Goal: Task Accomplishment & Management: Use online tool/utility

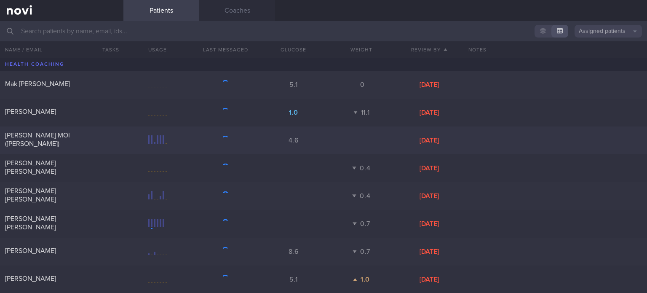
click at [73, 141] on div "[PERSON_NAME] MOI ([PERSON_NAME])" at bounding box center [60, 139] width 111 height 17
select select "2"
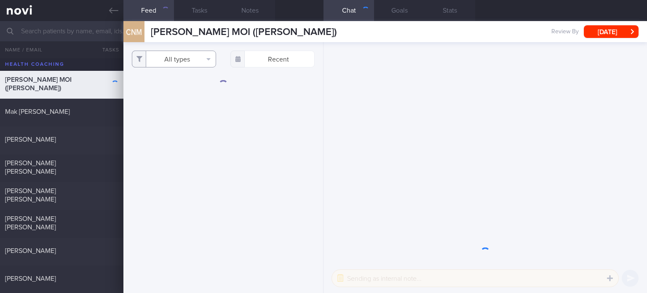
click at [190, 55] on button "All types" at bounding box center [174, 59] width 84 height 17
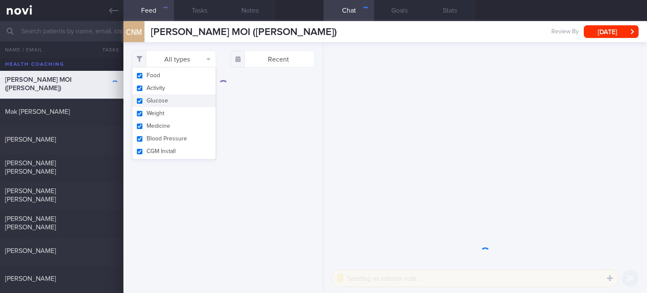
click at [194, 96] on button "Glucose" at bounding box center [173, 100] width 83 height 13
checkbox input "false"
click at [189, 86] on button "Activity" at bounding box center [173, 88] width 83 height 13
checkbox input "false"
click at [180, 118] on button "Weight" at bounding box center [173, 113] width 83 height 13
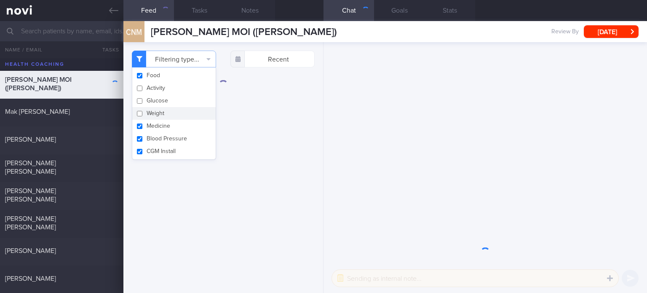
checkbox input "false"
click at [177, 131] on button "Medicine" at bounding box center [173, 126] width 83 height 13
checkbox input "false"
click at [175, 142] on button "Blood Pressure" at bounding box center [173, 138] width 83 height 13
checkbox input "false"
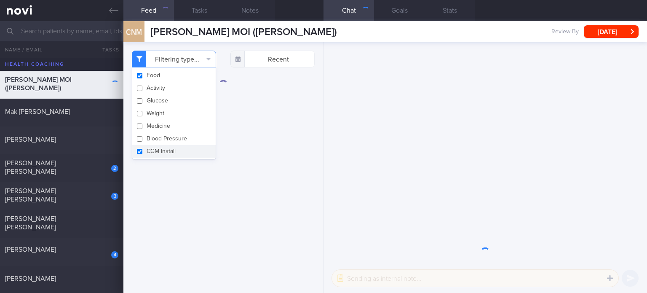
click at [175, 152] on button "CGM Install" at bounding box center [173, 151] width 83 height 13
checkbox input "false"
click at [215, 209] on div "Filtering type... Food Activity Glucose Weight Medicine Blood Pressure [MEDICAL…" at bounding box center [224, 167] width 200 height 251
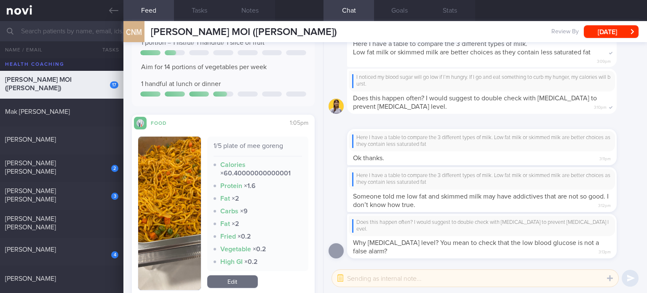
scroll to position [248, 0]
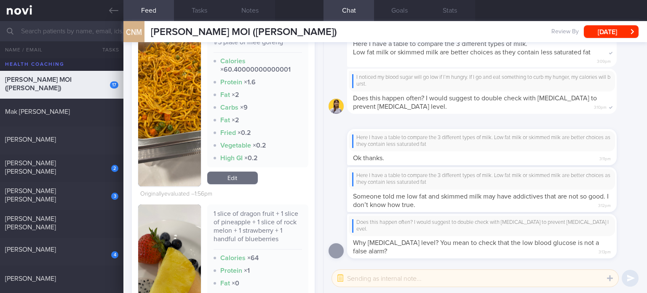
click at [240, 178] on link "Edit" at bounding box center [232, 178] width 51 height 13
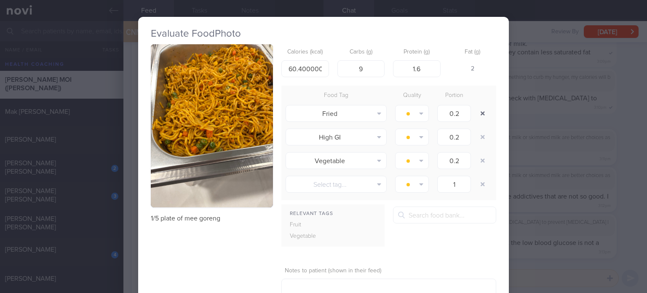
click at [480, 114] on button "button" at bounding box center [482, 113] width 15 height 15
type input "1"
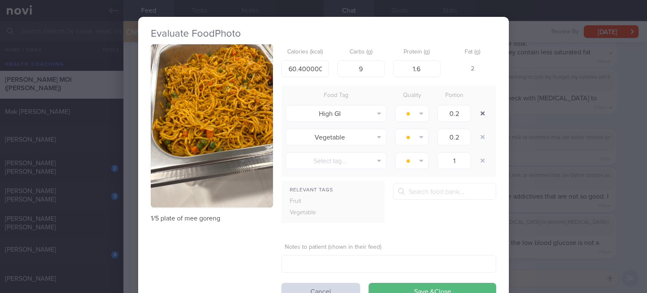
click at [480, 114] on button "button" at bounding box center [482, 113] width 15 height 15
type input "1"
click at [480, 114] on button "button" at bounding box center [482, 113] width 15 height 15
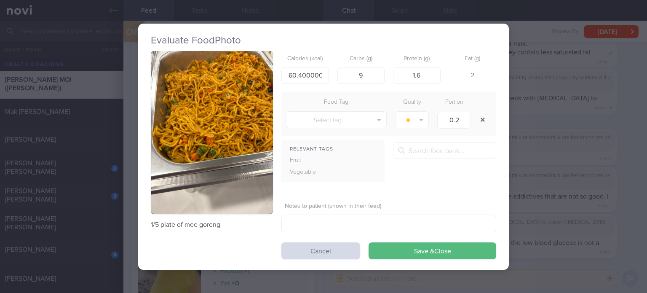
type input "1"
click at [480, 114] on button "button" at bounding box center [482, 119] width 15 height 15
drag, startPoint x: 295, startPoint y: 74, endPoint x: 346, endPoint y: 74, distance: 51.0
click at [346, 74] on div "Calories (kcal) 60.40000000000001 Carbs (g) 9 Protein (g) 1.6 Fat (g) 2" at bounding box center [389, 67] width 215 height 33
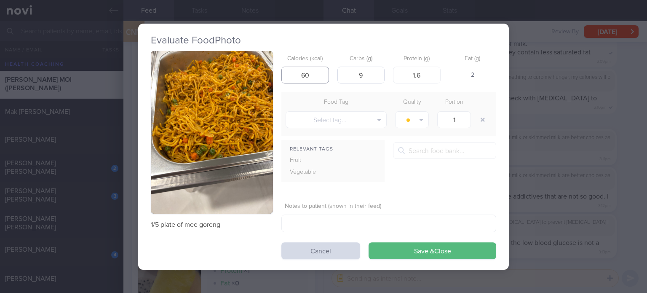
scroll to position [0, 0]
type input "61"
click at [442, 74] on div "Calories (kcal) 61 Carbs (g) 9 Protein (g) 1.6 Fat (g) 2" at bounding box center [389, 67] width 215 height 33
click at [432, 74] on input "1.6" at bounding box center [417, 75] width 48 height 17
type input "1"
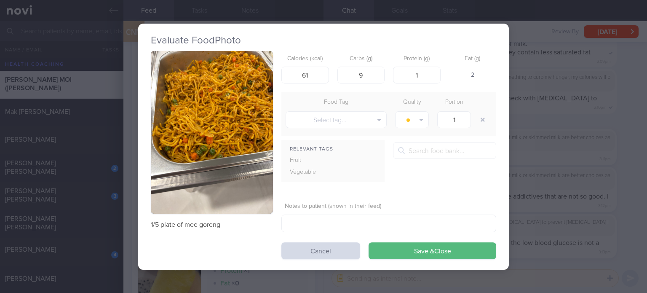
click at [386, 72] on div "Calories (kcal) 61 Carbs (g) 9 Protein (g) 1 Fat (g) 2" at bounding box center [389, 67] width 215 height 33
click at [377, 72] on input "9" at bounding box center [362, 75] width 48 height 17
type input "10"
click at [434, 255] on button "Save & Close" at bounding box center [433, 250] width 128 height 17
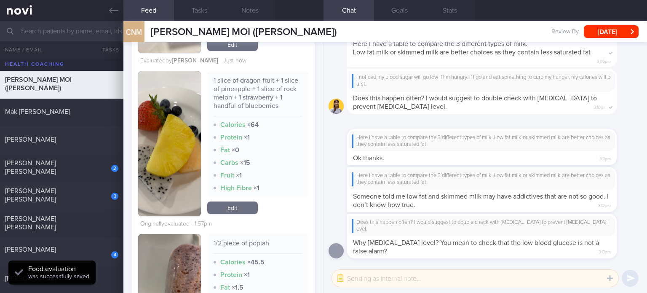
scroll to position [342, 0]
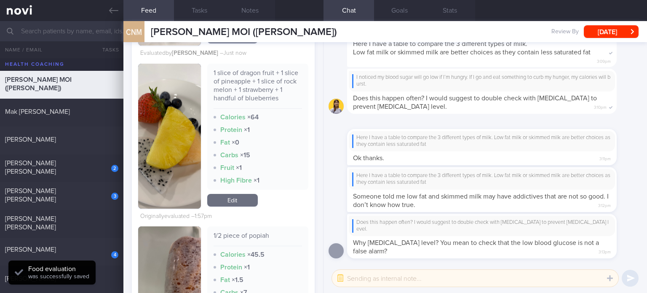
click at [240, 200] on link "Edit" at bounding box center [232, 200] width 51 height 13
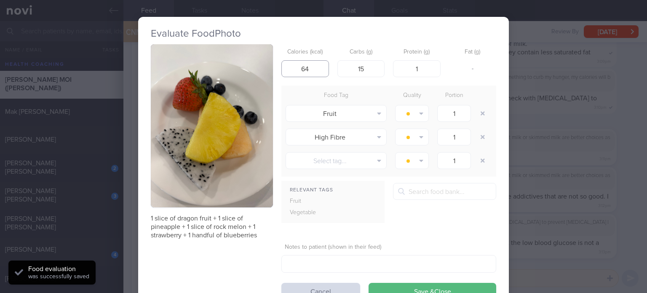
click at [310, 65] on input "64" at bounding box center [306, 68] width 48 height 17
type input "68"
click at [483, 136] on button "button" at bounding box center [482, 136] width 15 height 15
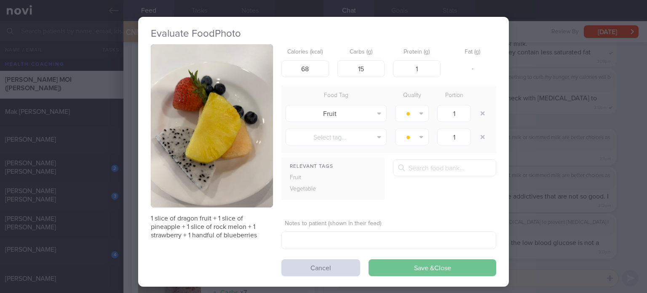
click at [419, 259] on button "Save & Close" at bounding box center [433, 267] width 128 height 17
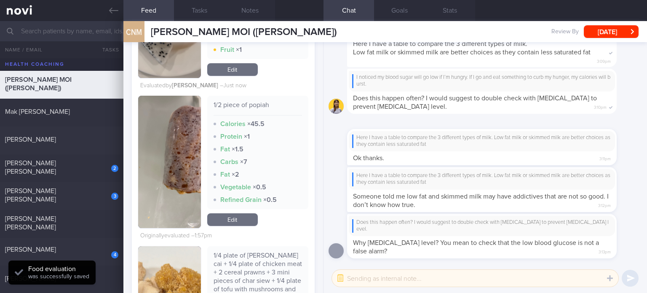
scroll to position [463, 0]
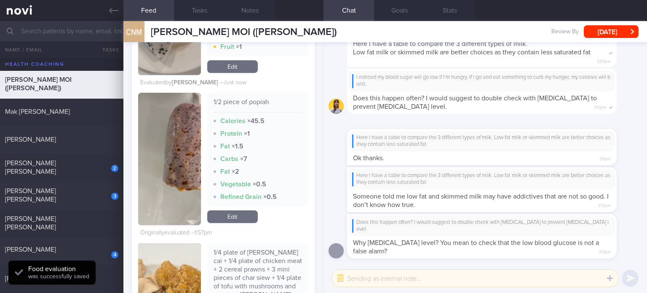
click at [243, 211] on link "Edit" at bounding box center [232, 216] width 51 height 13
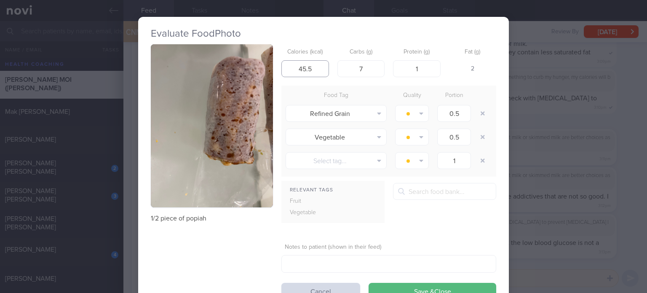
click at [320, 70] on input "45.5" at bounding box center [306, 68] width 48 height 17
type input "94"
click at [424, 69] on input "1" at bounding box center [417, 68] width 48 height 17
type input "4"
click at [476, 112] on button "button" at bounding box center [482, 113] width 15 height 15
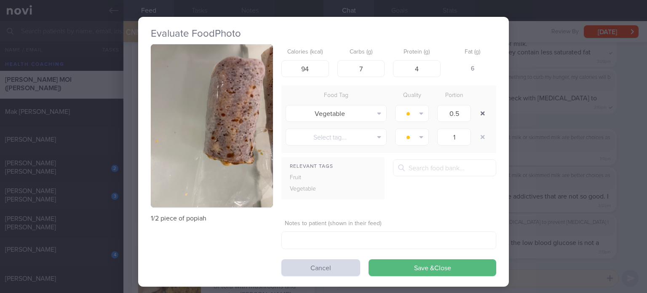
click at [476, 112] on button "button" at bounding box center [482, 113] width 15 height 15
type input "1"
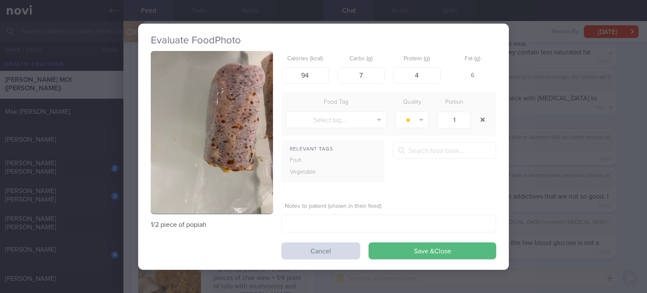
click at [476, 112] on div at bounding box center [483, 120] width 17 height 24
click at [414, 257] on button "Save & Close" at bounding box center [433, 250] width 128 height 17
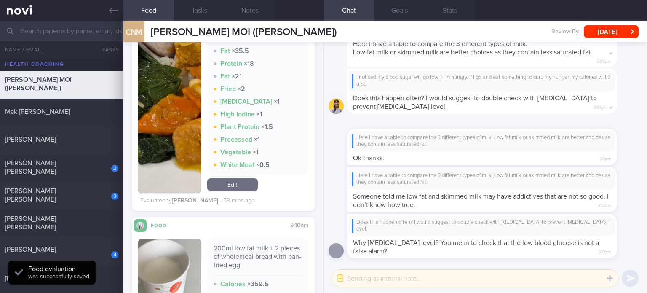
scroll to position [735, 0]
click at [244, 191] on link "Edit" at bounding box center [232, 184] width 51 height 13
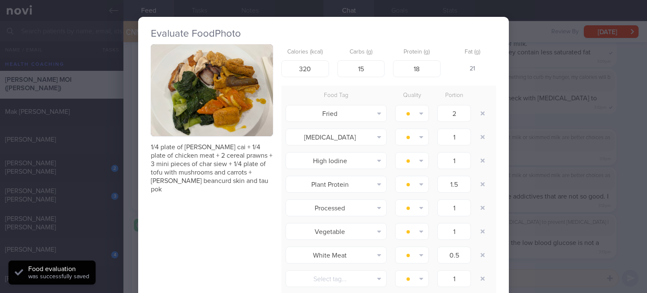
click at [563, 185] on div "Evaluate Food Photo 1/4 plate of [PERSON_NAME] cai + 1/4 plate of chicken meat …" at bounding box center [323, 146] width 647 height 293
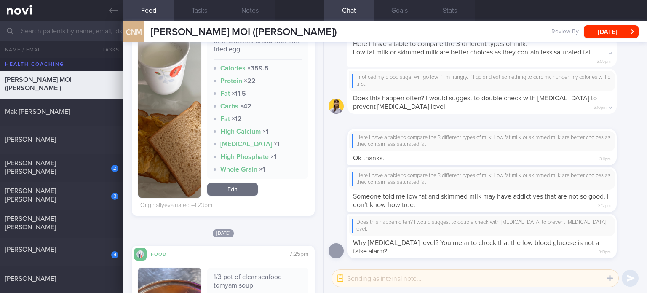
scroll to position [974, 0]
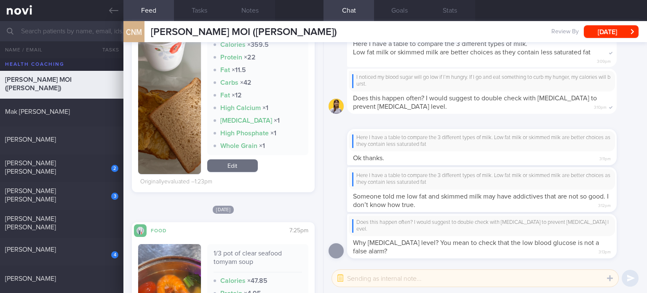
click at [244, 172] on link "Edit" at bounding box center [232, 165] width 51 height 13
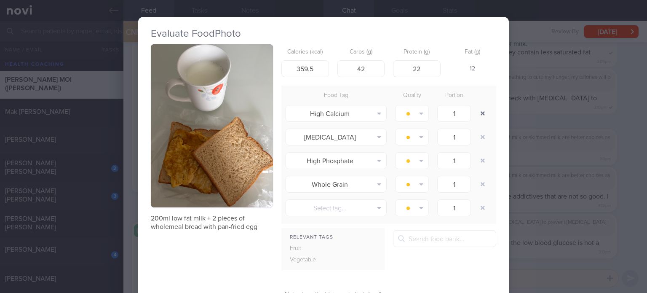
click at [478, 112] on button "button" at bounding box center [482, 113] width 15 height 15
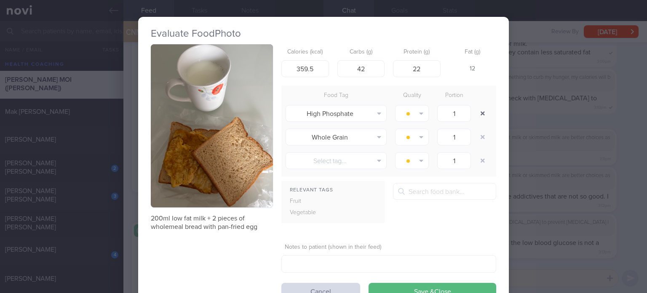
click at [478, 112] on button "button" at bounding box center [482, 113] width 15 height 15
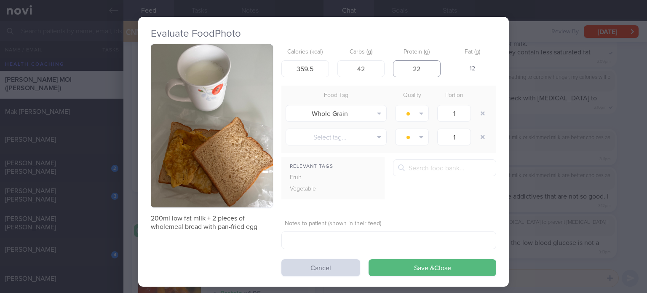
click at [427, 71] on input "22" at bounding box center [417, 68] width 48 height 17
type input "20"
click at [318, 69] on input "359.5" at bounding box center [306, 68] width 48 height 17
type input "315"
click at [368, 71] on input "42" at bounding box center [362, 68] width 48 height 17
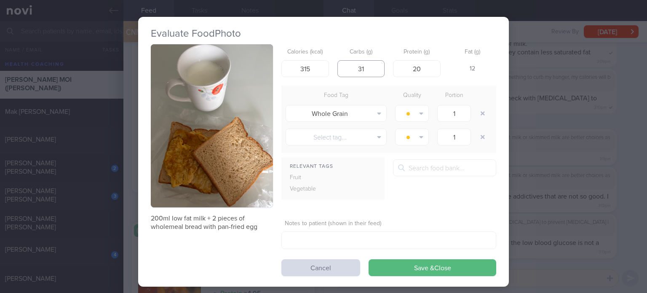
type input "32"
click at [430, 259] on button "Save & Close" at bounding box center [433, 267] width 128 height 17
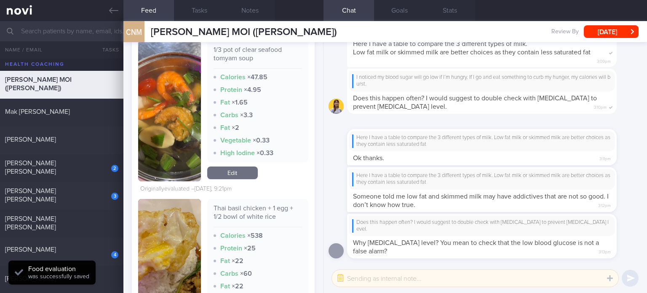
scroll to position [1155, 0]
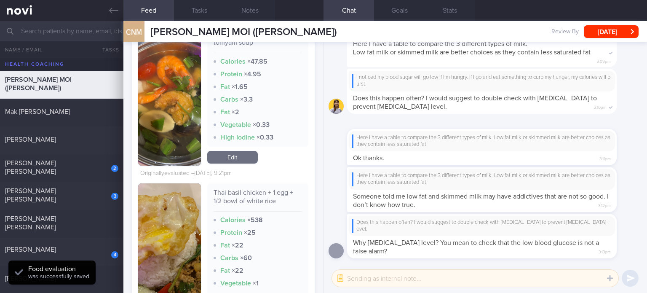
click at [231, 164] on link "Edit" at bounding box center [232, 157] width 51 height 13
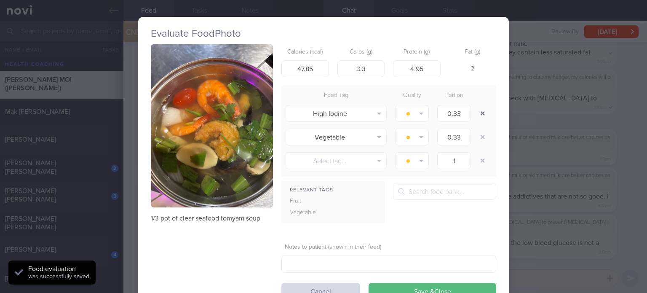
click at [480, 113] on button "button" at bounding box center [482, 113] width 15 height 15
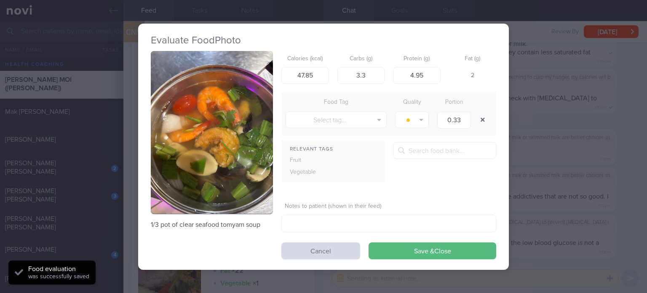
click at [480, 113] on button "button" at bounding box center [482, 119] width 15 height 15
type input "1"
click at [480, 113] on button "button" at bounding box center [482, 119] width 15 height 15
click at [370, 73] on input "3.3" at bounding box center [362, 75] width 48 height 17
type input "4"
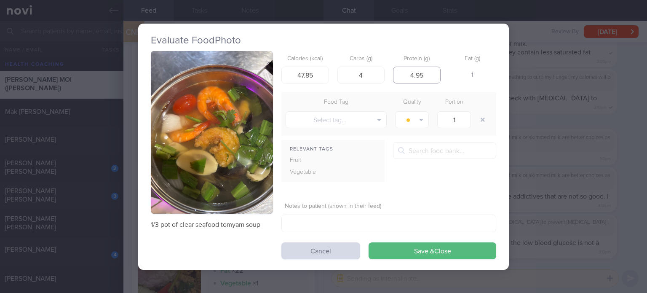
click at [433, 75] on input "4.95" at bounding box center [417, 75] width 48 height 17
type input "5"
click at [314, 78] on input "47.85" at bounding box center [306, 75] width 48 height 17
type input "60"
click at [376, 73] on input "4" at bounding box center [362, 75] width 48 height 17
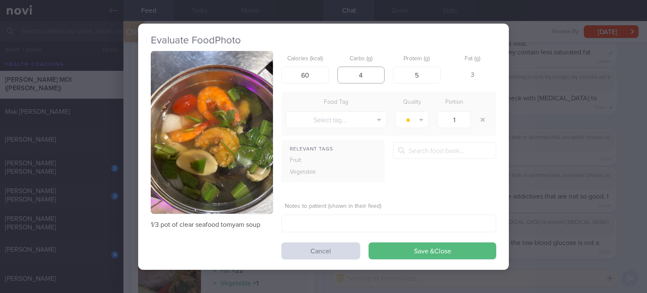
type input "5"
click at [401, 249] on button "Save & Close" at bounding box center [433, 250] width 128 height 17
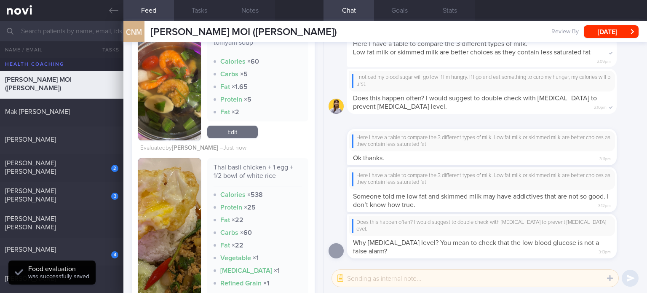
scroll to position [1246, 0]
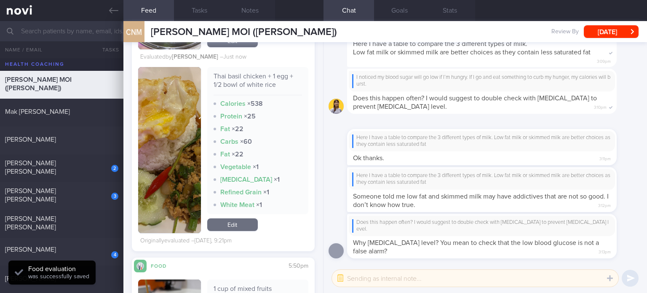
click at [246, 231] on link "Edit" at bounding box center [232, 224] width 51 height 13
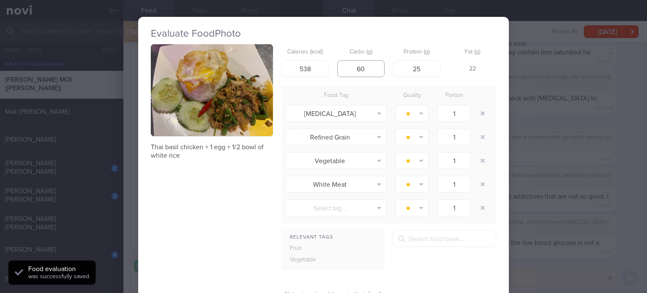
click at [371, 66] on input "60" at bounding box center [362, 68] width 48 height 17
type input "34"
click at [314, 67] on input "538" at bounding box center [306, 68] width 48 height 17
type input "384"
click at [432, 70] on input "25" at bounding box center [417, 68] width 48 height 17
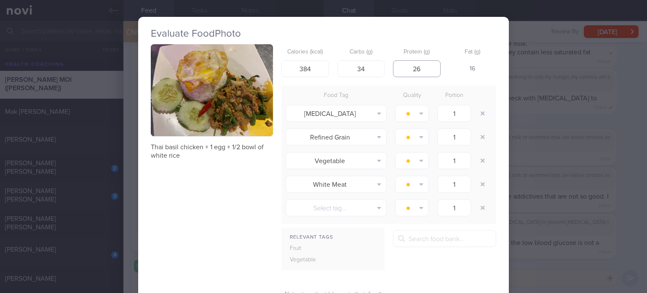
type input "27"
click at [366, 68] on input "34" at bounding box center [362, 68] width 48 height 17
type input "35"
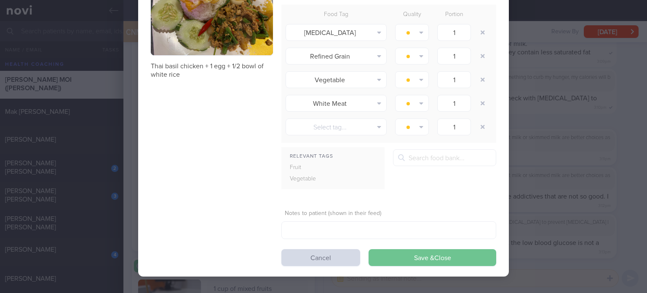
click at [418, 255] on button "Save & Close" at bounding box center [433, 257] width 128 height 17
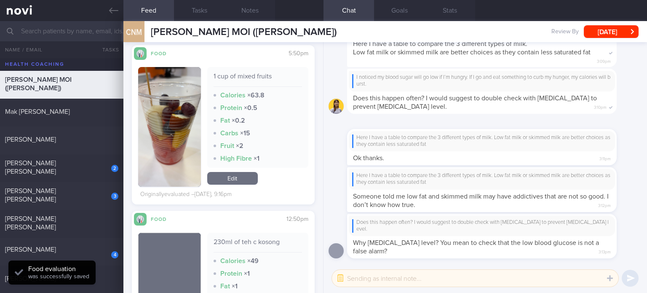
scroll to position [1458, 0]
click at [248, 185] on link "Edit" at bounding box center [232, 178] width 51 height 13
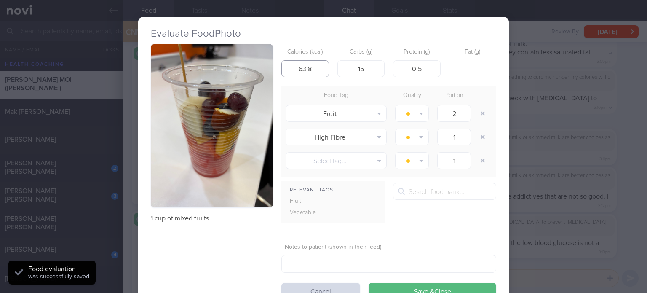
click at [310, 71] on input "63.8" at bounding box center [306, 68] width 48 height 17
type input "63"
click at [430, 70] on input "0.5" at bounding box center [417, 68] width 48 height 17
type input "1"
click at [363, 67] on input "15" at bounding box center [362, 68] width 48 height 17
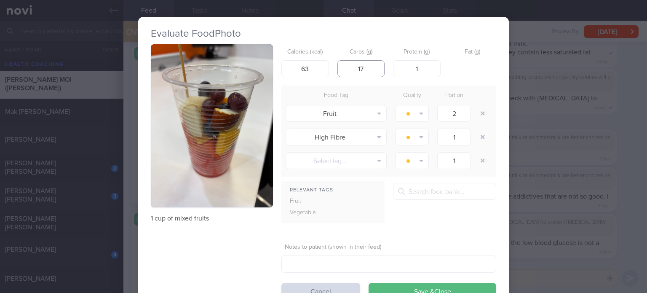
type input "18"
click at [313, 69] on input "63" at bounding box center [306, 68] width 48 height 17
type input "68"
click at [373, 64] on input "18" at bounding box center [362, 68] width 48 height 17
type input "16"
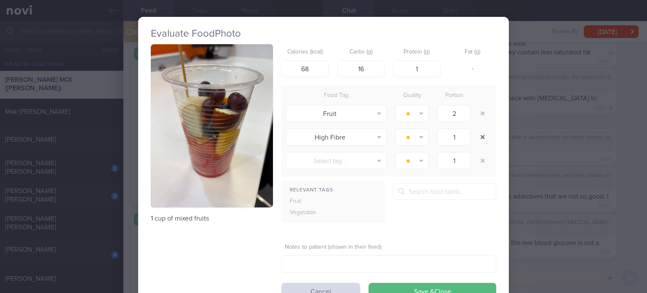
click at [480, 138] on button "button" at bounding box center [482, 136] width 15 height 15
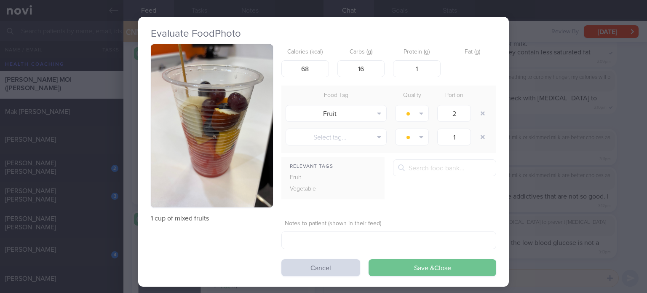
click at [425, 263] on button "Save & Close" at bounding box center [433, 267] width 128 height 17
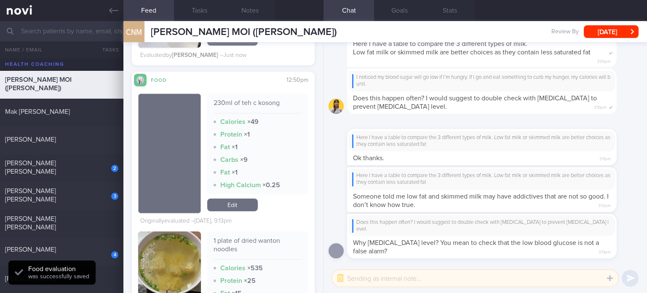
scroll to position [1599, 0]
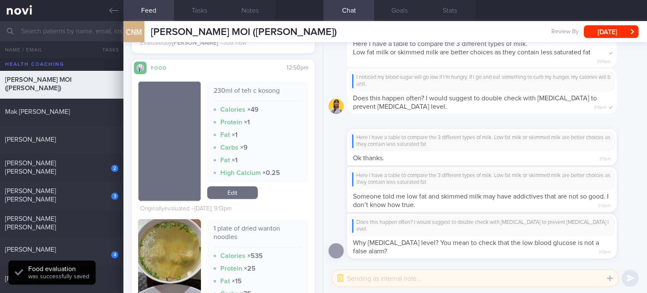
click at [228, 193] on link "Edit" at bounding box center [232, 192] width 51 height 13
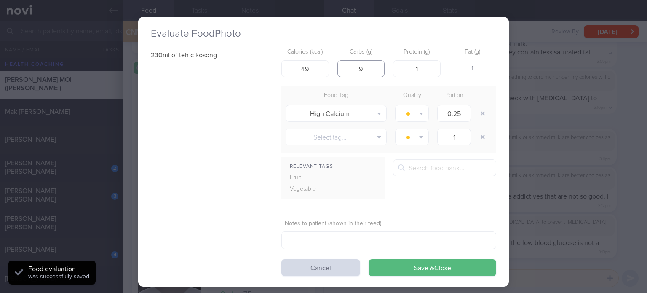
click at [367, 70] on input "9" at bounding box center [362, 68] width 48 height 17
type input "4"
click at [317, 67] on input "49" at bounding box center [306, 68] width 48 height 17
type input "45"
click at [422, 62] on input "1" at bounding box center [417, 68] width 48 height 17
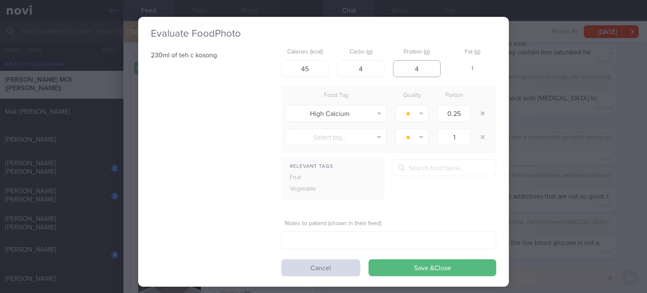
type input "3"
click at [373, 73] on input "4" at bounding box center [362, 68] width 48 height 17
type input "3"
click at [480, 112] on button "button" at bounding box center [482, 113] width 15 height 15
type input "1"
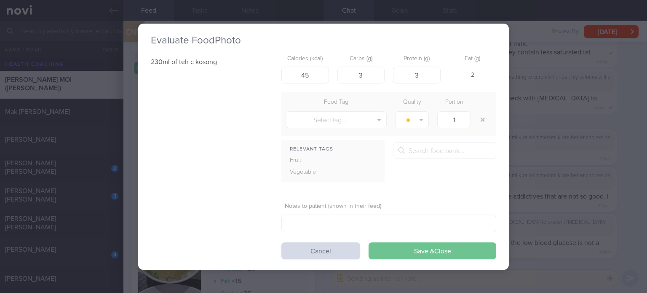
click at [416, 250] on button "Save & Close" at bounding box center [433, 250] width 128 height 17
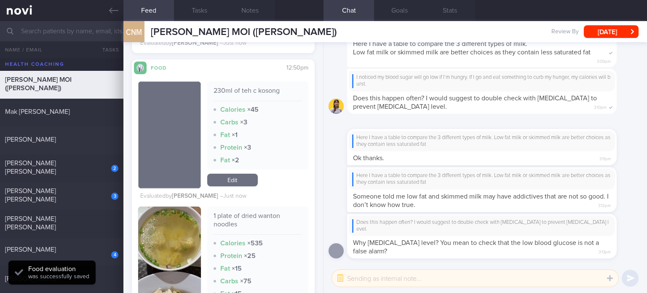
scroll to position [1716, 0]
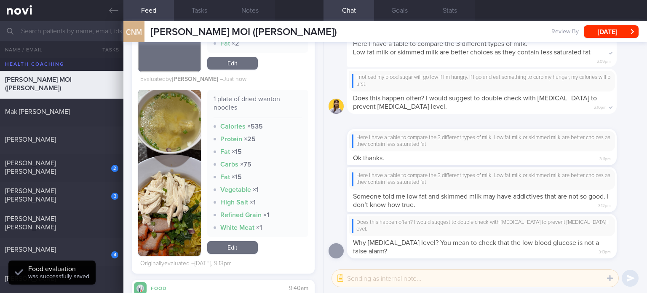
click at [234, 248] on link "Edit" at bounding box center [232, 247] width 51 height 13
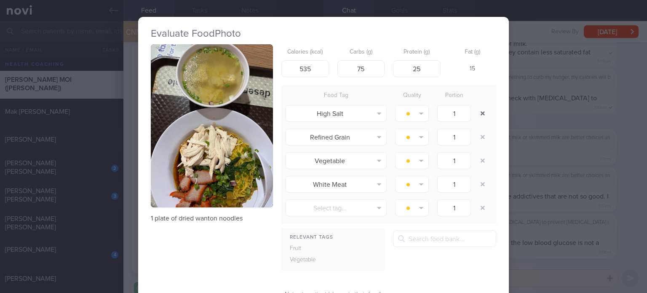
click at [482, 114] on button "button" at bounding box center [482, 113] width 15 height 15
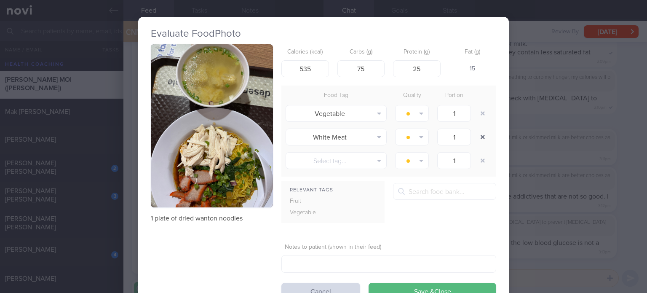
click at [482, 135] on button "button" at bounding box center [482, 136] width 15 height 15
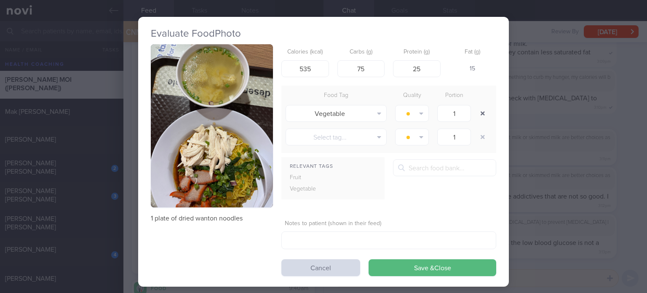
click at [480, 113] on button "button" at bounding box center [482, 113] width 15 height 15
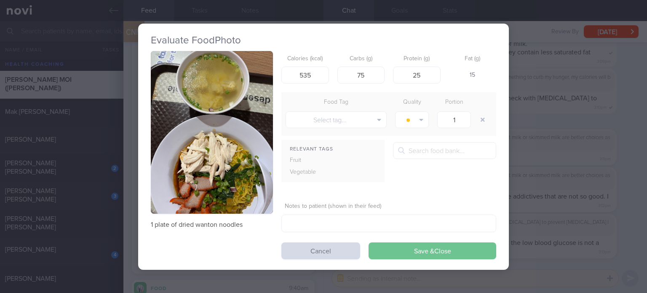
click at [420, 247] on button "Save & Close" at bounding box center [433, 250] width 128 height 17
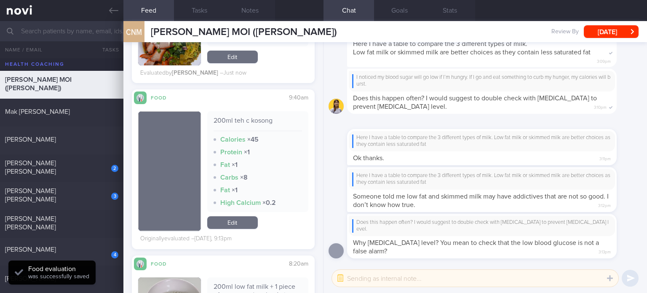
scroll to position [1907, 0]
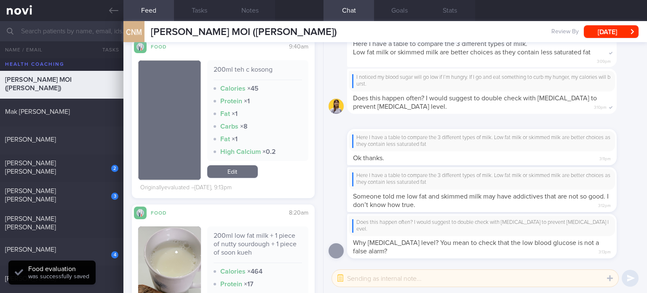
click at [235, 174] on link "Edit" at bounding box center [232, 171] width 51 height 13
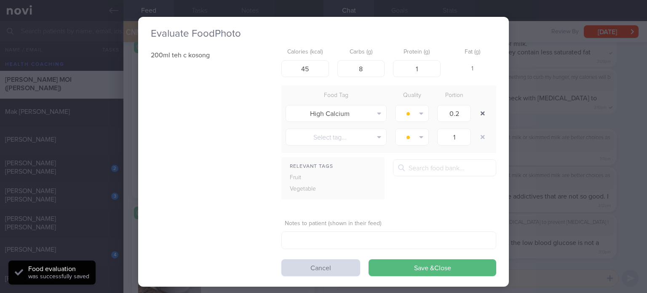
click at [481, 109] on button "button" at bounding box center [482, 113] width 15 height 15
type input "1"
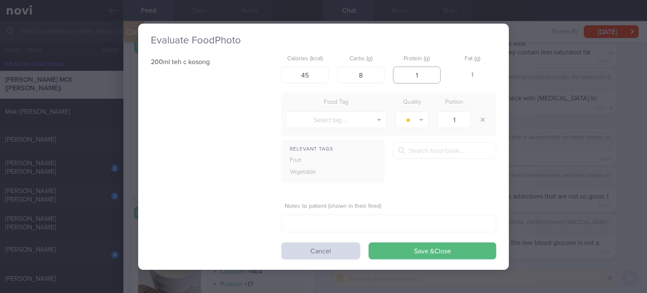
click at [428, 78] on input "1" at bounding box center [417, 75] width 48 height 17
type input "3"
click at [380, 74] on input "8" at bounding box center [362, 75] width 48 height 17
type input "3"
click at [369, 242] on button "Save & Close" at bounding box center [433, 250] width 128 height 17
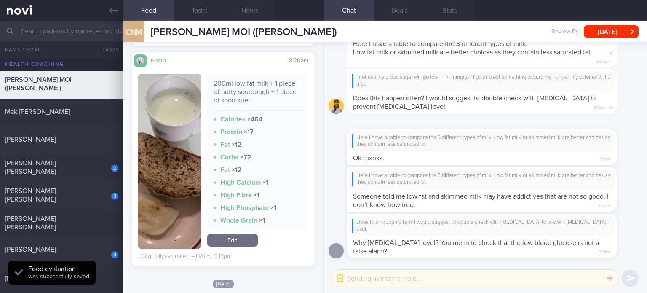
scroll to position [2059, 0]
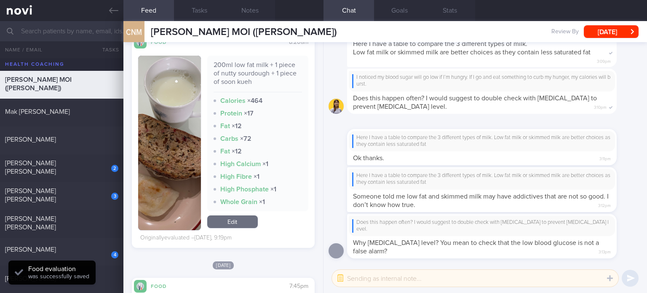
click at [231, 221] on link "Edit" at bounding box center [232, 221] width 51 height 13
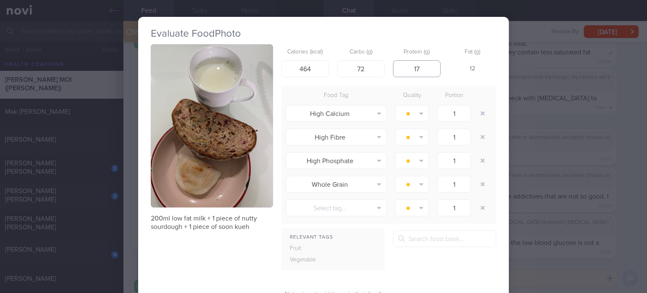
click at [427, 74] on input "17" at bounding box center [417, 68] width 48 height 17
type input "13"
click at [369, 71] on input "72" at bounding box center [362, 68] width 48 height 17
type input "45"
click at [312, 69] on input "464" at bounding box center [306, 68] width 48 height 17
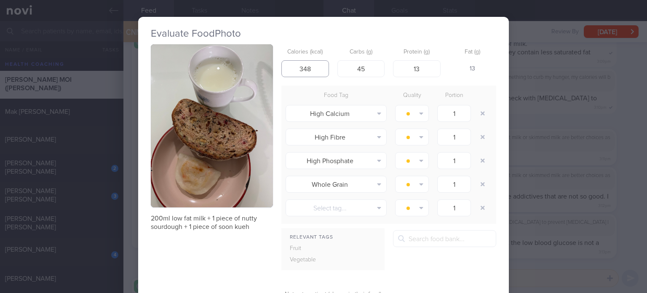
type input "347"
click at [478, 115] on button "button" at bounding box center [482, 113] width 15 height 15
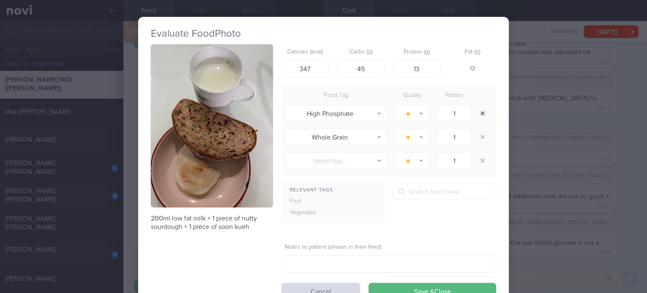
click at [478, 115] on button "button" at bounding box center [482, 113] width 15 height 15
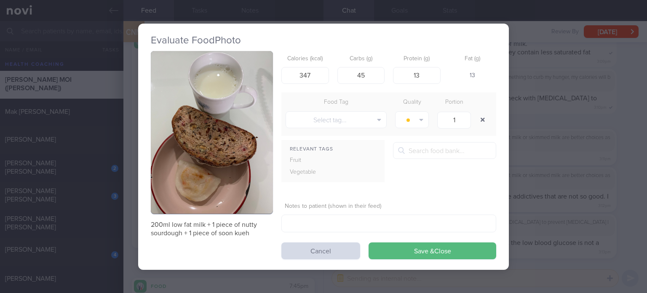
click at [478, 115] on button "button" at bounding box center [482, 119] width 15 height 15
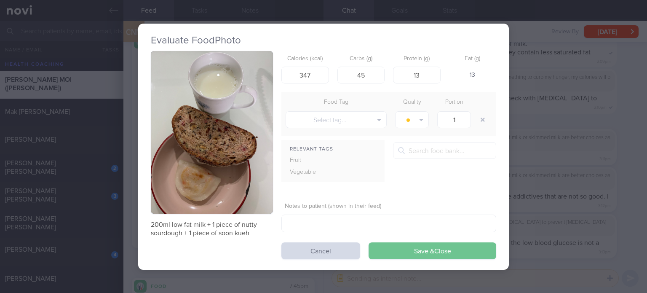
click at [411, 248] on button "Save & Close" at bounding box center [433, 250] width 128 height 17
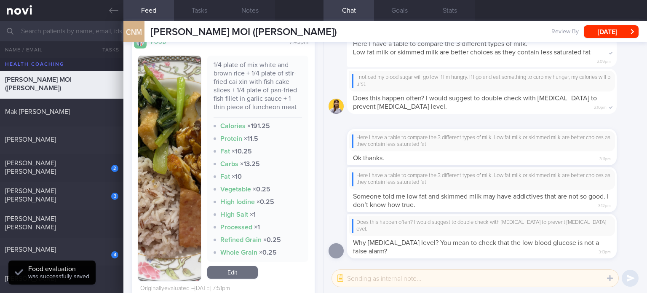
scroll to position [2338, 0]
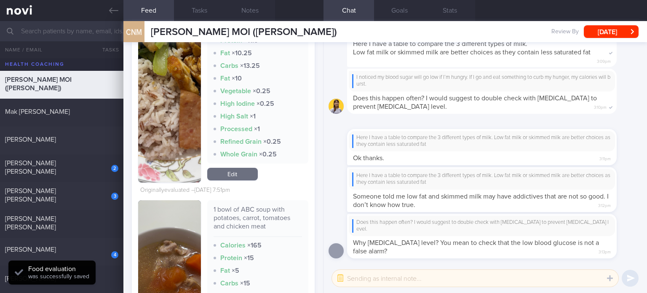
click at [238, 177] on link "Edit" at bounding box center [232, 174] width 51 height 13
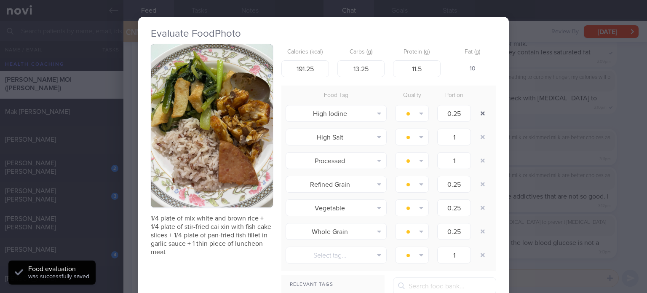
click at [477, 113] on button "button" at bounding box center [482, 113] width 15 height 15
type input "1"
type input "0.25"
click at [477, 113] on button "button" at bounding box center [482, 113] width 15 height 15
type input "0.25"
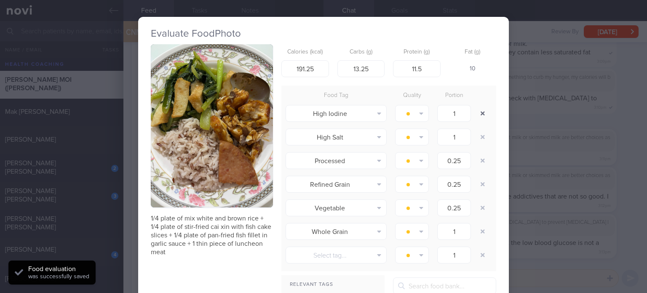
type input "1"
click at [477, 113] on button "button" at bounding box center [482, 113] width 15 height 15
type input "0.25"
type input "1"
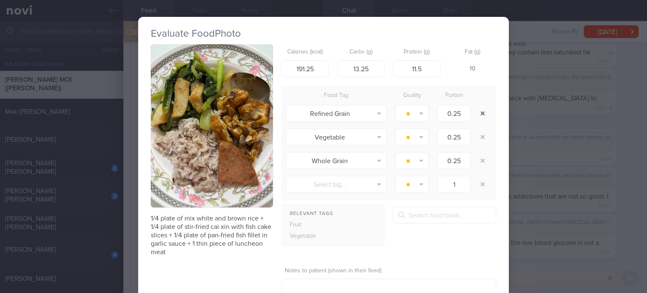
click at [477, 113] on button "button" at bounding box center [482, 113] width 15 height 15
type input "1"
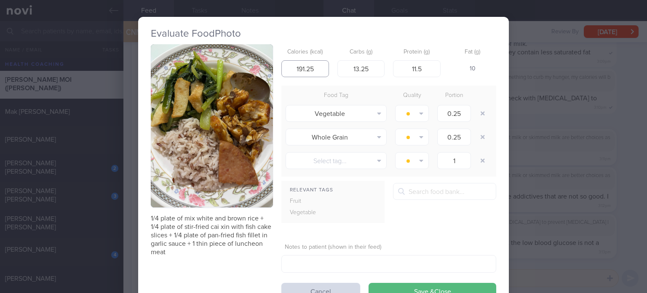
click at [316, 65] on input "191.25" at bounding box center [306, 68] width 48 height 17
type input "228"
click at [376, 70] on input "13.25" at bounding box center [362, 68] width 48 height 17
type input "18"
click at [427, 67] on input "11.5" at bounding box center [417, 68] width 48 height 17
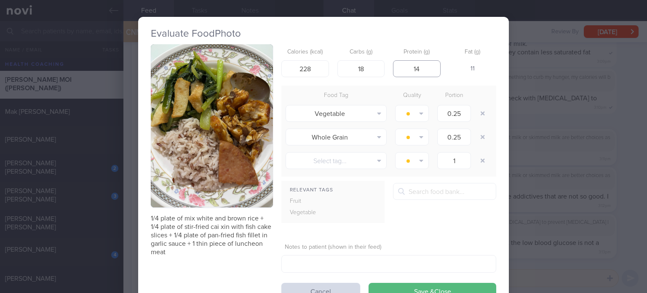
type input "15"
click at [313, 70] on input "228" at bounding box center [306, 68] width 48 height 17
type input "218"
click at [427, 64] on input "15" at bounding box center [417, 68] width 48 height 17
type input "14"
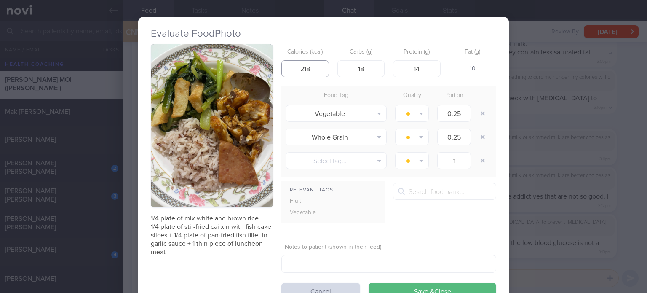
click at [318, 65] on input "218" at bounding box center [306, 68] width 48 height 17
type input "216"
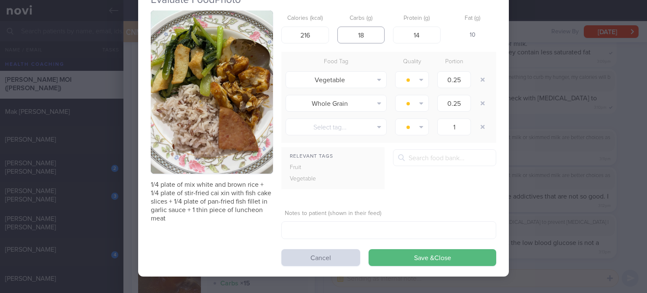
click at [369, 35] on input "18" at bounding box center [362, 35] width 48 height 17
type input "19"
click at [421, 248] on form "Calories (kcal) 216 Carbs (g) 19 Protein (g) 14 Fat (g) 9 Food Tag Quality Port…" at bounding box center [389, 138] width 215 height 255
click at [416, 259] on button "Save & Close" at bounding box center [433, 257] width 128 height 17
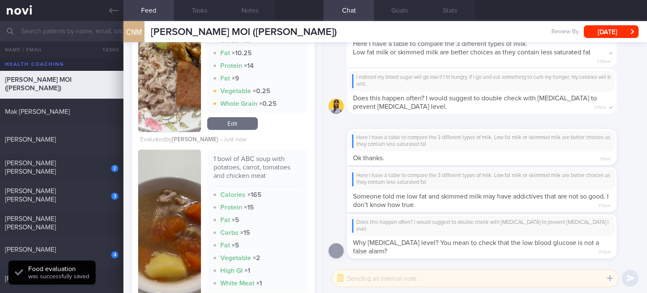
scroll to position [2452, 0]
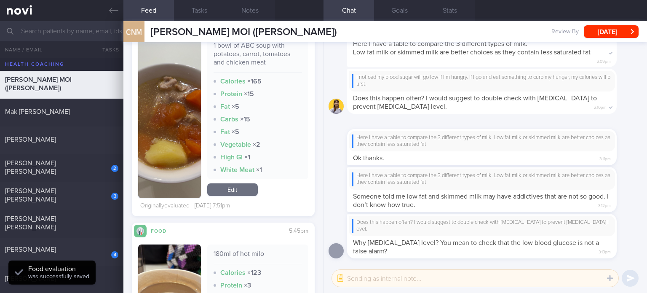
click at [232, 188] on link "Edit" at bounding box center [232, 189] width 51 height 13
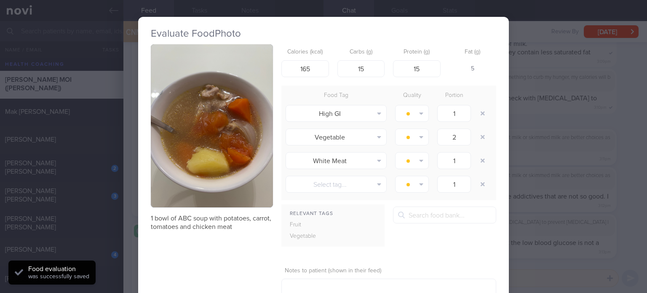
scroll to position [57, 0]
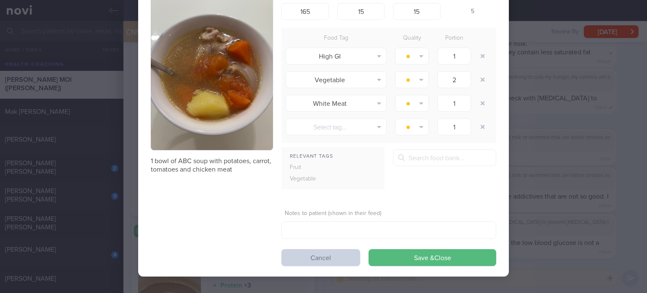
click at [320, 254] on button "Cancel" at bounding box center [321, 257] width 79 height 17
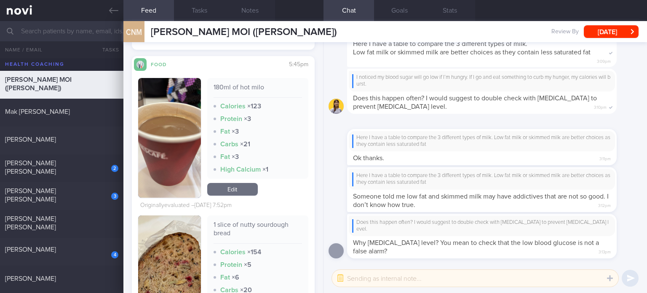
scroll to position [2621, 0]
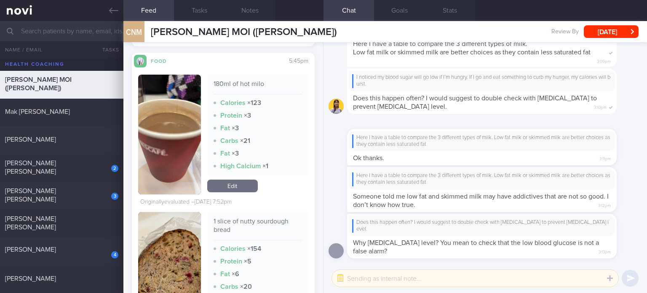
click at [239, 189] on link "Edit" at bounding box center [232, 186] width 51 height 13
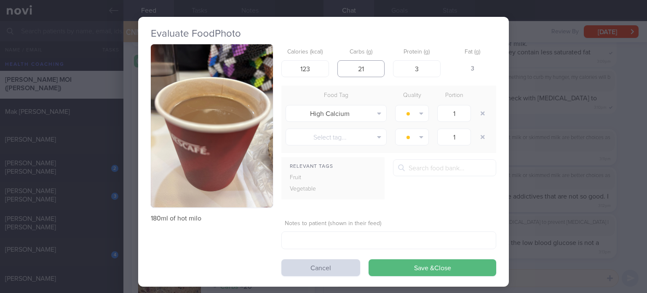
click at [373, 70] on input "21" at bounding box center [362, 68] width 48 height 17
type input "19"
click at [478, 109] on button "button" at bounding box center [482, 113] width 15 height 15
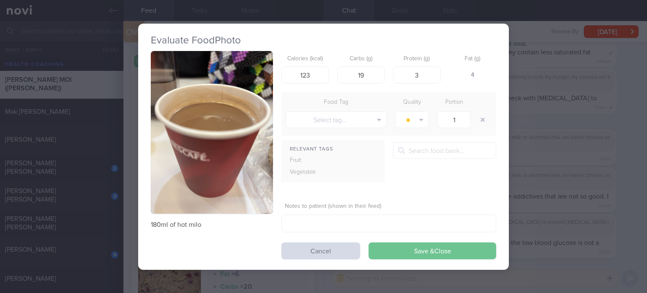
click at [430, 253] on button "Save & Close" at bounding box center [433, 250] width 128 height 17
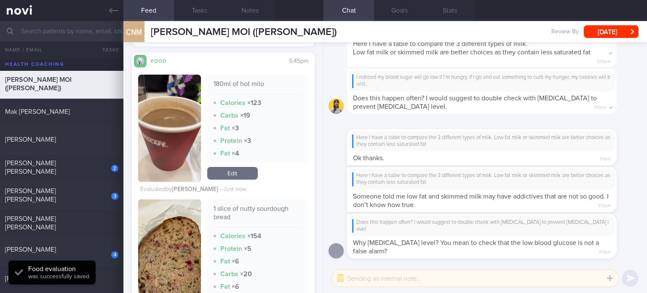
scroll to position [2720, 0]
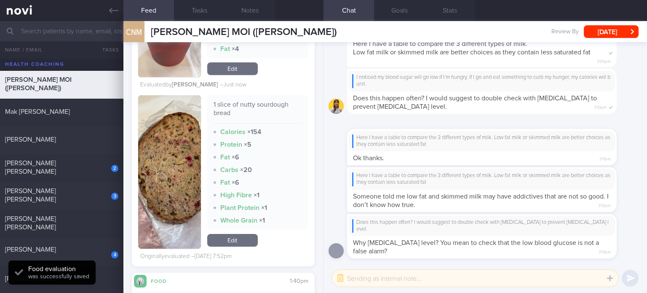
click at [232, 256] on div "Originally evaluated – [DATE] 7:52pm" at bounding box center [185, 257] width 91 height 8
click at [236, 244] on link "Edit" at bounding box center [232, 240] width 51 height 13
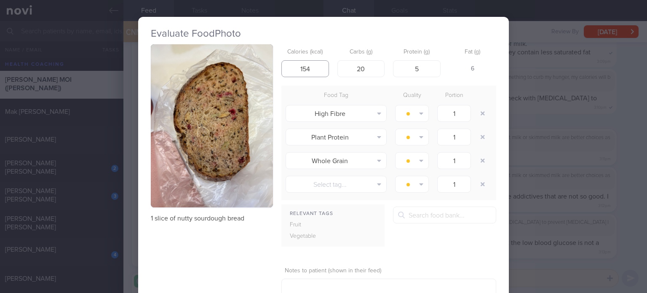
click at [309, 70] on input "154" at bounding box center [306, 68] width 48 height 17
type input "135"
click at [373, 67] on input "20" at bounding box center [362, 68] width 48 height 17
type input "21"
click at [305, 69] on input "135" at bounding box center [306, 68] width 48 height 17
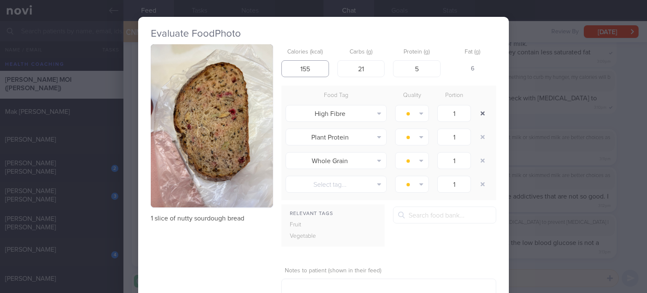
type input "155"
click at [479, 112] on button "button" at bounding box center [482, 113] width 15 height 15
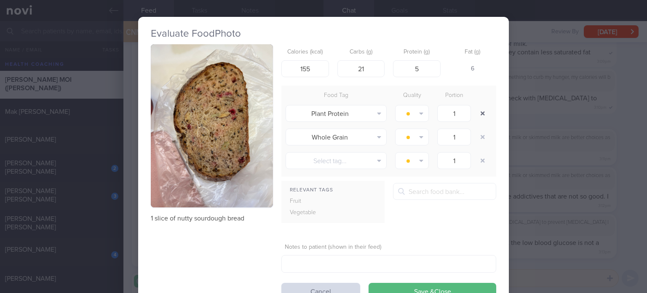
click at [479, 112] on button "button" at bounding box center [482, 113] width 15 height 15
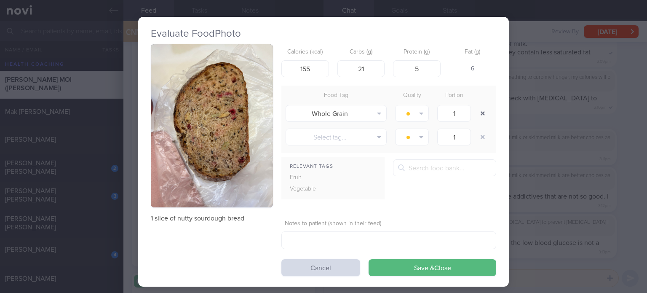
click at [479, 112] on button "button" at bounding box center [482, 113] width 15 height 15
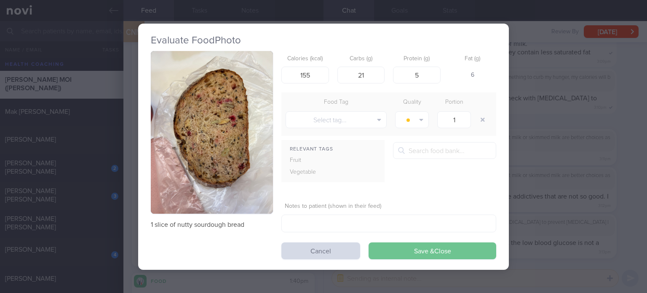
click at [414, 248] on button "Save & Close" at bounding box center [433, 250] width 128 height 17
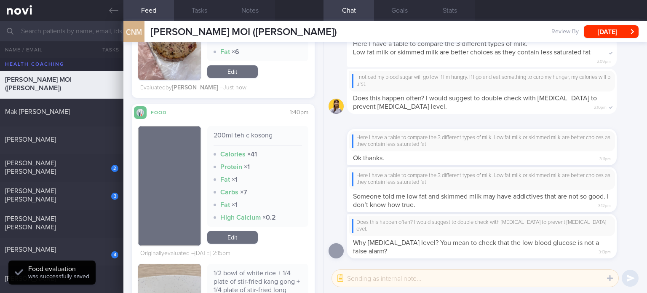
scroll to position [2850, 0]
click at [227, 239] on link "Edit" at bounding box center [232, 238] width 51 height 13
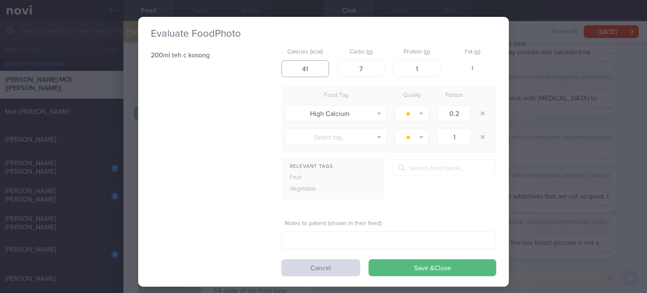
click at [310, 69] on input "41" at bounding box center [306, 68] width 48 height 17
type input "45"
click at [362, 68] on input "7" at bounding box center [362, 68] width 48 height 17
type input "3"
click at [420, 70] on input "2" at bounding box center [417, 68] width 48 height 17
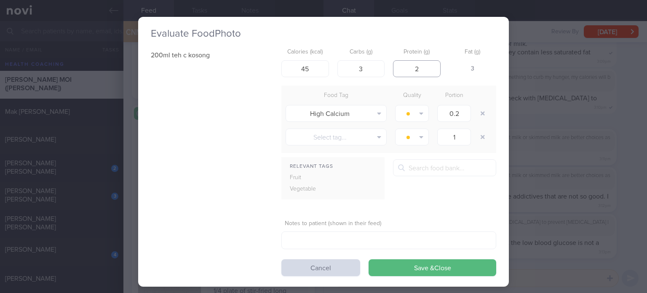
type input "3"
click at [477, 112] on button "button" at bounding box center [482, 113] width 15 height 15
type input "1"
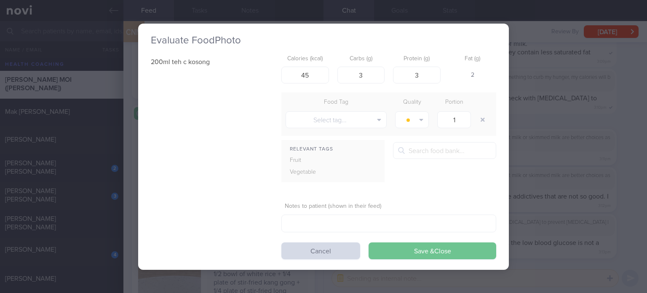
click at [414, 245] on button "Save & Close" at bounding box center [433, 250] width 128 height 17
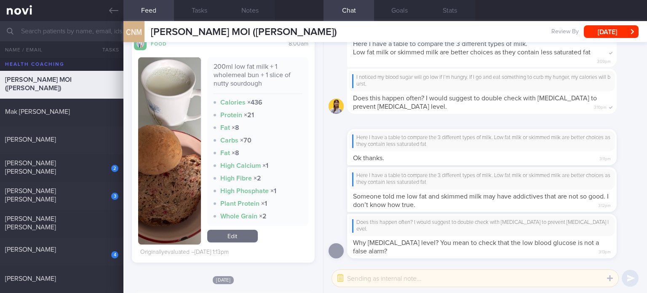
scroll to position [3368, 0]
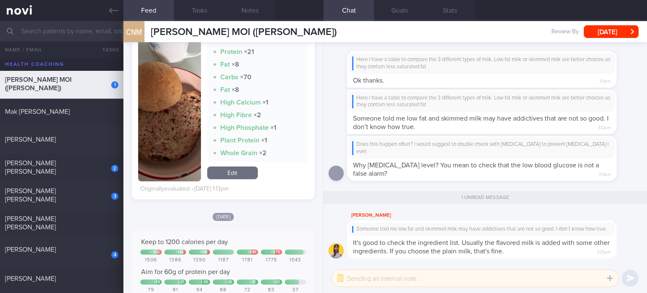
click at [238, 178] on link "Edit" at bounding box center [232, 173] width 51 height 13
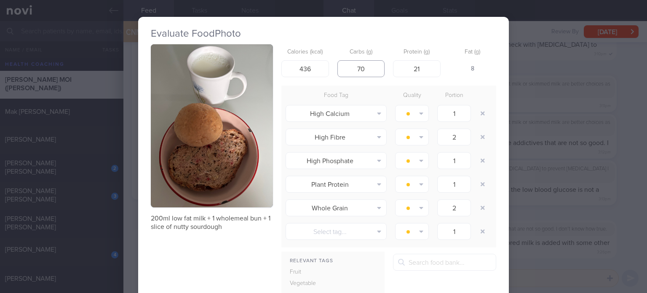
click at [371, 68] on input "70" at bounding box center [362, 68] width 48 height 17
click at [432, 62] on input "21" at bounding box center [417, 68] width 48 height 17
type input "15"
click at [369, 70] on input "70" at bounding box center [362, 68] width 48 height 17
type input "48"
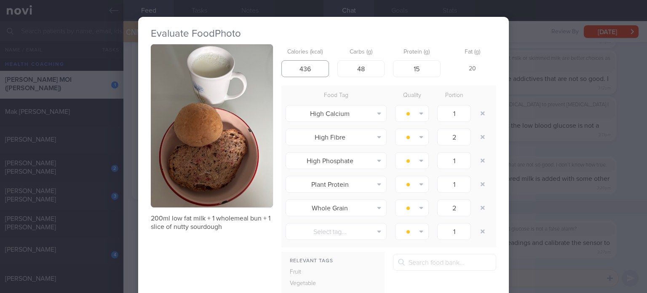
click at [315, 68] on input "436" at bounding box center [306, 68] width 48 height 17
type input "328"
click at [483, 110] on button "button" at bounding box center [482, 113] width 15 height 15
type input "2"
type input "1"
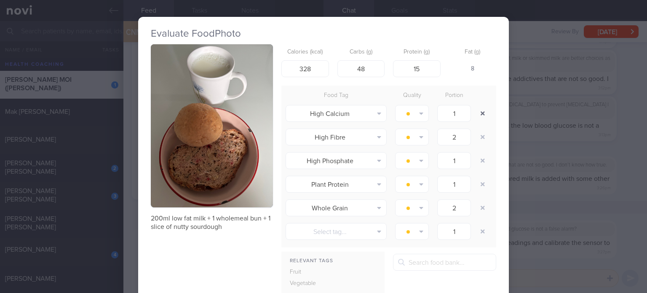
type input "2"
click at [483, 110] on button "button" at bounding box center [482, 113] width 15 height 15
type input "1"
type input "2"
type input "1"
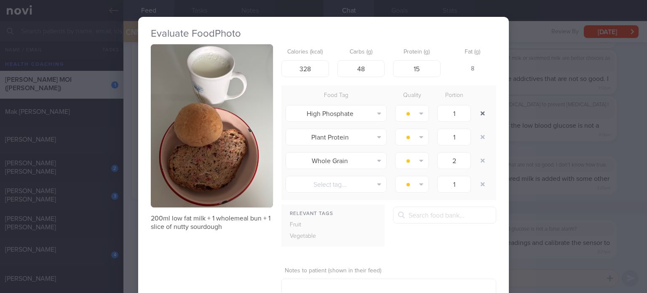
click at [483, 110] on button "button" at bounding box center [482, 113] width 15 height 15
type input "2"
type input "1"
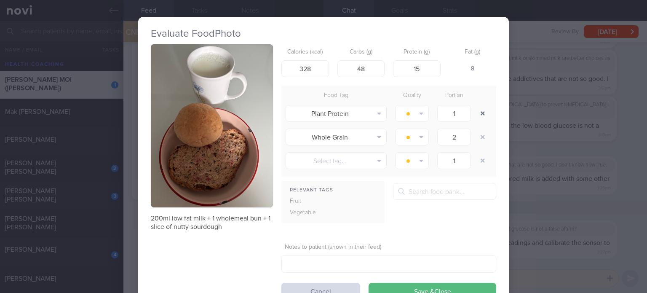
click at [483, 110] on button "button" at bounding box center [482, 113] width 15 height 15
type input "2"
type input "1"
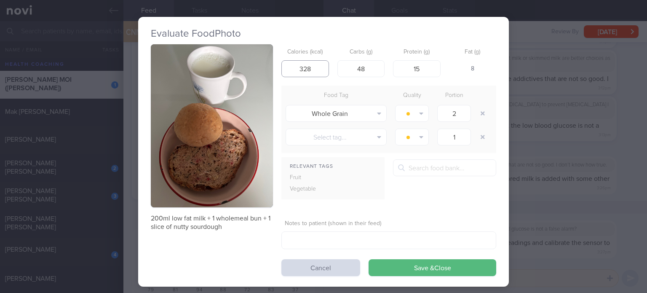
click at [306, 67] on input "328" at bounding box center [306, 68] width 48 height 17
type input "348"
click at [369, 259] on button "Save & Close" at bounding box center [433, 267] width 128 height 17
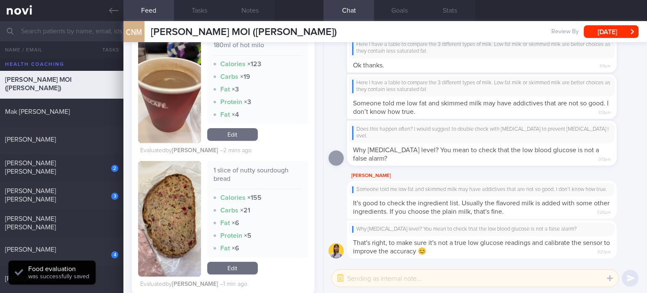
scroll to position [2679, 0]
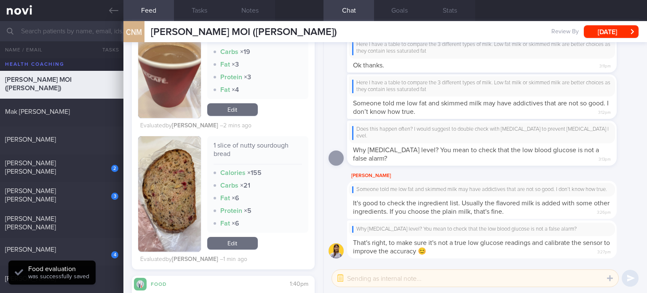
click at [231, 238] on link "Edit" at bounding box center [232, 243] width 51 height 13
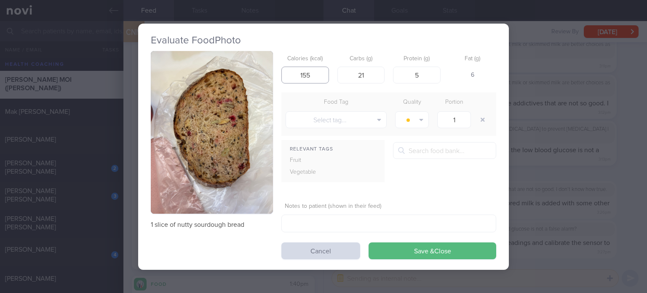
click at [306, 72] on input "155" at bounding box center [306, 75] width 48 height 17
type input "125"
click at [369, 242] on button "Save & Close" at bounding box center [433, 250] width 128 height 17
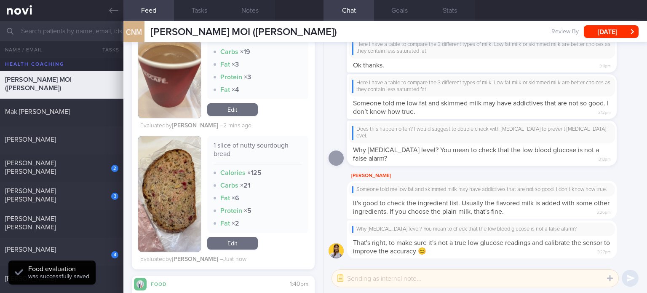
click at [236, 244] on link "Edit" at bounding box center [232, 243] width 51 height 13
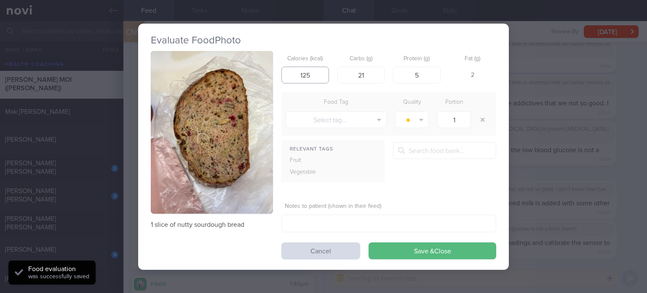
click at [307, 78] on input "125" at bounding box center [306, 75] width 48 height 17
type input "135"
click at [369, 242] on button "Save & Close" at bounding box center [433, 250] width 128 height 17
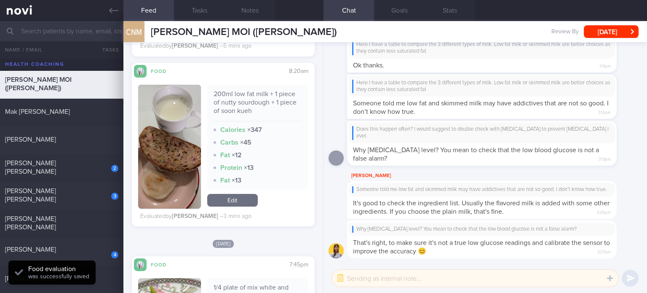
scroll to position [2020, 0]
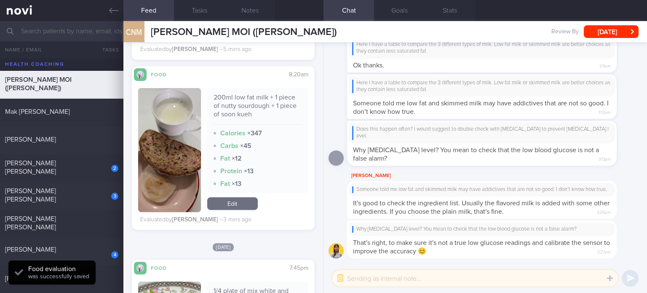
click at [236, 202] on link "Edit" at bounding box center [232, 203] width 51 height 13
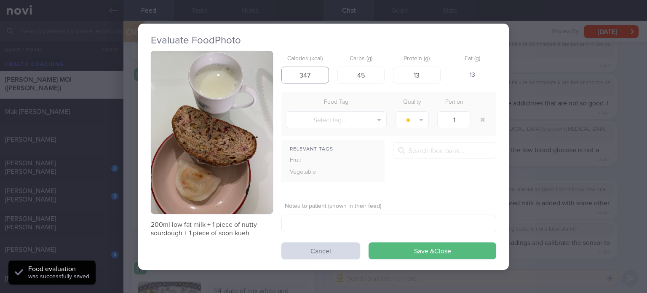
click at [308, 73] on input "347" at bounding box center [306, 75] width 48 height 17
type input "327"
click at [369, 242] on button "Save & Close" at bounding box center [433, 250] width 128 height 17
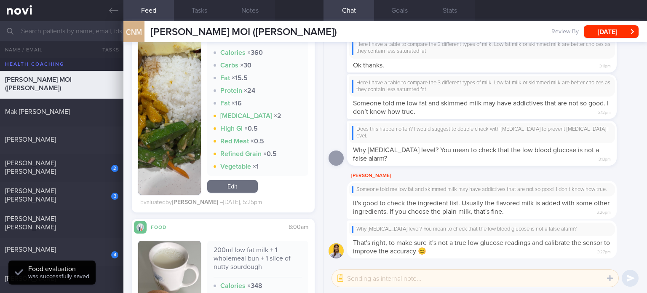
scroll to position [3266, 0]
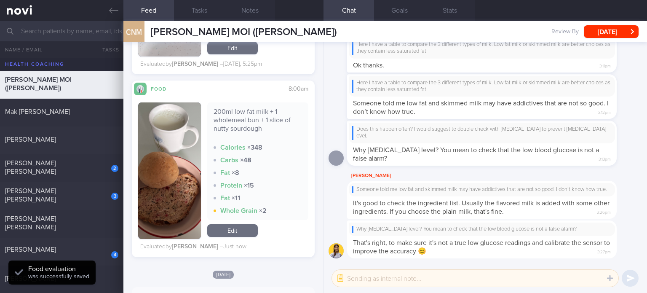
click at [243, 232] on link "Edit" at bounding box center [232, 230] width 51 height 13
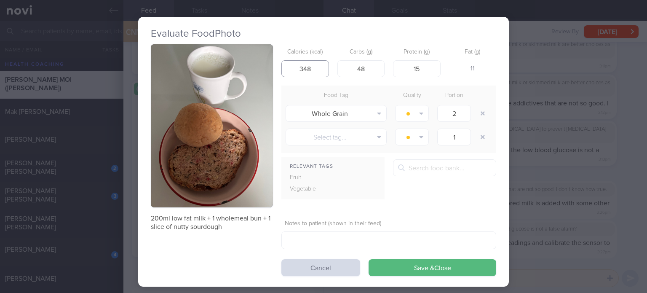
click at [304, 65] on input "348" at bounding box center [306, 68] width 48 height 17
type input "318"
click at [369, 259] on button "Save & Close" at bounding box center [433, 267] width 128 height 17
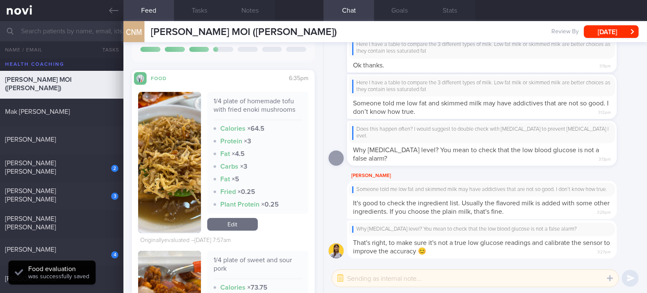
scroll to position [3734, 0]
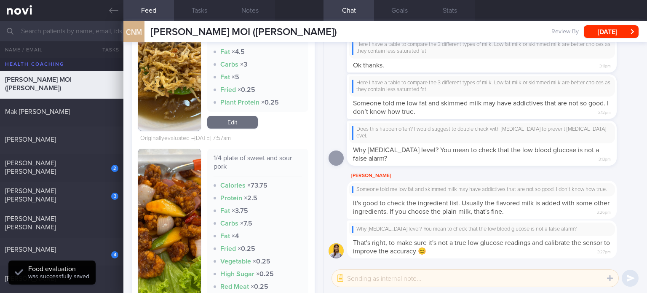
click at [228, 126] on link "Edit" at bounding box center [232, 122] width 51 height 13
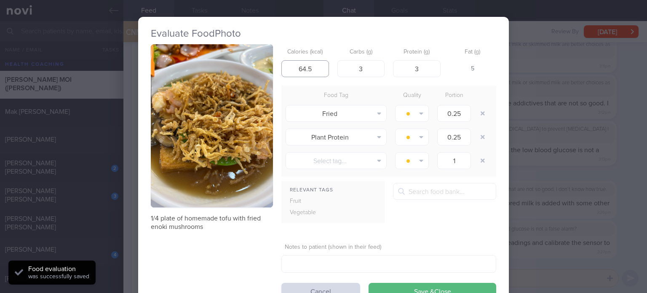
click at [316, 66] on input "64.5" at bounding box center [306, 68] width 48 height 17
type input "68"
click at [476, 110] on button "button" at bounding box center [482, 113] width 15 height 15
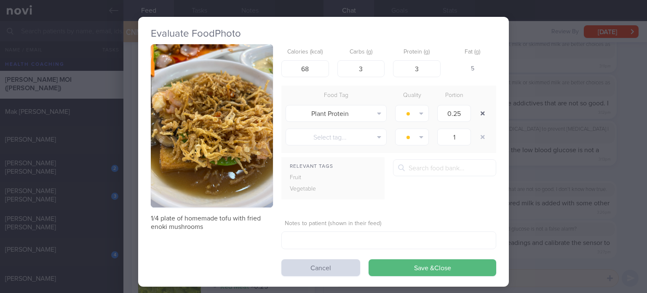
click at [476, 110] on button "button" at bounding box center [482, 113] width 15 height 15
type input "1"
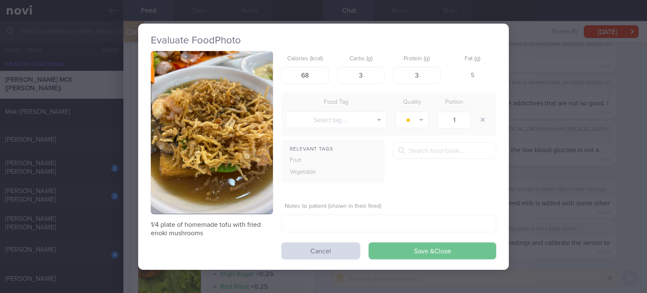
click at [428, 245] on button "Save & Close" at bounding box center [433, 250] width 128 height 17
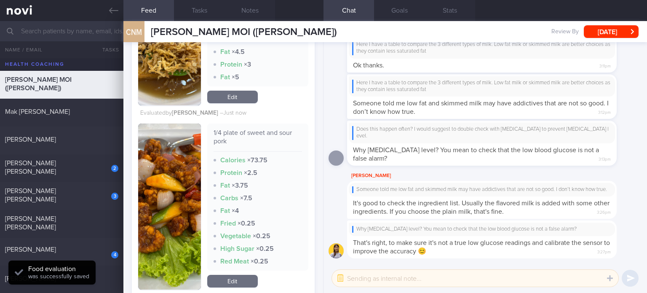
scroll to position [3793, 0]
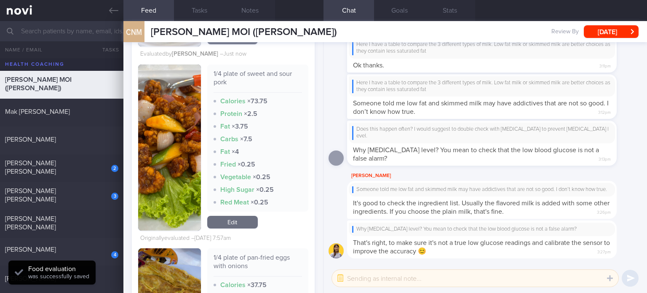
click at [238, 220] on link "Edit" at bounding box center [232, 222] width 51 height 13
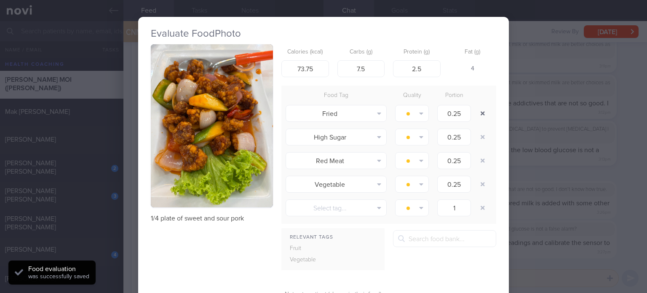
click at [477, 113] on button "button" at bounding box center [482, 113] width 15 height 15
type input "1"
click at [477, 113] on button "button" at bounding box center [482, 113] width 15 height 15
type input "1"
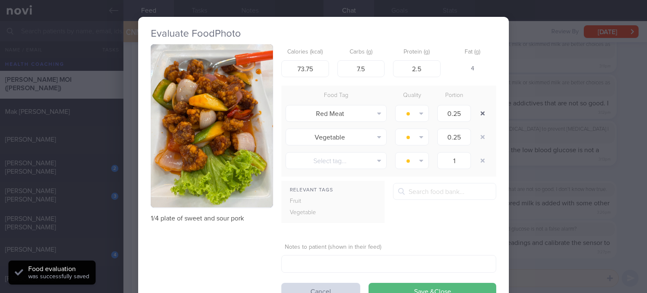
click at [477, 113] on button "button" at bounding box center [482, 113] width 15 height 15
type input "1"
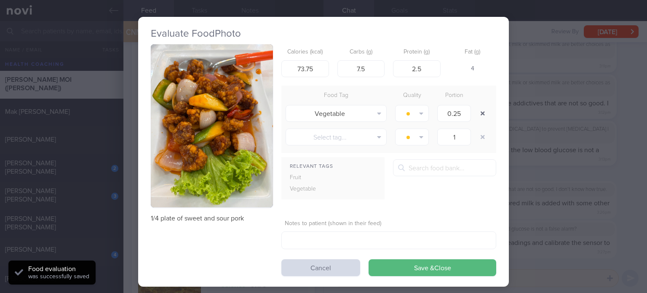
click at [477, 113] on button "button" at bounding box center [482, 113] width 15 height 15
type input "1"
click at [477, 113] on button "button" at bounding box center [482, 113] width 15 height 15
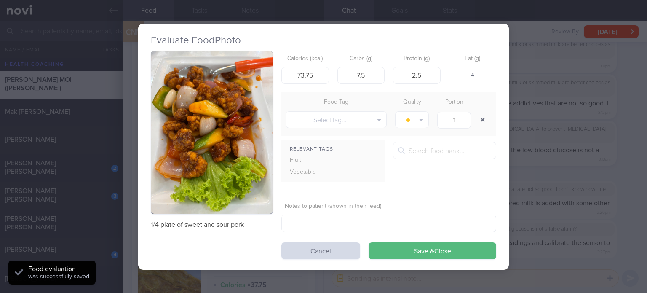
click at [477, 113] on button "button" at bounding box center [482, 119] width 15 height 15
drag, startPoint x: 477, startPoint y: 113, endPoint x: 314, endPoint y: 72, distance: 168.7
click at [314, 72] on form "Calories (kcal) 73.75 Carbs (g) 7.5 Protein (g) 2.5 Fat (g) 4 Food Tag Quality …" at bounding box center [389, 155] width 215 height 208
click at [314, 72] on input "73.75" at bounding box center [306, 75] width 48 height 17
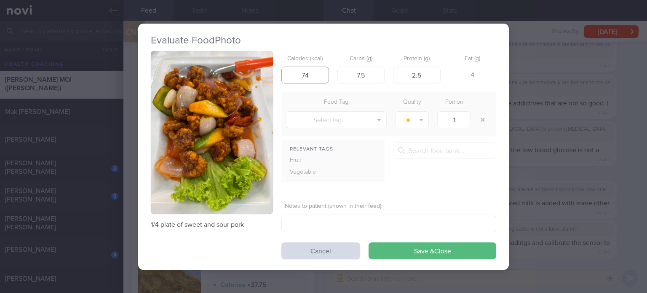
type input "75"
click at [377, 78] on input "7.5" at bounding box center [362, 75] width 48 height 17
type input "8"
click at [437, 72] on input "2.5" at bounding box center [417, 75] width 48 height 17
type input "5"
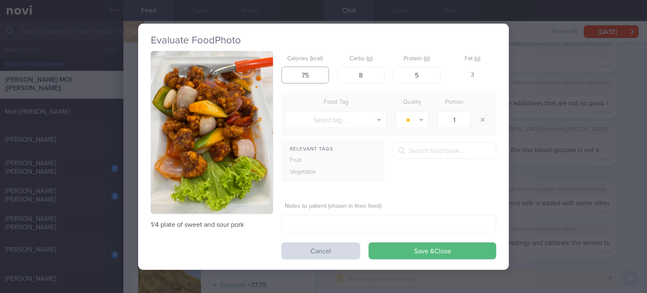
click at [320, 74] on input "75" at bounding box center [306, 75] width 48 height 17
type input "76"
click at [369, 242] on button "Save & Close" at bounding box center [433, 250] width 128 height 17
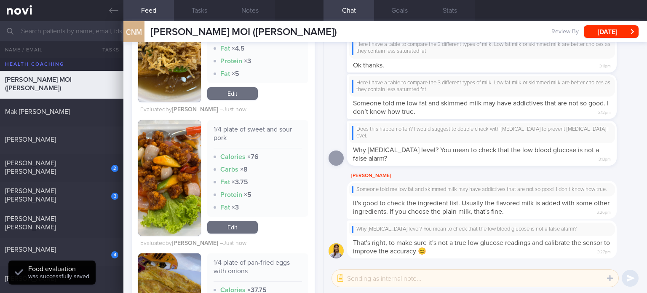
scroll to position [3672, 0]
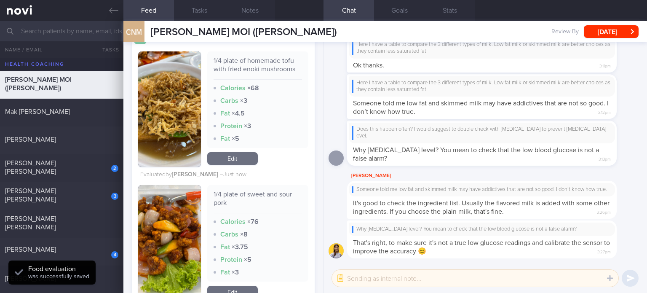
click at [234, 149] on div "1/4 plate of homemade tofu with fried enoki mushrooms Calories × 68 Carbs × 3 F…" at bounding box center [257, 108] width 101 height 115
click at [239, 156] on link "Edit" at bounding box center [232, 158] width 51 height 13
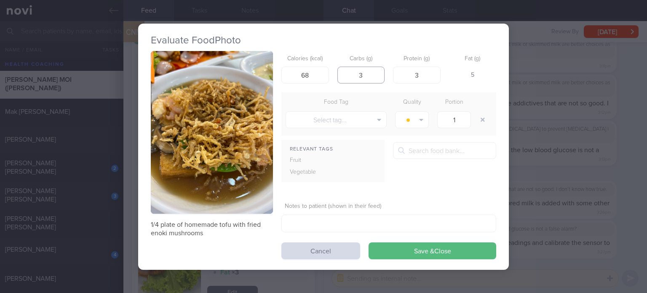
click at [380, 73] on input "3" at bounding box center [362, 75] width 48 height 17
type input "4"
click at [407, 250] on button "Save & Close" at bounding box center [433, 250] width 128 height 17
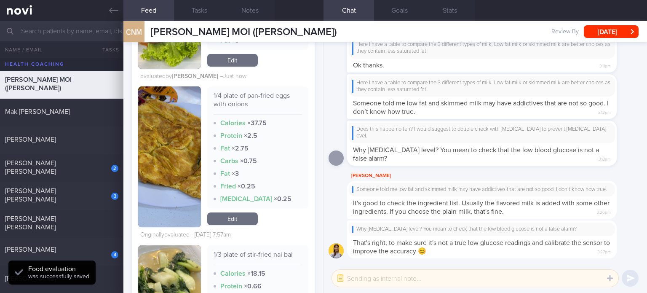
scroll to position [3905, 0]
click at [236, 218] on link "Edit" at bounding box center [232, 218] width 51 height 13
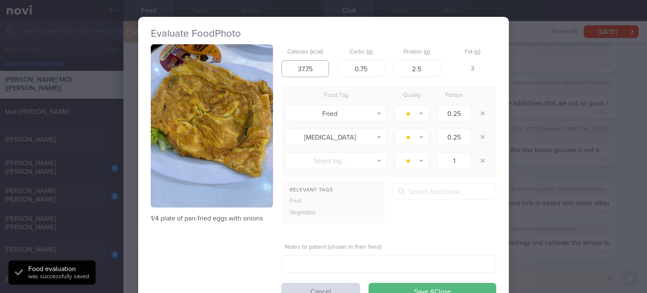
click at [313, 68] on input "37.75" at bounding box center [306, 68] width 48 height 17
type input "55"
click at [366, 69] on input "0.75" at bounding box center [362, 68] width 48 height 17
type input "1"
click at [427, 67] on input "2.5" at bounding box center [417, 68] width 48 height 17
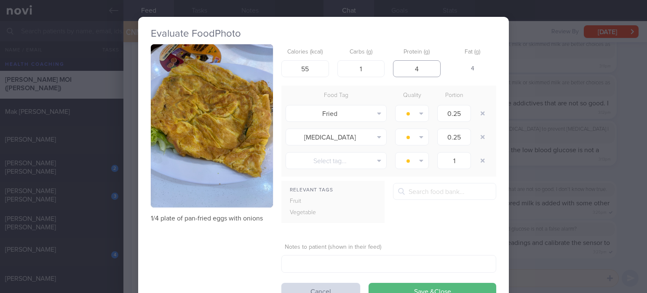
type input "3"
click at [476, 109] on button "button" at bounding box center [482, 113] width 15 height 15
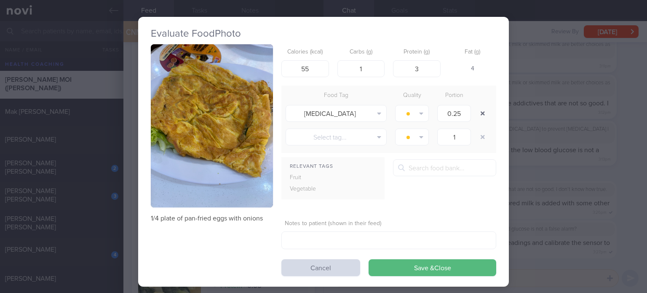
click at [476, 109] on button "button" at bounding box center [482, 113] width 15 height 15
type input "1"
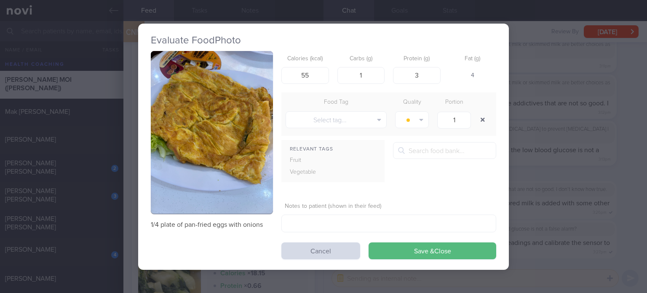
click at [476, 109] on div at bounding box center [483, 120] width 17 height 24
click at [401, 248] on button "Save & Close" at bounding box center [433, 250] width 128 height 17
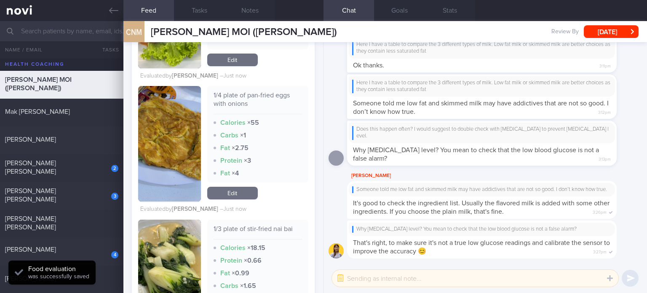
scroll to position [4061, 0]
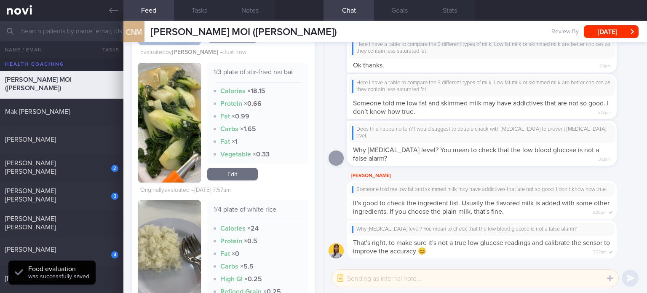
click at [240, 175] on link "Edit" at bounding box center [232, 174] width 51 height 13
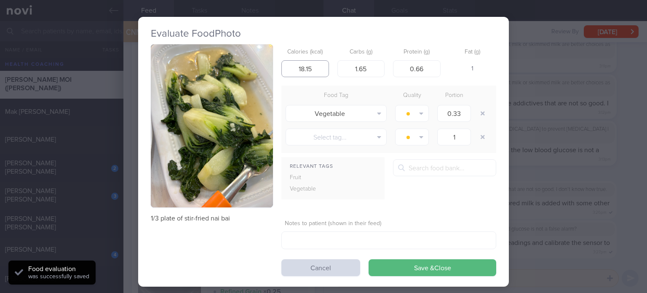
click at [314, 65] on input "18.15" at bounding box center [306, 68] width 48 height 17
type input "19"
click at [373, 72] on input "1.65" at bounding box center [362, 68] width 48 height 17
type input "2"
click at [424, 66] on input "0.66" at bounding box center [417, 68] width 48 height 17
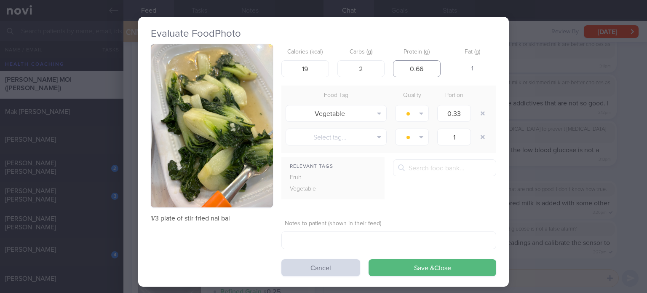
type input "0"
click at [478, 116] on button "button" at bounding box center [482, 113] width 15 height 15
type input "1"
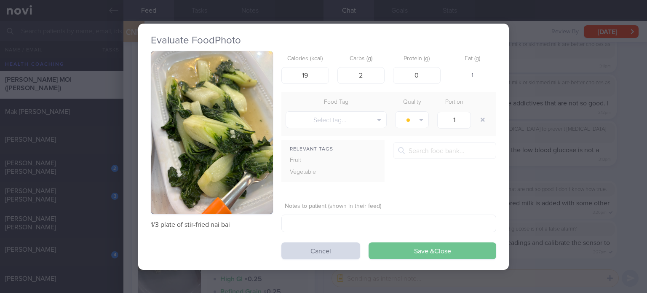
click at [396, 255] on button "Save & Close" at bounding box center [433, 250] width 128 height 17
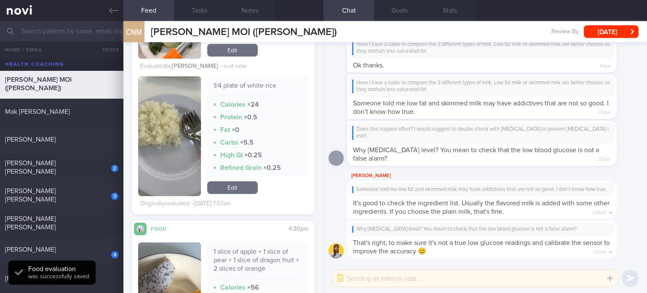
scroll to position [4180, 0]
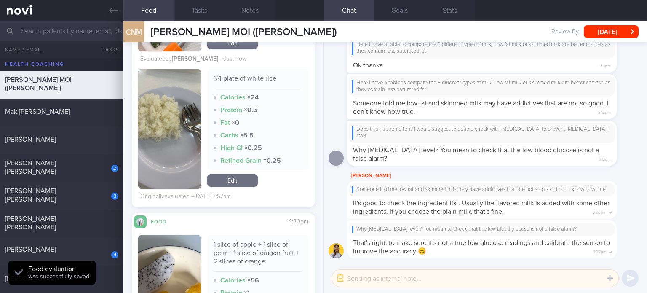
click at [236, 180] on link "Edit" at bounding box center [232, 180] width 51 height 13
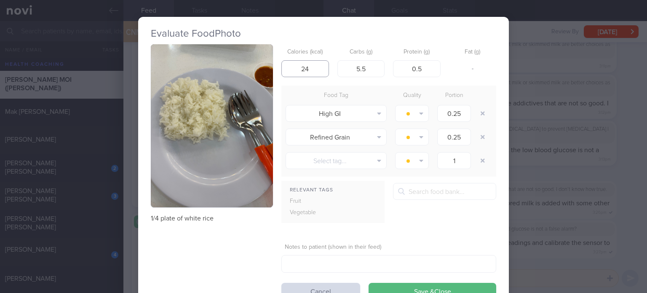
click at [312, 70] on input "24" at bounding box center [306, 68] width 48 height 17
type input "63"
click at [366, 70] on input "5.5" at bounding box center [362, 68] width 48 height 17
type input "14"
click at [428, 68] on input "0.5" at bounding box center [417, 68] width 48 height 17
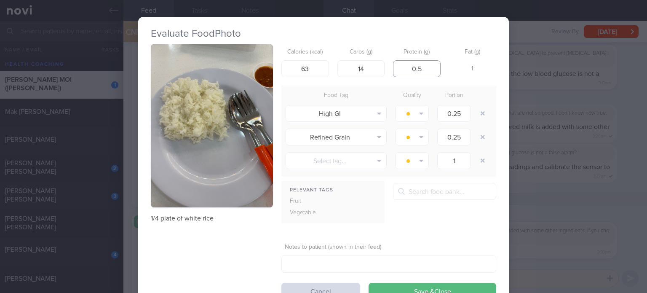
type input "0"
click at [486, 115] on button "button" at bounding box center [482, 113] width 15 height 15
type input "1"
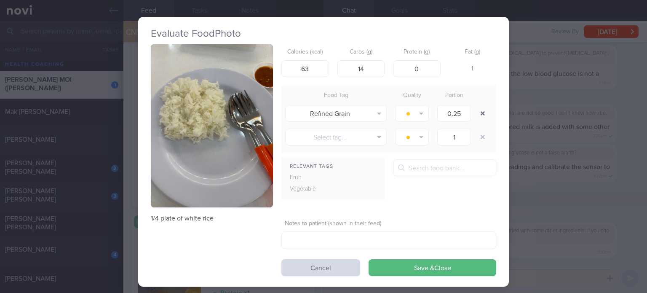
click at [486, 115] on button "button" at bounding box center [482, 113] width 15 height 15
type input "1"
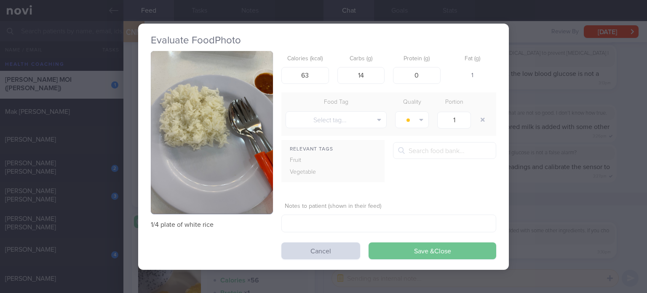
click at [424, 244] on button "Save & Close" at bounding box center [433, 250] width 128 height 17
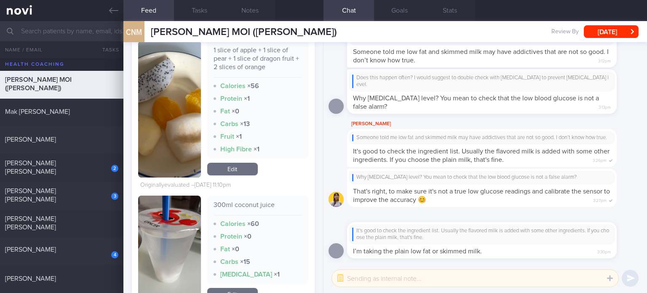
scroll to position [4354, 0]
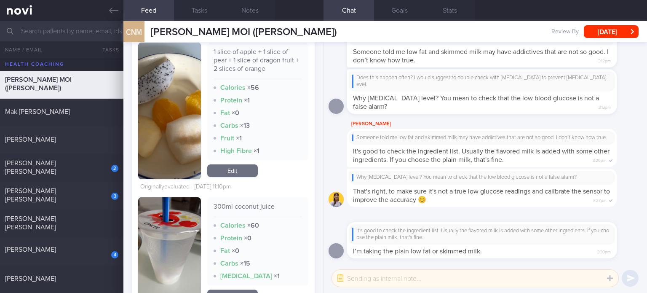
click at [236, 174] on link "Edit" at bounding box center [232, 170] width 51 height 13
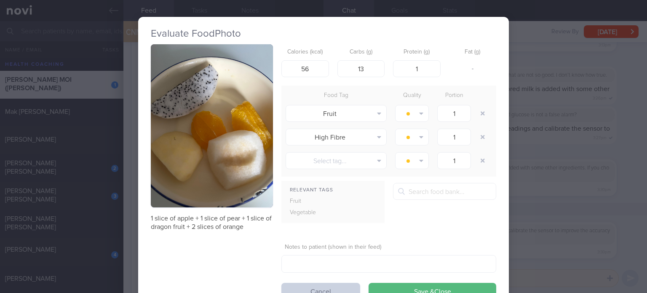
click at [320, 285] on button "Cancel" at bounding box center [321, 291] width 79 height 17
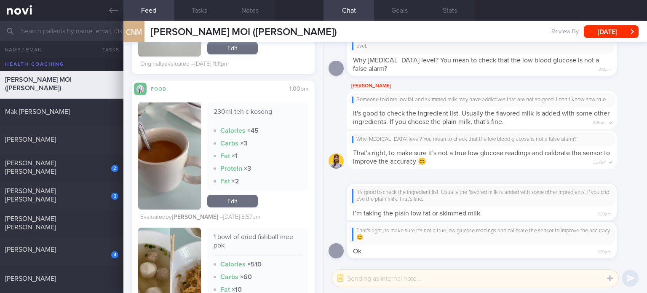
scroll to position [4602, 0]
click at [56, 168] on span "[PERSON_NAME] [PERSON_NAME]" at bounding box center [30, 167] width 51 height 15
checkbox input "true"
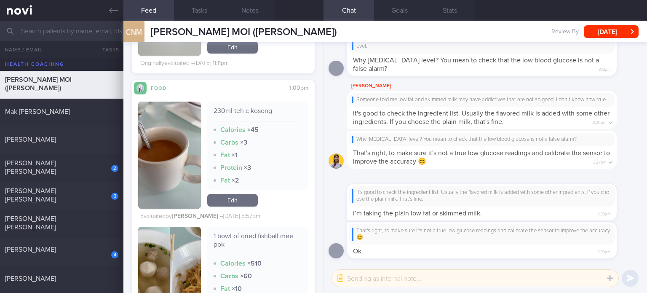
checkbox input "true"
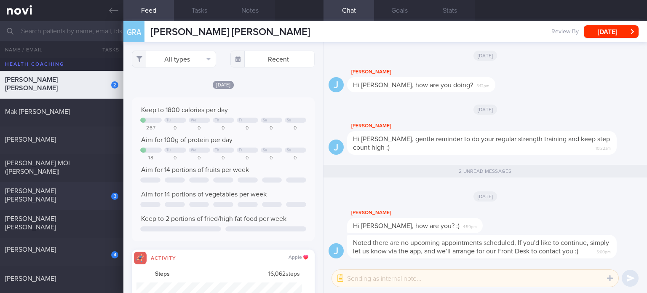
click at [105, 199] on div "3" at bounding box center [109, 193] width 19 height 13
select select "4"
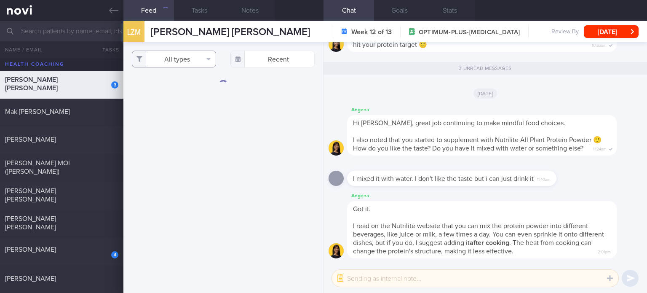
click at [185, 55] on button "All types" at bounding box center [174, 59] width 84 height 17
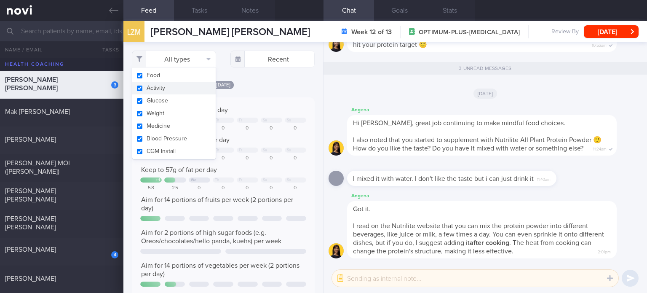
click at [175, 87] on button "Activity" at bounding box center [173, 88] width 83 height 13
checkbox input "false"
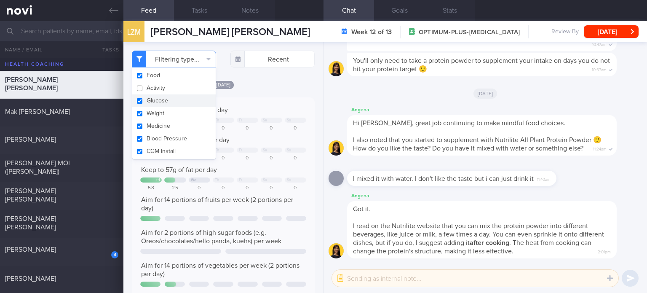
click at [170, 100] on button "Glucose" at bounding box center [173, 100] width 83 height 13
checkbox input "false"
click at [164, 111] on button "Weight" at bounding box center [173, 113] width 83 height 13
checkbox input "false"
click at [161, 123] on button "Medicine" at bounding box center [173, 126] width 83 height 13
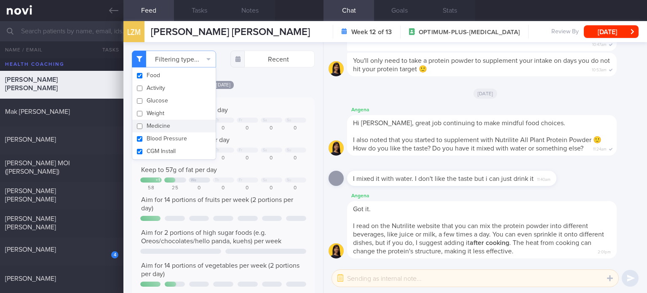
checkbox input "false"
click at [159, 137] on button "Blood Pressure" at bounding box center [173, 138] width 83 height 13
checkbox input "false"
click at [157, 148] on button "CGM Install" at bounding box center [173, 151] width 83 height 13
checkbox input "false"
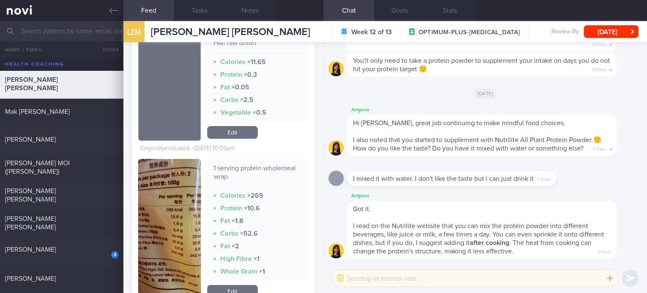
scroll to position [782, 0]
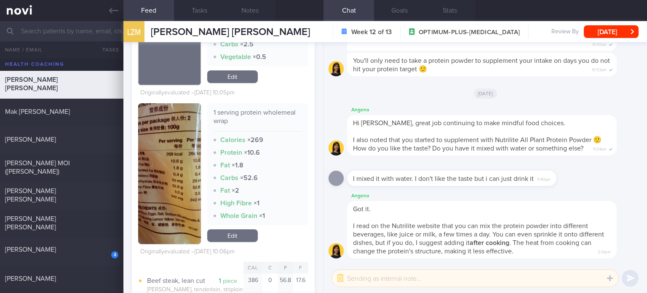
click at [235, 234] on link "Edit" at bounding box center [232, 235] width 51 height 13
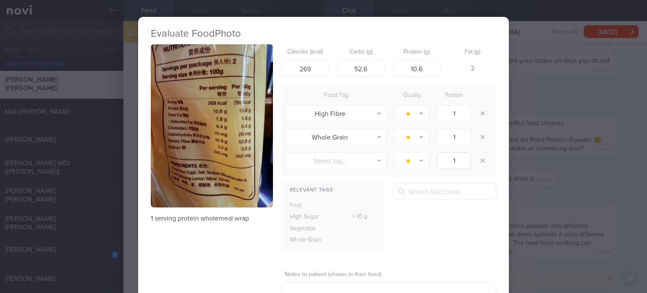
scroll to position [61, 0]
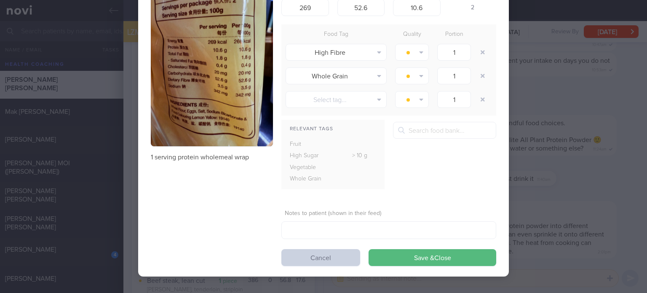
click at [331, 259] on button "Cancel" at bounding box center [321, 257] width 79 height 17
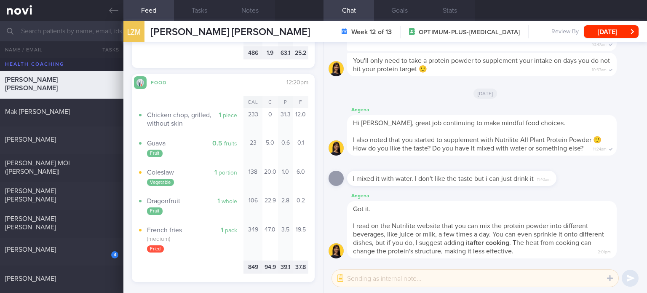
scroll to position [1129, 0]
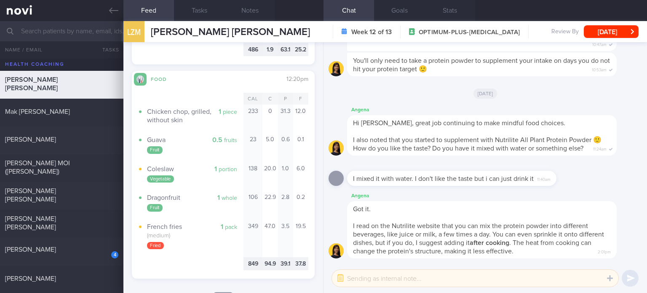
drag, startPoint x: 78, startPoint y: 230, endPoint x: 189, endPoint y: 54, distance: 208.0
click at [78, 230] on div "[PERSON_NAME] [PERSON_NAME] 0.7 [DATE]" at bounding box center [323, 224] width 647 height 28
checkbox input "true"
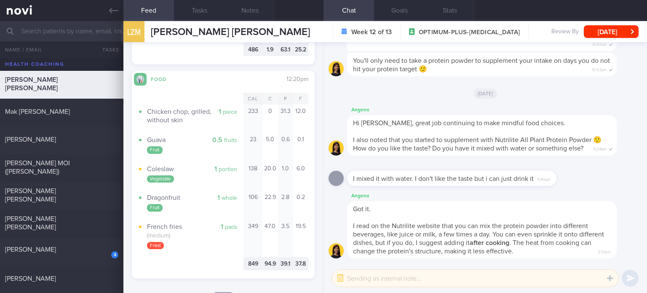
checkbox input "true"
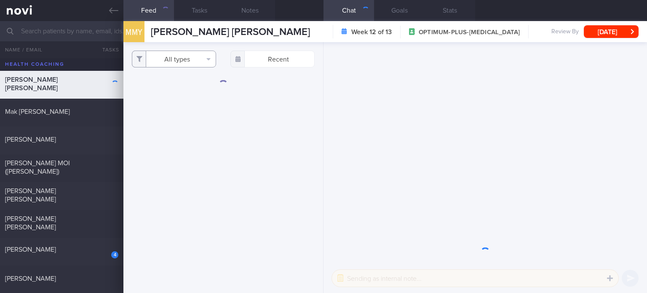
click at [189, 54] on button "All types" at bounding box center [174, 59] width 84 height 17
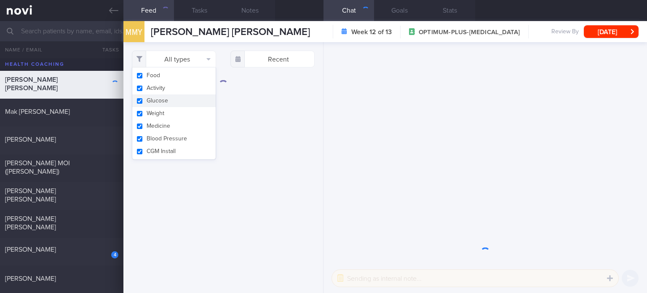
click at [177, 96] on button "Glucose" at bounding box center [173, 100] width 83 height 13
checkbox input "false"
click at [169, 84] on button "Activity" at bounding box center [173, 88] width 83 height 13
checkbox input "false"
click at [160, 121] on button "Medicine" at bounding box center [173, 126] width 83 height 13
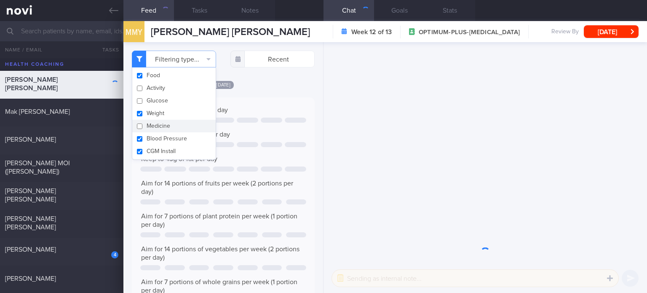
click at [159, 128] on button "Medicine" at bounding box center [173, 126] width 83 height 13
checkbox input "true"
click at [161, 142] on button "Blood Pressure" at bounding box center [173, 138] width 83 height 13
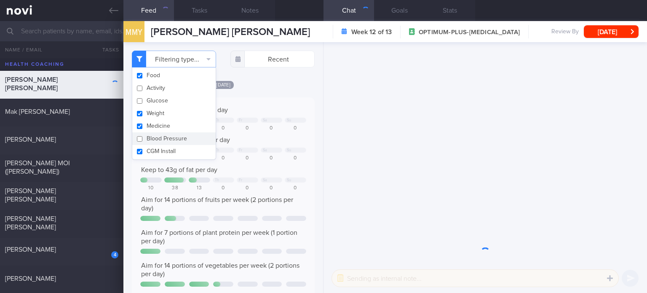
checkbox input "false"
click at [161, 156] on button "CGM Install" at bounding box center [173, 151] width 83 height 13
checkbox input "false"
click at [169, 125] on button "Medicine" at bounding box center [173, 126] width 83 height 13
checkbox input "false"
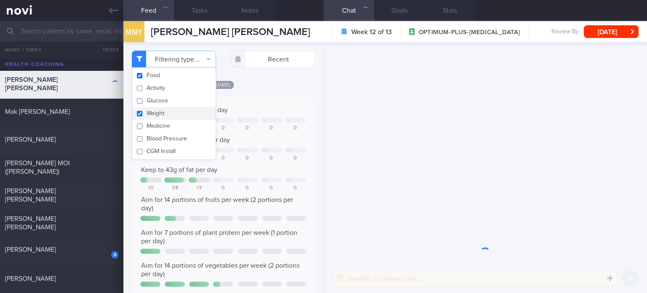
click at [168, 114] on button "Weight" at bounding box center [173, 113] width 83 height 13
checkbox input "false"
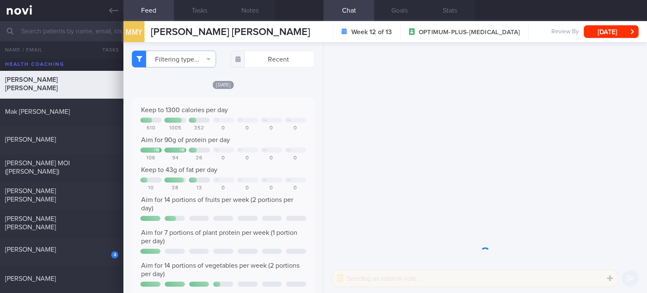
click at [306, 81] on div "[DATE]" at bounding box center [223, 84] width 183 height 9
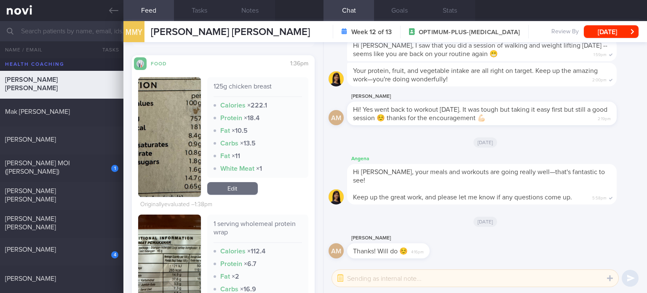
scroll to position [308, 0]
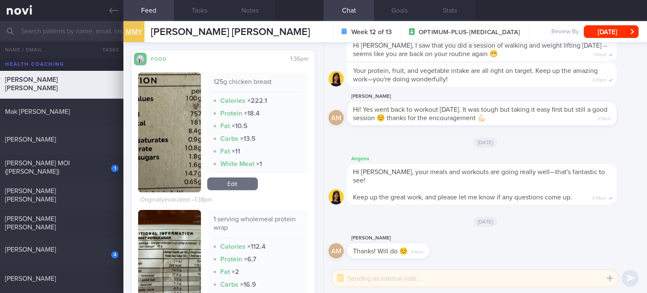
click at [233, 174] on div "125g chicken breast Calories × 222.1 Protein × 18.4 Fat × 10.5 Carbs × 13.5 Fat…" at bounding box center [257, 133] width 101 height 120
click at [245, 182] on link "Edit" at bounding box center [232, 183] width 51 height 13
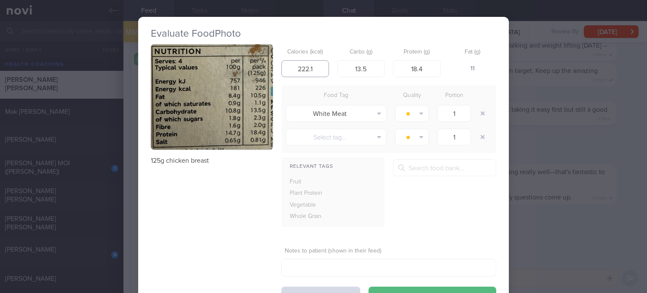
click at [322, 69] on input "222.1" at bounding box center [306, 68] width 48 height 17
type input "226"
click at [369, 287] on button "Save & Close" at bounding box center [433, 295] width 128 height 17
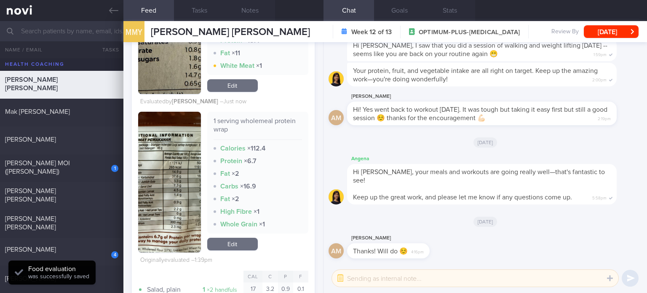
scroll to position [406, 0]
click at [251, 238] on link "Edit" at bounding box center [232, 243] width 51 height 13
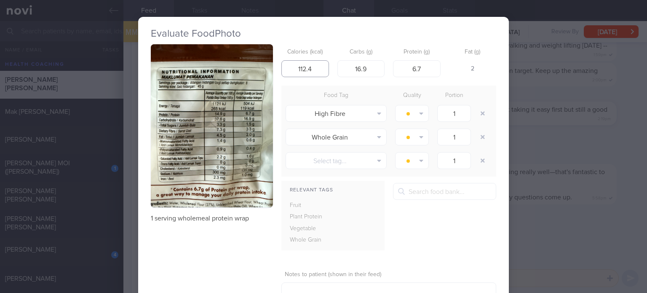
click at [320, 69] on input "112.4" at bounding box center [306, 68] width 48 height 17
type input "119"
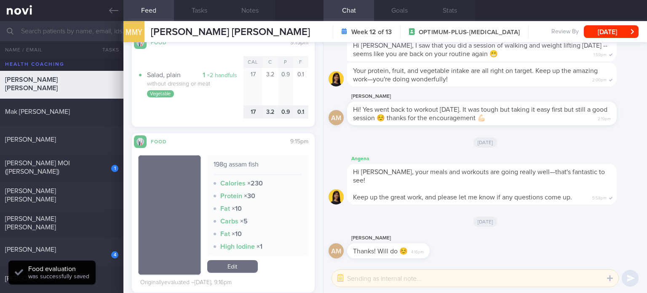
scroll to position [974, 0]
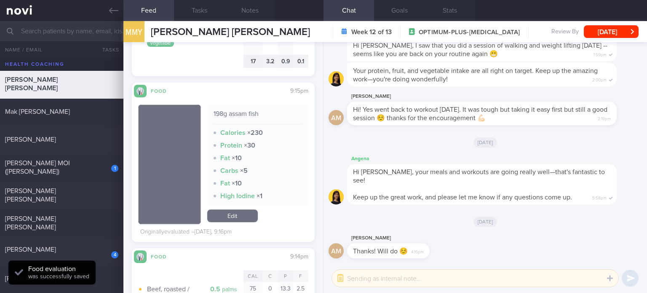
click at [240, 217] on link "Edit" at bounding box center [232, 215] width 51 height 13
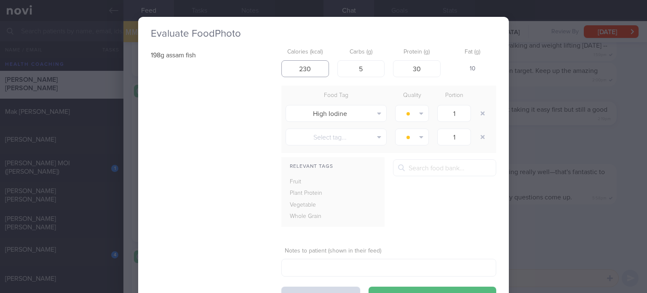
click at [314, 62] on input "230" at bounding box center [306, 68] width 48 height 17
type input "216"
click at [422, 73] on input "30" at bounding box center [417, 68] width 48 height 17
type input "32"
click at [315, 69] on input "216" at bounding box center [306, 68] width 48 height 17
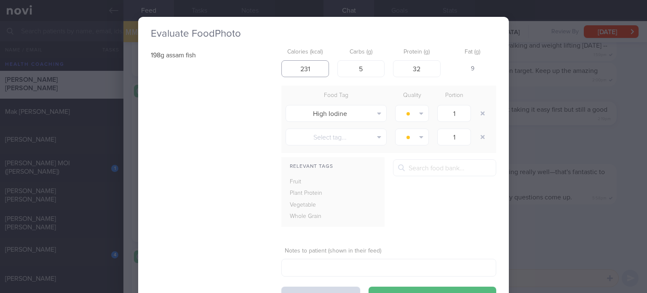
type input "232"
click at [482, 110] on button "button" at bounding box center [482, 113] width 15 height 15
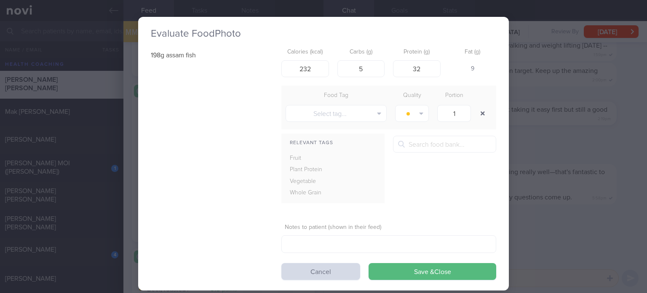
click at [475, 106] on button "button" at bounding box center [482, 113] width 15 height 15
click at [423, 276] on button "Save & Close" at bounding box center [433, 271] width 128 height 17
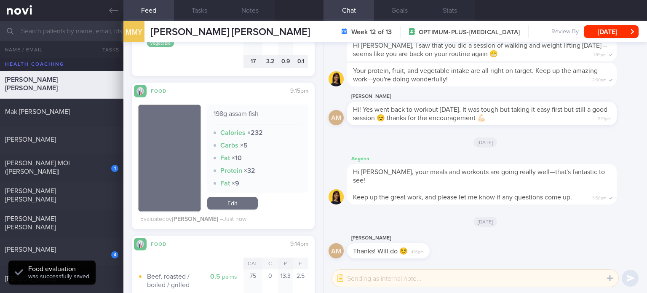
click at [226, 208] on link "Edit" at bounding box center [232, 203] width 51 height 13
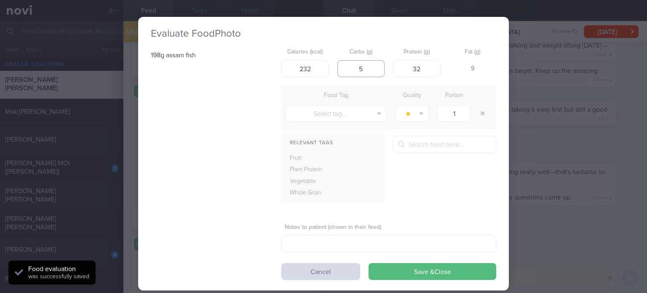
click at [360, 69] on input "5" at bounding box center [362, 68] width 48 height 17
type input "4"
click at [369, 263] on button "Save & Close" at bounding box center [433, 271] width 128 height 17
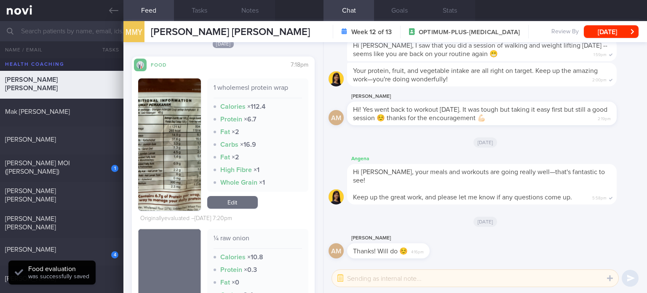
scroll to position [1630, 0]
click at [236, 207] on link "Edit" at bounding box center [232, 202] width 51 height 13
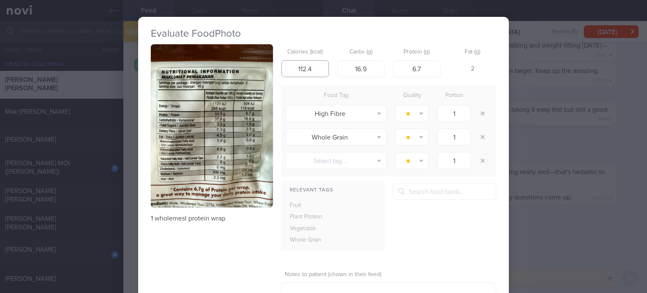
click at [313, 67] on input "112.4" at bounding box center [306, 68] width 48 height 17
type input "119"
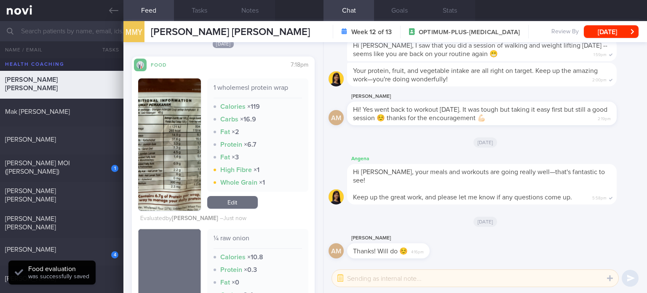
scroll to position [1767, 0]
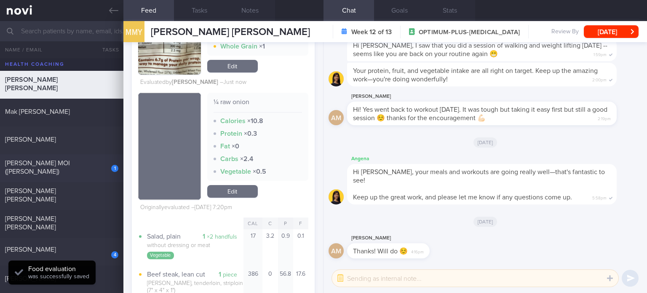
click at [104, 171] on div "1" at bounding box center [109, 165] width 19 height 13
select select "2"
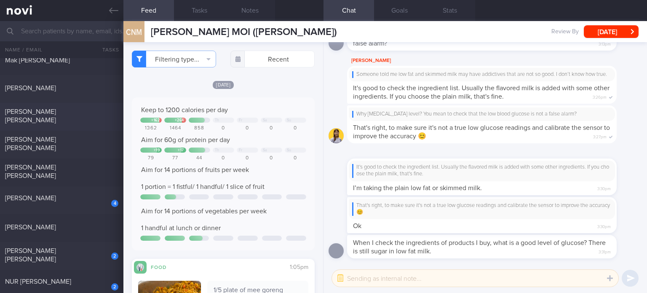
scroll to position [51, 0]
click at [75, 199] on div "[PERSON_NAME]" at bounding box center [60, 199] width 111 height 8
click at [94, 193] on div "4 [PERSON_NAME] 8.6 0.7 [DATE]" at bounding box center [323, 201] width 647 height 28
checkbox input "true"
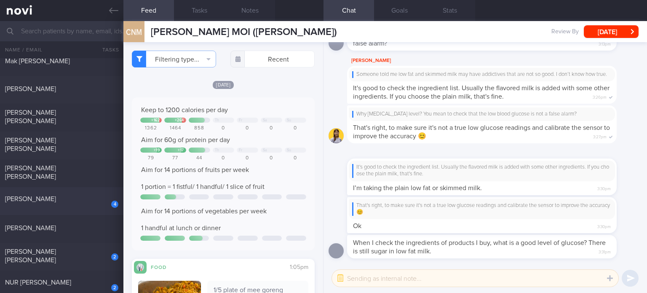
checkbox input "true"
select select "5"
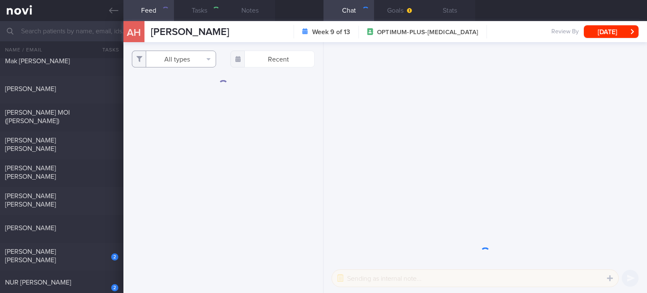
click at [186, 56] on button "All types" at bounding box center [174, 59] width 84 height 17
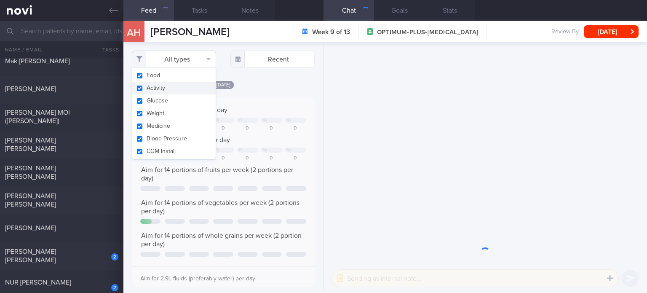
scroll to position [41, 165]
click at [175, 91] on button "Activity" at bounding box center [173, 88] width 83 height 13
checkbox input "false"
click at [169, 102] on button "Glucose" at bounding box center [173, 100] width 83 height 13
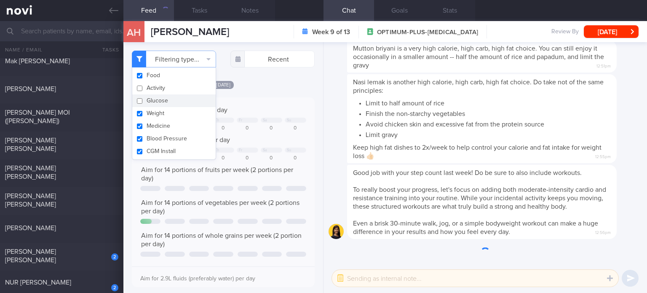
checkbox input "false"
click at [165, 114] on button "Weight" at bounding box center [173, 113] width 83 height 13
checkbox input "false"
click at [164, 124] on button "Medicine" at bounding box center [173, 126] width 83 height 13
checkbox input "false"
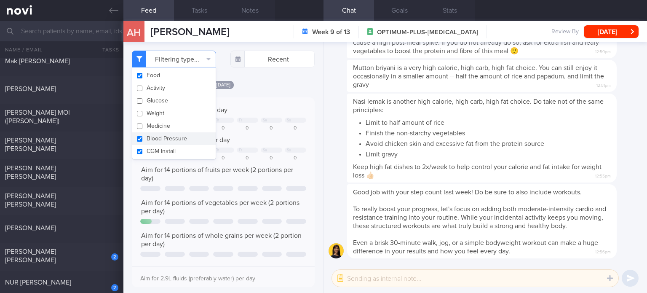
click at [163, 142] on button "Blood Pressure" at bounding box center [173, 138] width 83 height 13
checkbox input "false"
click at [162, 150] on button "CGM Install" at bounding box center [173, 151] width 83 height 13
checkbox input "false"
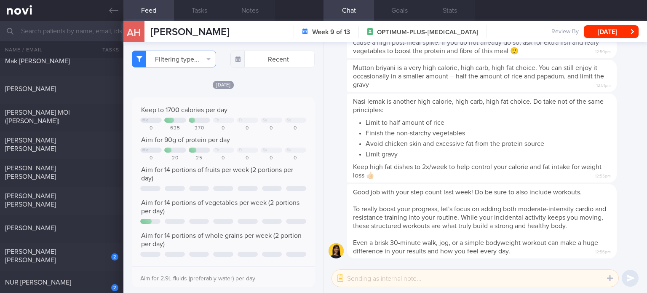
click at [250, 77] on div "Filtering type... Food Activity Glucose Weight Medicine Blood Pressure [MEDICAL…" at bounding box center [224, 167] width 200 height 251
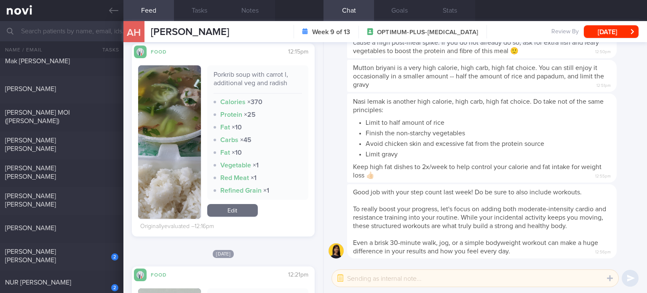
scroll to position [276, 0]
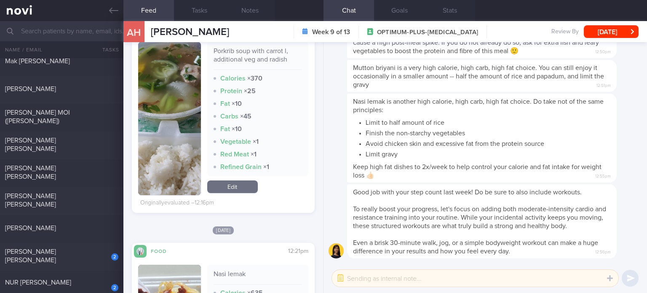
click at [248, 181] on link "Edit" at bounding box center [232, 186] width 51 height 13
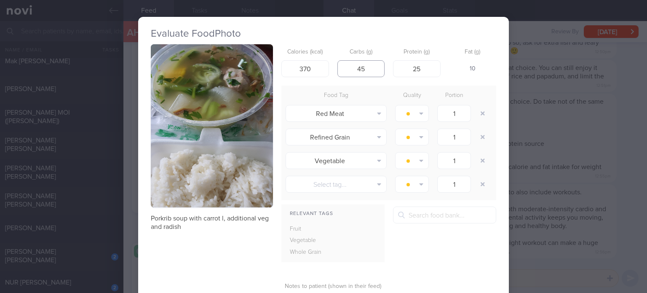
click at [367, 68] on input "45" at bounding box center [362, 68] width 48 height 17
type input "62"
click at [314, 70] on input "370" at bounding box center [306, 68] width 48 height 17
type input "414"
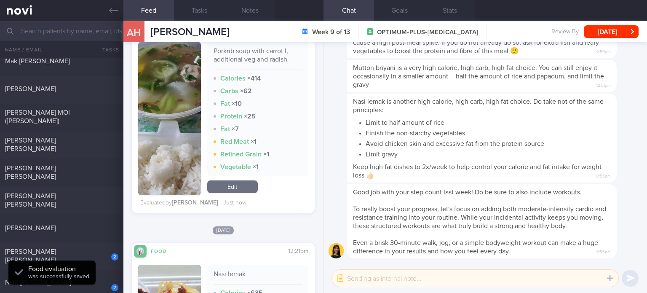
click at [225, 184] on link "Edit" at bounding box center [232, 186] width 51 height 13
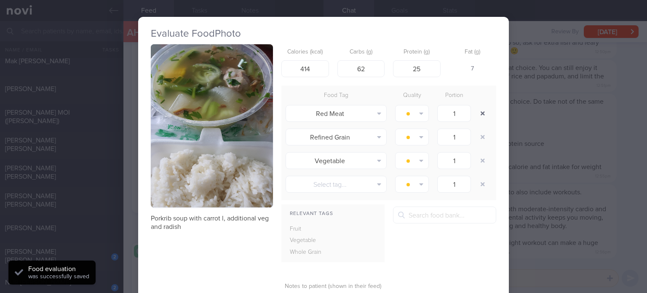
click at [478, 110] on button "button" at bounding box center [482, 113] width 15 height 15
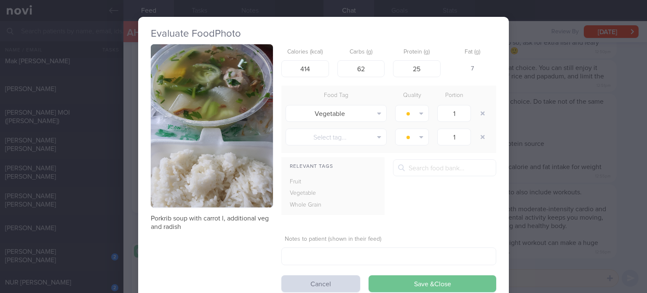
click at [423, 284] on button "Save & Close" at bounding box center [433, 283] width 128 height 17
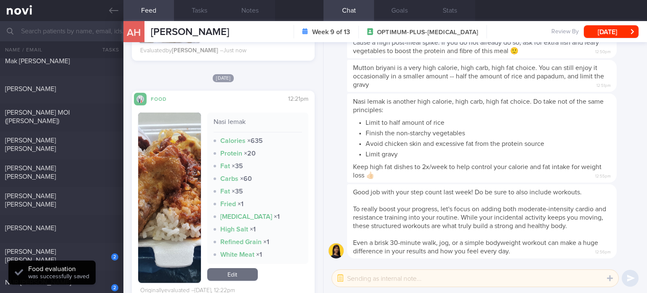
scroll to position [454, 0]
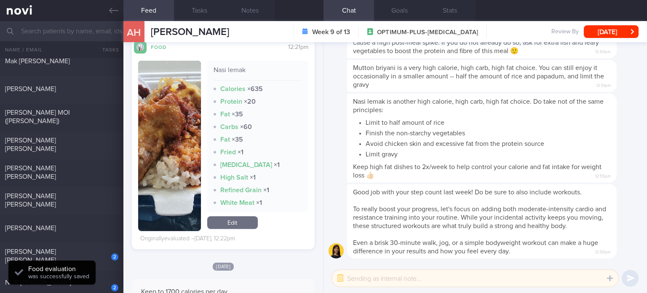
click at [236, 214] on div "Nasi lemak Calories × 635 Protein × 20 Fat × 35 Carbs × 60 Fat × 35 Fried × 1 […" at bounding box center [257, 146] width 101 height 170
click at [235, 219] on link "Edit" at bounding box center [232, 222] width 51 height 13
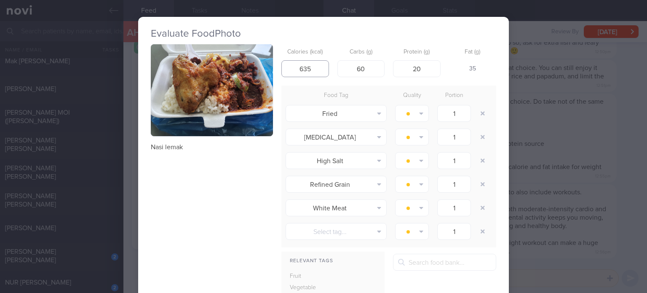
click at [319, 68] on input "635" at bounding box center [306, 68] width 48 height 17
type input "836"
click at [424, 68] on input "20" at bounding box center [417, 68] width 48 height 17
type input "25"
click at [373, 67] on input "60" at bounding box center [362, 68] width 48 height 17
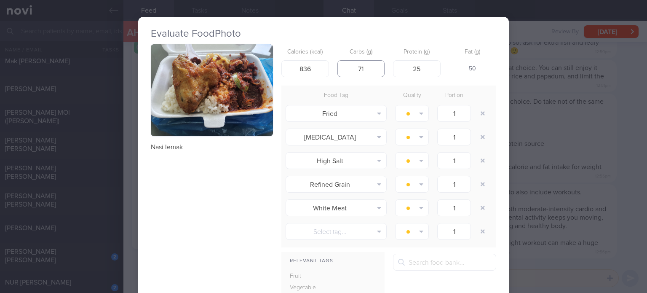
type input "72"
click at [305, 68] on input "836" at bounding box center [306, 68] width 48 height 17
type input "679"
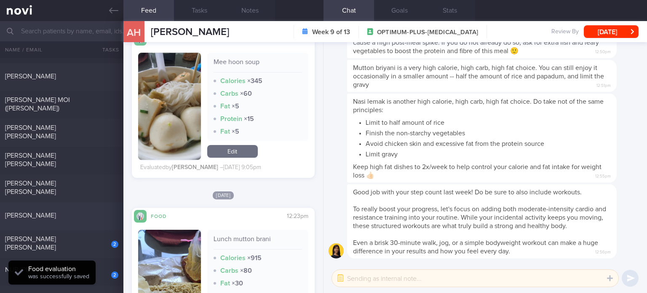
scroll to position [208, 0]
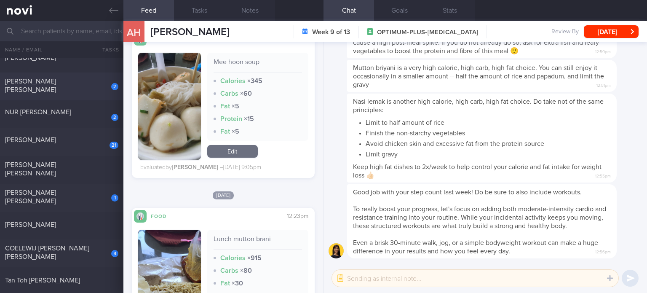
click at [91, 81] on div "[PERSON_NAME] [PERSON_NAME]" at bounding box center [60, 85] width 111 height 17
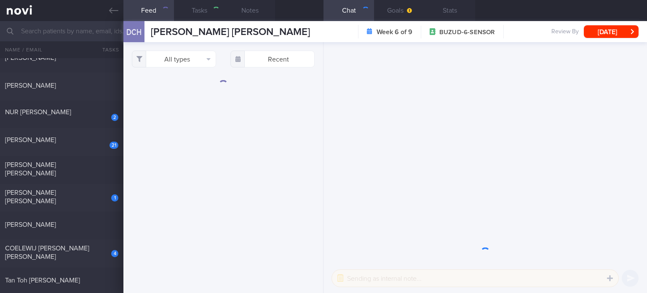
select select "6"
checkbox input "true"
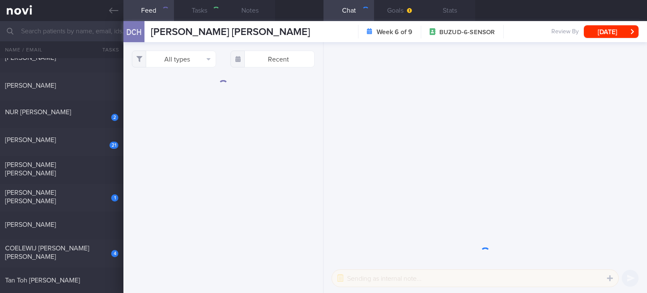
checkbox input "true"
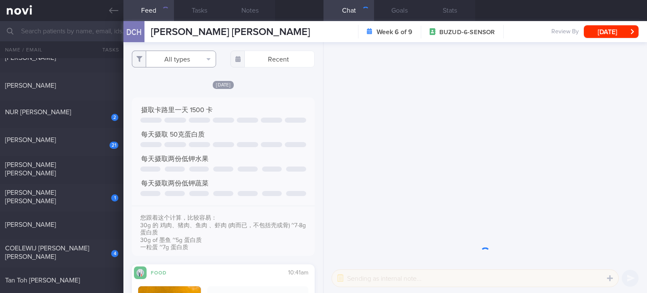
click at [180, 56] on button "All types" at bounding box center [174, 59] width 84 height 17
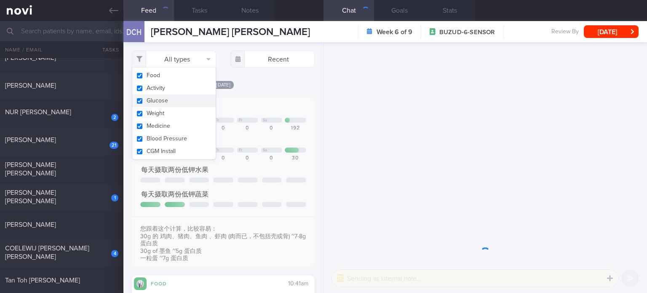
click at [180, 96] on button "Glucose" at bounding box center [173, 100] width 83 height 13
checkbox input "false"
click at [180, 86] on button "Activity" at bounding box center [173, 88] width 83 height 13
checkbox input "false"
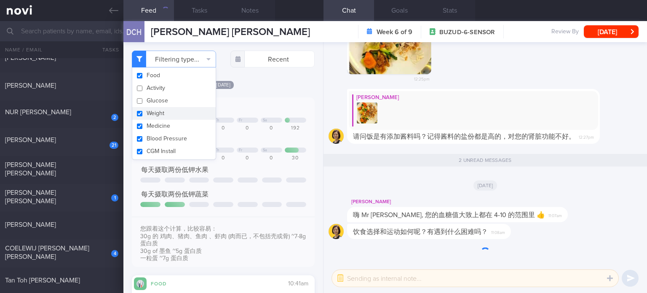
click at [175, 115] on button "Weight" at bounding box center [173, 113] width 83 height 13
checkbox input "false"
click at [172, 126] on button "Medicine" at bounding box center [173, 126] width 83 height 13
checkbox input "false"
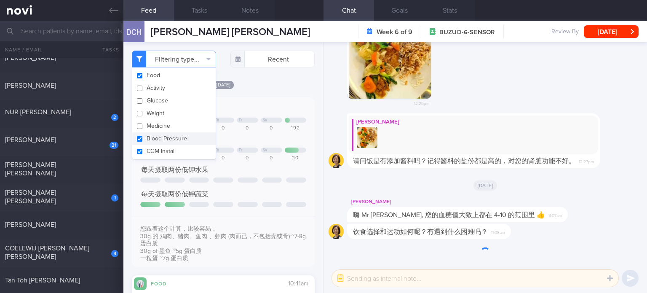
click at [172, 142] on button "Blood Pressure" at bounding box center [173, 138] width 83 height 13
checkbox input "false"
click at [169, 152] on button "CGM Install" at bounding box center [173, 151] width 83 height 13
checkbox input "false"
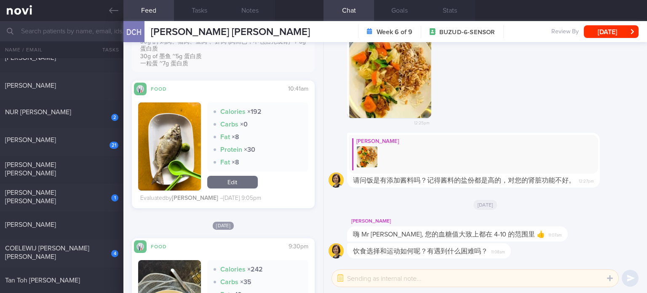
scroll to position [195, 0]
click at [92, 110] on div "NUR [PERSON_NAME]" at bounding box center [60, 112] width 111 height 8
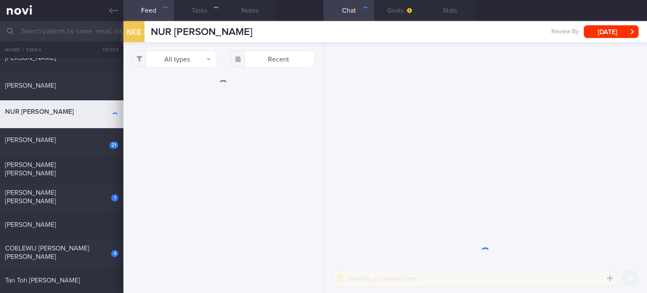
checkbox input "true"
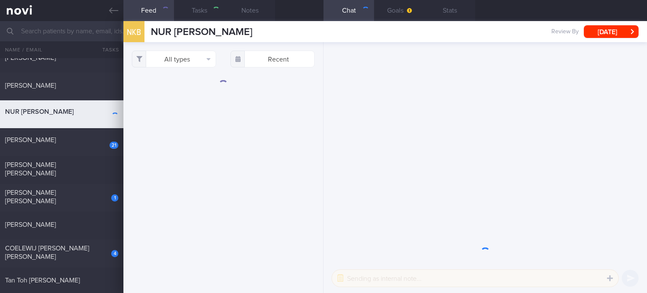
checkbox input "true"
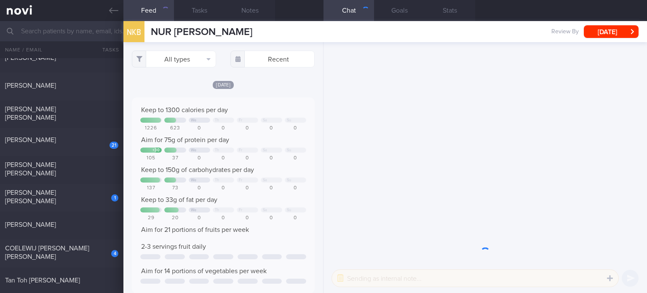
scroll to position [41, 165]
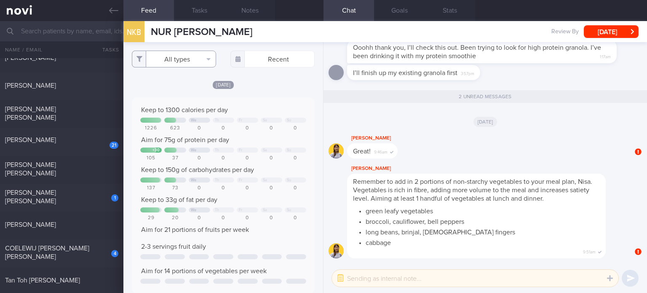
click at [182, 65] on button "All types" at bounding box center [174, 59] width 84 height 17
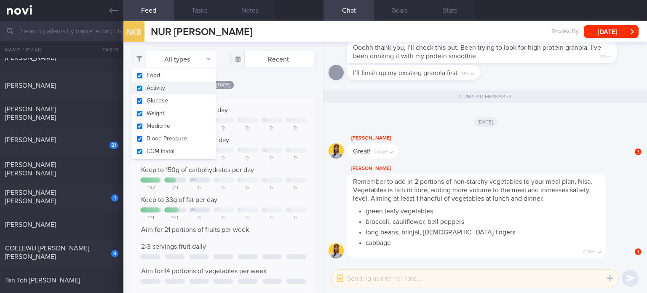
click at [180, 90] on button "Activity" at bounding box center [173, 88] width 83 height 13
checkbox input "false"
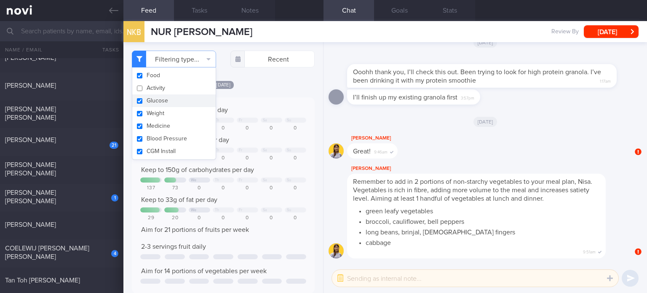
click at [176, 102] on button "Glucose" at bounding box center [173, 100] width 83 height 13
checkbox input "false"
click at [174, 114] on button "Weight" at bounding box center [173, 113] width 83 height 13
checkbox input "false"
click at [173, 125] on button "Medicine" at bounding box center [173, 126] width 83 height 13
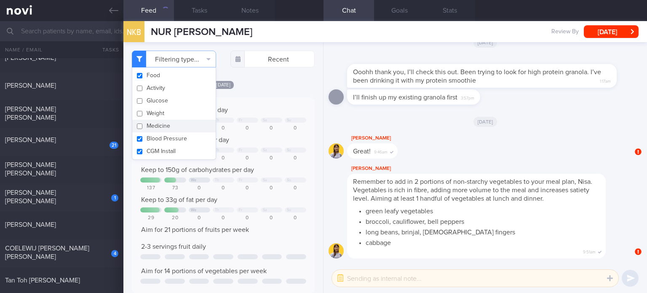
checkbox input "false"
click at [179, 143] on button "Blood Pressure" at bounding box center [173, 138] width 83 height 13
checkbox input "false"
click at [176, 155] on button "CGM Install" at bounding box center [173, 151] width 83 height 13
checkbox input "false"
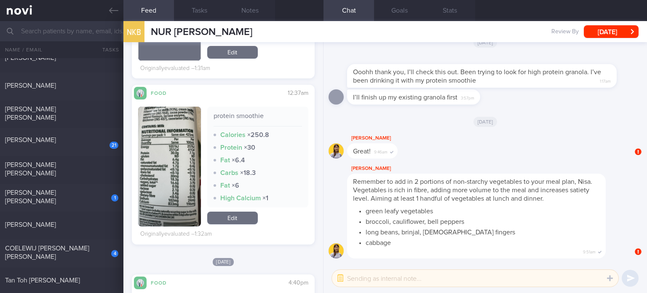
scroll to position [591, 0]
click at [237, 223] on link "Edit" at bounding box center [232, 217] width 51 height 13
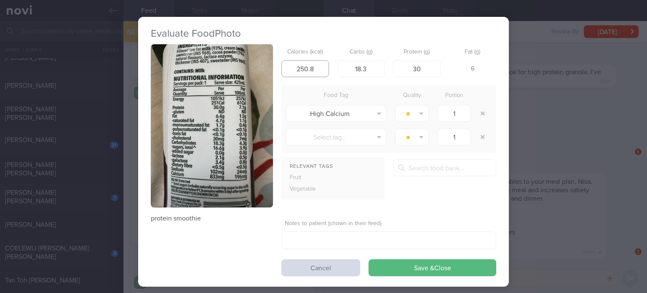
click at [324, 70] on input "250.8" at bounding box center [306, 68] width 48 height 17
type input "251"
click at [369, 259] on button "Save & Close" at bounding box center [433, 267] width 128 height 17
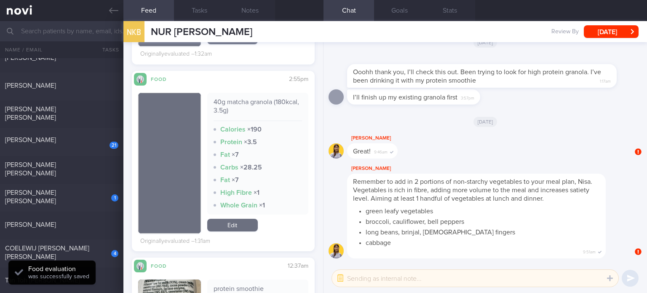
scroll to position [418, 0]
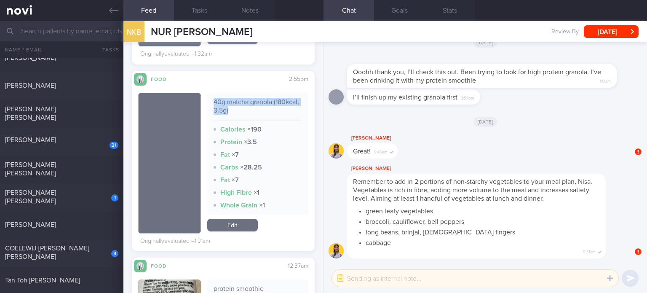
drag, startPoint x: 257, startPoint y: 108, endPoint x: 211, endPoint y: 101, distance: 46.6
click at [211, 101] on div "40g matcha granola (180kcal, 3.5g) Calories × 190 Protein × 3.5 Fat × 7 Carbs ×…" at bounding box center [257, 154] width 101 height 122
copy div "40g matcha granola (180kcal, 3.5g)"
click at [245, 226] on link "Edit" at bounding box center [232, 225] width 51 height 13
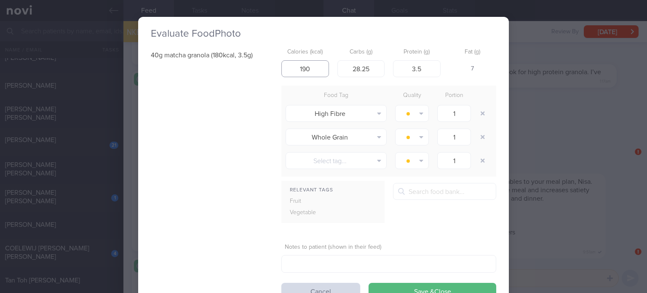
drag, startPoint x: 319, startPoint y: 72, endPoint x: 269, endPoint y: 73, distance: 49.3
click at [269, 73] on div "40g matcha granola (180kcal, 3.5g) Calories (kcal) 190 Carbs (g) 28.25 Protein …" at bounding box center [324, 171] width 346 height 255
type input "179"
drag, startPoint x: 371, startPoint y: 67, endPoint x: 309, endPoint y: 74, distance: 62.8
click at [309, 74] on div "Calories (kcal) 179 Carbs (g) 28.25 Protein (g) 3.5 Fat (g) 6" at bounding box center [389, 60] width 215 height 33
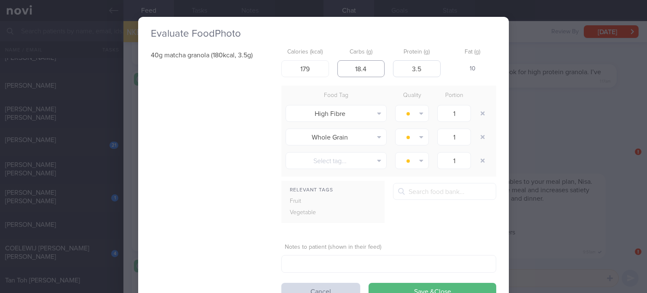
type input "18.4"
click at [423, 70] on input "3.5" at bounding box center [417, 68] width 48 height 17
type input "4"
type input "3.3"
click at [354, 70] on input "18.4" at bounding box center [362, 68] width 48 height 17
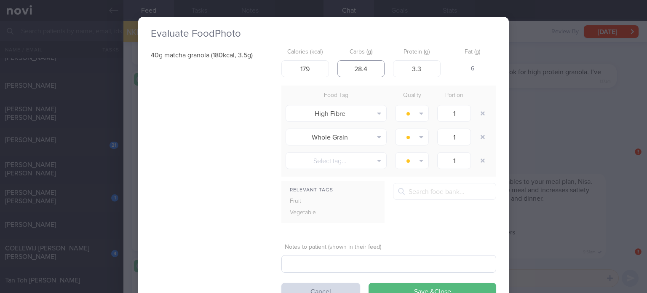
type input "28.4"
click at [330, 268] on textarea at bounding box center [389, 264] width 215 height 18
paste textarea "[URL][DOMAIN_NAME]"
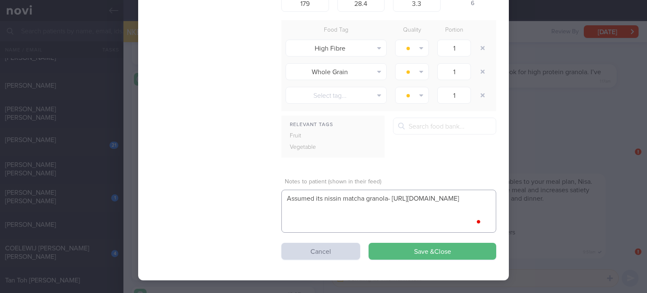
scroll to position [76, 0]
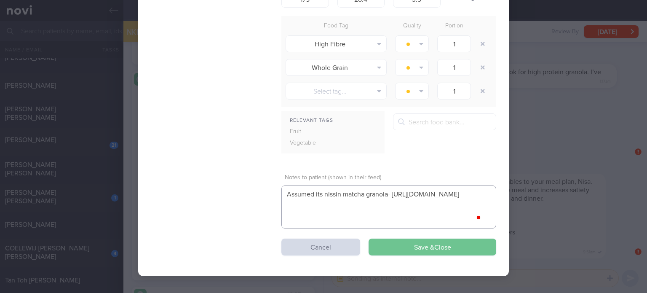
type textarea "Assumed its nissin matcha granola- [URL][DOMAIN_NAME]"
click at [400, 239] on button "Save & Close" at bounding box center [433, 247] width 128 height 17
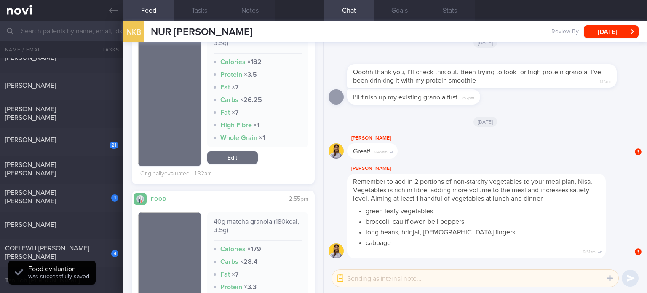
scroll to position [292, 0]
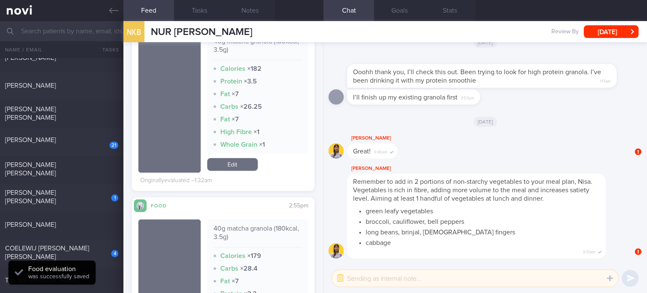
click at [223, 170] on div "40g matcha granola (180kcal, 3.5g) Calories × 182 Protein × 3.5 Fat × 7 Carbs ×…" at bounding box center [257, 102] width 101 height 141
click at [238, 161] on link "Edit" at bounding box center [232, 164] width 51 height 13
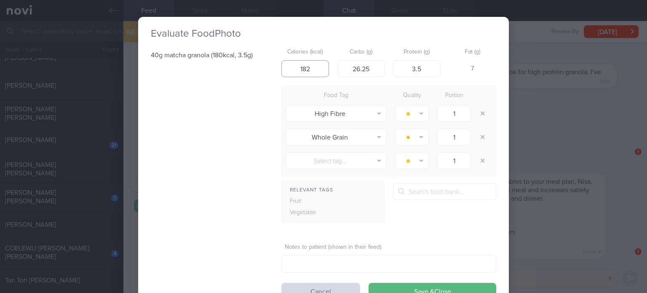
click at [311, 64] on input "182" at bounding box center [306, 68] width 48 height 17
type input "179"
drag, startPoint x: 369, startPoint y: 72, endPoint x: 355, endPoint y: 70, distance: 14.9
click at [355, 70] on input "26.25" at bounding box center [362, 68] width 48 height 17
type input "28.4"
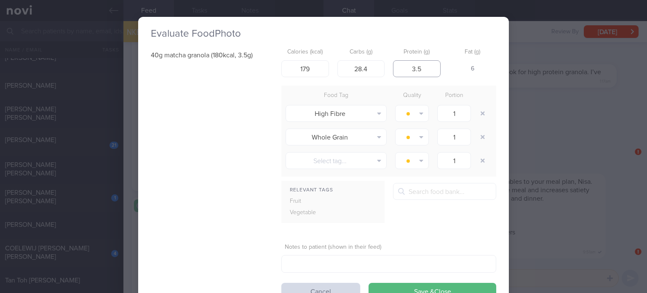
click at [425, 71] on input "3.5" at bounding box center [417, 68] width 48 height 17
type input "3.3"
click button "Save & Close" at bounding box center [433, 291] width 128 height 17
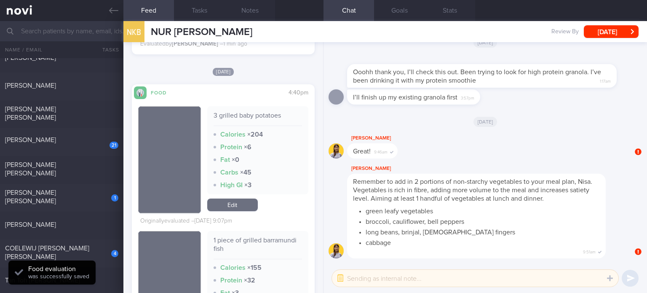
scroll to position [828, 0]
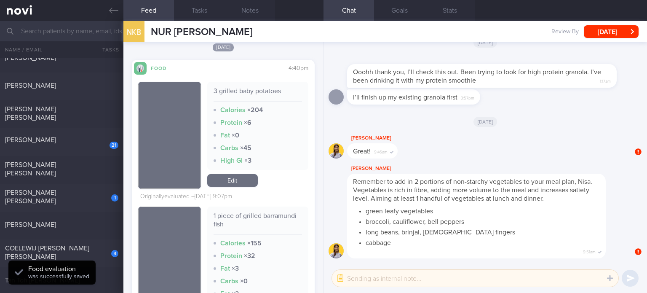
click at [236, 176] on link "Edit" at bounding box center [232, 180] width 51 height 13
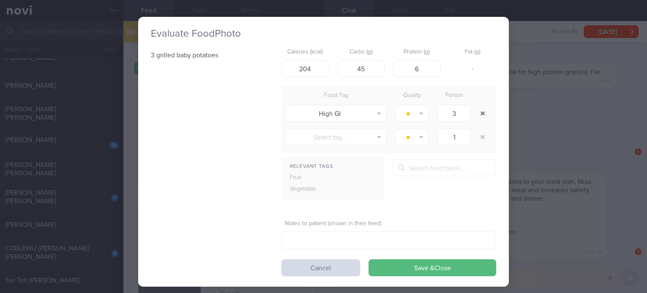
click at [481, 110] on button "button" at bounding box center [482, 113] width 15 height 15
type input "1"
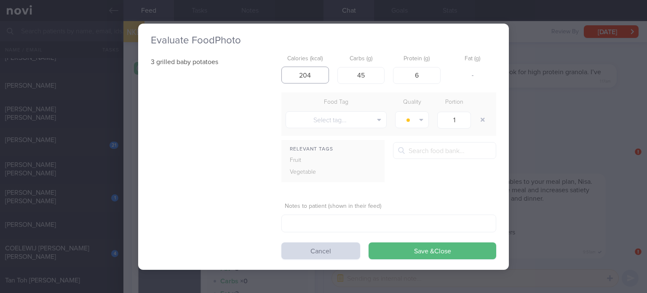
click at [314, 71] on input "204" at bounding box center [306, 75] width 48 height 17
type input "152"
click at [365, 74] on input "45" at bounding box center [362, 75] width 48 height 17
click at [425, 74] on input "6" at bounding box center [417, 75] width 48 height 17
click at [424, 255] on button "Save & Close" at bounding box center [433, 250] width 128 height 17
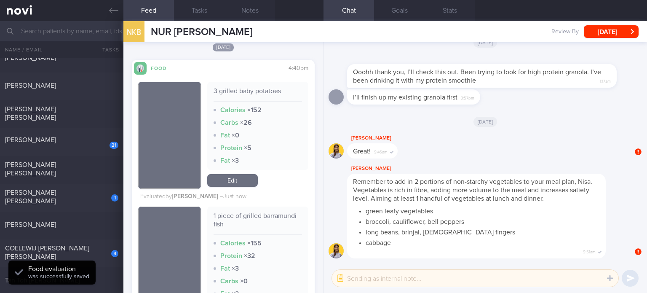
scroll to position [937, 0]
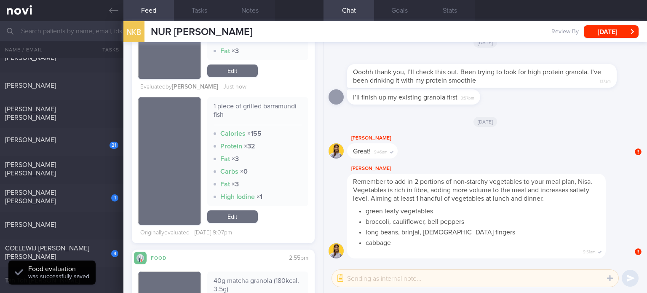
click at [224, 67] on link "Edit" at bounding box center [232, 70] width 51 height 13
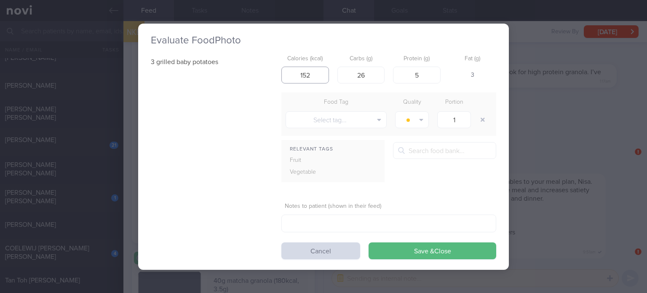
click at [312, 73] on input "152" at bounding box center [306, 75] width 48 height 17
click at [374, 76] on input "26" at bounding box center [362, 75] width 48 height 17
click at [369, 242] on button "Save & Close" at bounding box center [433, 250] width 128 height 17
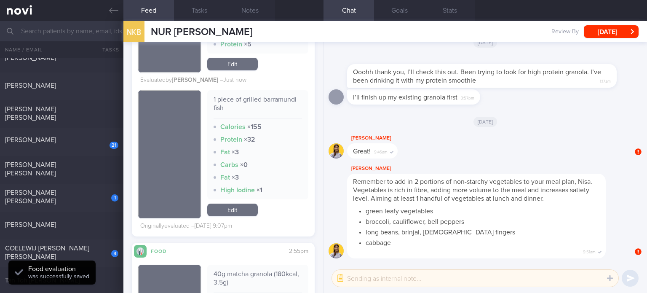
scroll to position [894, 0]
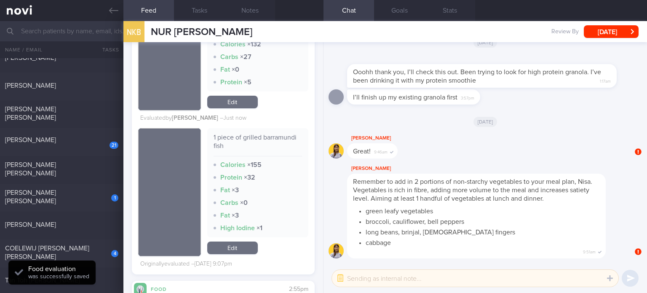
click at [241, 96] on link "Edit" at bounding box center [232, 102] width 51 height 13
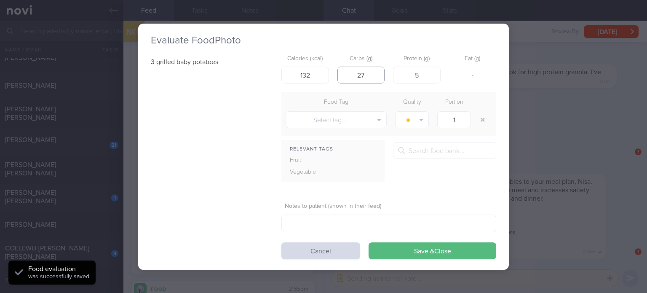
click at [366, 75] on input "27" at bounding box center [362, 75] width 48 height 17
click button "Save & Close" at bounding box center [433, 250] width 128 height 17
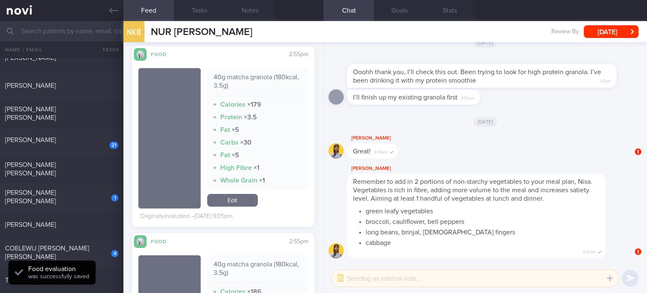
scroll to position [1126, 0]
click at [228, 198] on link "Edit" at bounding box center [232, 200] width 51 height 13
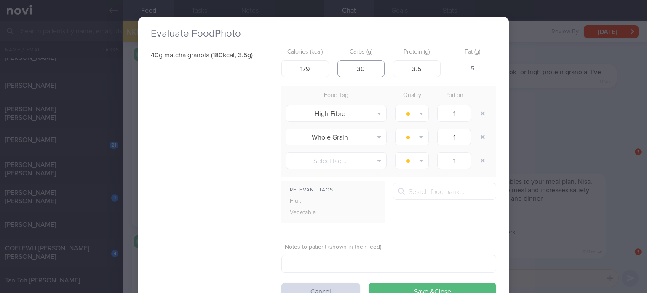
drag, startPoint x: 364, startPoint y: 71, endPoint x: 304, endPoint y: 77, distance: 60.2
click at [304, 77] on div "Calories (kcal) 179 Carbs (g) 30 Protein (g) 3.5 Fat (g) 5" at bounding box center [389, 60] width 215 height 33
click at [424, 65] on input "3.5" at bounding box center [417, 68] width 48 height 17
click at [369, 283] on button "Save & Close" at bounding box center [433, 291] width 128 height 17
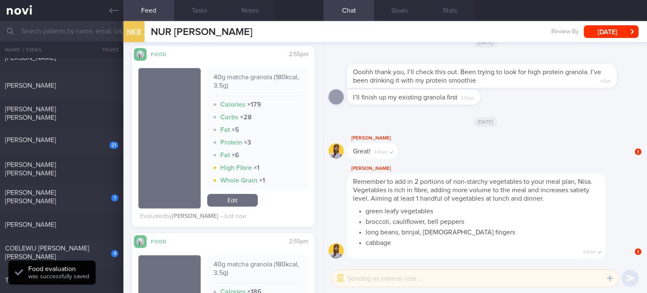
scroll to position [1232, 0]
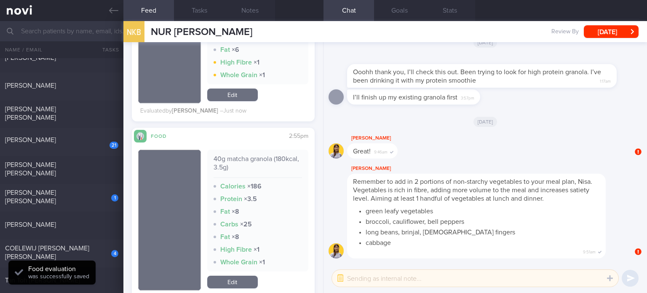
click at [244, 283] on link "Edit" at bounding box center [232, 282] width 51 height 13
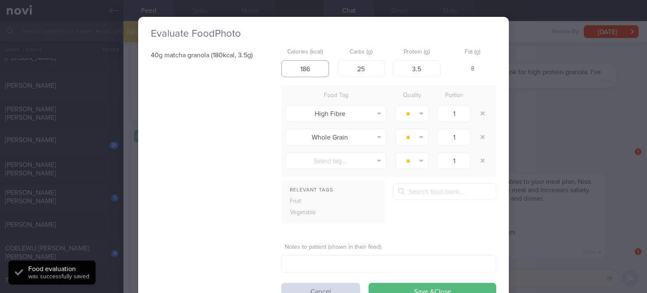
click at [312, 73] on input "186" at bounding box center [306, 68] width 48 height 17
click at [371, 70] on input "25" at bounding box center [362, 68] width 48 height 17
click at [427, 69] on input "3.5" at bounding box center [417, 68] width 48 height 17
click at [369, 283] on button "Save & Close" at bounding box center [433, 291] width 128 height 17
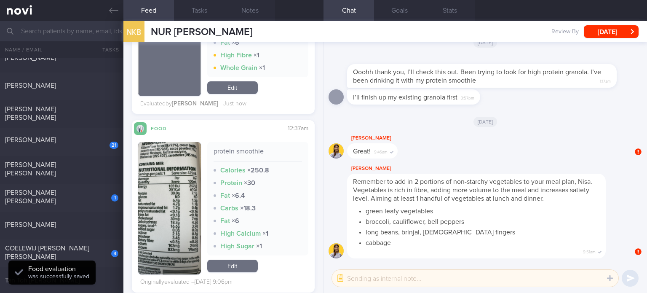
scroll to position [1495, 0]
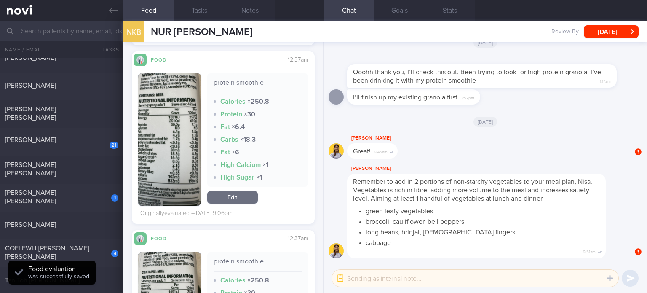
drag, startPoint x: 230, startPoint y: 198, endPoint x: 273, endPoint y: 107, distance: 99.7
click at [230, 198] on link "Edit" at bounding box center [232, 197] width 51 height 13
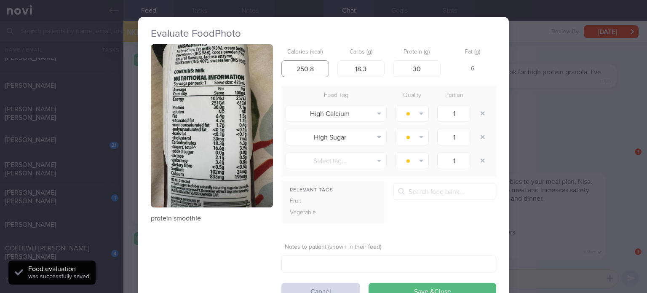
click at [314, 67] on input "250.8" at bounding box center [306, 68] width 48 height 17
click at [369, 283] on button "Save & Close" at bounding box center [433, 291] width 128 height 17
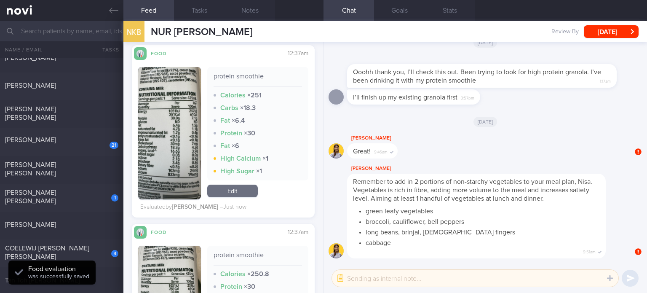
scroll to position [1589, 0]
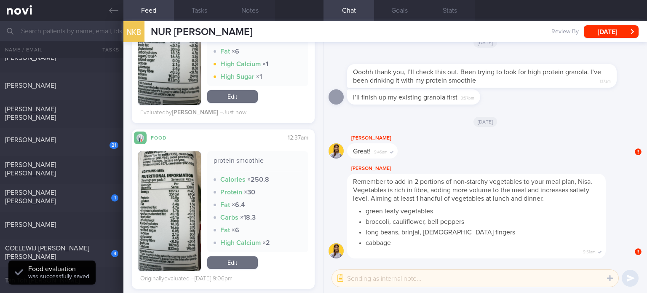
click at [243, 261] on link "Edit" at bounding box center [232, 262] width 51 height 13
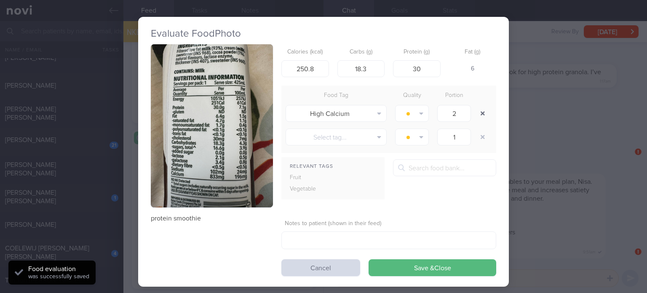
click at [481, 111] on button "button" at bounding box center [482, 113] width 15 height 15
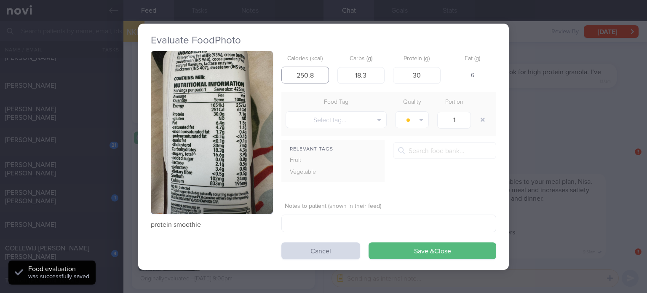
click at [322, 80] on input "250.8" at bounding box center [306, 75] width 48 height 17
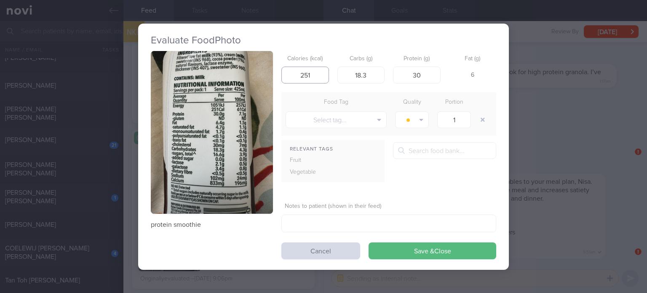
click at [369, 242] on button "Save & Close" at bounding box center [433, 250] width 128 height 17
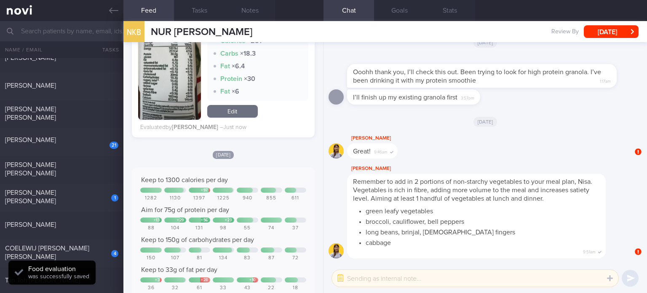
scroll to position [1722, 0]
click at [83, 142] on div "[PERSON_NAME]" at bounding box center [60, 140] width 111 height 8
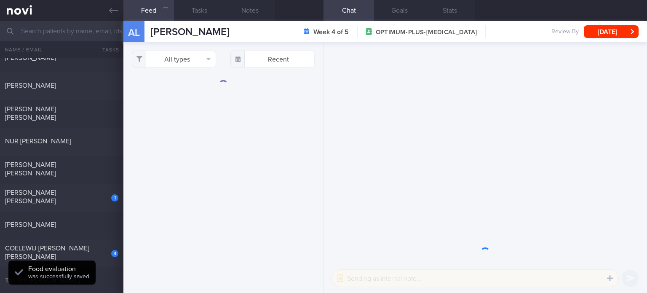
click at [177, 68] on div "All types Food Activity Glucose Weight Medicine Blood Pressure [MEDICAL_DATA] I…" at bounding box center [224, 167] width 200 height 251
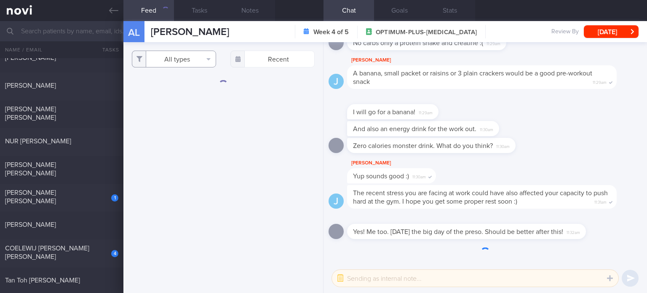
scroll to position [-548, 0]
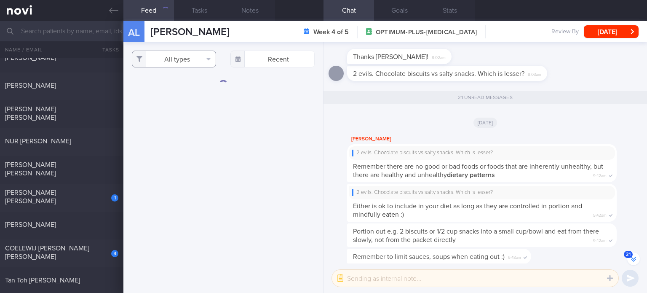
click at [179, 55] on button "All types" at bounding box center [174, 59] width 84 height 17
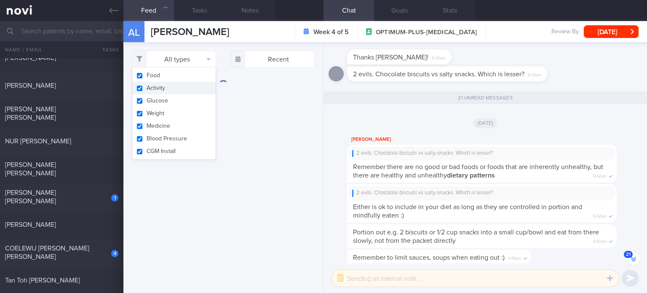
click at [170, 87] on button "Activity" at bounding box center [173, 88] width 83 height 13
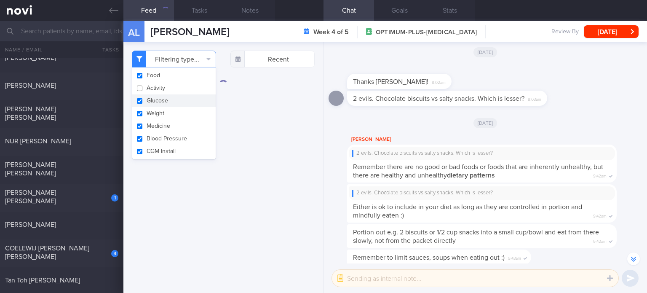
click at [168, 97] on button "Glucose" at bounding box center [173, 100] width 83 height 13
click at [164, 111] on button "Weight" at bounding box center [173, 113] width 83 height 13
click at [165, 126] on button "Medicine" at bounding box center [173, 126] width 83 height 13
click at [166, 140] on button "Blood Pressure" at bounding box center [173, 138] width 83 height 13
click at [166, 149] on button "CGM Install" at bounding box center [173, 151] width 83 height 13
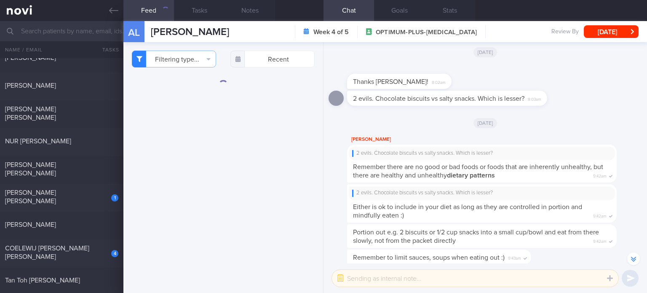
click at [226, 158] on div "Filtering type... Food Activity Glucose Weight Medicine Blood Pressure [MEDICAL…" at bounding box center [224, 167] width 200 height 251
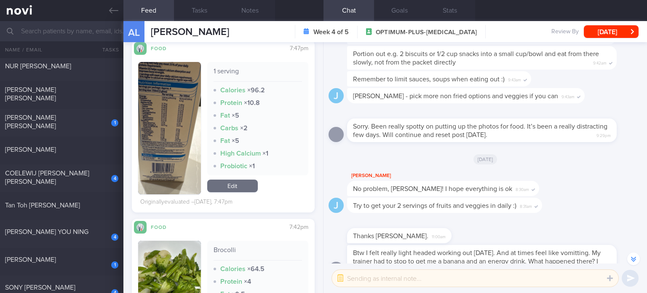
scroll to position [270, 0]
click at [244, 183] on link "Edit" at bounding box center [232, 185] width 51 height 13
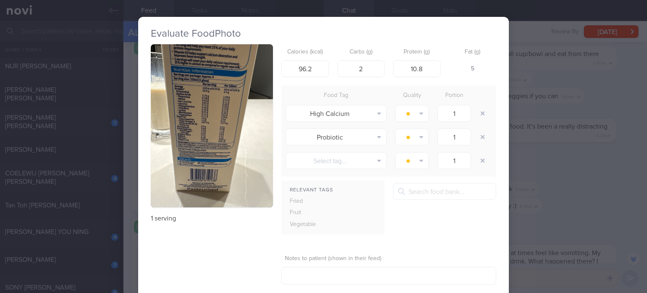
click at [216, 99] on button "button" at bounding box center [212, 125] width 122 height 163
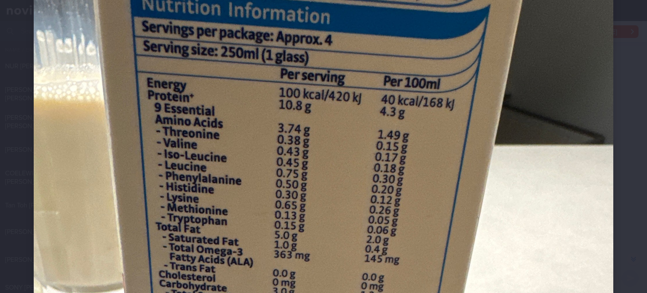
scroll to position [150, 0]
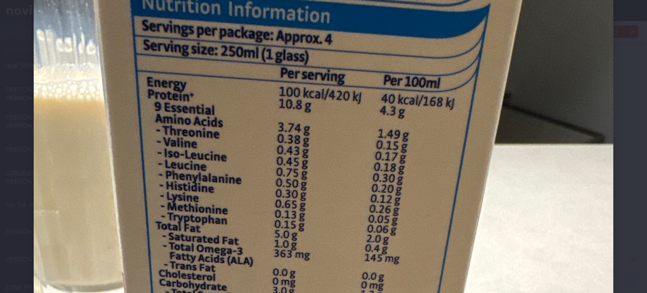
click at [263, 140] on img at bounding box center [324, 271] width 580 height 774
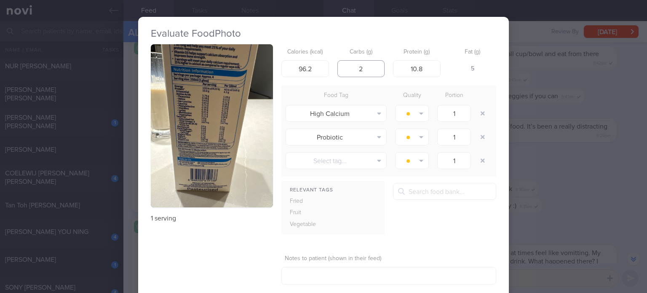
click at [375, 65] on input "2" at bounding box center [362, 68] width 48 height 17
click at [322, 68] on input "96.2" at bounding box center [306, 68] width 48 height 17
click at [483, 140] on button "button" at bounding box center [482, 136] width 15 height 15
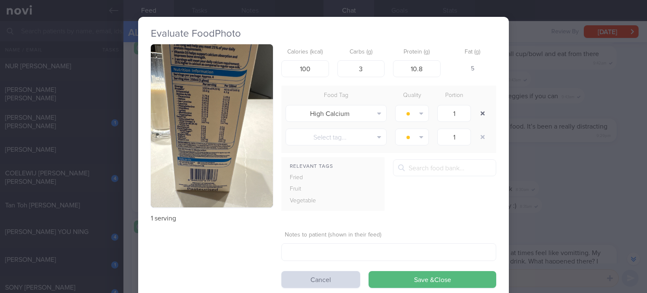
click at [480, 114] on button "button" at bounding box center [482, 113] width 15 height 15
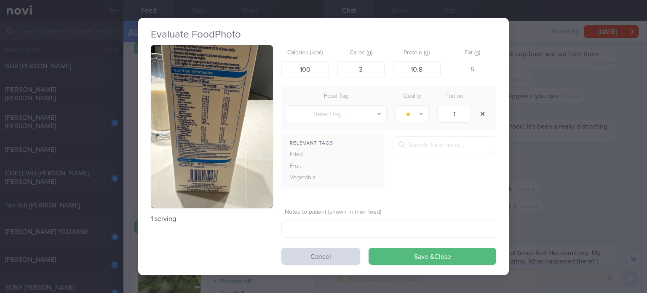
click at [475, 106] on button "button" at bounding box center [482, 113] width 15 height 15
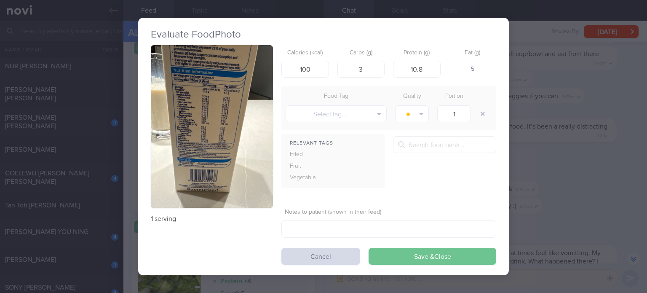
click at [412, 261] on button "Save & Close" at bounding box center [433, 256] width 128 height 17
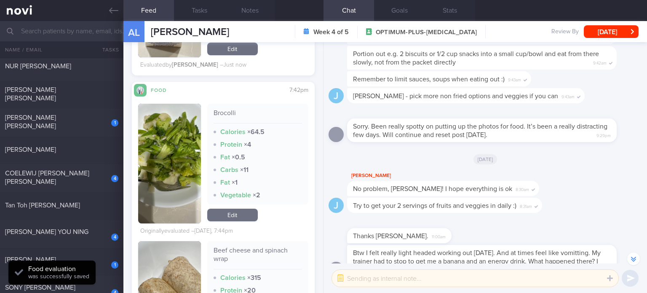
scroll to position [396, 0]
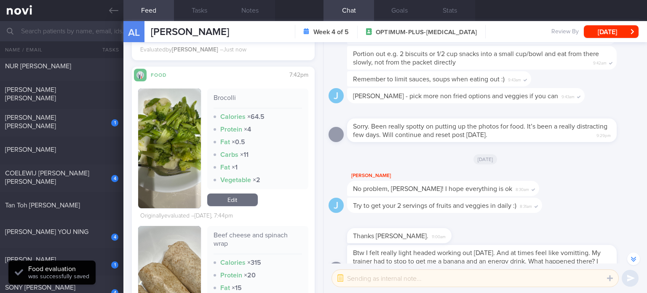
click at [237, 201] on link "Edit" at bounding box center [232, 199] width 51 height 13
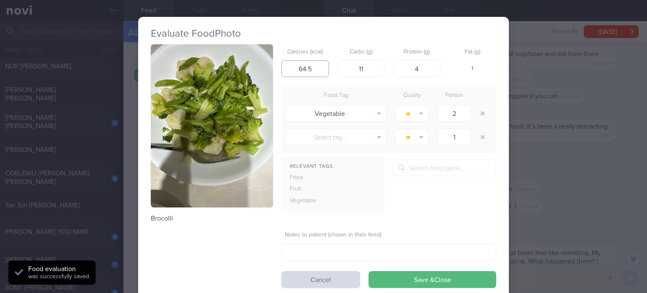
click at [317, 62] on input "64.5" at bounding box center [306, 68] width 48 height 17
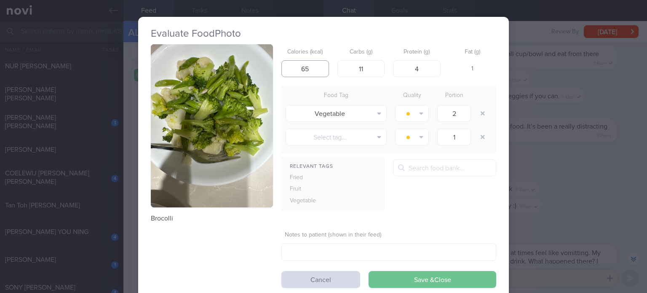
click button "Save & Close" at bounding box center [433, 279] width 128 height 17
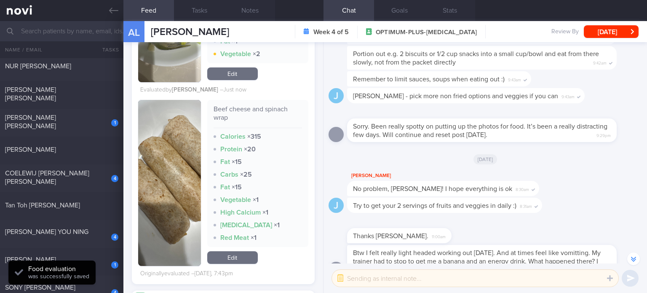
scroll to position [523, 0]
click at [234, 261] on link "Edit" at bounding box center [232, 257] width 51 height 13
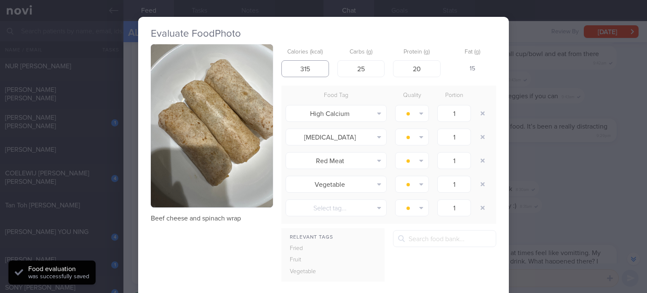
click at [314, 67] on input "315" at bounding box center [306, 68] width 48 height 17
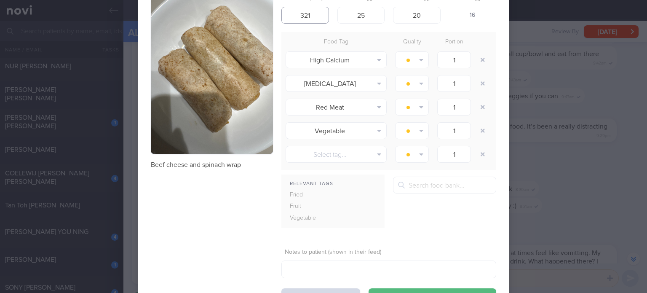
scroll to position [54, 0]
click at [344, 264] on textarea at bounding box center [389, 269] width 215 height 18
click at [318, 21] on input "321" at bounding box center [306, 14] width 48 height 17
click at [366, 17] on input "25" at bounding box center [362, 14] width 48 height 17
click at [485, 57] on button "button" at bounding box center [482, 59] width 15 height 15
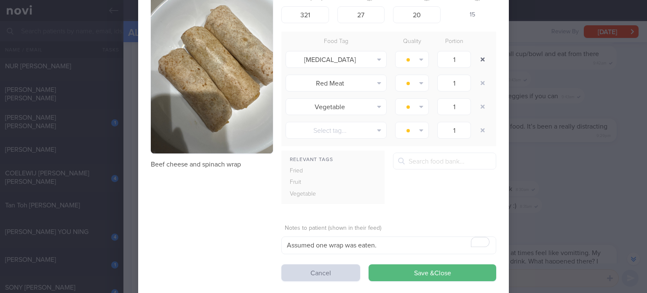
click at [485, 57] on button "button" at bounding box center [482, 59] width 15 height 15
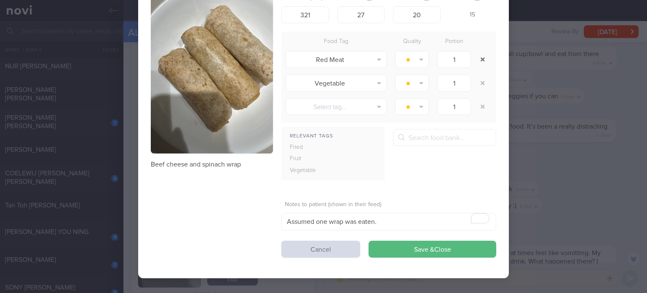
click at [485, 57] on button "button" at bounding box center [482, 59] width 15 height 15
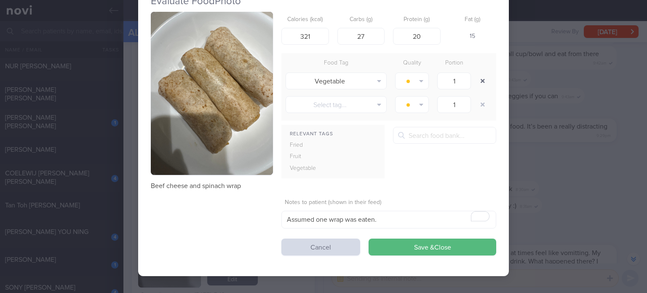
scroll to position [32, 0]
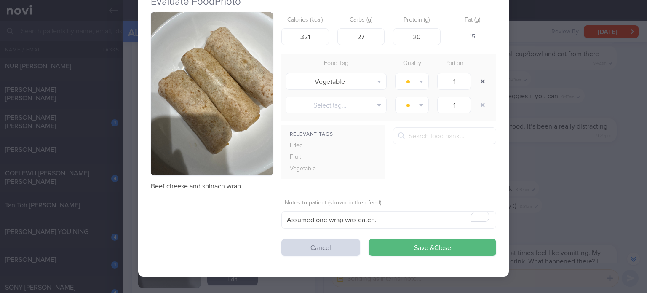
click at [475, 74] on button "button" at bounding box center [482, 81] width 15 height 15
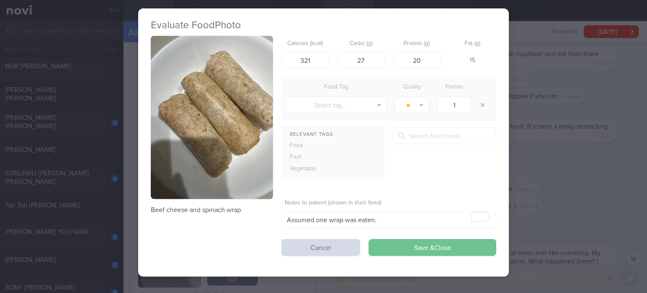
click at [409, 247] on button "Save & Close" at bounding box center [433, 247] width 128 height 17
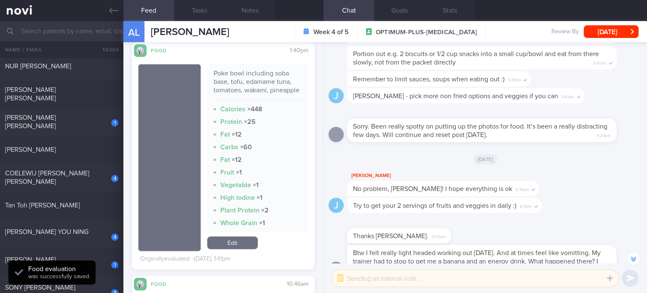
scroll to position [742, 0]
click at [235, 249] on link "Edit" at bounding box center [232, 242] width 51 height 13
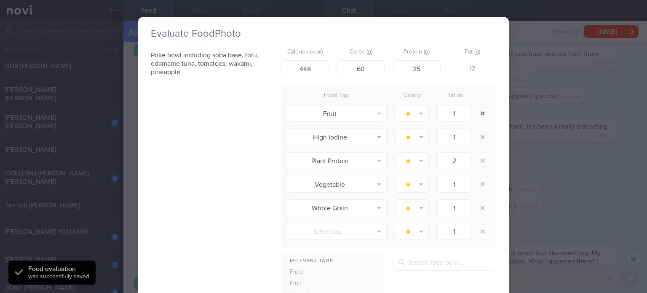
click at [483, 106] on button "button" at bounding box center [482, 113] width 15 height 15
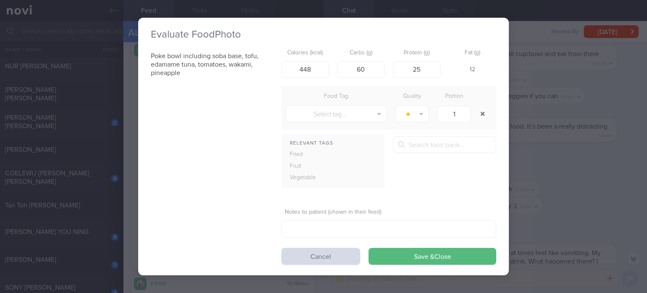
click at [483, 106] on button "button" at bounding box center [482, 113] width 15 height 15
click at [400, 255] on button "Save & Close" at bounding box center [433, 256] width 128 height 17
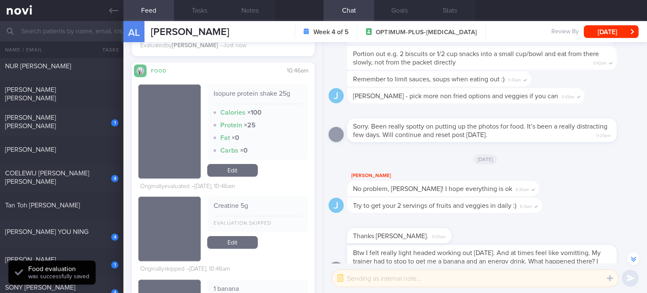
scroll to position [905, 0]
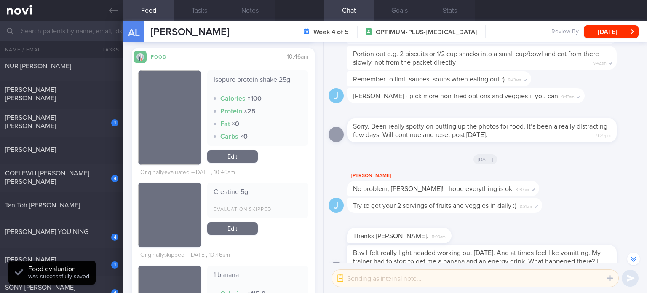
click at [221, 163] on link "Edit" at bounding box center [232, 156] width 51 height 13
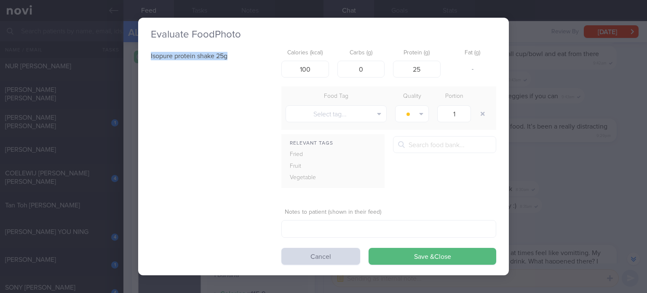
drag, startPoint x: 149, startPoint y: 66, endPoint x: 231, endPoint y: 61, distance: 82.4
click at [231, 61] on div "Evaluate Food Photo Isopure protein shake 25g Calories (kcal) 100 Carbs (g) 0 P…" at bounding box center [323, 147] width 371 height 258
copy p "Isopure protein shake 25g"
click at [337, 263] on button "Cancel" at bounding box center [321, 256] width 79 height 17
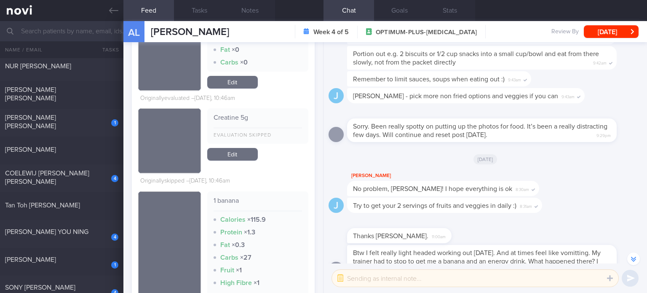
scroll to position [1098, 0]
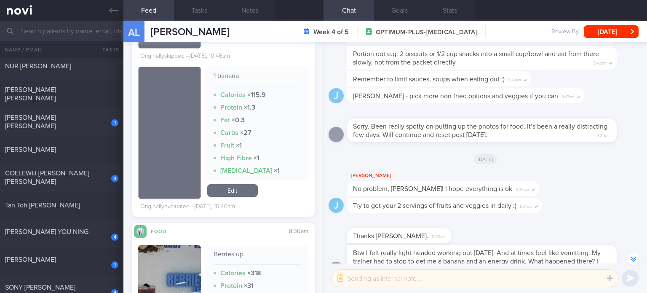
click at [246, 193] on link "Edit" at bounding box center [232, 190] width 51 height 13
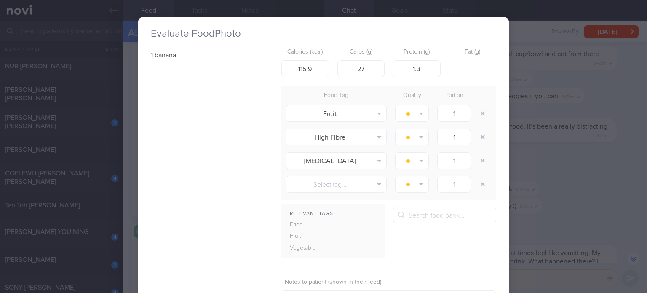
drag, startPoint x: 246, startPoint y: 193, endPoint x: 395, endPoint y: 220, distance: 151.1
click at [395, 220] on body "Evaluate Food Photo 1 banana Calories (kcal) 115.9 Carbs (g) 27 Protein (g) 1.3…" at bounding box center [323, 146] width 647 height 293
click at [419, 212] on input "text" at bounding box center [444, 215] width 103 height 17
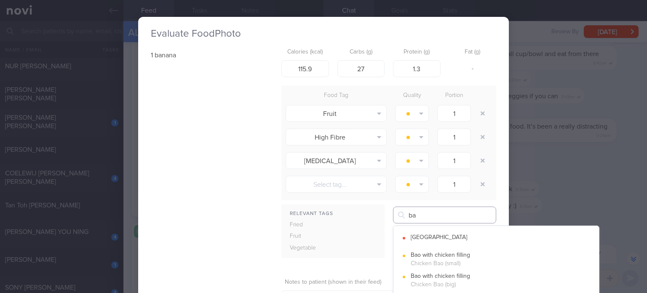
click at [419, 212] on input "ba" at bounding box center [444, 215] width 103 height 17
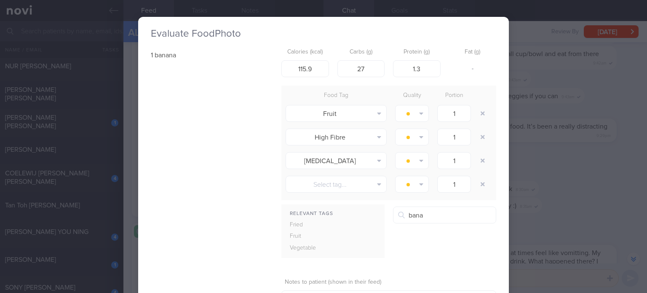
click at [440, 243] on button "Banana" at bounding box center [497, 238] width 206 height 21
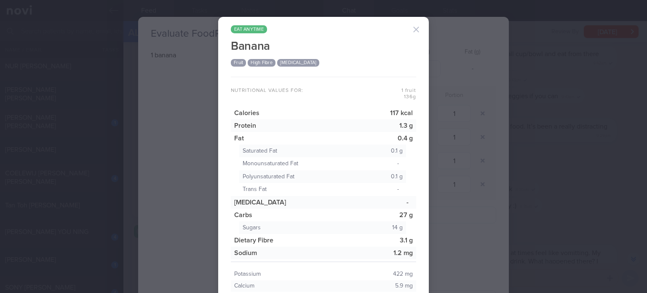
click at [414, 27] on button "button" at bounding box center [416, 29] width 17 height 17
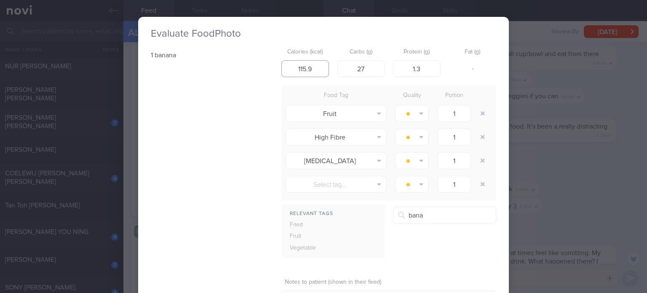
click at [316, 70] on input "115.9" at bounding box center [306, 68] width 48 height 17
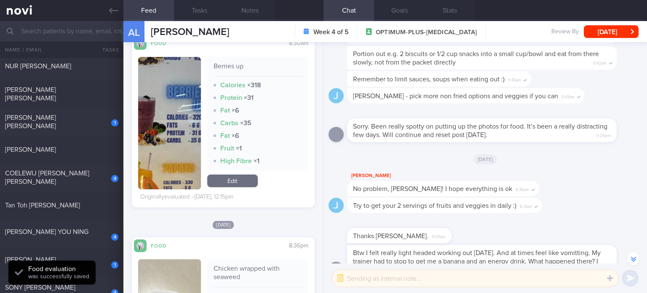
scroll to position [1287, 0]
click at [234, 186] on link "Edit" at bounding box center [232, 180] width 51 height 13
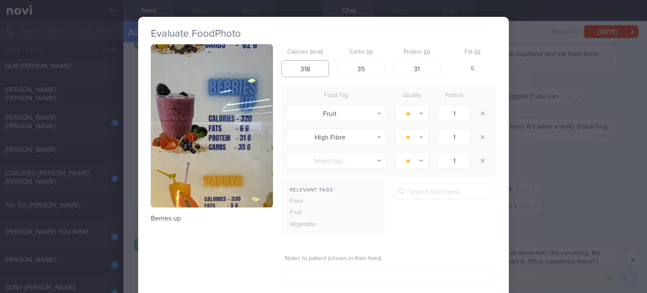
click at [315, 68] on input "318" at bounding box center [306, 68] width 48 height 17
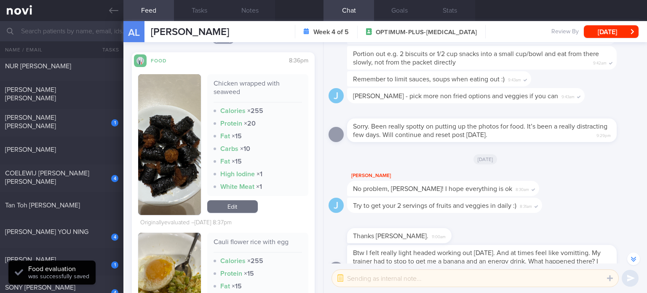
scroll to position [1491, 0]
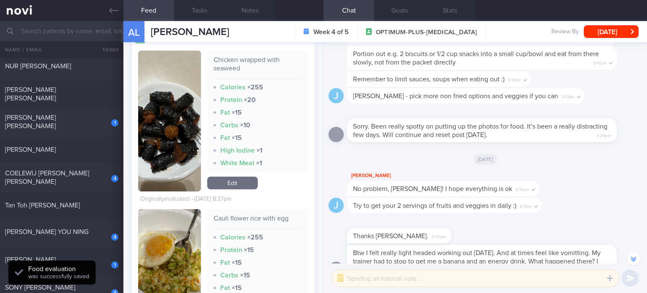
click at [237, 188] on div "Chicken wrapped with seaweed Calories × 255 Protein × 20 Fat × 15 Carbs × 10 Fa…" at bounding box center [257, 121] width 101 height 141
click at [234, 182] on link "Edit" at bounding box center [232, 183] width 51 height 13
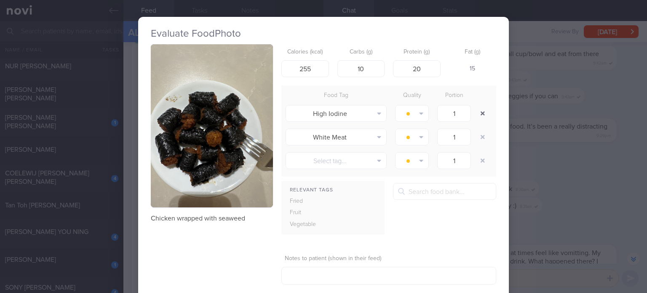
click at [480, 113] on button "button" at bounding box center [482, 113] width 15 height 15
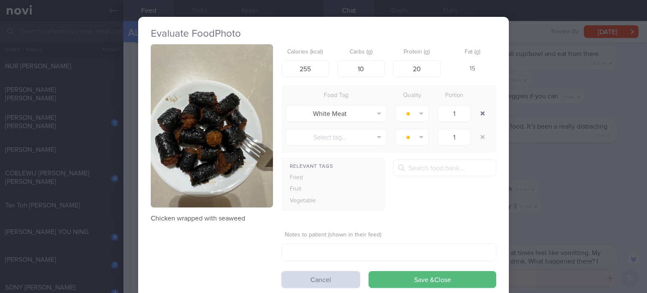
click at [480, 113] on button "button" at bounding box center [482, 113] width 15 height 15
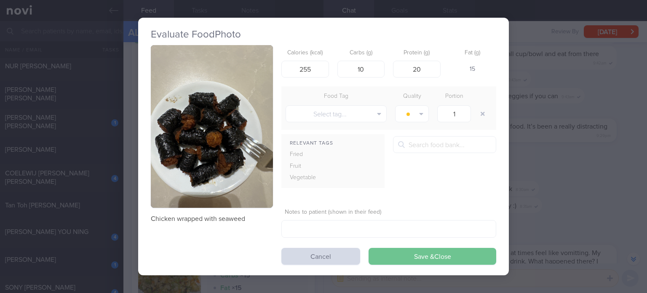
click at [416, 263] on button "Save & Close" at bounding box center [433, 256] width 128 height 17
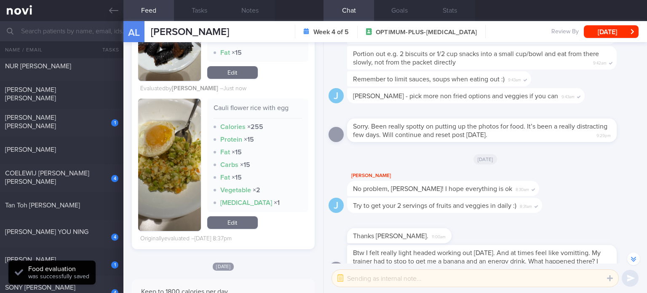
scroll to position [1577, 0]
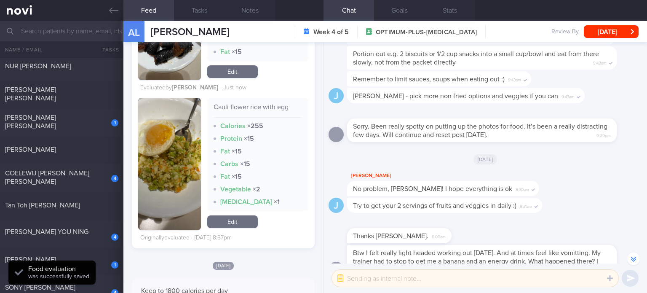
click at [234, 215] on link "Edit" at bounding box center [232, 221] width 51 height 13
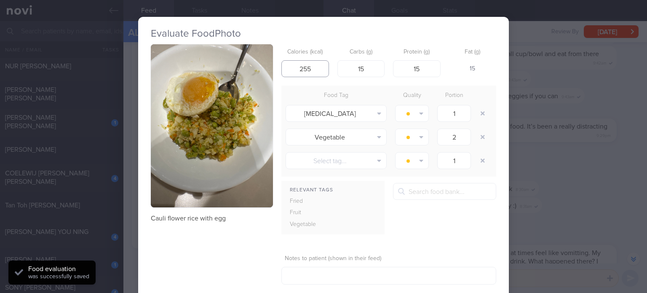
click at [302, 67] on input "255" at bounding box center [306, 68] width 48 height 17
click at [322, 66] on input "185" at bounding box center [306, 68] width 48 height 17
click at [426, 70] on input "15" at bounding box center [417, 68] width 48 height 17
click at [481, 112] on button "button" at bounding box center [482, 113] width 15 height 15
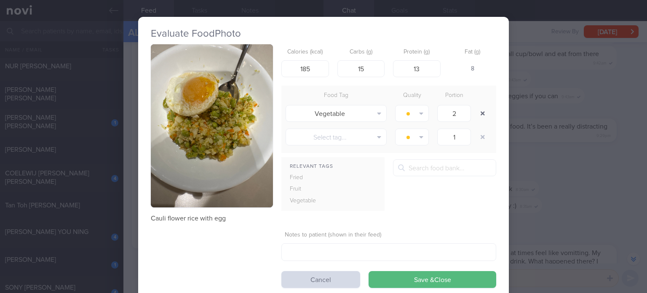
click at [481, 112] on button "button" at bounding box center [482, 113] width 15 height 15
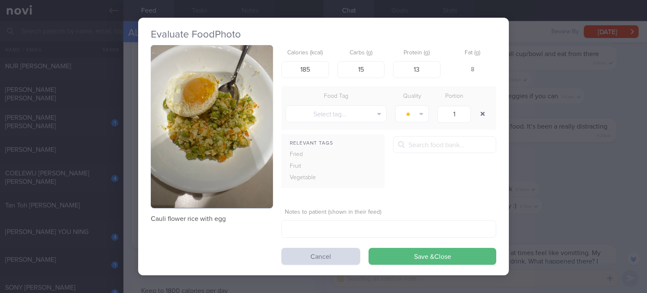
click at [481, 112] on button "button" at bounding box center [482, 113] width 15 height 15
click at [406, 258] on button "Save & Close" at bounding box center [433, 256] width 128 height 17
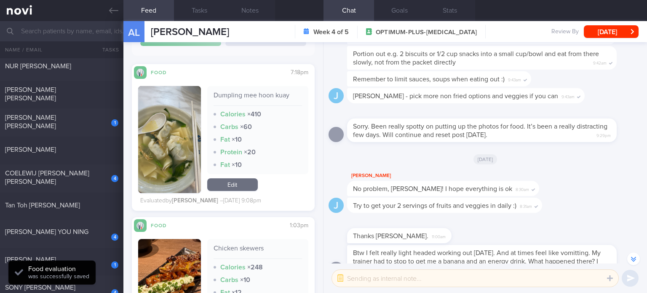
scroll to position [1977, 0]
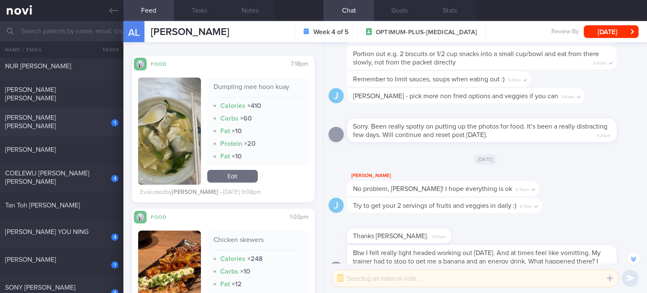
click at [95, 119] on div "[PERSON_NAME] [PERSON_NAME]" at bounding box center [60, 121] width 111 height 17
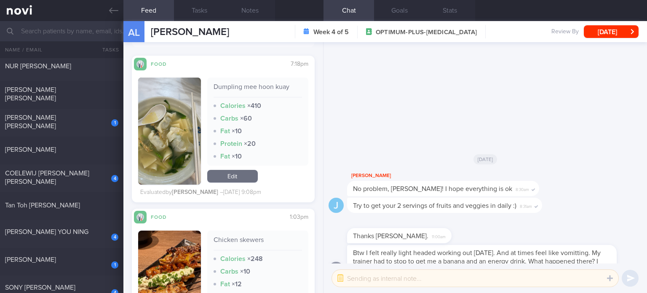
scroll to position [0, 0]
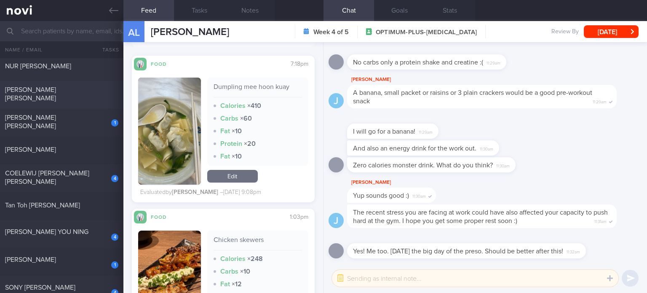
click at [82, 97] on div "[PERSON_NAME] [PERSON_NAME]" at bounding box center [60, 94] width 111 height 17
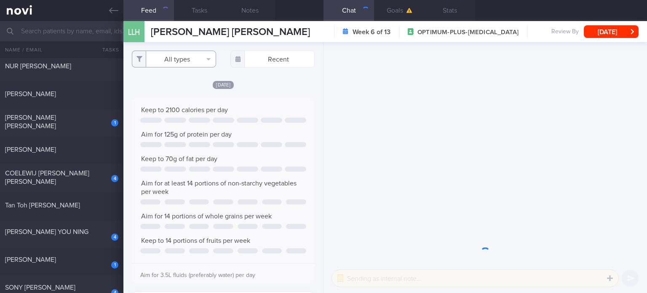
click at [183, 55] on button "All types" at bounding box center [174, 59] width 84 height 17
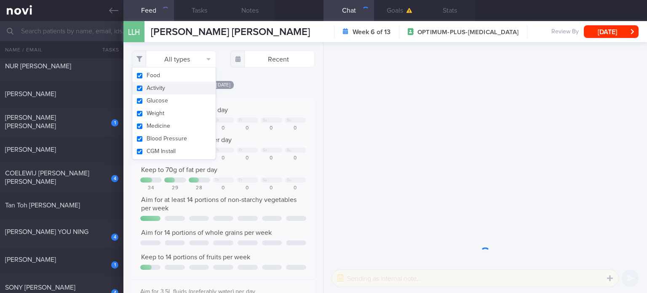
click at [183, 85] on button "Activity" at bounding box center [173, 88] width 83 height 13
click at [180, 99] on button "Glucose" at bounding box center [173, 100] width 83 height 13
click at [177, 115] on button "Weight" at bounding box center [173, 113] width 83 height 13
click at [176, 128] on button "Medicine" at bounding box center [173, 126] width 83 height 13
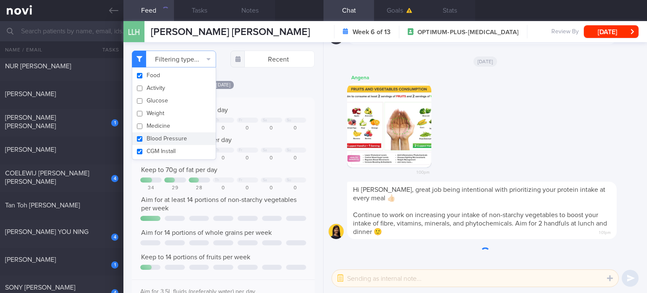
click at [176, 136] on button "Blood Pressure" at bounding box center [173, 138] width 83 height 13
click at [176, 148] on button "CGM Install" at bounding box center [173, 151] width 83 height 13
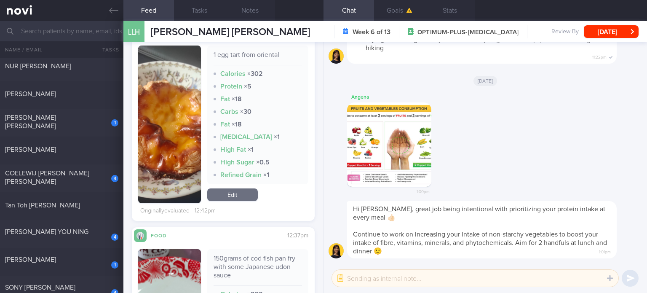
scroll to position [287, 0]
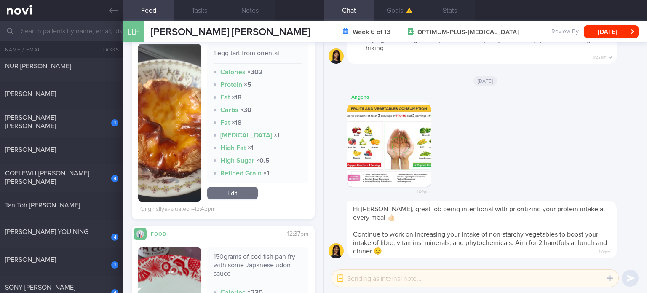
click at [234, 193] on link "Edit" at bounding box center [232, 193] width 51 height 13
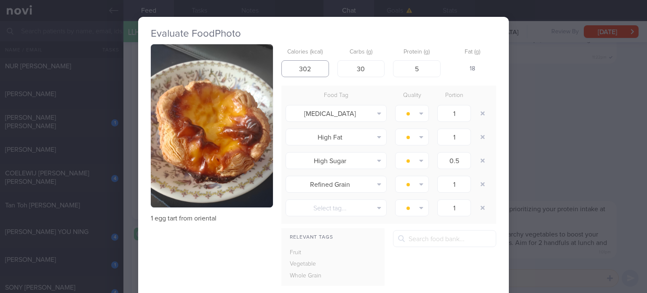
click at [313, 69] on input "302" at bounding box center [306, 68] width 48 height 17
click at [371, 69] on input "30" at bounding box center [362, 68] width 48 height 17
click at [479, 113] on button "button" at bounding box center [482, 113] width 15 height 15
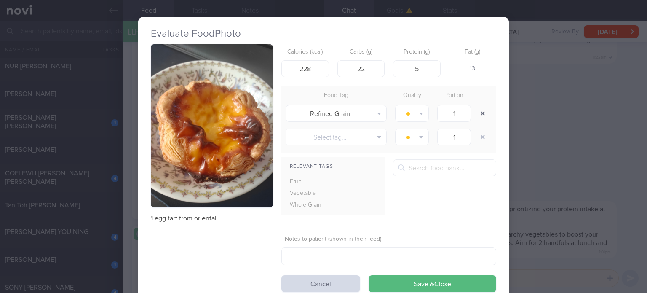
click at [479, 113] on button "button" at bounding box center [482, 113] width 15 height 15
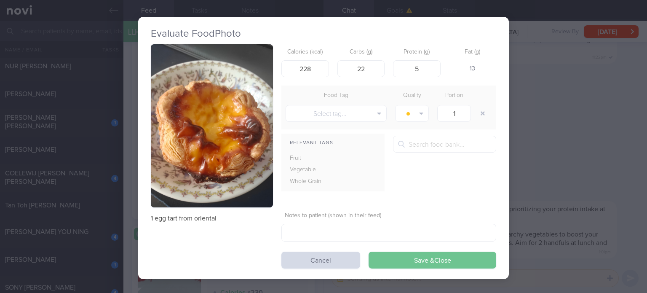
click at [432, 257] on button "Save & Close" at bounding box center [433, 260] width 128 height 17
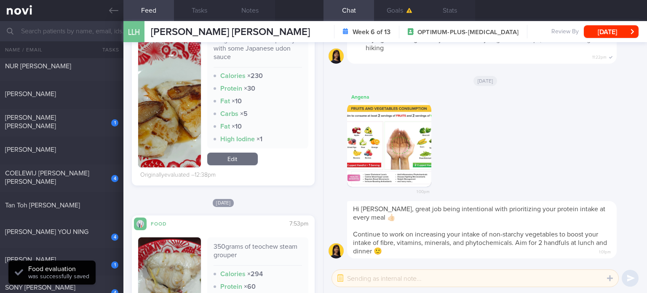
scroll to position [453, 0]
click at [236, 156] on link "Edit" at bounding box center [232, 158] width 51 height 13
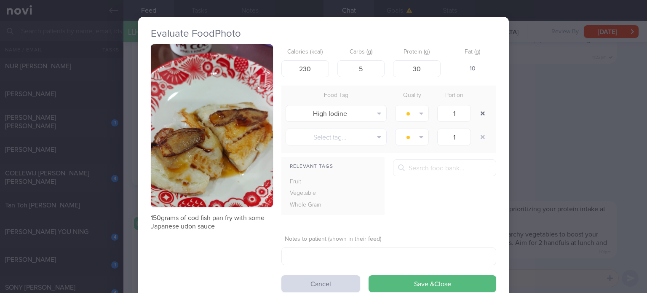
click at [486, 112] on button "button" at bounding box center [482, 113] width 15 height 15
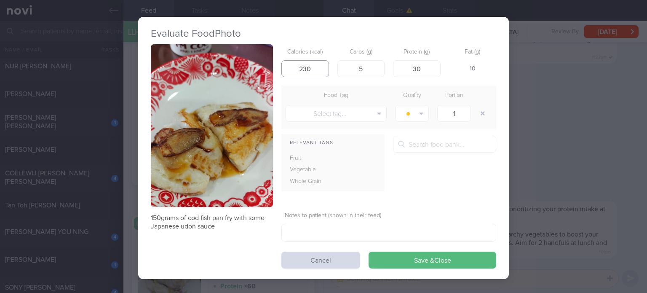
click at [317, 66] on input "230" at bounding box center [306, 68] width 48 height 17
click at [371, 70] on input "5" at bounding box center [362, 68] width 48 height 17
click at [429, 68] on input "30" at bounding box center [417, 68] width 48 height 17
click at [320, 67] on input "237" at bounding box center [306, 68] width 48 height 17
click button "Save & Close" at bounding box center [433, 260] width 128 height 17
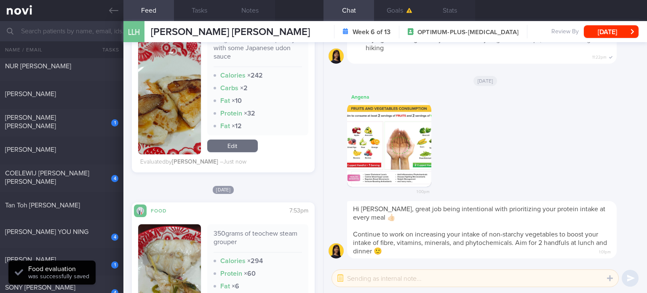
scroll to position [570, 0]
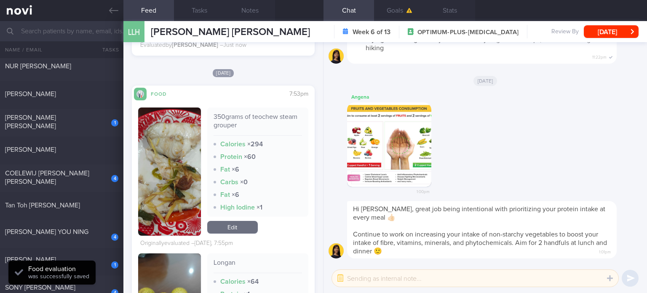
click at [234, 223] on link "Edit" at bounding box center [232, 227] width 51 height 13
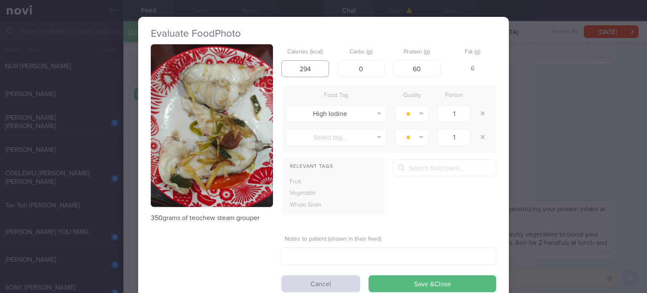
click at [320, 73] on input "294" at bounding box center [306, 68] width 48 height 17
click at [415, 69] on input "60" at bounding box center [417, 68] width 48 height 17
click at [478, 115] on button "button" at bounding box center [482, 113] width 15 height 15
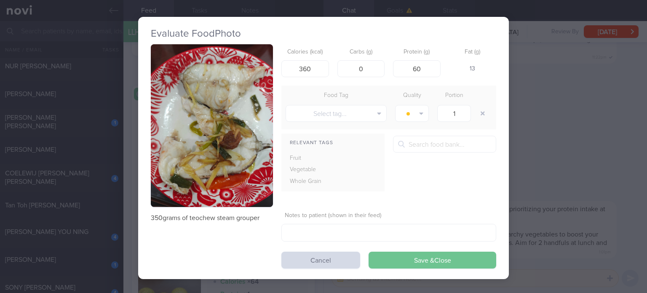
click at [410, 256] on button "Save & Close" at bounding box center [433, 260] width 128 height 17
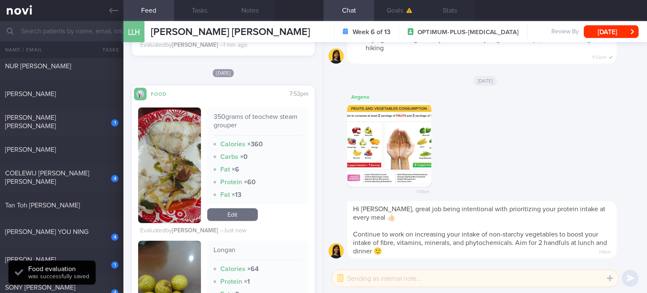
scroll to position [724, 0]
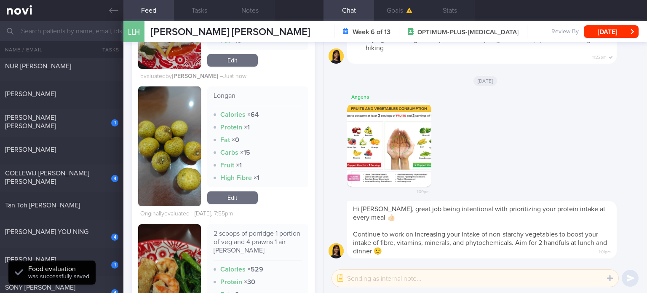
click at [239, 199] on link "Edit" at bounding box center [232, 197] width 51 height 13
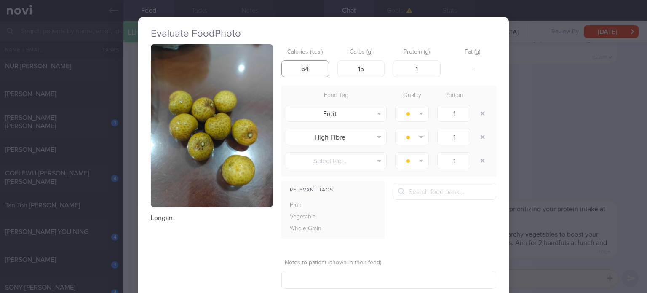
click at [312, 60] on input "64" at bounding box center [306, 68] width 48 height 17
click at [368, 64] on input "15" at bounding box center [362, 68] width 48 height 17
click at [418, 66] on input "1" at bounding box center [417, 68] width 48 height 17
click at [475, 139] on button "button" at bounding box center [482, 136] width 15 height 15
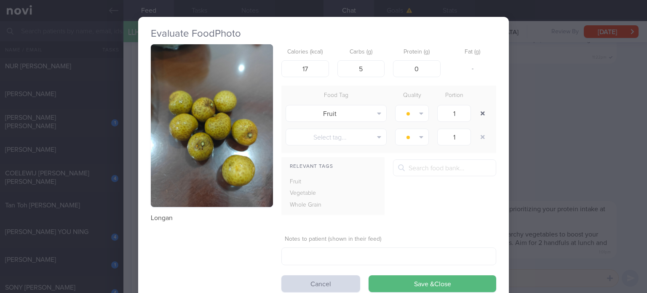
click at [479, 114] on button "button" at bounding box center [482, 113] width 15 height 15
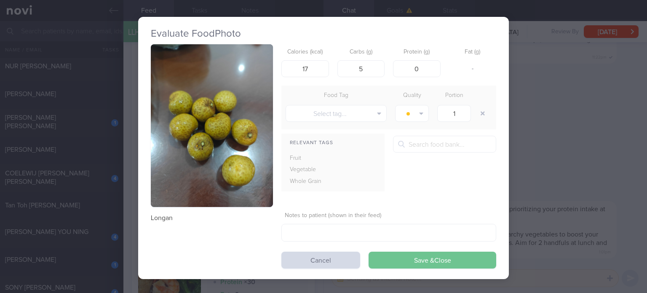
click at [425, 257] on button "Save & Close" at bounding box center [433, 260] width 128 height 17
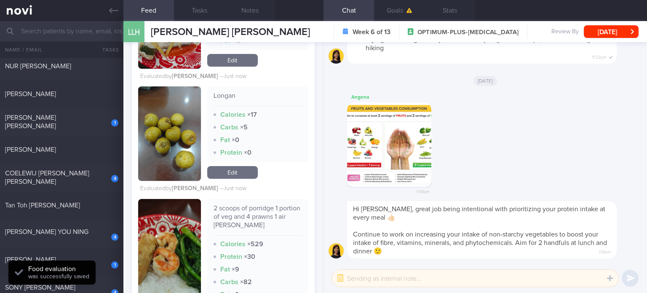
click at [243, 173] on link "Edit" at bounding box center [232, 172] width 51 height 13
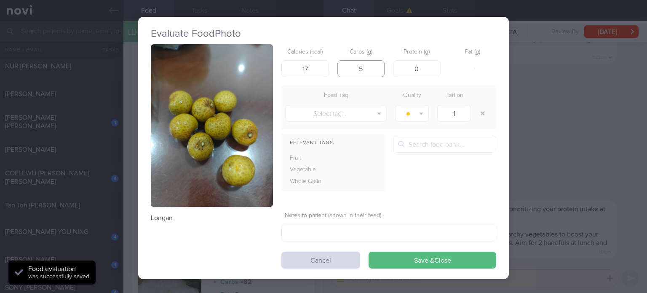
click at [366, 70] on input "5" at bounding box center [362, 68] width 48 height 17
click button "Save & Close" at bounding box center [433, 260] width 128 height 17
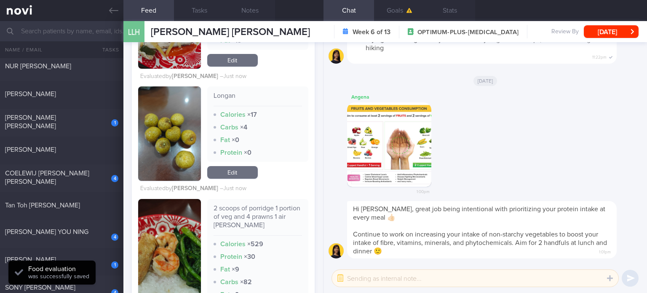
scroll to position [868, 0]
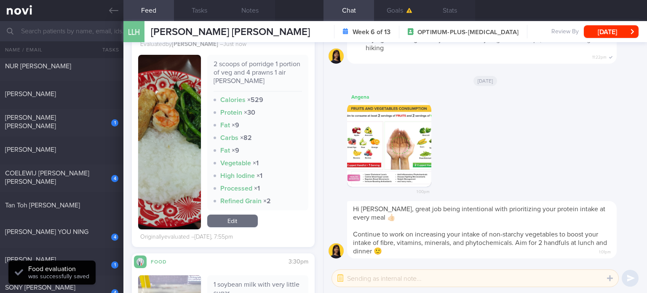
click at [226, 219] on link "Edit" at bounding box center [232, 221] width 51 height 13
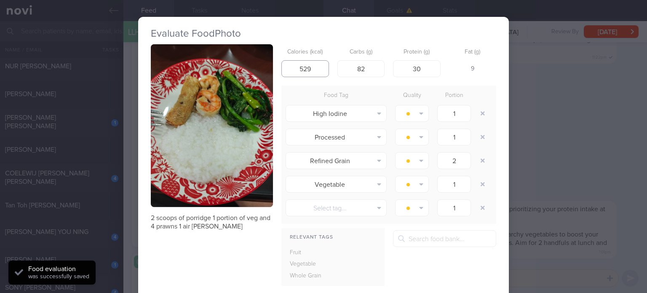
click at [300, 69] on input "529" at bounding box center [306, 68] width 48 height 17
click at [359, 68] on input "82" at bounding box center [362, 68] width 48 height 17
click at [412, 70] on input "30" at bounding box center [417, 68] width 48 height 17
click at [302, 67] on input "229" at bounding box center [306, 68] width 48 height 17
click at [482, 109] on button "button" at bounding box center [482, 113] width 15 height 15
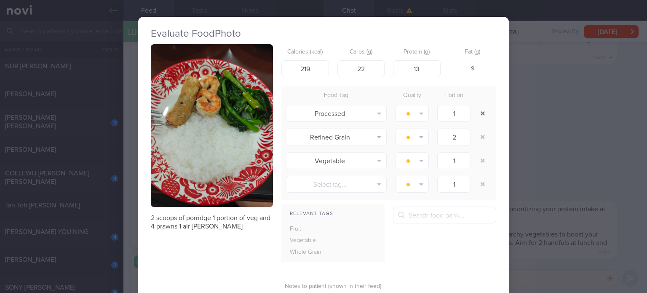
click at [482, 109] on button "button" at bounding box center [482, 113] width 15 height 15
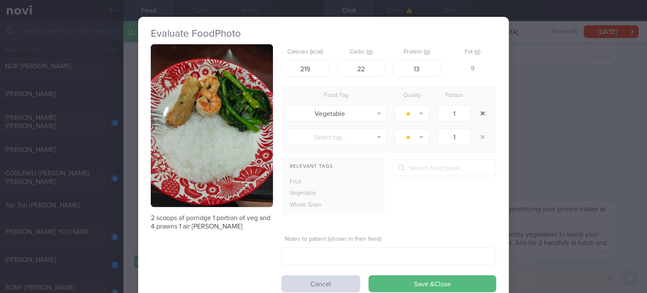
click at [482, 109] on button "button" at bounding box center [482, 113] width 15 height 15
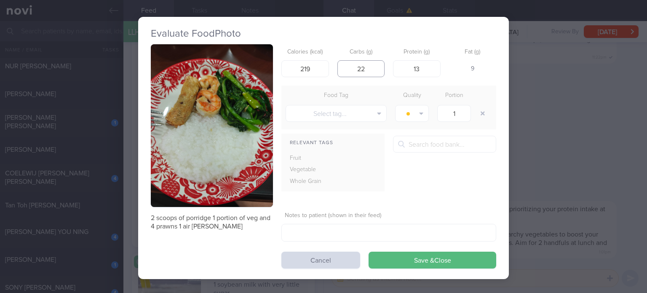
click at [364, 70] on input "22" at bounding box center [362, 68] width 48 height 17
click at [369, 252] on button "Save & Close" at bounding box center [433, 260] width 128 height 17
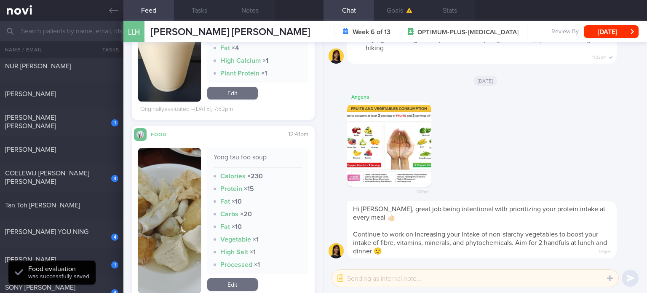
scroll to position [1214, 0]
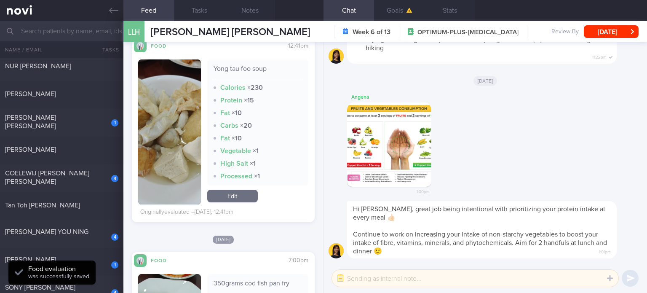
drag, startPoint x: 228, startPoint y: 203, endPoint x: 226, endPoint y: 195, distance: 8.5
click at [226, 195] on div "Yong tau foo soup Calories × 230 Protein × 15 Fat × 10 Carbs × 20 Fat × 10 Vege…" at bounding box center [257, 131] width 101 height 145
click at [239, 196] on link "Edit" at bounding box center [232, 196] width 51 height 13
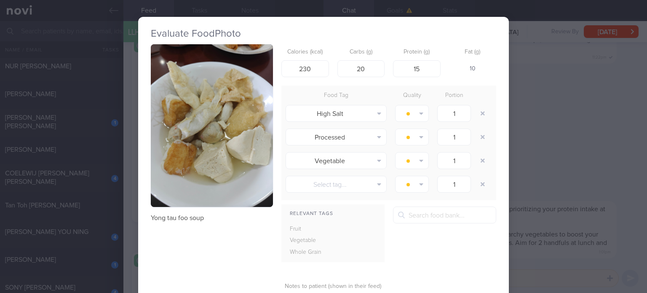
scroll to position [73, 0]
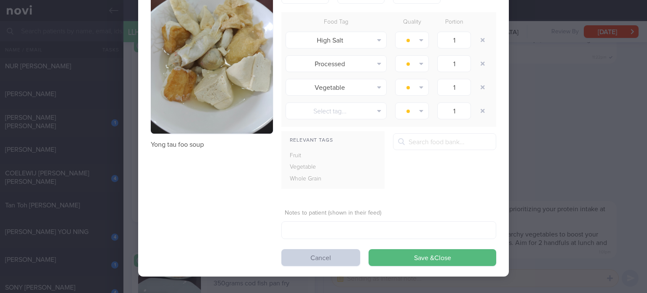
click at [318, 254] on button "Cancel" at bounding box center [321, 257] width 79 height 17
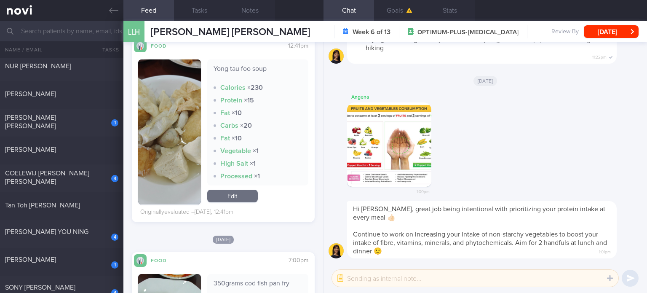
scroll to position [1346, 0]
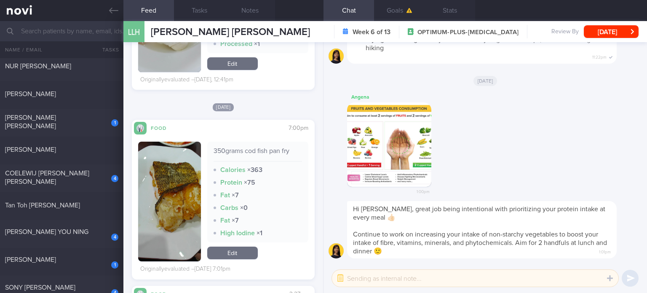
click at [232, 258] on link "Edit" at bounding box center [232, 253] width 51 height 13
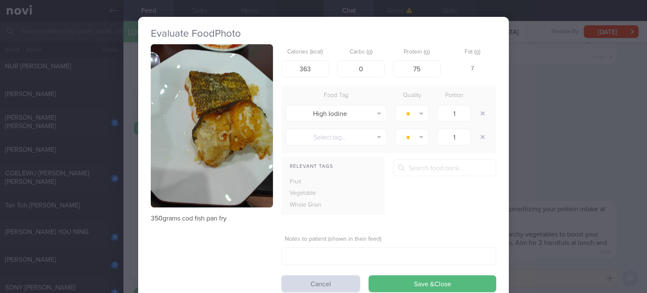
click at [232, 258] on div "350grams cod fish pan fry Calories (kcal) 363 Carbs (g) 0 Protein (g) 75 Fat (g…" at bounding box center [324, 168] width 346 height 248
drag, startPoint x: 309, startPoint y: 71, endPoint x: 268, endPoint y: 78, distance: 41.5
click at [268, 78] on div "350grams cod fish pan fry Calories (kcal) 363 Carbs (g) 0 Protein (g) 75 Fat (g…" at bounding box center [324, 168] width 346 height 248
click button "Save & Close" at bounding box center [433, 283] width 128 height 17
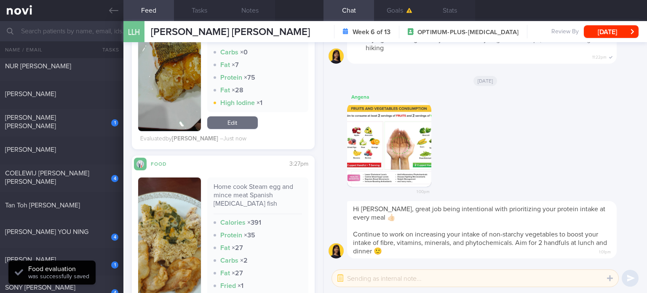
scroll to position [1609, 0]
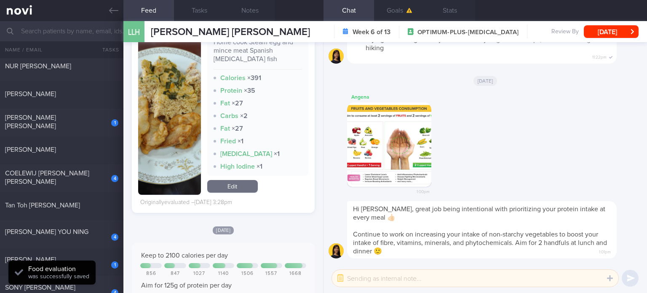
click at [237, 187] on link "Edit" at bounding box center [232, 186] width 51 height 13
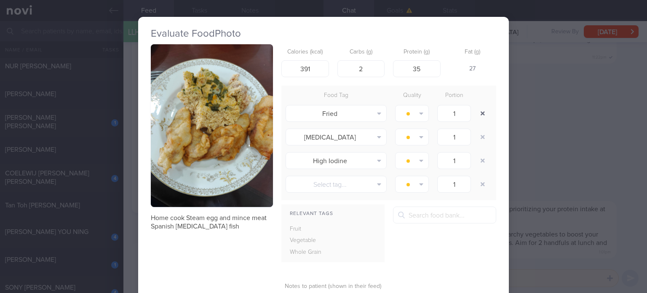
click at [479, 111] on button "button" at bounding box center [482, 113] width 15 height 15
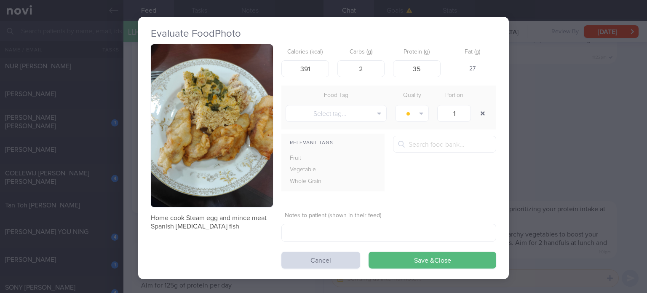
click at [479, 111] on button "button" at bounding box center [482, 113] width 15 height 15
click at [304, 67] on input "391" at bounding box center [306, 68] width 48 height 17
click at [369, 252] on button "Save & Close" at bounding box center [433, 260] width 128 height 17
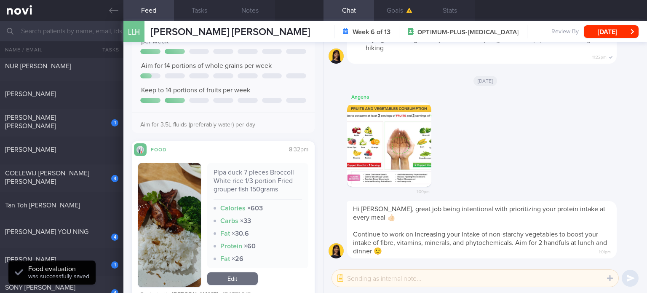
scroll to position [1845, 0]
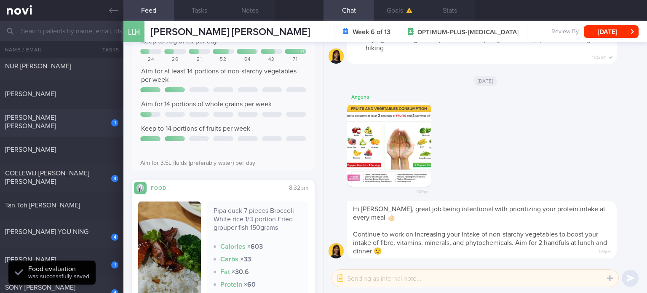
click at [97, 118] on div "[PERSON_NAME] [PERSON_NAME]" at bounding box center [60, 121] width 111 height 17
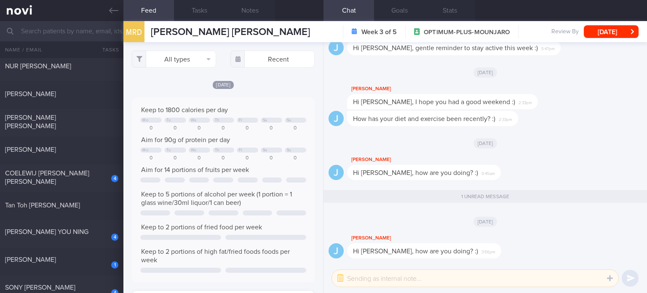
scroll to position [41, 165]
click at [100, 145] on div at bounding box center [109, 147] width 19 height 5
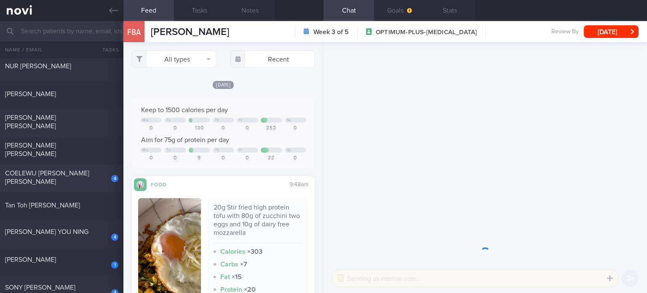
click at [96, 178] on div "COELEWIJ [PERSON_NAME] [PERSON_NAME]" at bounding box center [60, 177] width 111 height 17
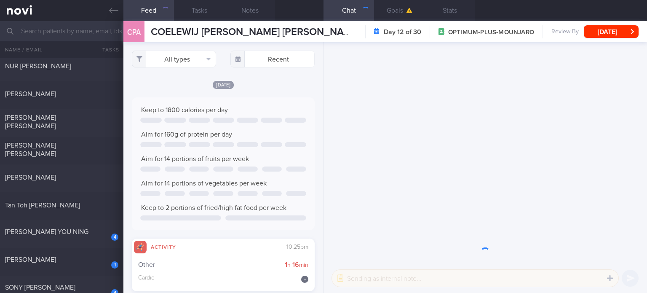
scroll to position [350, 0]
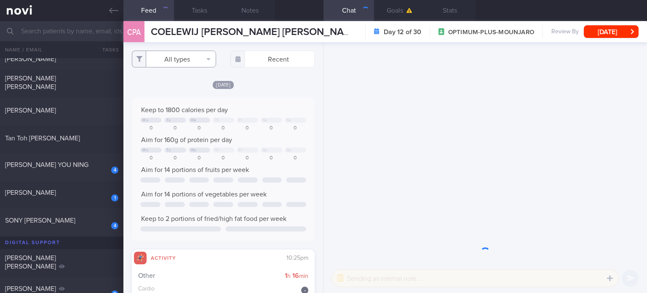
click at [195, 52] on button "All types" at bounding box center [174, 59] width 84 height 17
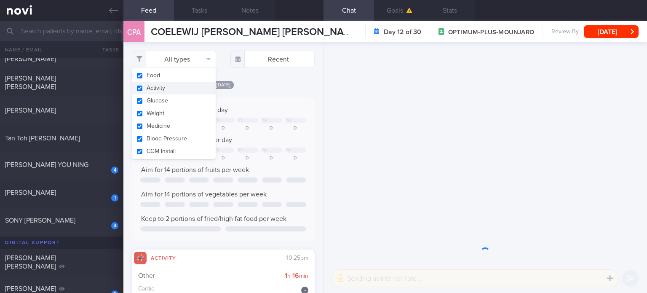
click at [185, 84] on button "Activity" at bounding box center [173, 88] width 83 height 13
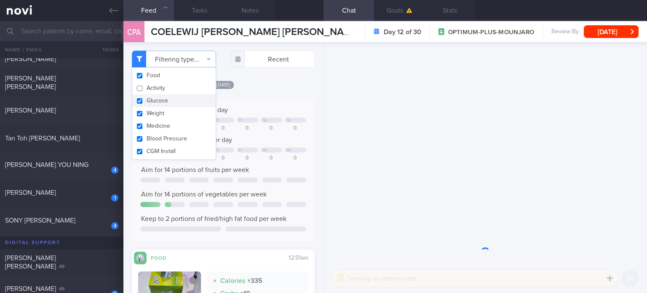
click at [182, 97] on button "Glucose" at bounding box center [173, 100] width 83 height 13
click at [181, 116] on button "Weight" at bounding box center [173, 113] width 83 height 13
click at [179, 131] on button "Medicine" at bounding box center [173, 126] width 83 height 13
click at [176, 147] on button "CGM Install" at bounding box center [173, 151] width 83 height 13
click at [181, 136] on button "Blood Pressure" at bounding box center [173, 138] width 83 height 13
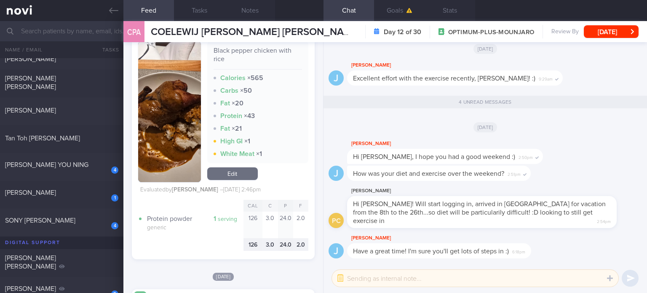
scroll to position [349, 0]
click at [90, 139] on div "Tan Toh [PERSON_NAME]" at bounding box center [60, 138] width 111 height 8
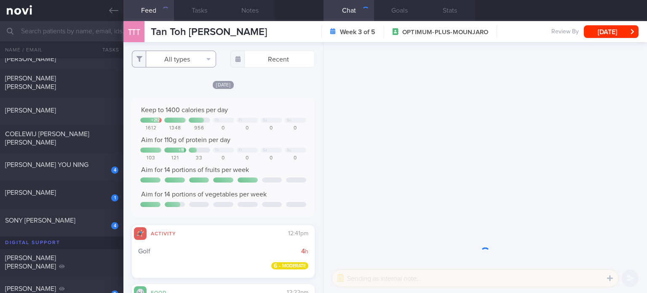
click at [194, 52] on button "All types" at bounding box center [174, 59] width 84 height 17
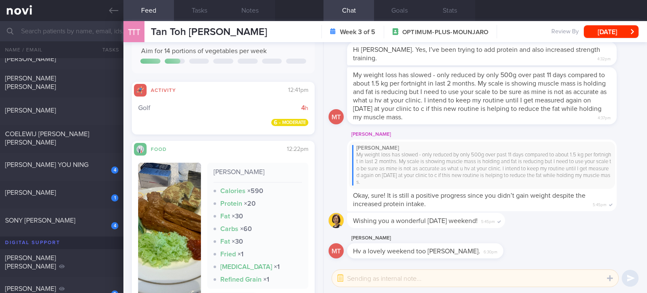
scroll to position [217, 0]
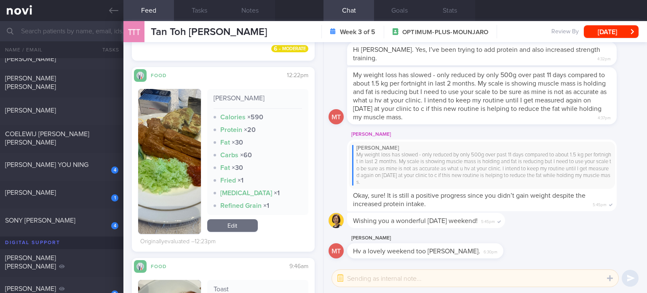
click at [228, 227] on link "Edit" at bounding box center [232, 225] width 51 height 13
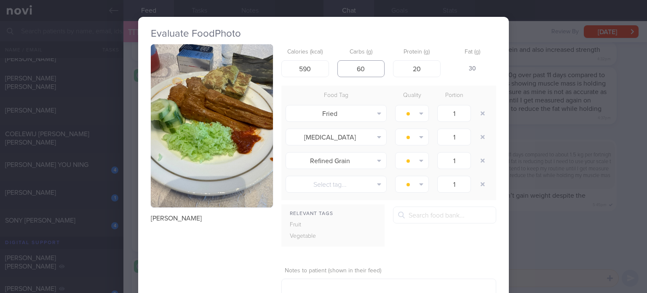
click at [362, 71] on input "60" at bounding box center [362, 68] width 48 height 17
click at [422, 70] on input "20" at bounding box center [417, 68] width 48 height 17
click at [302, 67] on input "590" at bounding box center [306, 68] width 48 height 17
click at [302, 64] on input "390" at bounding box center [306, 68] width 48 height 17
click at [478, 114] on button "button" at bounding box center [482, 113] width 15 height 15
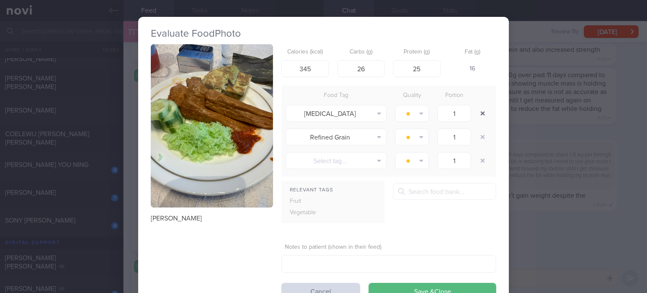
click at [478, 114] on button "button" at bounding box center [482, 113] width 15 height 15
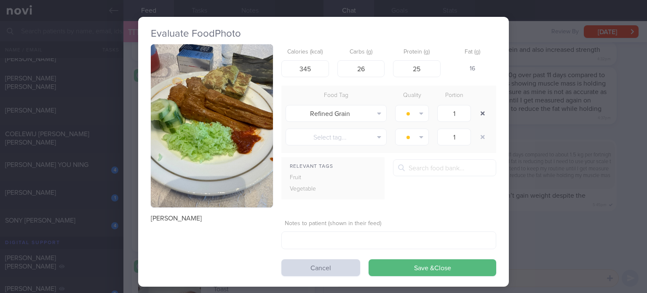
click at [478, 114] on button "button" at bounding box center [482, 113] width 15 height 15
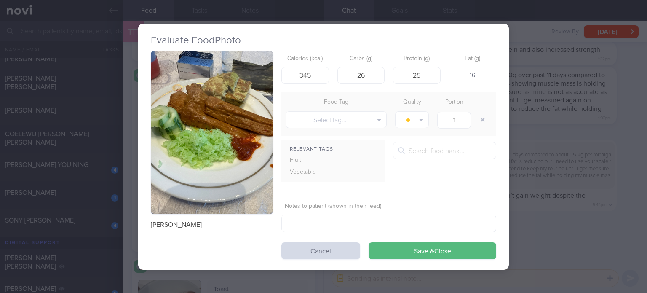
click at [183, 110] on button "button" at bounding box center [212, 132] width 122 height 163
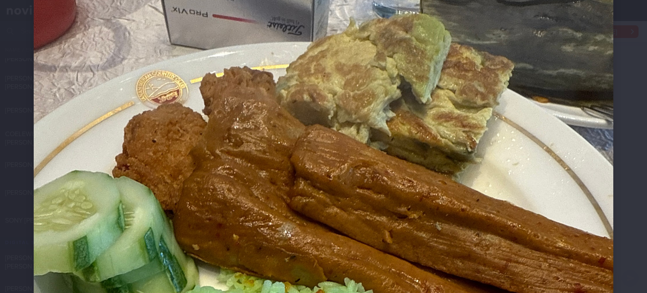
scroll to position [121, 0]
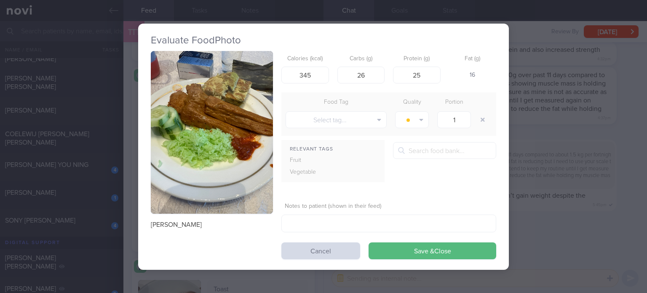
click at [324, 62] on label "Calories (kcal)" at bounding box center [305, 59] width 41 height 8
click at [306, 76] on input "345" at bounding box center [306, 75] width 48 height 17
click at [369, 242] on button "Save & Close" at bounding box center [433, 250] width 128 height 17
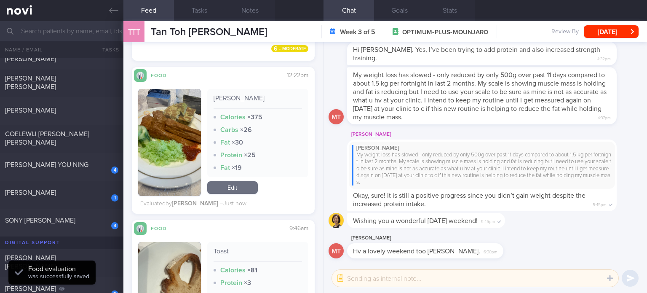
scroll to position [392, 0]
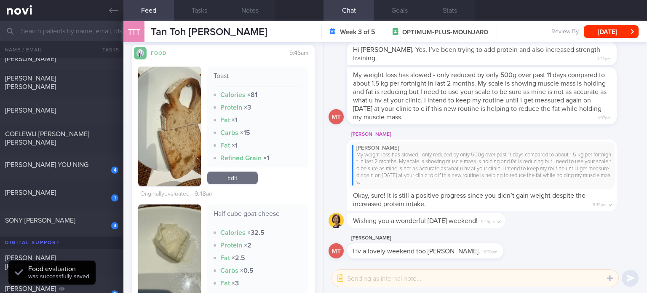
click at [230, 173] on link "Edit" at bounding box center [232, 178] width 51 height 13
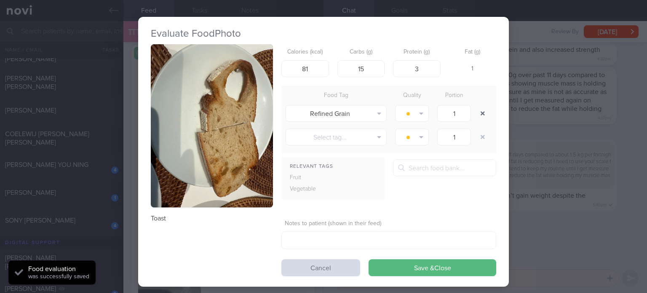
click at [479, 115] on button "button" at bounding box center [482, 113] width 15 height 15
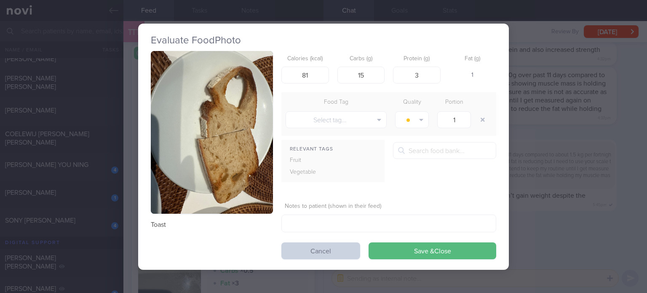
click at [339, 249] on button "Cancel" at bounding box center [321, 250] width 79 height 17
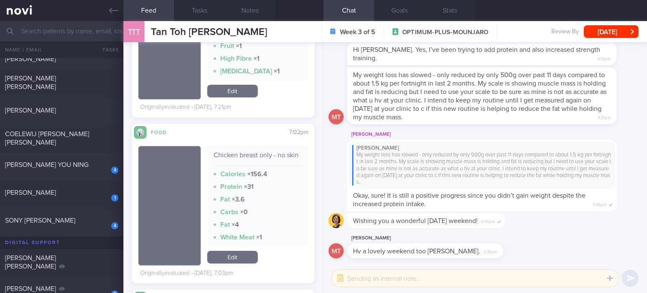
scroll to position [1268, 0]
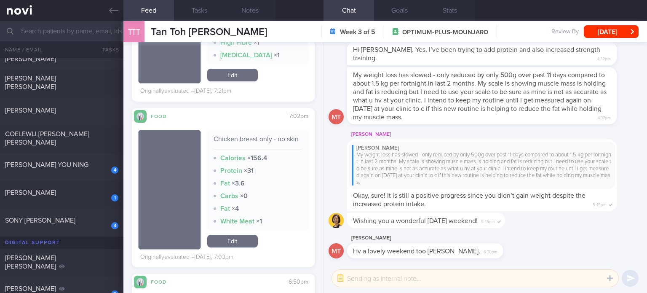
click at [247, 247] on link "Edit" at bounding box center [232, 241] width 51 height 13
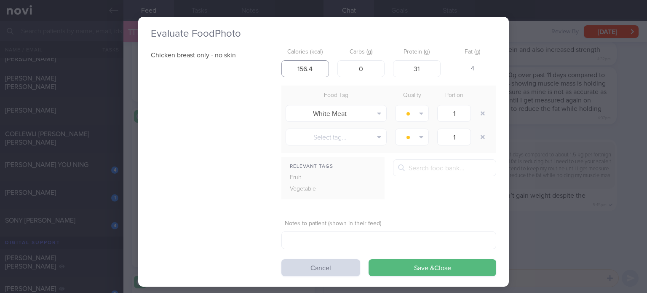
click at [316, 72] on input "156.4" at bounding box center [306, 68] width 48 height 17
click at [369, 259] on button "Save & Close" at bounding box center [433, 267] width 128 height 17
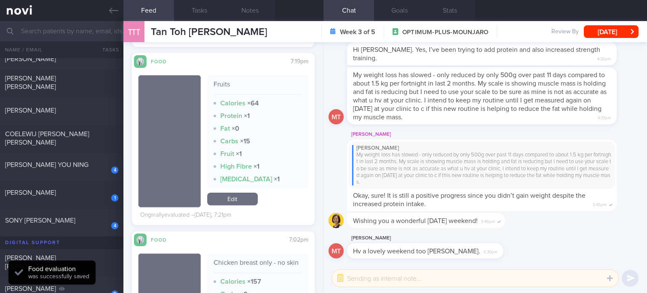
scroll to position [1116, 0]
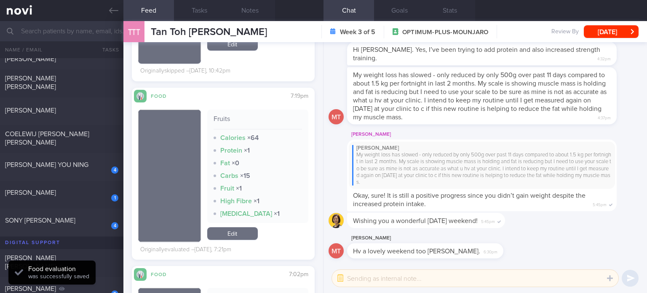
click at [229, 229] on link "Edit" at bounding box center [232, 233] width 51 height 13
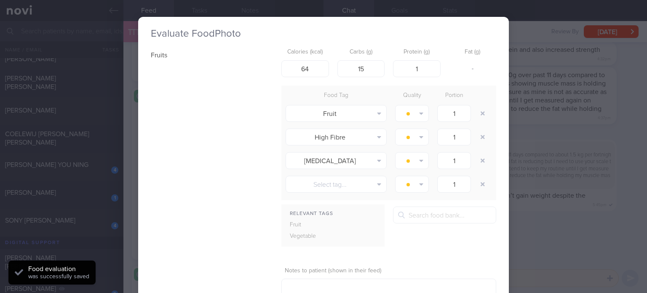
scroll to position [57, 0]
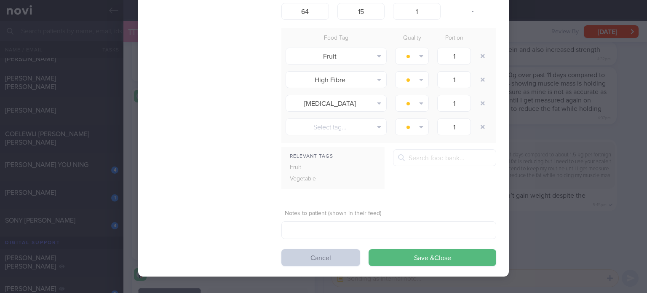
click at [319, 263] on button "Cancel" at bounding box center [321, 257] width 79 height 17
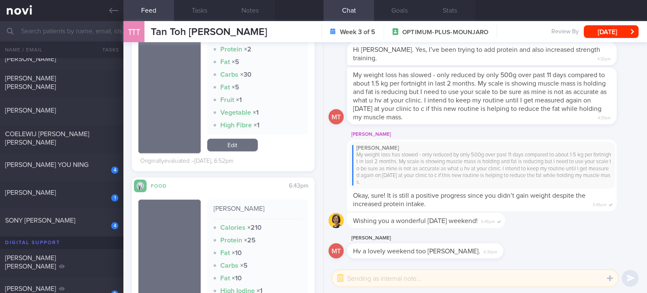
scroll to position [1543, 0]
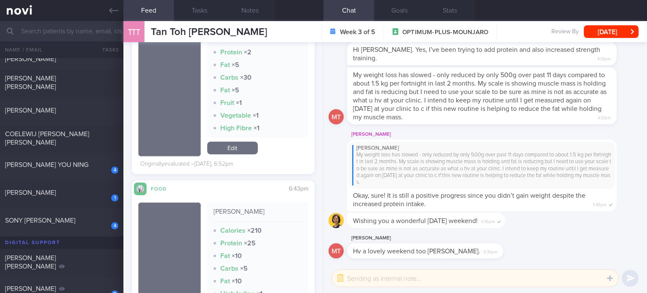
click at [247, 156] on div "Mango salad Calories × 173 Protein × 2 Fat × 5 Carbs × 30 Fat × 5 Fruit × 1 Veg…" at bounding box center [257, 83] width 101 height 145
click at [242, 154] on link "Edit" at bounding box center [232, 148] width 51 height 13
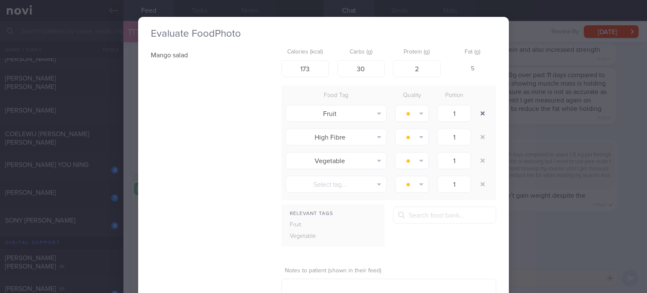
click at [482, 112] on button "button" at bounding box center [482, 113] width 15 height 15
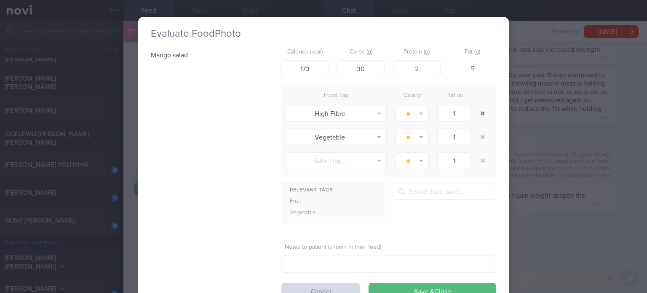
click at [482, 112] on button "button" at bounding box center [482, 113] width 15 height 15
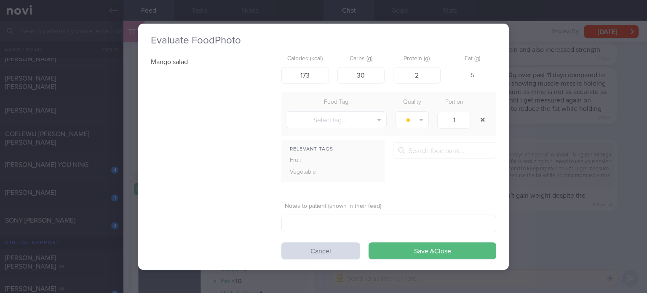
click at [482, 112] on button "button" at bounding box center [482, 119] width 15 height 15
click at [399, 256] on button "Save & Close" at bounding box center [433, 250] width 128 height 17
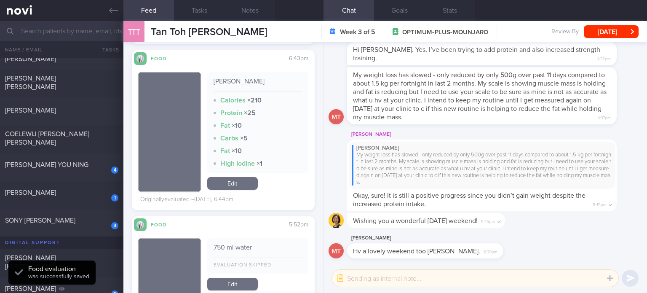
scroll to position [1637, 0]
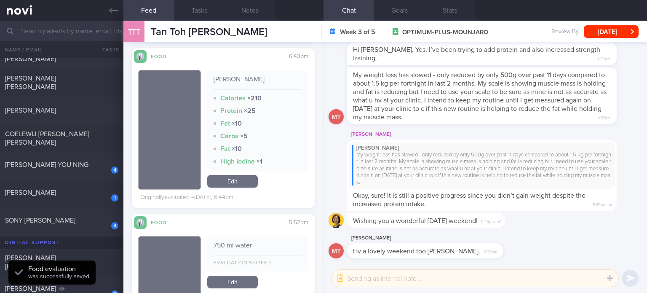
click at [234, 190] on div "[PERSON_NAME] Calories × 210 Protein × 25 Fat × 10 Carbs × 5 Fat × 10 High Iodi…" at bounding box center [257, 130] width 101 height 120
click at [231, 188] on link "Edit" at bounding box center [232, 181] width 51 height 13
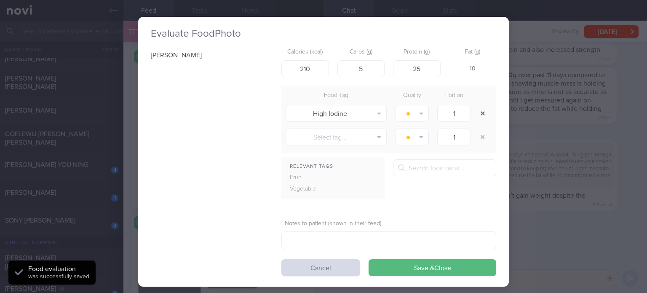
click at [475, 113] on button "button" at bounding box center [482, 113] width 15 height 15
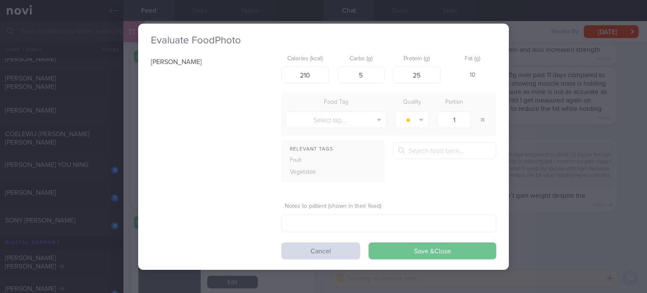
click at [429, 250] on button "Save & Close" at bounding box center [433, 250] width 128 height 17
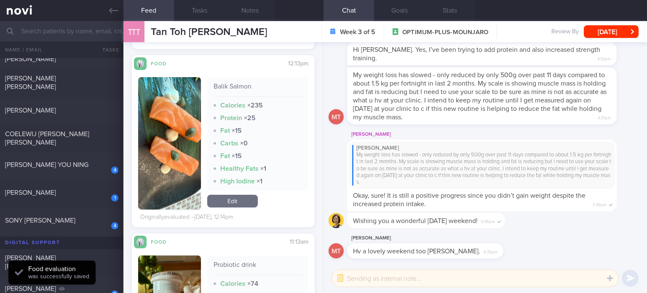
scroll to position [2052, 0]
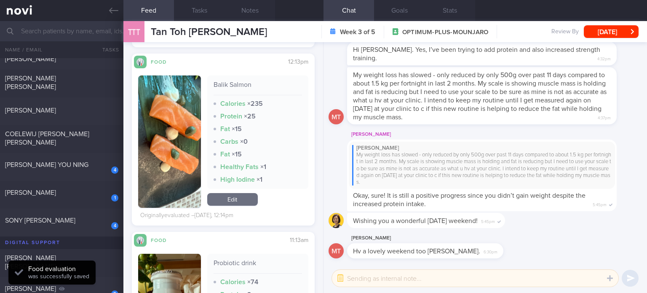
click at [229, 197] on div "Balik Salmon Calories × 235 Protein × 25 Fat × 15 Carbs × 0 Fat × 15 Healthy Fa…" at bounding box center [257, 141] width 101 height 132
click at [232, 202] on link "Edit" at bounding box center [232, 199] width 51 height 13
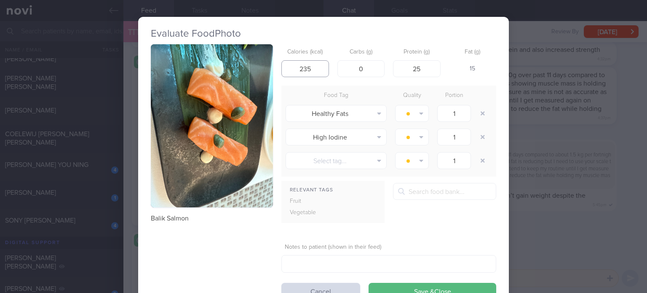
drag, startPoint x: 304, startPoint y: 67, endPoint x: 293, endPoint y: 67, distance: 10.5
click at [293, 67] on input "235" at bounding box center [306, 68] width 48 height 17
click at [418, 64] on input "25" at bounding box center [417, 68] width 48 height 17
click at [481, 132] on button "button" at bounding box center [482, 136] width 15 height 15
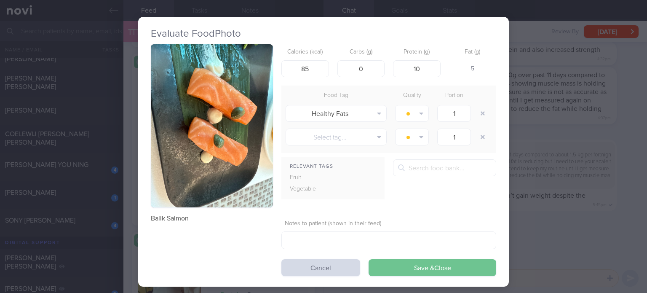
click at [416, 261] on button "Save & Close" at bounding box center [433, 267] width 128 height 17
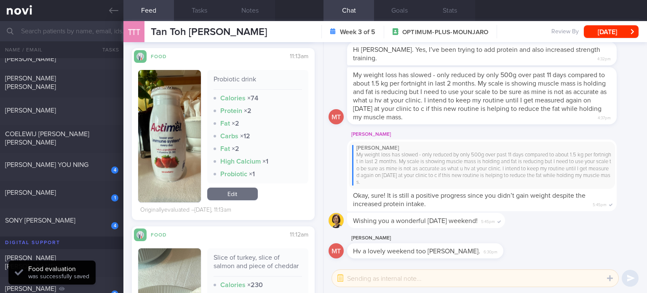
scroll to position [2219, 0]
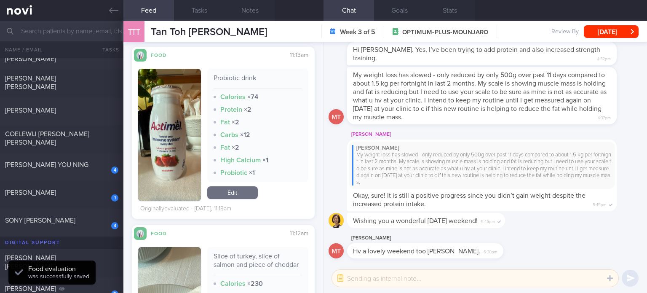
click at [230, 194] on link "Edit" at bounding box center [232, 192] width 51 height 13
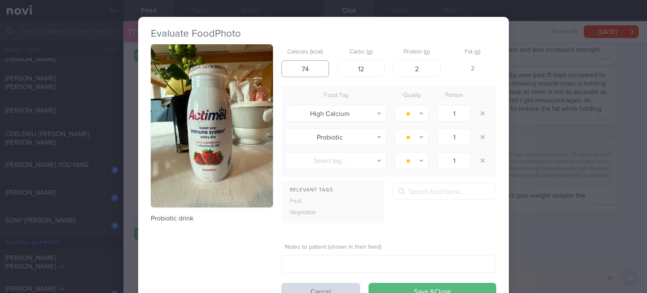
click at [316, 73] on input "74" at bounding box center [306, 68] width 48 height 17
click at [365, 64] on input "12" at bounding box center [362, 68] width 48 height 17
click at [369, 283] on button "Save & Close" at bounding box center [433, 291] width 128 height 17
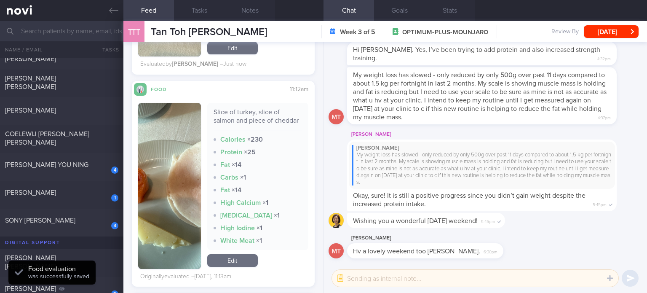
scroll to position [2415, 0]
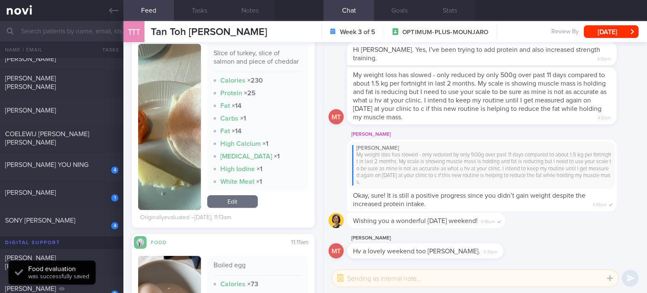
click at [244, 208] on link "Edit" at bounding box center [232, 201] width 51 height 13
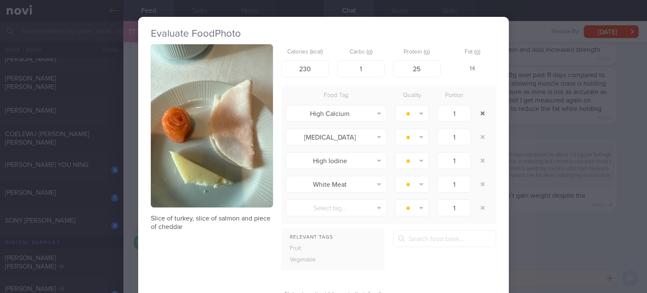
click at [475, 111] on button "button" at bounding box center [482, 113] width 15 height 15
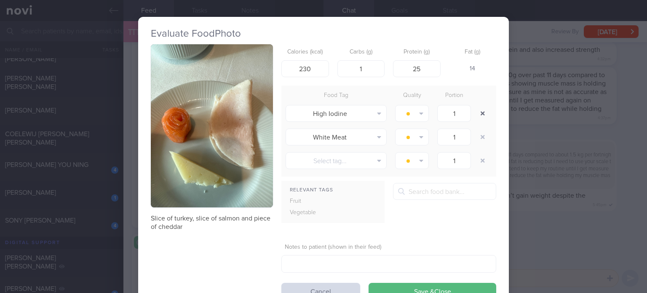
click at [475, 111] on button "button" at bounding box center [482, 113] width 15 height 15
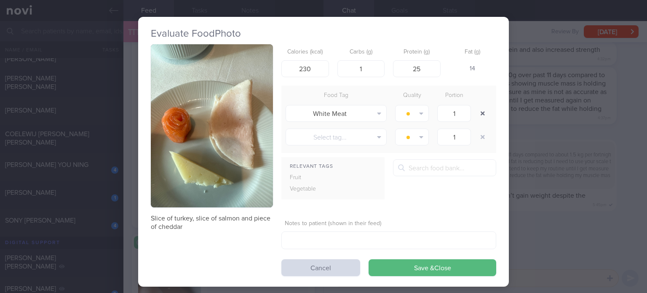
click at [475, 111] on button "button" at bounding box center [482, 113] width 15 height 15
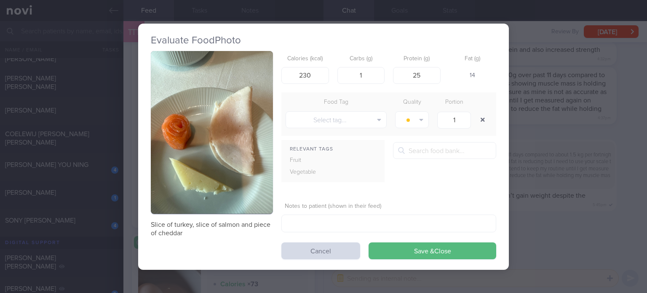
click at [475, 111] on div at bounding box center [483, 120] width 17 height 24
drag, startPoint x: 306, startPoint y: 78, endPoint x: 278, endPoint y: 74, distance: 28.5
click at [278, 74] on div "Slice of turkey, slice of salmon and piece of cheddar Calories (kcal) 230 Carbs…" at bounding box center [324, 155] width 346 height 208
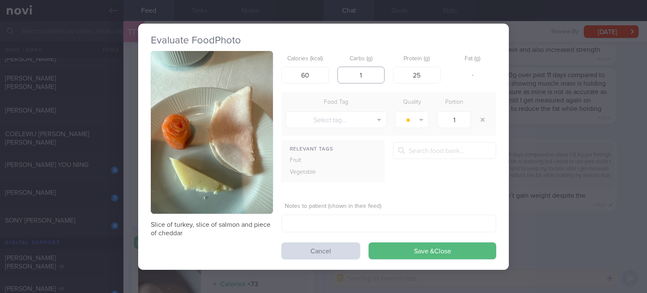
click at [366, 77] on input "1" at bounding box center [362, 75] width 48 height 17
click at [304, 77] on input "60" at bounding box center [306, 75] width 48 height 17
click at [426, 77] on input "25" at bounding box center [417, 75] width 48 height 17
click at [304, 74] on input "72" at bounding box center [306, 75] width 48 height 17
click button "Save & Close" at bounding box center [433, 250] width 128 height 17
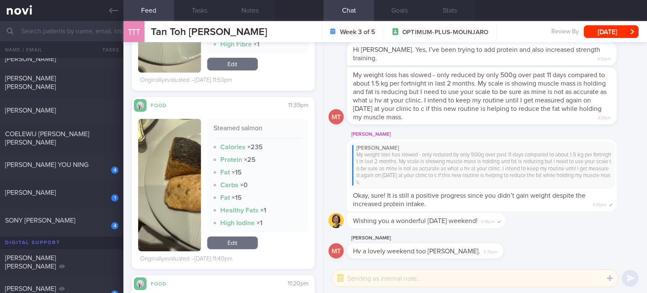
scroll to position [3342, 0]
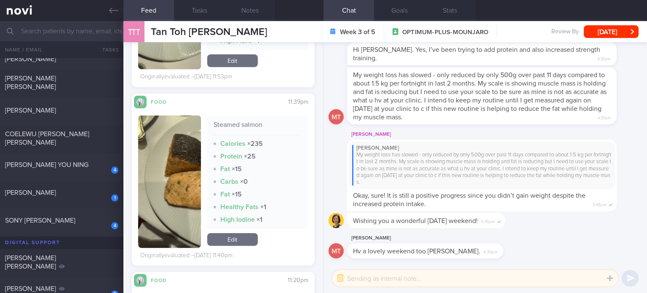
click at [240, 239] on link "Edit" at bounding box center [232, 239] width 51 height 13
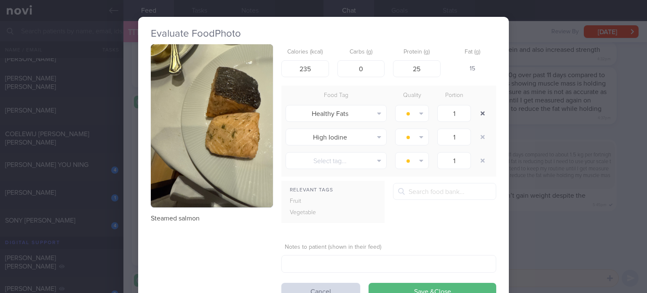
click at [475, 116] on button "button" at bounding box center [482, 113] width 15 height 15
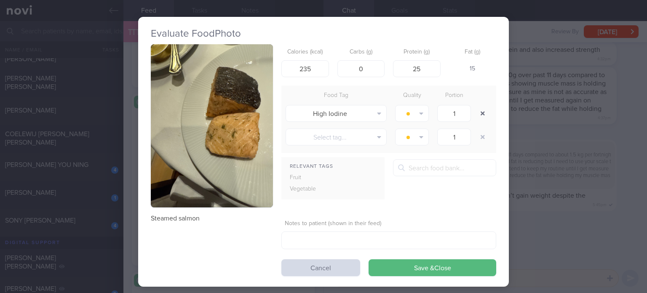
click at [475, 116] on button "button" at bounding box center [482, 113] width 15 height 15
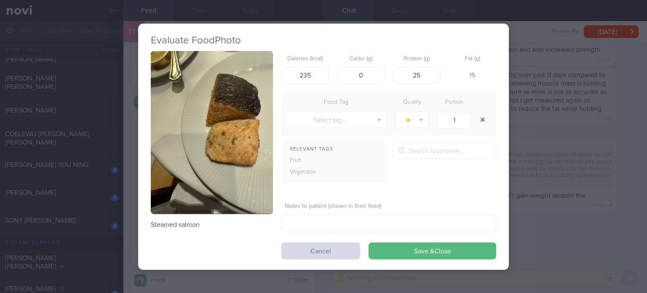
click at [475, 116] on button "button" at bounding box center [482, 119] width 15 height 15
select select "7"
click at [408, 248] on button "Save & Close" at bounding box center [433, 250] width 128 height 17
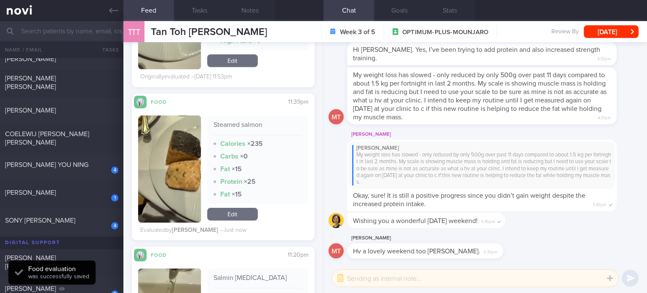
scroll to position [3247, 0]
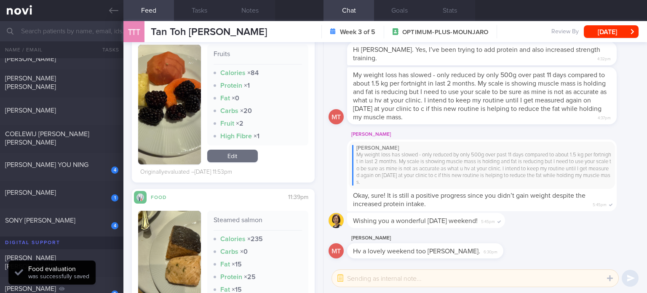
click at [236, 150] on link "Edit" at bounding box center [232, 156] width 51 height 13
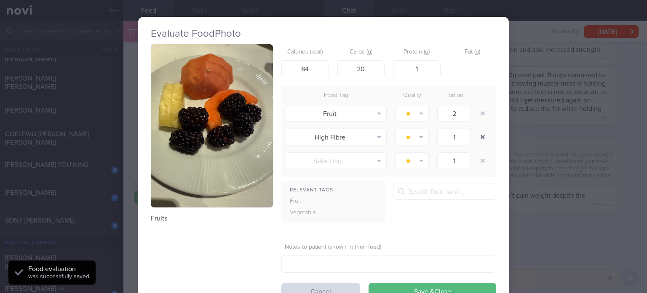
click at [481, 138] on button "button" at bounding box center [482, 136] width 15 height 15
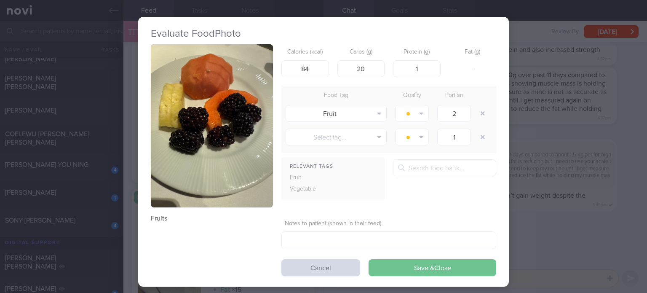
click at [419, 261] on button "Save & Close" at bounding box center [433, 267] width 128 height 17
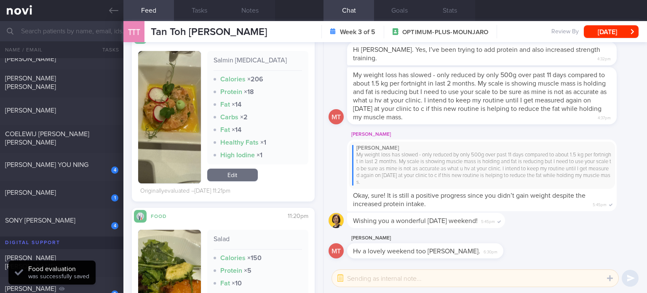
scroll to position [3542, 0]
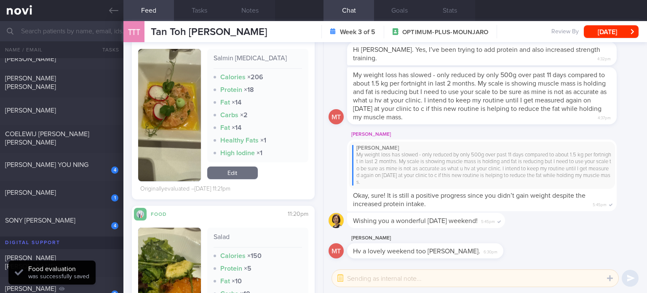
click at [234, 169] on link "Edit" at bounding box center [232, 173] width 51 height 13
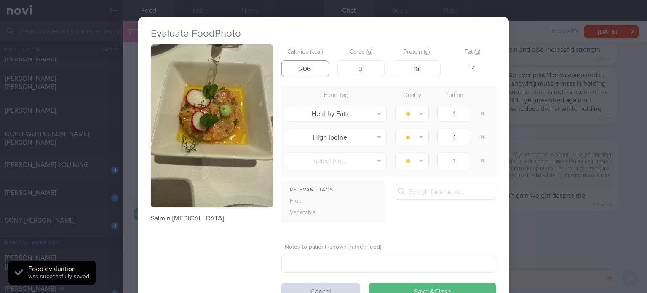
click at [300, 69] on input "206" at bounding box center [306, 68] width 48 height 17
click at [481, 114] on button "button" at bounding box center [482, 113] width 15 height 15
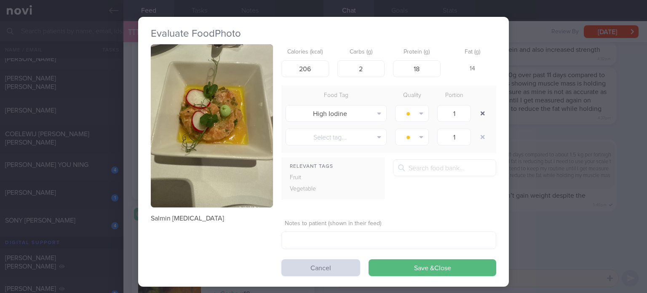
click at [481, 114] on button "button" at bounding box center [482, 113] width 15 height 15
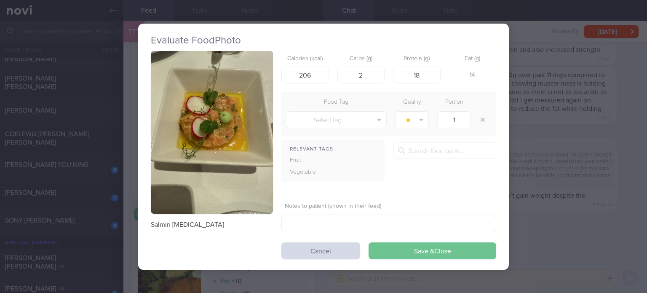
click at [437, 247] on button "Save & Close" at bounding box center [433, 250] width 128 height 17
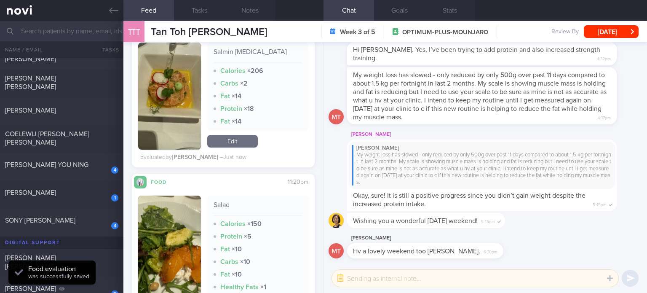
scroll to position [3725, 0]
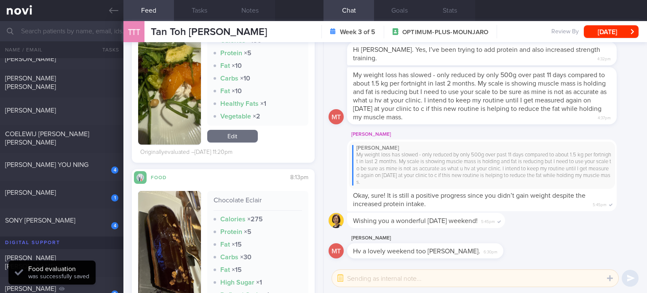
click at [229, 134] on link "Edit" at bounding box center [232, 136] width 51 height 13
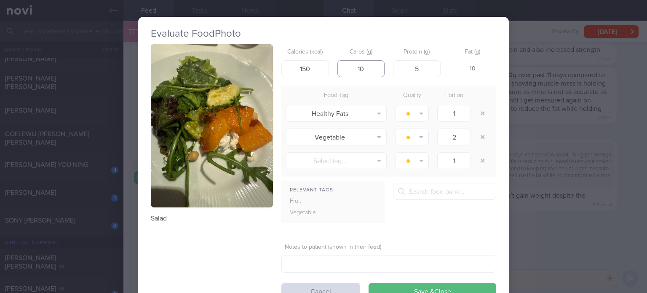
click at [366, 64] on input "10" at bounding box center [362, 68] width 48 height 17
type input "12"
click at [302, 65] on input "150" at bounding box center [306, 68] width 48 height 17
type input "130"
click at [482, 111] on button "button" at bounding box center [482, 113] width 15 height 15
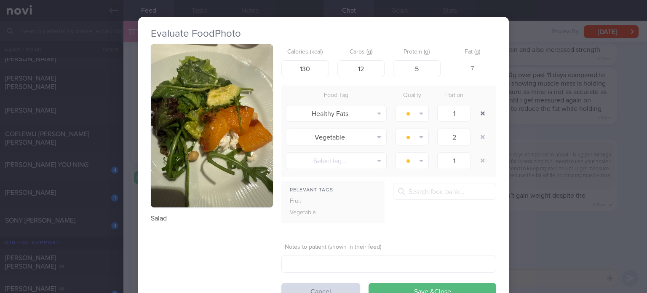
type input "2"
type input "1"
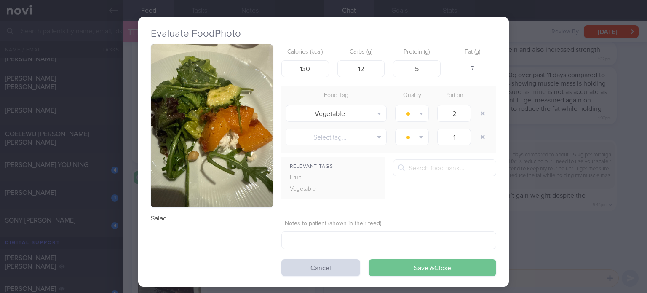
click at [436, 263] on button "Save & Close" at bounding box center [433, 267] width 128 height 17
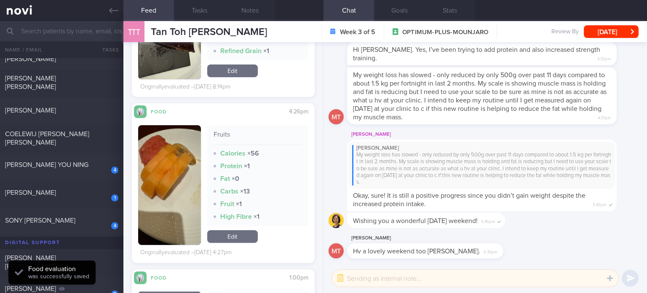
scroll to position [3884, 0]
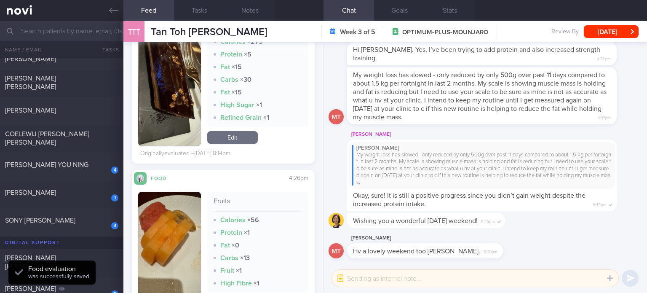
click at [237, 138] on link "Edit" at bounding box center [232, 137] width 51 height 13
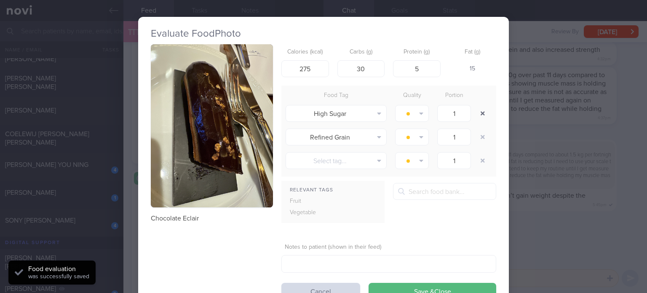
click at [484, 116] on button "button" at bounding box center [482, 113] width 15 height 15
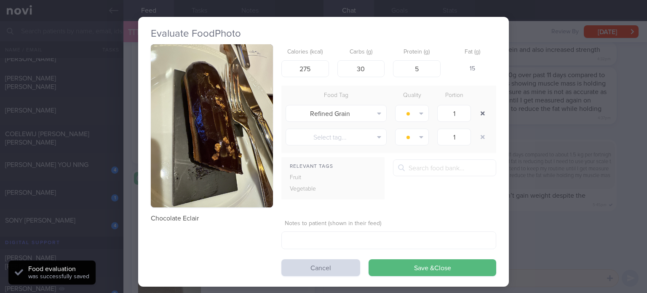
click at [484, 116] on button "button" at bounding box center [482, 113] width 15 height 15
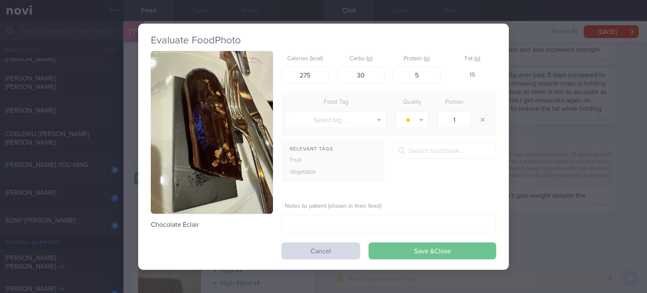
click at [422, 247] on button "Save & Close" at bounding box center [433, 250] width 128 height 17
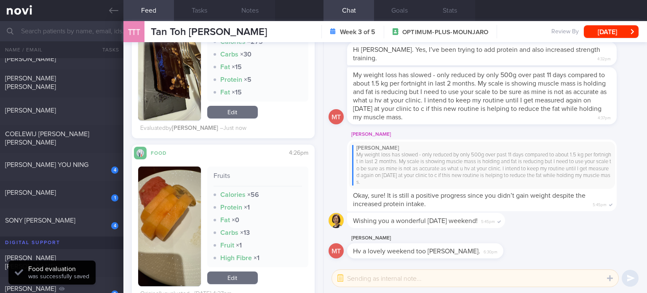
click at [246, 116] on link "Edit" at bounding box center [232, 112] width 51 height 13
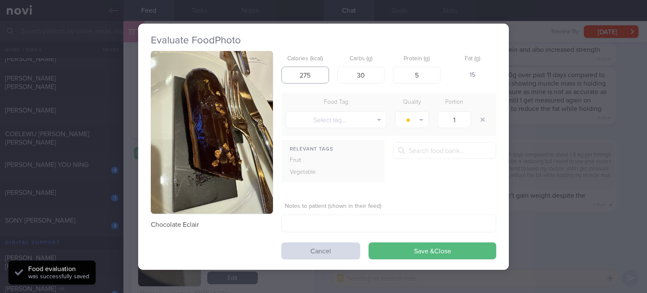
drag, startPoint x: 305, startPoint y: 76, endPoint x: 268, endPoint y: 74, distance: 37.2
click at [268, 74] on div "Chocolate Eclair Calories (kcal) 275 Carbs (g) 30 Protein (g) 5 Fat (g) 15 Food…" at bounding box center [324, 155] width 346 height 208
type input "315"
click at [368, 80] on input "30" at bounding box center [362, 75] width 48 height 17
type input "38"
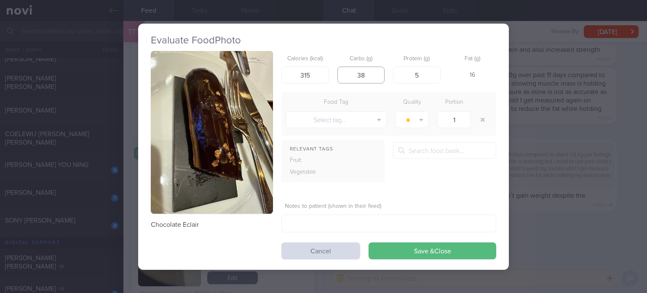
click button "Save & Close" at bounding box center [433, 250] width 128 height 17
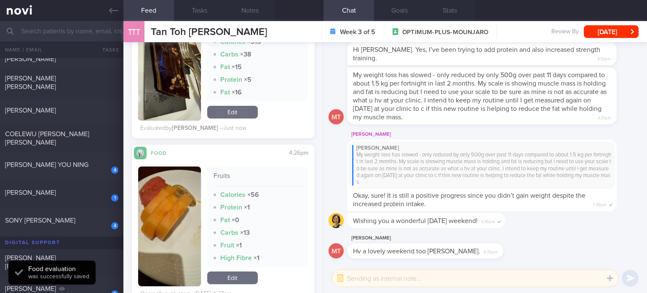
drag, startPoint x: 368, startPoint y: 80, endPoint x: 304, endPoint y: 149, distance: 94.0
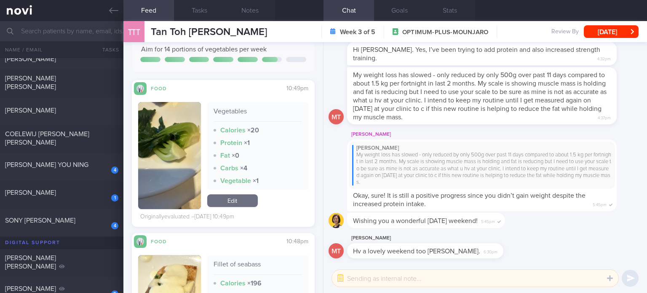
scroll to position [5834, 0]
click at [91, 165] on div "[PERSON_NAME] YOU NING" at bounding box center [60, 165] width 111 height 8
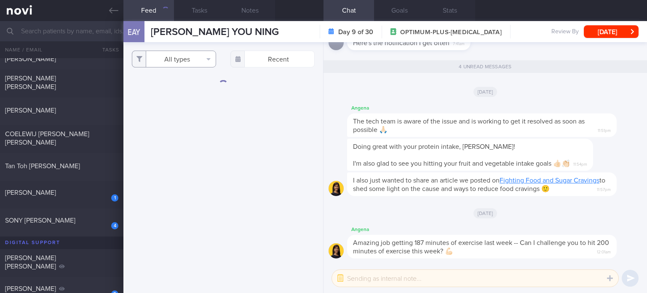
click at [184, 56] on button "All types" at bounding box center [174, 59] width 84 height 17
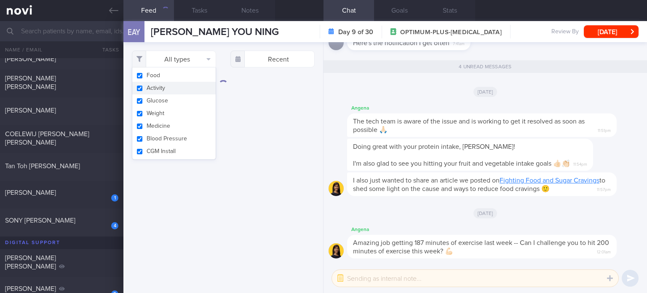
click at [198, 89] on button "Activity" at bounding box center [173, 88] width 83 height 13
click at [190, 101] on button "Glucose" at bounding box center [173, 100] width 83 height 13
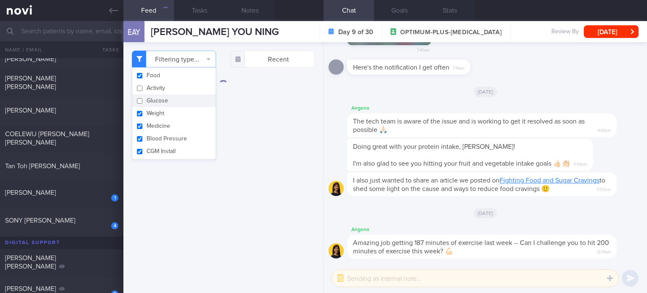
checkbox input "false"
click at [183, 116] on button "Weight" at bounding box center [173, 113] width 83 height 13
click at [182, 127] on button "Medicine" at bounding box center [173, 126] width 83 height 13
click at [179, 136] on button "Blood Pressure" at bounding box center [173, 138] width 83 height 13
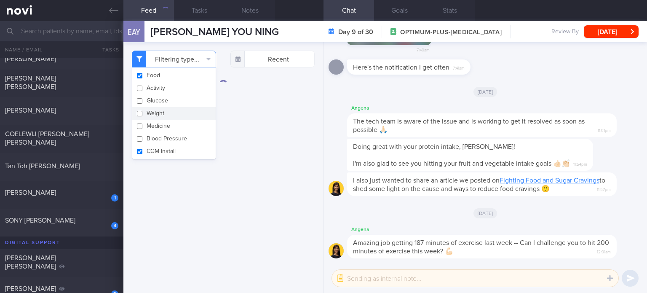
click at [174, 156] on button "CGM Install" at bounding box center [173, 151] width 83 height 13
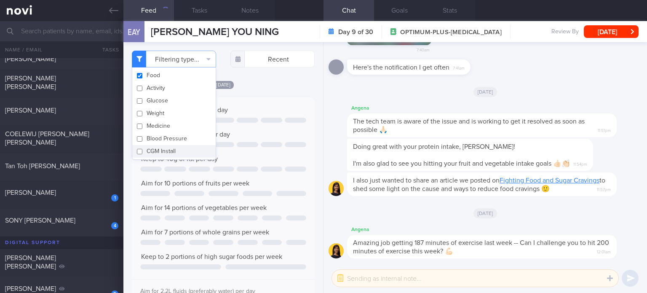
checkbox input "false"
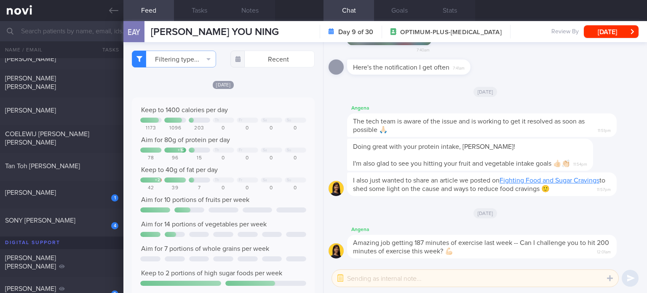
click at [300, 134] on div "Keep to 1400 calories per day Th Fr Sa Su 1173 1096 203 0 0 0 0 Aim for 80g of …" at bounding box center [223, 206] width 183 height 219
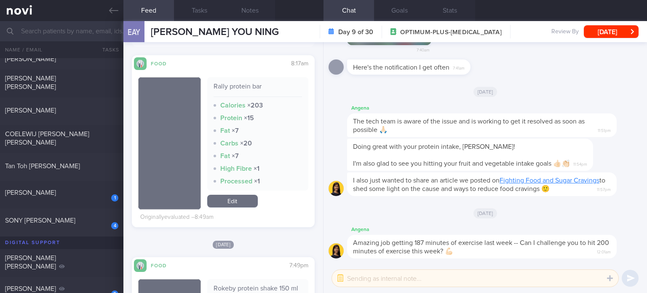
scroll to position [271, 0]
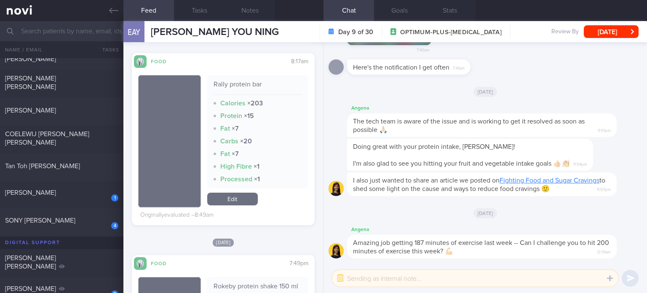
click at [245, 194] on link "Edit" at bounding box center [232, 199] width 51 height 13
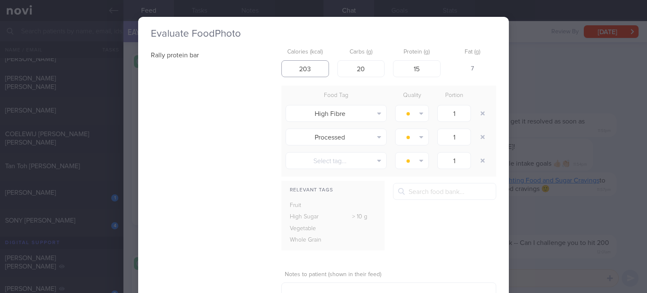
click at [307, 70] on input "203" at bounding box center [306, 68] width 48 height 17
type input "213"
click at [370, 72] on input "20" at bounding box center [362, 68] width 48 height 17
type input "25"
drag, startPoint x: 427, startPoint y: 69, endPoint x: 379, endPoint y: 67, distance: 47.3
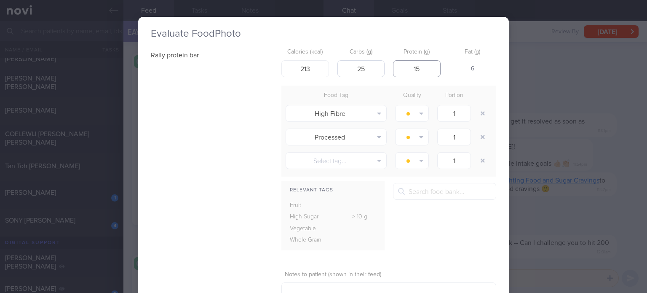
click at [379, 67] on div "Calories (kcal) 213 Carbs (g) 25 Protein (g) 15 Fat (g) 6" at bounding box center [389, 60] width 215 height 33
type input "20"
click at [481, 114] on button "button" at bounding box center [482, 113] width 15 height 15
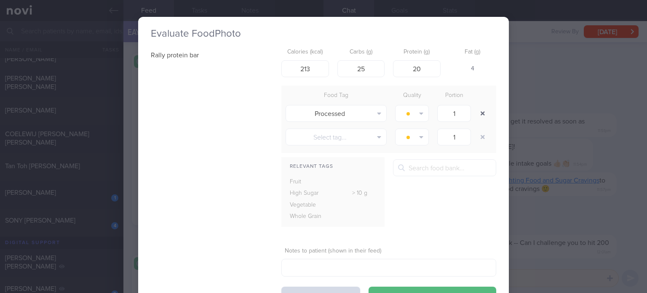
click at [481, 114] on button "button" at bounding box center [482, 113] width 15 height 15
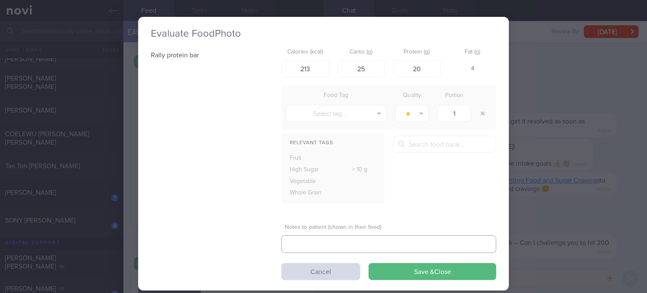
click at [330, 252] on textarea at bounding box center [389, 244] width 215 height 18
click at [325, 245] on textarea "To enrich screen reader interactions, please activate Accessibility in Grammarl…" at bounding box center [389, 244] width 215 height 18
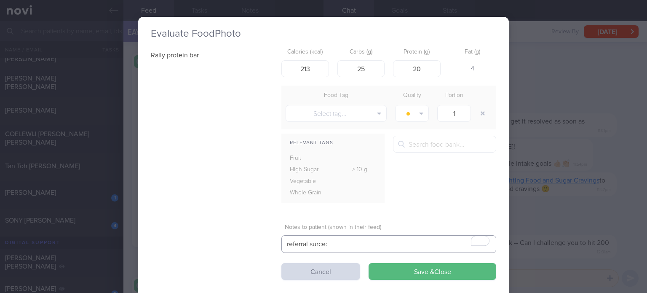
paste textarea "https://68degreechicken.com/products/rally-protein-bar-chocolate-chunk?srsltid=…"
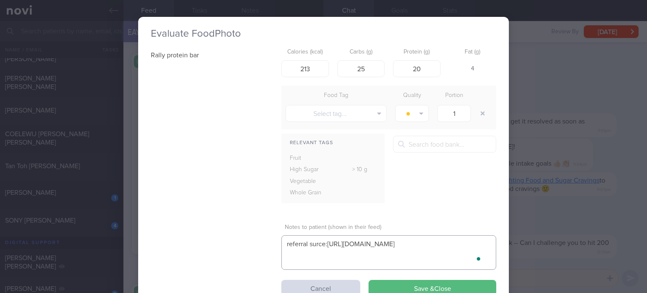
scroll to position [8, 0]
type textarea "referral surce:https://68degreechicken.com/products/rally-protein-bar-chocolate…"
click at [403, 284] on button "Save & Close" at bounding box center [433, 288] width 128 height 17
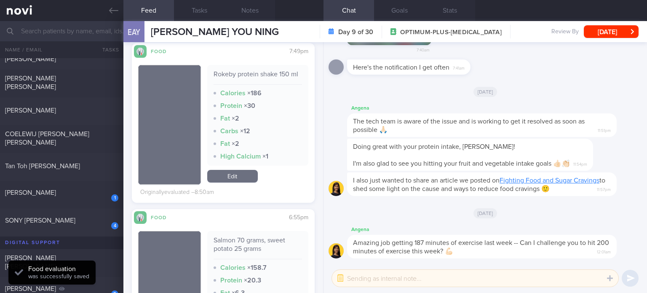
scroll to position [496, 0]
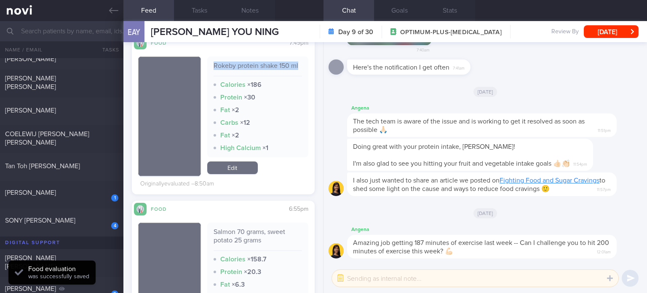
drag, startPoint x: 222, startPoint y: 84, endPoint x: 209, endPoint y: 70, distance: 19.1
click at [209, 70] on div "Rokeby protein shake 150 ml Calories × 186 Protein × 30 Fat × 2 Carbs × 12 Fat …" at bounding box center [257, 106] width 101 height 101
copy div "Rokeby protein shake 150 ml"
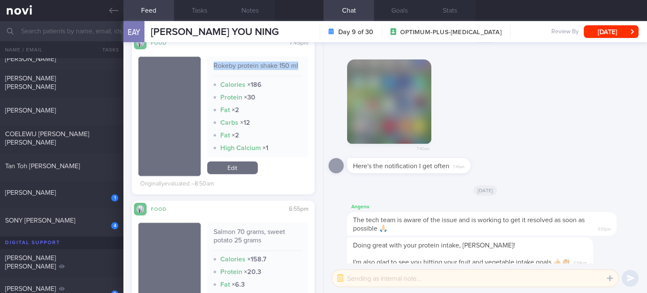
scroll to position [0, 0]
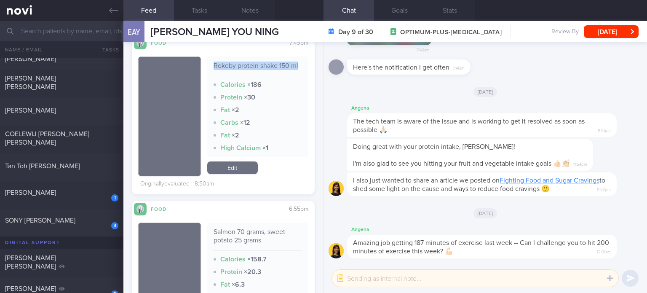
click at [229, 174] on link "Edit" at bounding box center [232, 167] width 51 height 13
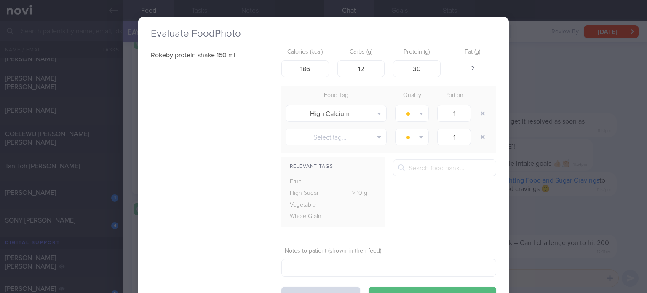
scroll to position [38, 0]
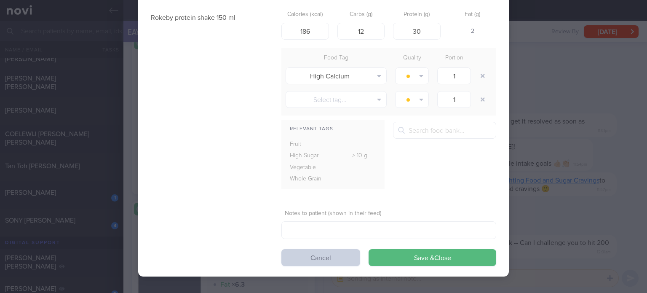
click at [299, 250] on button "Cancel" at bounding box center [321, 257] width 79 height 17
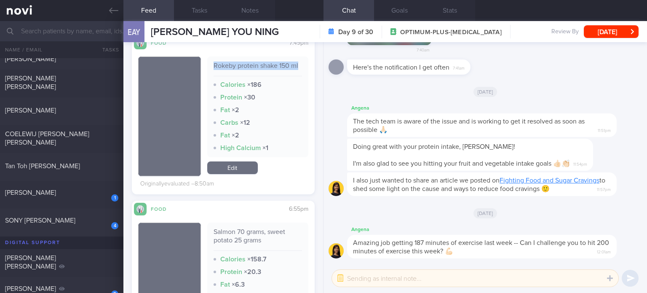
scroll to position [686, 0]
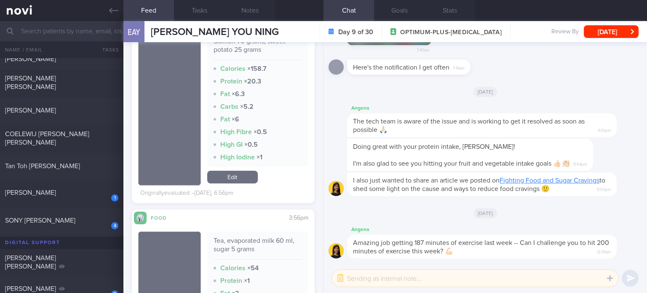
click at [234, 183] on link "Edit" at bounding box center [232, 177] width 51 height 13
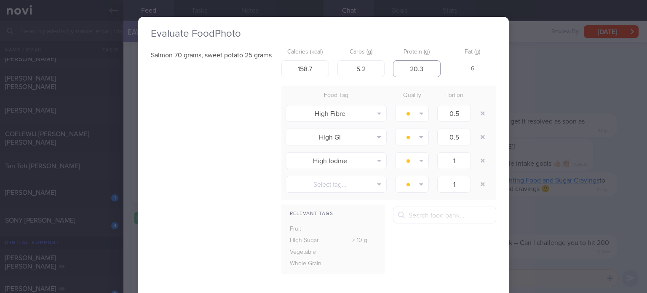
click at [422, 62] on input "20.3" at bounding box center [417, 68] width 48 height 17
type input "20"
drag, startPoint x: 308, startPoint y: 59, endPoint x: 312, endPoint y: 67, distance: 9.1
click at [312, 67] on div "Calories (kcal) 158.7" at bounding box center [306, 60] width 48 height 33
click at [312, 67] on input "158.7" at bounding box center [306, 68] width 48 height 17
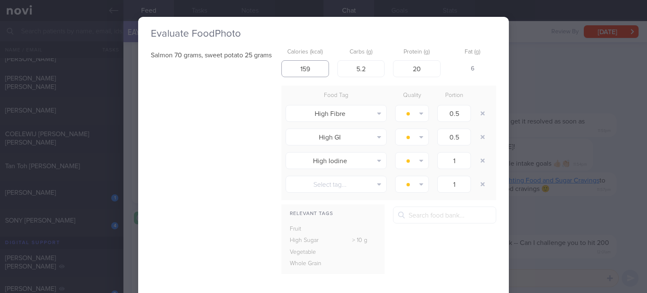
type input "160"
click at [364, 66] on input "5.2" at bounding box center [362, 68] width 48 height 17
type input "6"
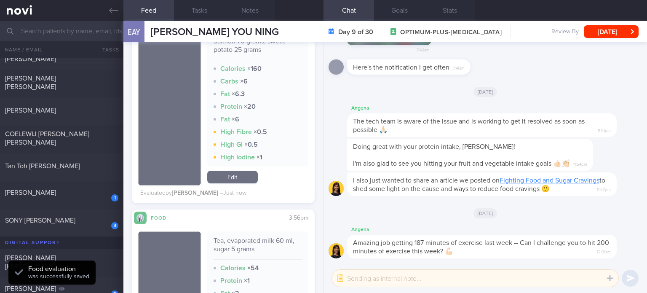
click at [242, 183] on link "Edit" at bounding box center [232, 177] width 51 height 13
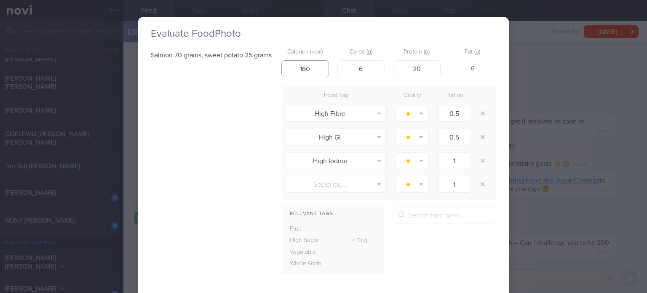
click at [310, 68] on input "160" at bounding box center [306, 68] width 48 height 17
type input "174"
click at [482, 113] on button "button" at bounding box center [482, 113] width 15 height 15
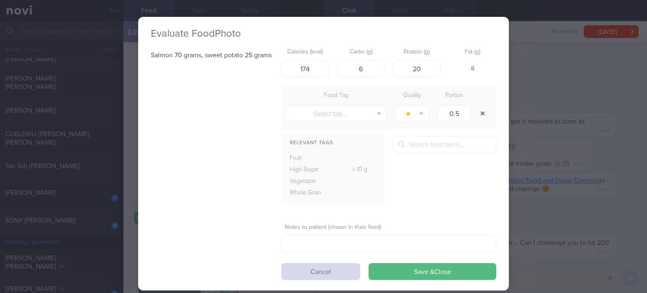
type input "1"
click at [475, 106] on button "button" at bounding box center [482, 113] width 15 height 15
click at [422, 278] on button "Save & Close" at bounding box center [433, 271] width 128 height 17
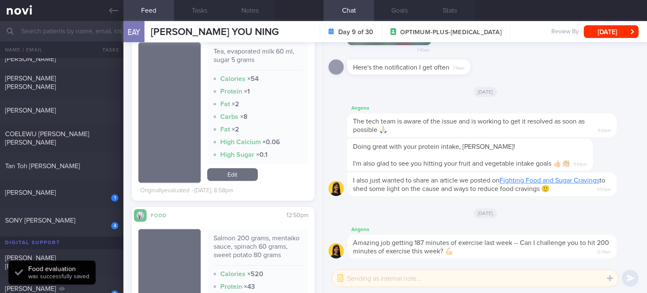
scroll to position [836, 0]
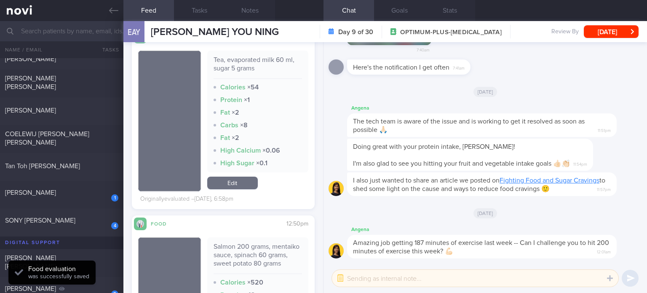
click at [231, 202] on div "Tea, evaporated milk 60 ml, sugar 5 grams Calories × 54 Protein × 1 Fat × 2 Car…" at bounding box center [223, 124] width 170 height 162
drag, startPoint x: 241, startPoint y: 208, endPoint x: 236, endPoint y: 189, distance: 19.1
click at [236, 189] on div "Tea, evaporated milk 60 ml, sugar 5 grams Calories × 54 Protein × 1 Fat × 2 Car…" at bounding box center [223, 124] width 170 height 162
click at [236, 189] on link "Edit" at bounding box center [232, 183] width 51 height 13
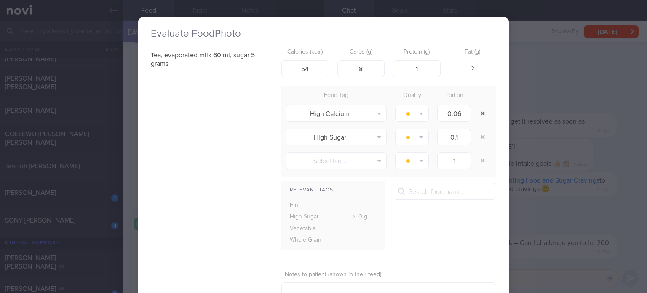
click at [478, 107] on button "button" at bounding box center [482, 113] width 15 height 15
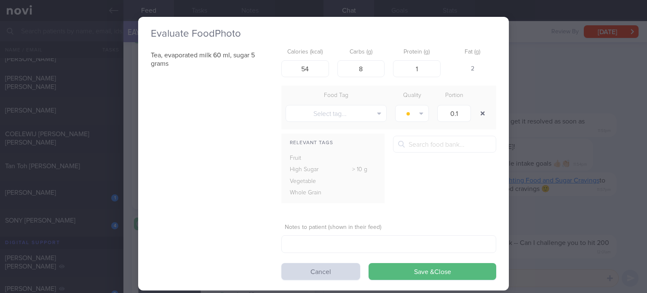
type input "1"
click at [427, 271] on button "Save & Close" at bounding box center [433, 271] width 128 height 17
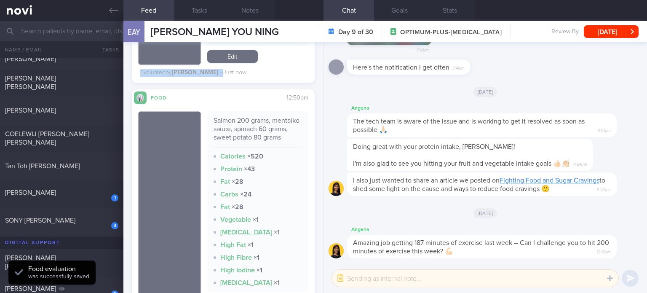
scroll to position [1015, 0]
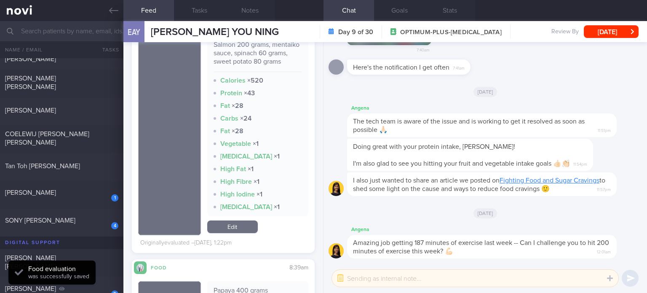
click at [232, 232] on link "Edit" at bounding box center [232, 226] width 51 height 13
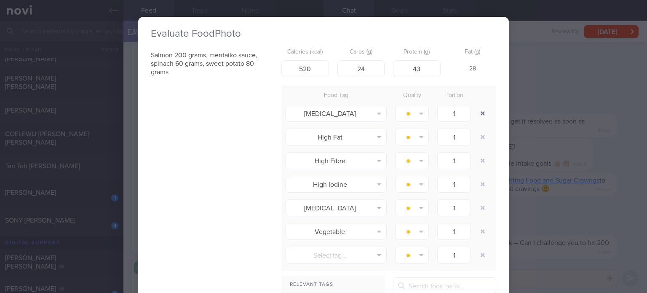
click at [477, 111] on button "button" at bounding box center [482, 113] width 15 height 15
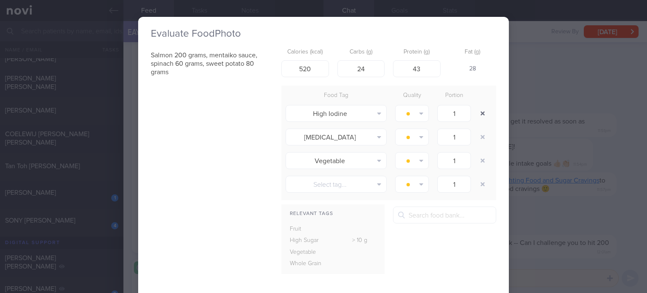
click at [477, 111] on button "button" at bounding box center [482, 113] width 15 height 15
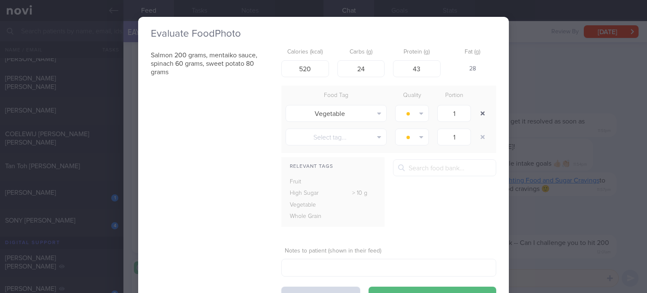
click at [477, 111] on button "button" at bounding box center [482, 113] width 15 height 15
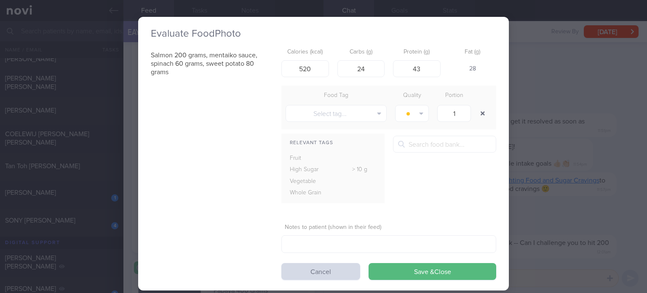
click at [477, 111] on button "button" at bounding box center [482, 113] width 15 height 15
click at [431, 64] on input "43" at bounding box center [417, 68] width 48 height 17
type input "46"
click at [312, 70] on input "520" at bounding box center [306, 68] width 48 height 17
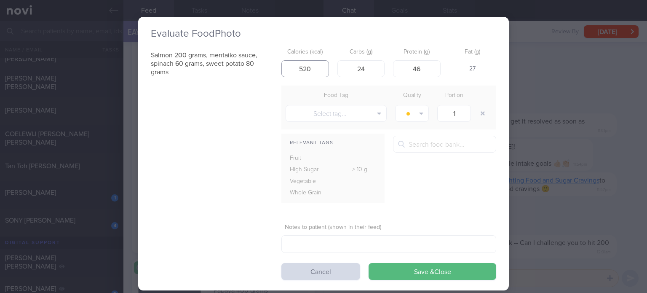
click at [369, 263] on button "Save & Close" at bounding box center [433, 271] width 128 height 17
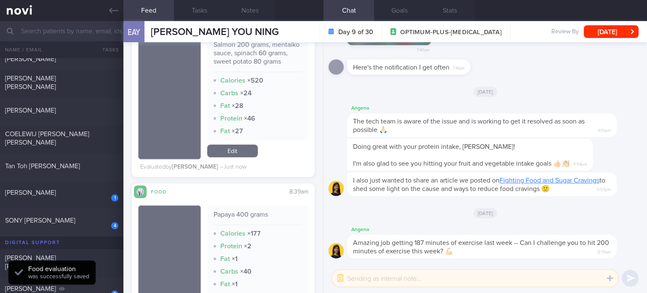
scroll to position [1141, 0]
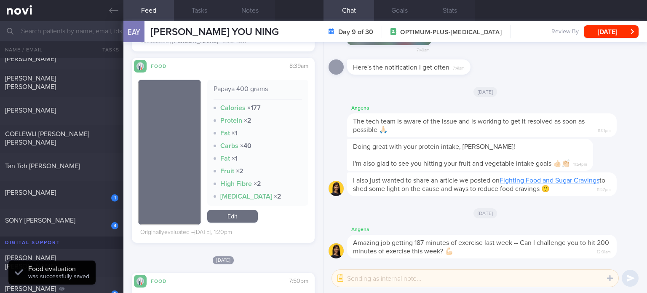
click at [251, 206] on div "Papaya 400 grams Calories × 177 Protein × 2 Fat × 1 Carbs × 40 Fat × 1 Fruit × …" at bounding box center [257, 143] width 101 height 126
click at [229, 223] on link "Edit" at bounding box center [232, 216] width 51 height 13
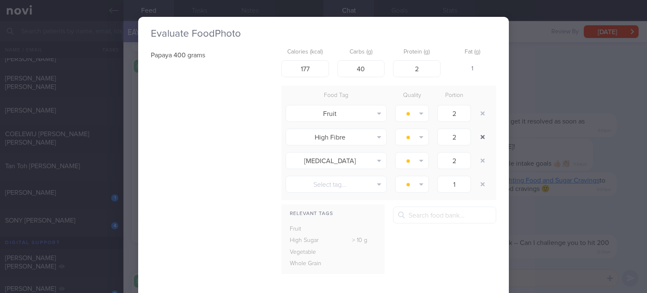
click at [483, 138] on button "button" at bounding box center [482, 136] width 15 height 15
type input "1"
click at [483, 138] on button "button" at bounding box center [482, 136] width 15 height 15
type input "1"
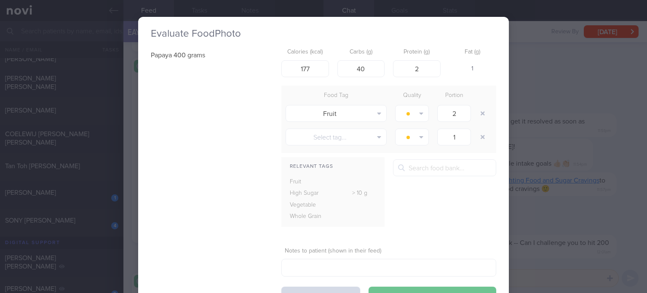
click at [411, 290] on button "Save & Close" at bounding box center [433, 295] width 128 height 17
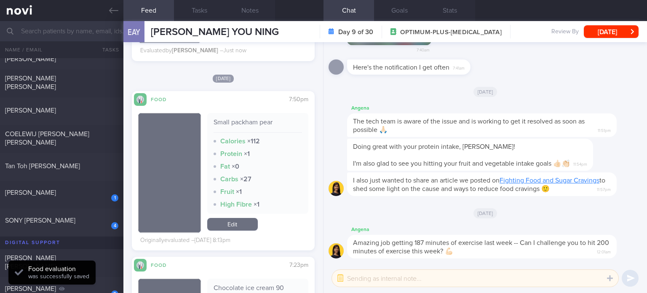
scroll to position [1302, 0]
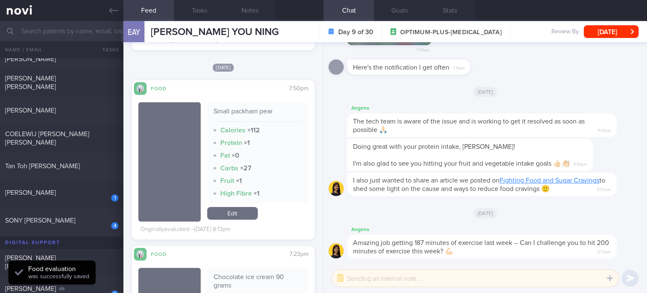
click at [239, 220] on link "Edit" at bounding box center [232, 213] width 51 height 13
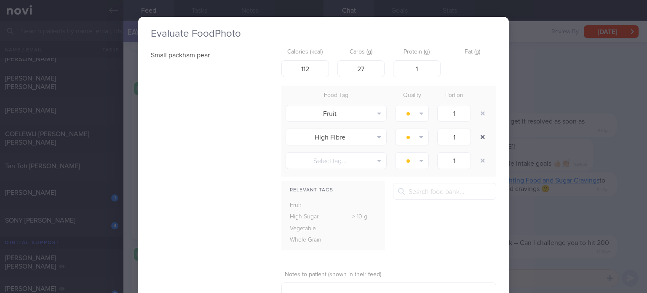
click at [481, 131] on button "button" at bounding box center [482, 136] width 15 height 15
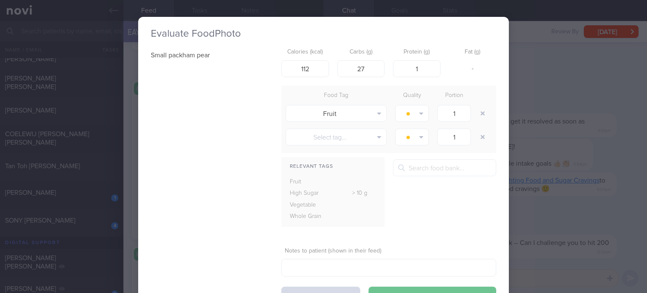
click at [411, 287] on button "Save & Close" at bounding box center [433, 295] width 128 height 17
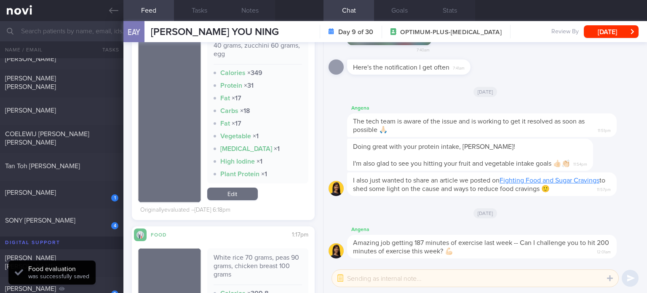
scroll to position [1721, 0]
click at [234, 192] on link "Edit" at bounding box center [232, 193] width 51 height 13
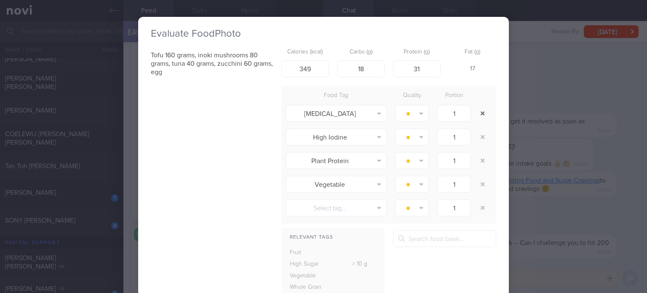
click at [483, 116] on button "button" at bounding box center [482, 113] width 15 height 15
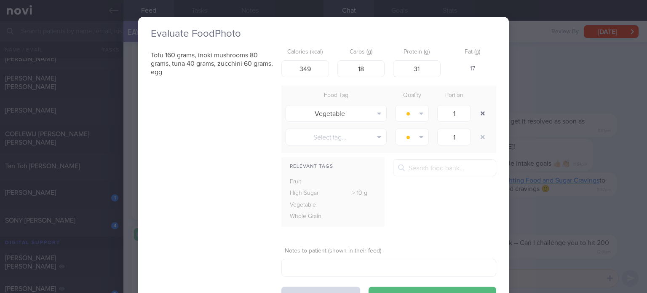
click at [483, 116] on button "button" at bounding box center [482, 113] width 15 height 15
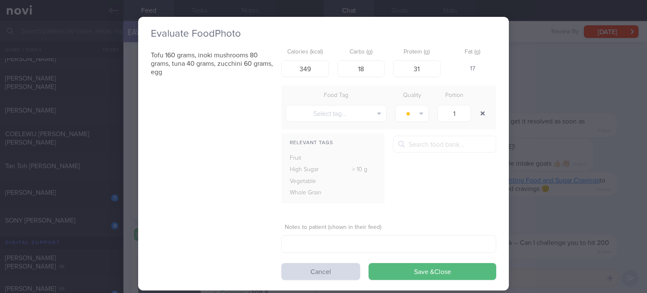
click at [483, 116] on button "button" at bounding box center [482, 113] width 15 height 15
click at [423, 71] on input "31" at bounding box center [417, 68] width 48 height 17
type input "33"
click at [309, 71] on input "349" at bounding box center [306, 68] width 48 height 17
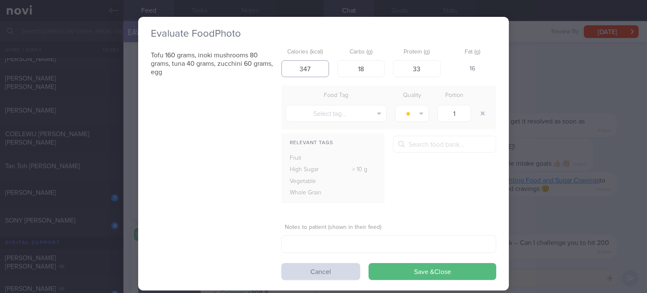
type input "346"
click button "Save & Close" at bounding box center [433, 271] width 128 height 17
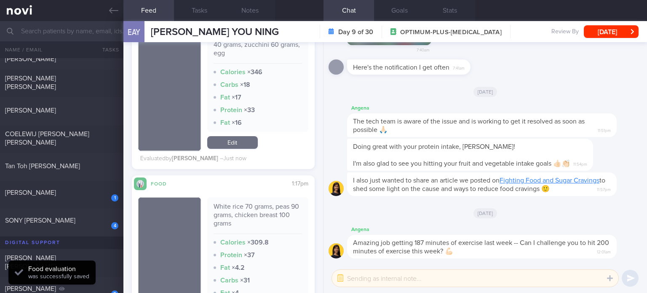
scroll to position [1581, 0]
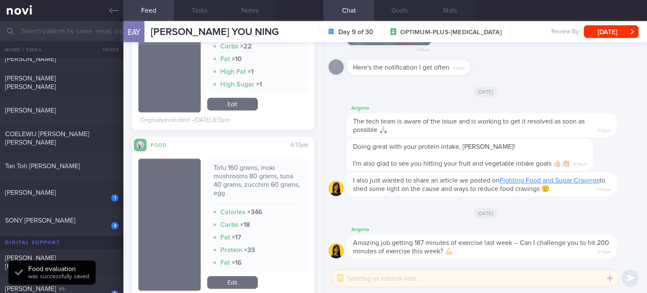
click at [229, 107] on link "Edit" at bounding box center [232, 104] width 51 height 13
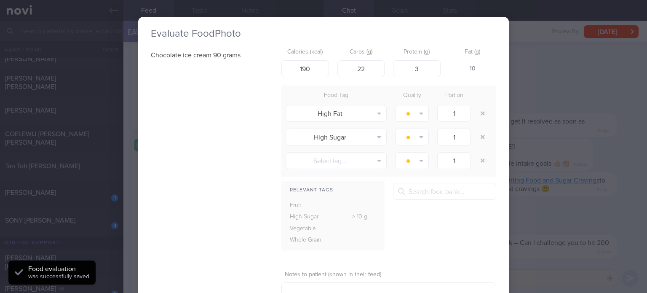
click at [612, 185] on div "Evaluate Food Photo Chocolate ice cream 90 grams Calories (kcal) 190 Carbs (g) …" at bounding box center [323, 146] width 647 height 293
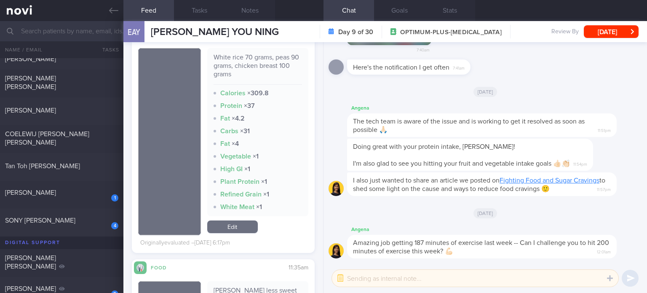
scroll to position [1861, 0]
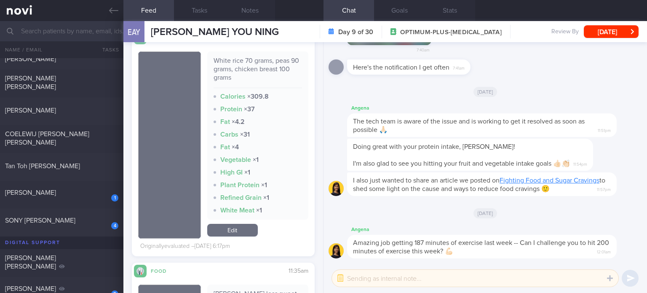
click at [239, 222] on div "White rice 70 grams, peas 90 grams, chicken breast 100 grams Calories × 309.8 P…" at bounding box center [257, 144] width 101 height 187
click at [241, 231] on link "Edit" at bounding box center [232, 230] width 51 height 13
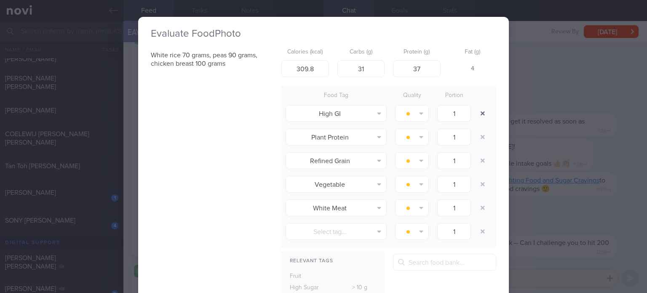
click at [478, 113] on button "button" at bounding box center [482, 113] width 15 height 15
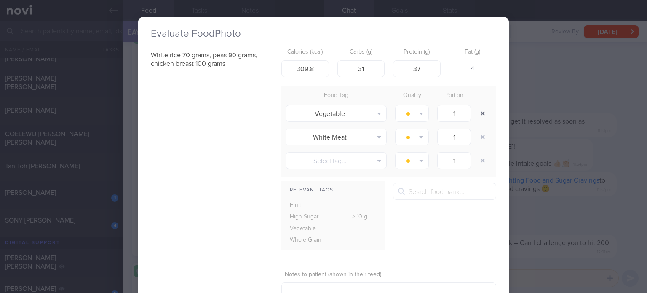
click at [478, 113] on button "button" at bounding box center [482, 113] width 15 height 15
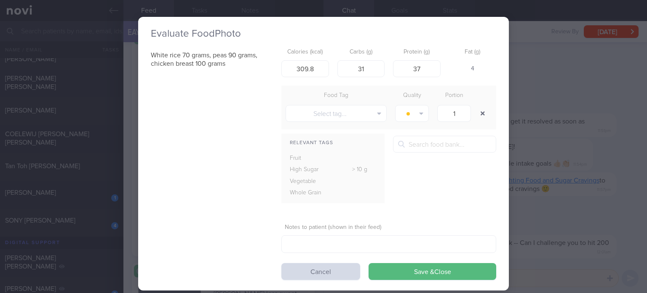
click at [478, 113] on button "button" at bounding box center [482, 113] width 15 height 15
drag, startPoint x: 478, startPoint y: 113, endPoint x: 324, endPoint y: 69, distance: 161.0
click at [324, 69] on form "Calories (kcal) 309.8 Carbs (g) 31 Protein (g) 37 Fat (g) 4 Food Tag Quality Po…" at bounding box center [389, 162] width 215 height 236
click at [324, 69] on input "309.8" at bounding box center [306, 68] width 48 height 17
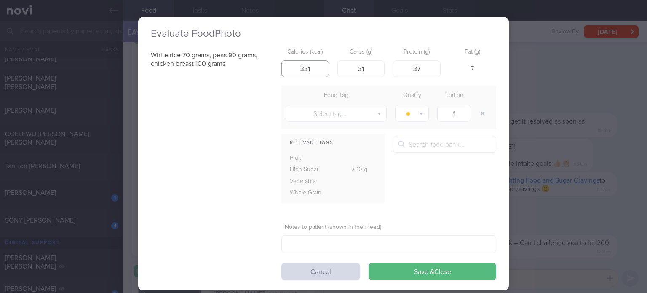
type input "332"
click at [369, 263] on button "Save & Close" at bounding box center [433, 271] width 128 height 17
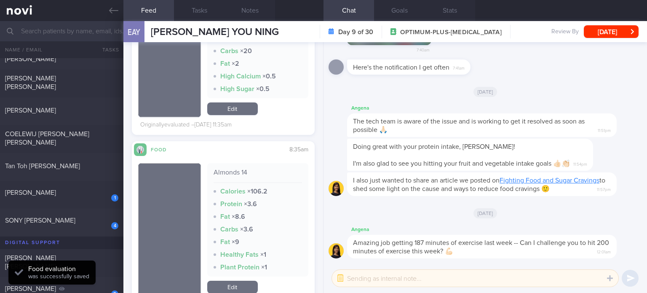
scroll to position [2244, 0]
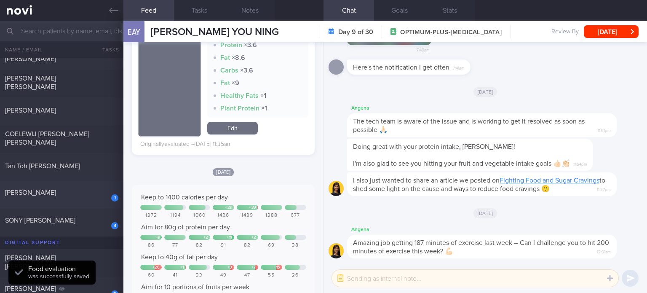
click at [74, 194] on div "[PERSON_NAME]" at bounding box center [60, 192] width 111 height 8
checkbox input "true"
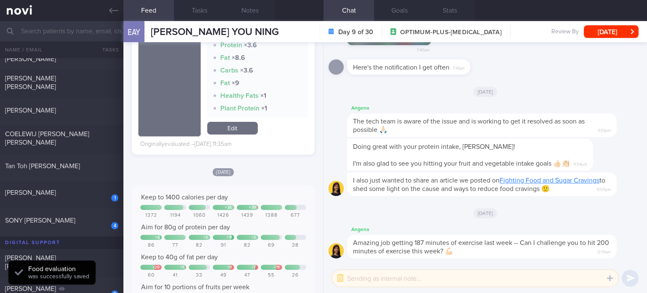
checkbox input "true"
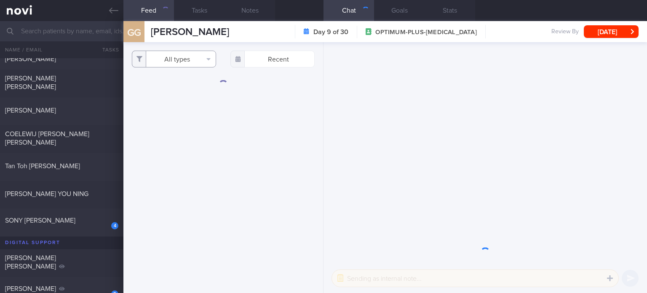
click at [183, 59] on button "All types" at bounding box center [174, 59] width 84 height 17
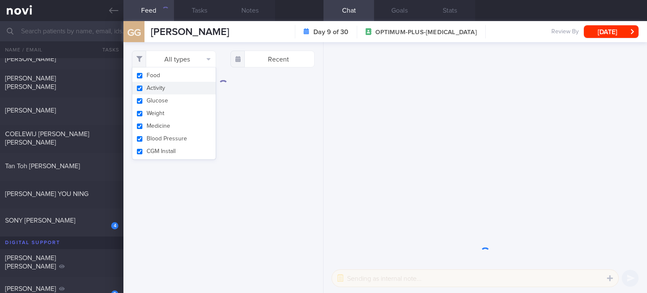
click at [164, 89] on button "Activity" at bounding box center [173, 88] width 83 height 13
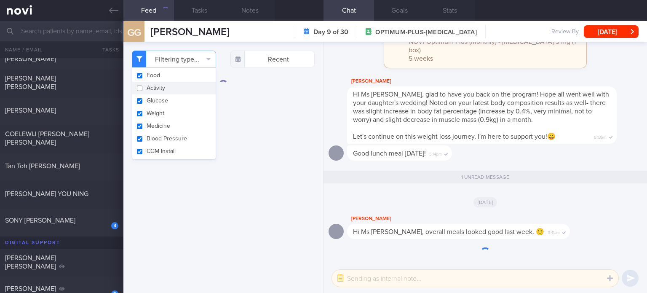
checkbox input "false"
click at [161, 101] on button "Glucose" at bounding box center [173, 100] width 83 height 13
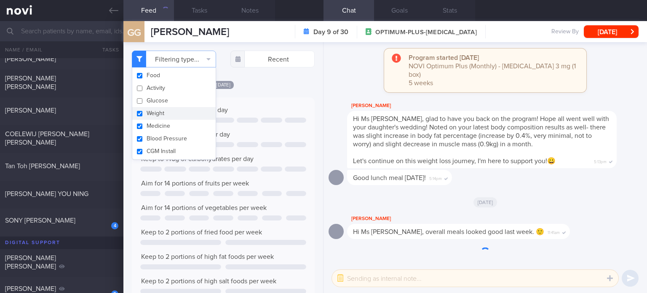
checkbox input "false"
click at [165, 114] on button "Weight" at bounding box center [173, 113] width 83 height 13
checkbox input "false"
click at [163, 124] on button "Medicine" at bounding box center [173, 126] width 83 height 13
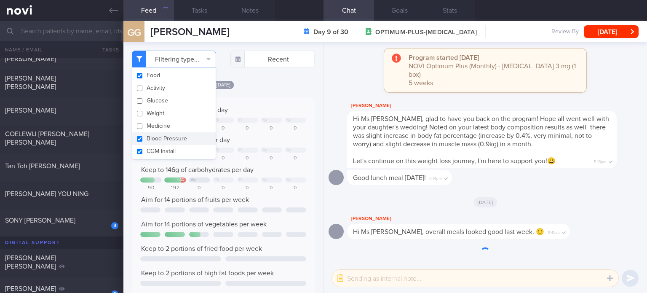
checkbox input "false"
click at [162, 137] on button "Blood Pressure" at bounding box center [173, 138] width 83 height 13
checkbox input "false"
click at [163, 151] on button "CGM Install" at bounding box center [173, 151] width 83 height 13
checkbox input "false"
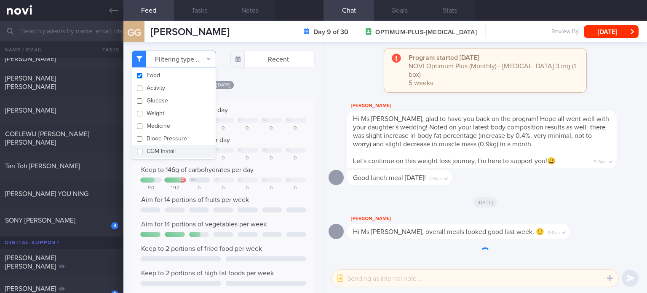
scroll to position [335, 0]
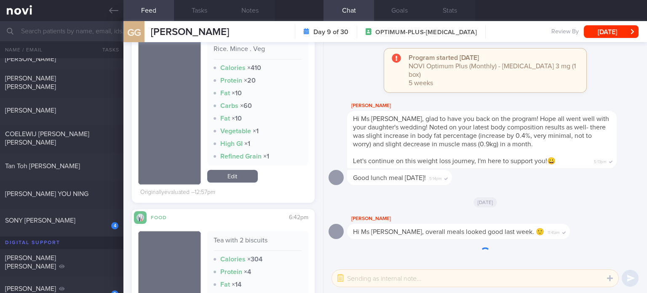
click at [225, 177] on link "Edit" at bounding box center [232, 176] width 51 height 13
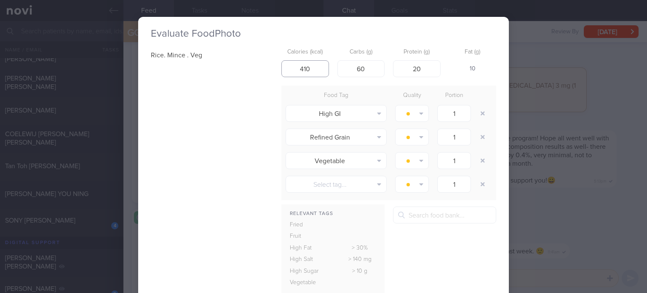
click at [300, 70] on input "410" at bounding box center [306, 68] width 48 height 17
type input "310"
click at [357, 68] on input "60" at bounding box center [362, 68] width 48 height 17
type input "40"
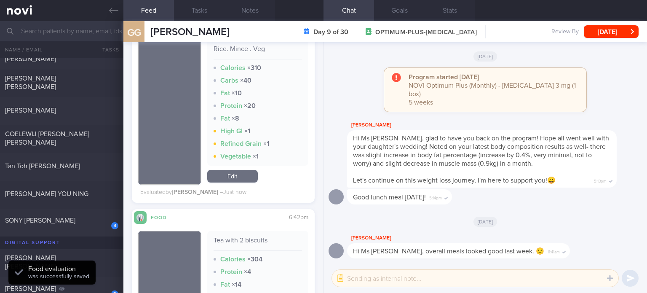
click at [242, 175] on link "Edit" at bounding box center [232, 176] width 51 height 13
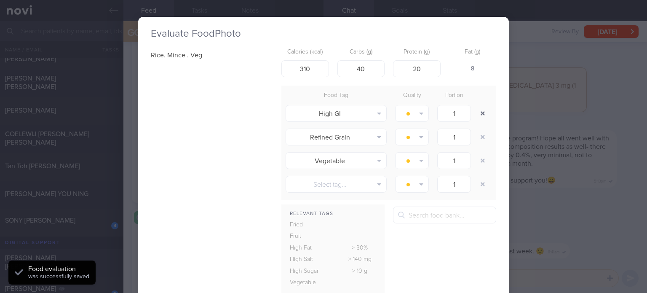
click at [479, 110] on button "button" at bounding box center [482, 113] width 15 height 15
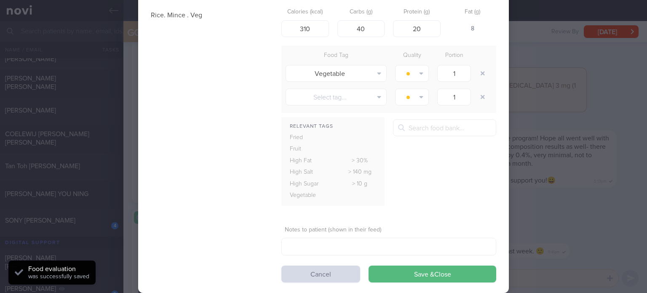
scroll to position [40, 0]
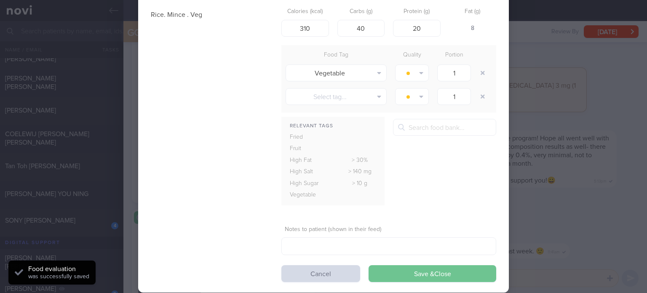
click at [406, 273] on button "Save & Close" at bounding box center [433, 273] width 128 height 17
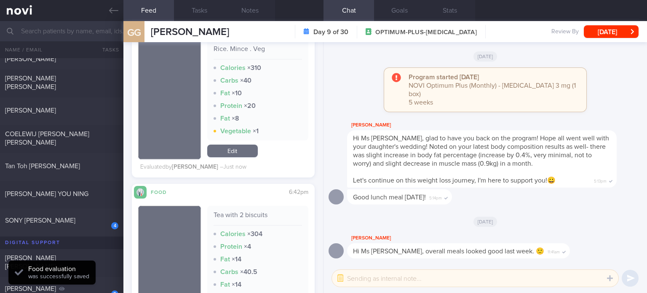
scroll to position [451, 0]
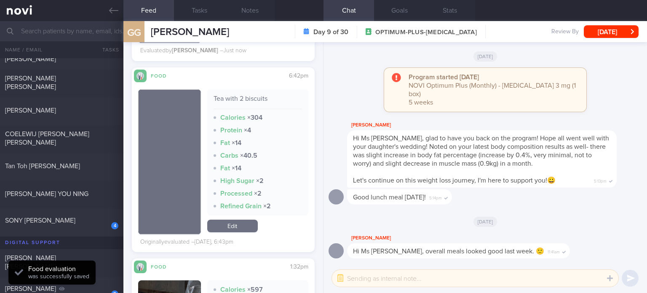
click at [232, 224] on link "Edit" at bounding box center [232, 226] width 51 height 13
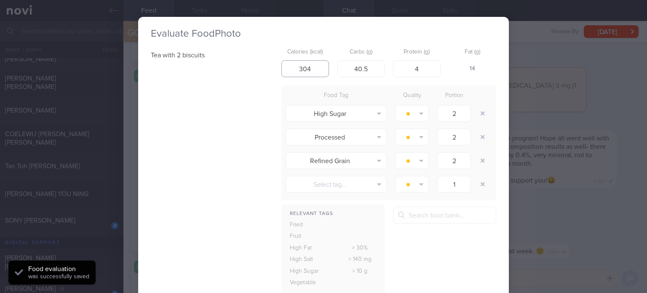
click at [298, 65] on input "304" at bounding box center [306, 68] width 48 height 17
type input "204"
click at [357, 65] on input "40.5" at bounding box center [362, 68] width 48 height 17
click at [356, 65] on input "40.5" at bounding box center [362, 68] width 48 height 17
click at [370, 69] on input "40.5" at bounding box center [362, 68] width 48 height 17
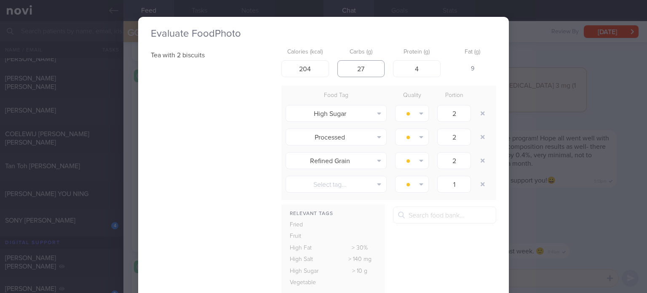
type input "28"
click at [483, 109] on button "button" at bounding box center [482, 113] width 15 height 15
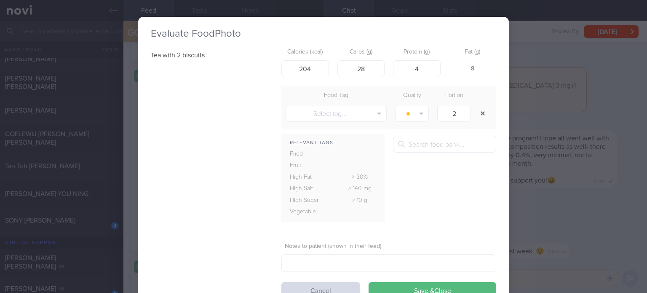
type input "1"
click at [475, 106] on button "button" at bounding box center [482, 113] width 15 height 15
click at [424, 282] on button "Save & Close" at bounding box center [433, 290] width 128 height 17
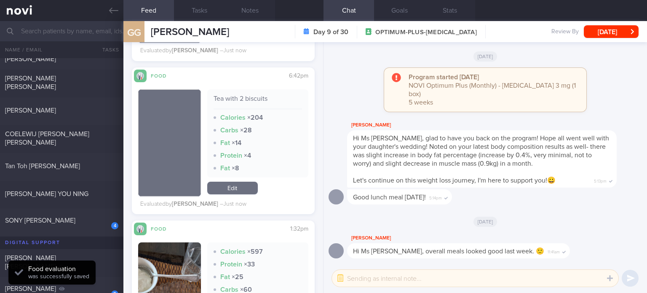
scroll to position [637, 0]
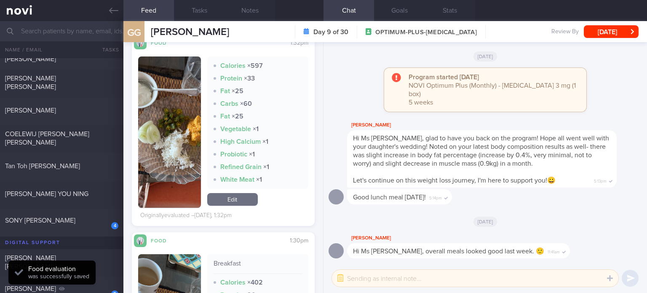
click at [232, 204] on link "Edit" at bounding box center [232, 199] width 51 height 13
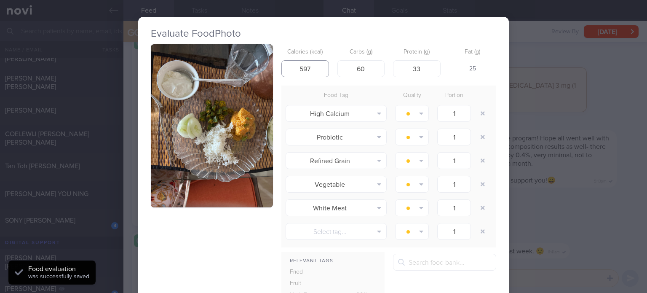
click at [297, 67] on input "597" at bounding box center [306, 68] width 48 height 17
click at [315, 67] on input "597" at bounding box center [306, 68] width 48 height 17
type input "293"
click at [416, 69] on input "33" at bounding box center [417, 68] width 48 height 17
type input "3"
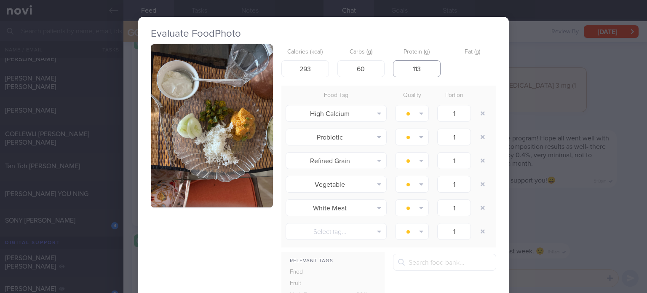
click at [413, 70] on input "113" at bounding box center [417, 68] width 48 height 17
type input "13"
click at [357, 62] on input "60" at bounding box center [362, 68] width 48 height 17
type input "26"
click at [304, 71] on input "293" at bounding box center [306, 68] width 48 height 17
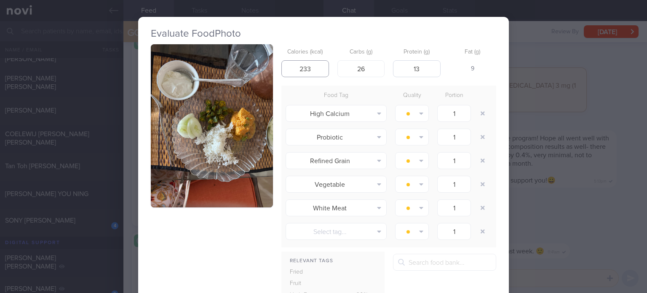
type input "233"
click at [431, 76] on input "13" at bounding box center [417, 68] width 48 height 17
type input "14"
click at [322, 69] on input "233" at bounding box center [306, 68] width 48 height 17
type input "237"
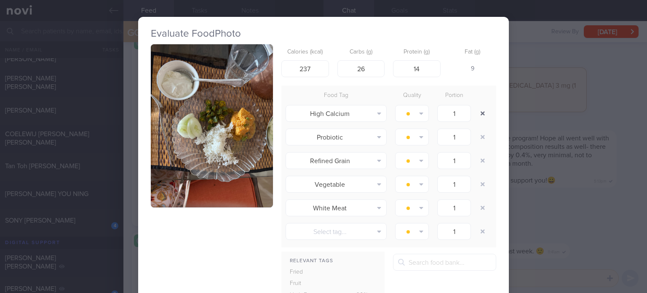
click at [481, 120] on button "button" at bounding box center [482, 113] width 15 height 15
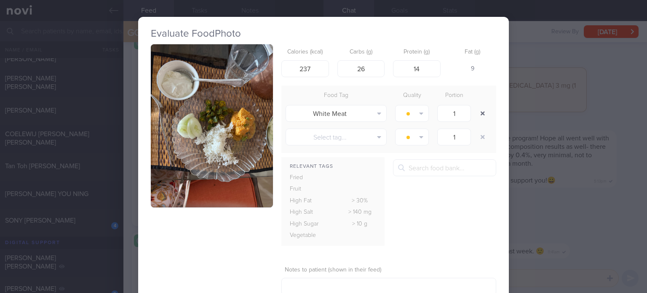
click at [481, 120] on button "button" at bounding box center [482, 113] width 15 height 15
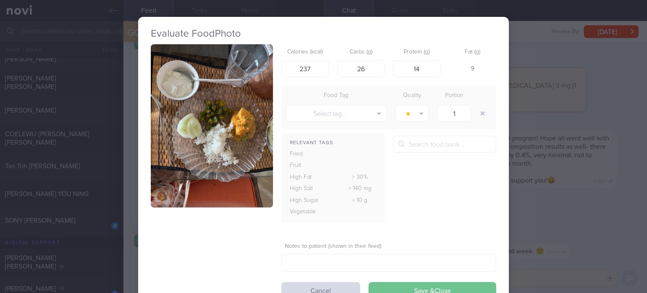
click at [446, 285] on button "Save & Close" at bounding box center [433, 290] width 128 height 17
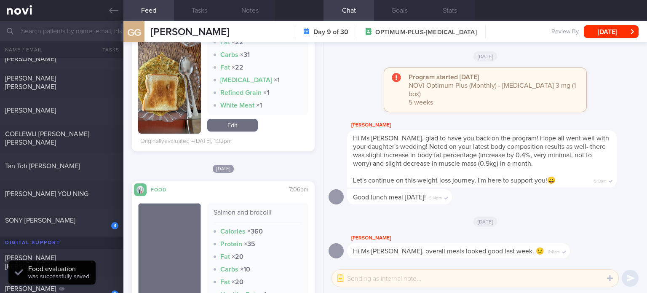
scroll to position [742, 0]
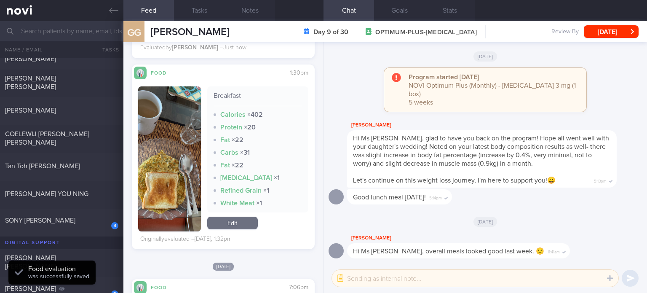
click at [239, 220] on link "Edit" at bounding box center [232, 223] width 51 height 13
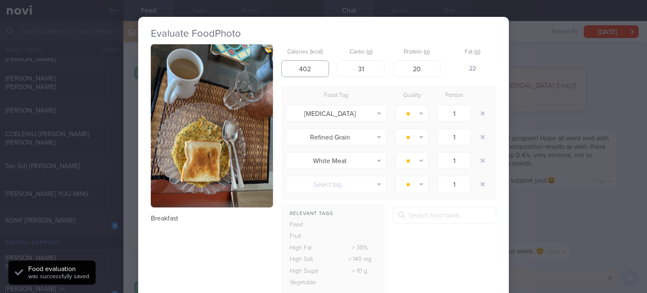
click at [301, 66] on input "402" at bounding box center [306, 68] width 48 height 17
type input "332"
click at [481, 117] on button "button" at bounding box center [482, 113] width 15 height 15
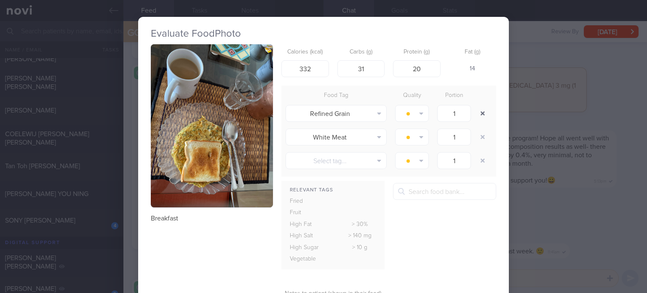
click at [481, 117] on button "button" at bounding box center [482, 113] width 15 height 15
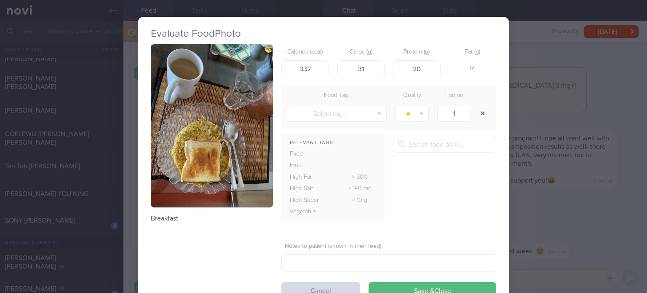
click at [481, 117] on button "button" at bounding box center [482, 113] width 15 height 15
click at [427, 289] on button "Save & Close" at bounding box center [433, 290] width 128 height 17
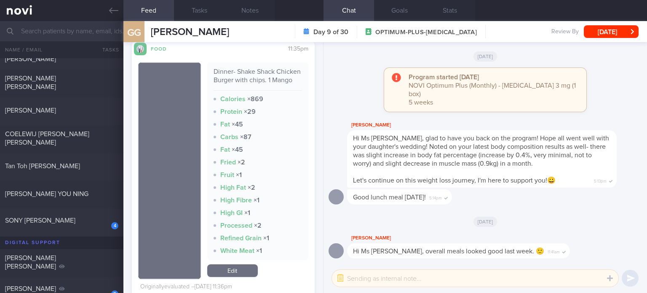
scroll to position [1910, 0]
click at [75, 216] on div "SONY [PERSON_NAME]" at bounding box center [60, 220] width 111 height 8
checkbox input "true"
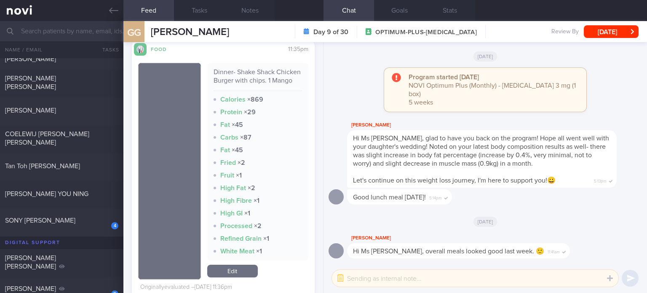
checkbox input "true"
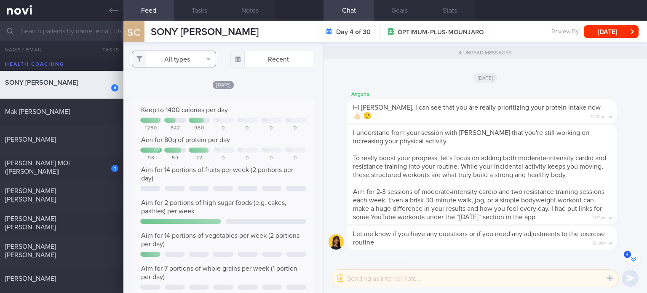
click at [203, 60] on button "All types" at bounding box center [174, 59] width 84 height 17
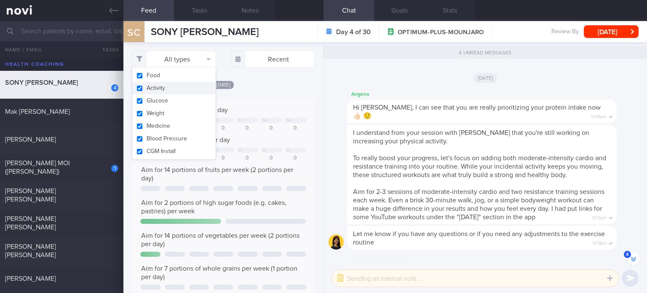
click at [191, 87] on button "Activity" at bounding box center [173, 88] width 83 height 13
checkbox input "false"
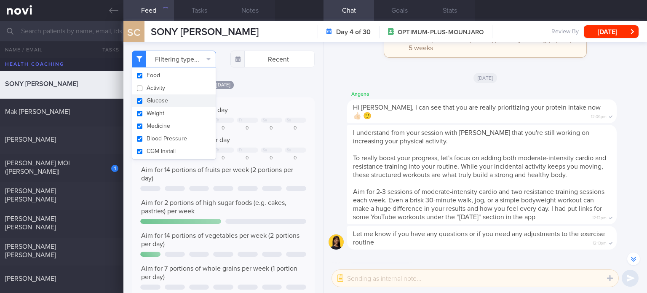
click at [189, 99] on button "Glucose" at bounding box center [173, 100] width 83 height 13
checkbox input "false"
click at [188, 115] on button "Weight" at bounding box center [173, 113] width 83 height 13
click at [192, 133] on button "Blood Pressure" at bounding box center [173, 138] width 83 height 13
checkbox input "false"
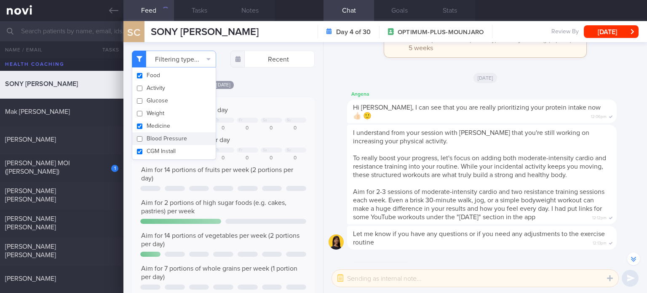
checkbox input "false"
click at [192, 148] on button "CGM Install" at bounding box center [173, 151] width 83 height 13
checkbox input "false"
click at [195, 124] on button "Medicine" at bounding box center [173, 126] width 83 height 13
checkbox input "false"
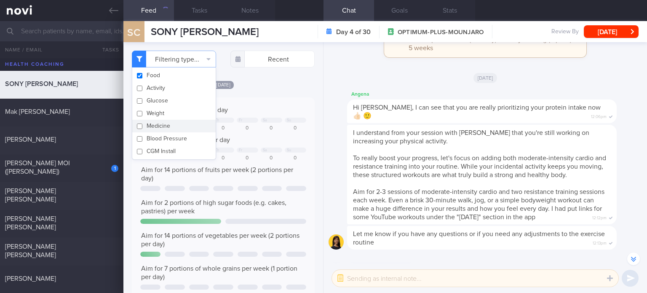
click at [280, 78] on div "Filtering type... Food Activity Glucose Weight Medicine Blood Pressure [MEDICAL…" at bounding box center [224, 167] width 200 height 251
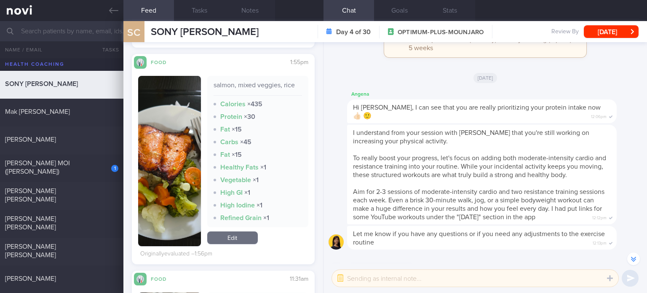
scroll to position [411, 0]
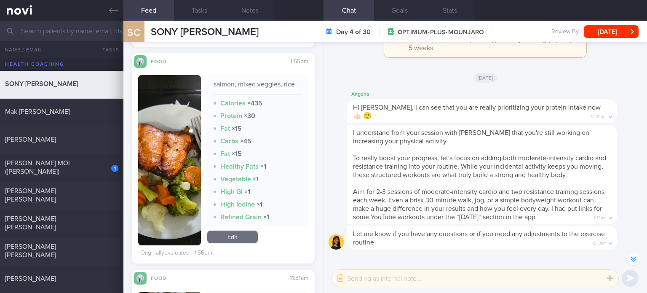
click at [237, 235] on link "Edit" at bounding box center [232, 237] width 51 height 13
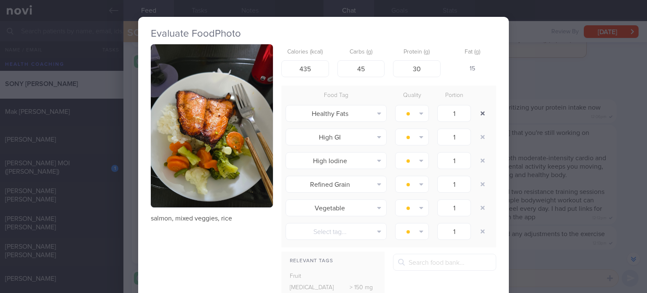
click at [482, 116] on button "button" at bounding box center [482, 113] width 15 height 15
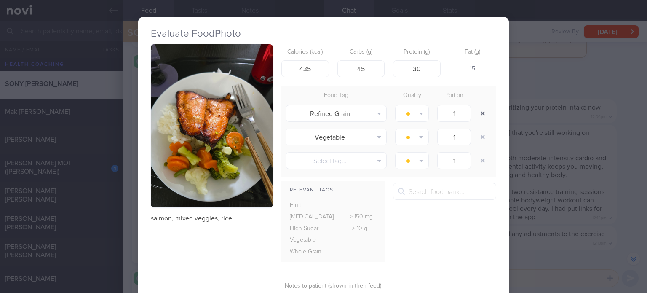
click at [482, 116] on button "button" at bounding box center [482, 113] width 15 height 15
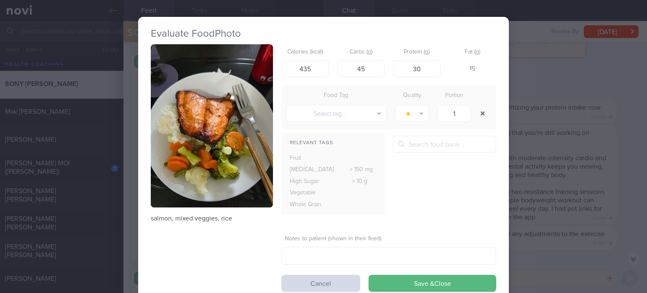
click at [482, 116] on button "button" at bounding box center [482, 113] width 15 height 15
click at [357, 67] on input "45" at bounding box center [362, 68] width 48 height 17
type input "25"
click at [302, 63] on input "435" at bounding box center [306, 68] width 48 height 17
type input "405"
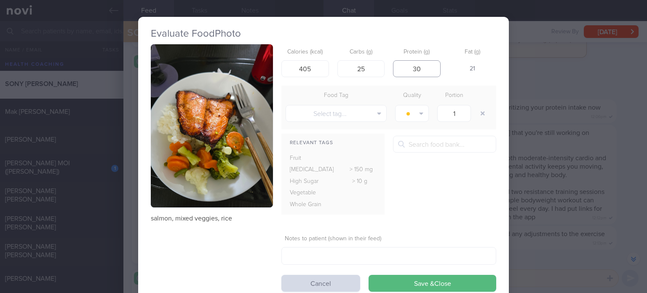
click at [423, 67] on input "30" at bounding box center [417, 68] width 48 height 17
type input "35"
click at [370, 115] on button "Select tag..." at bounding box center [336, 113] width 101 height 17
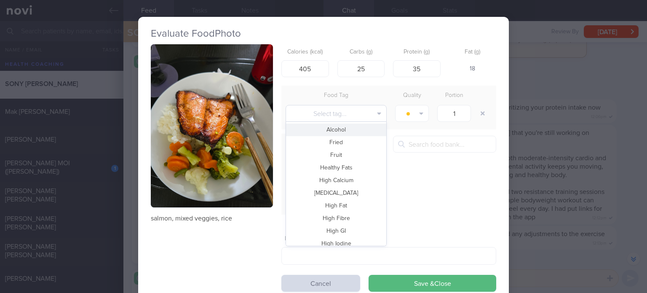
click at [370, 115] on button "Select tag..." at bounding box center [336, 113] width 101 height 17
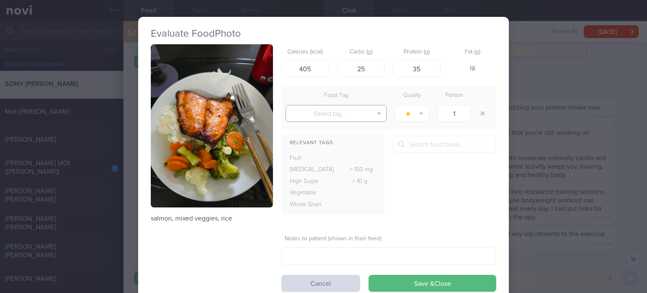
click at [369, 110] on button "Select tag..." at bounding box center [336, 113] width 101 height 17
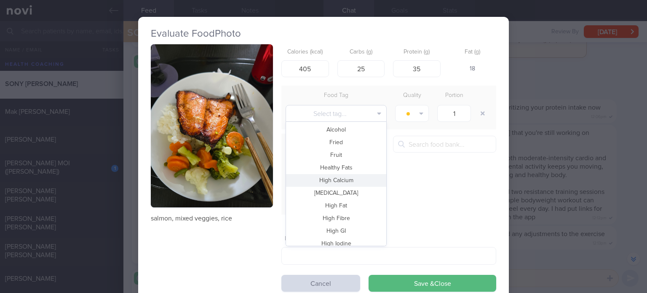
scroll to position [183, 0]
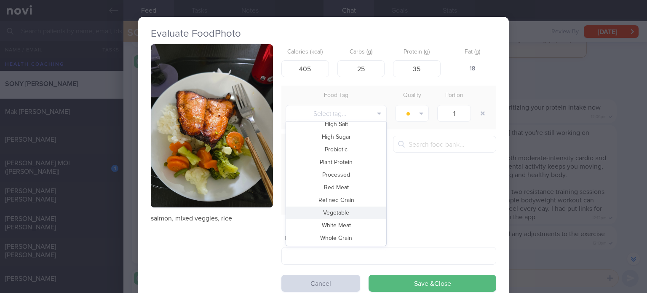
click at [341, 214] on button "Vegetable" at bounding box center [336, 213] width 100 height 13
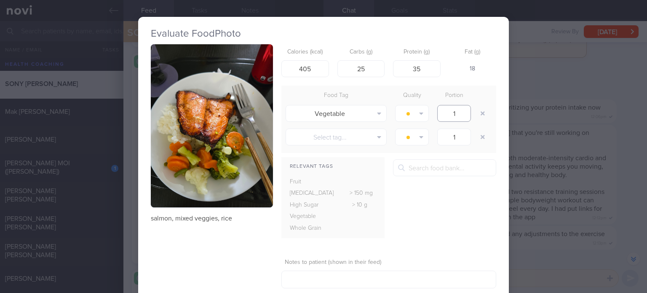
click at [454, 113] on input "1" at bounding box center [455, 113] width 34 height 17
click at [454, 113] on input "1.02" at bounding box center [455, 113] width 34 height 17
drag, startPoint x: 460, startPoint y: 115, endPoint x: 381, endPoint y: 121, distance: 78.6
click at [381, 199] on div "Vegetable Alcohol Fried Fruit Healthy Fats High Calcium High Cholesterol High F…" at bounding box center [333, 205] width 103 height 12
type input "1"
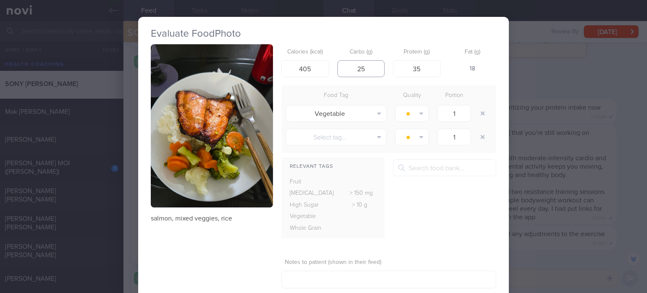
click at [372, 67] on input "25" at bounding box center [362, 68] width 48 height 17
type input "27"
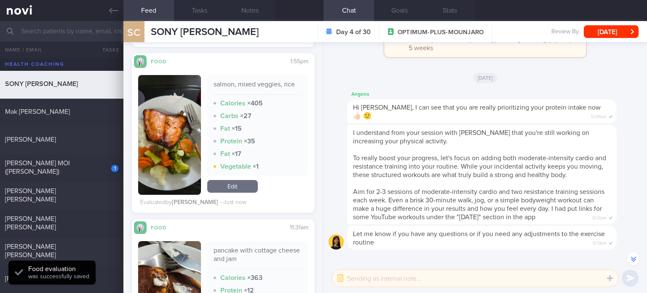
scroll to position [575, 0]
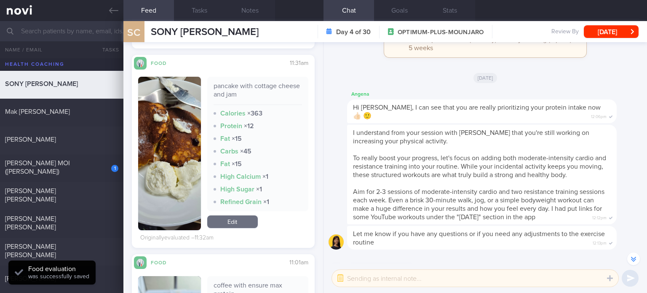
click at [242, 219] on link "Edit" at bounding box center [232, 221] width 51 height 13
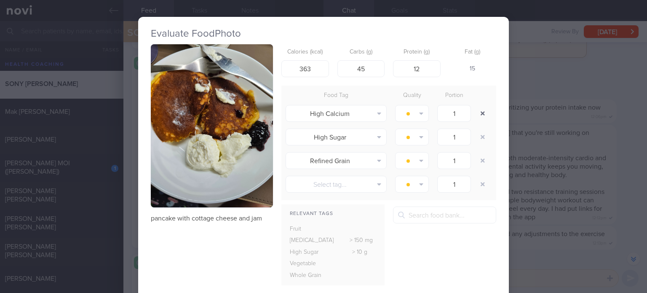
click at [483, 113] on button "button" at bounding box center [482, 113] width 15 height 15
click at [483, 137] on button "button" at bounding box center [482, 136] width 15 height 15
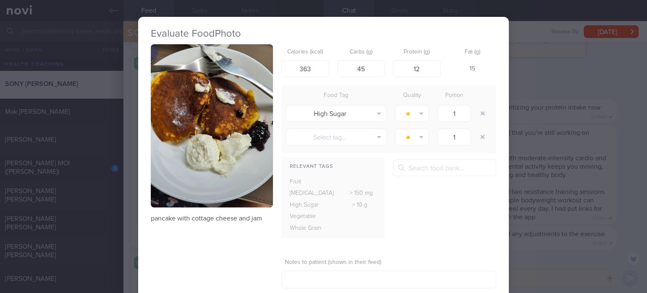
scroll to position [35, 0]
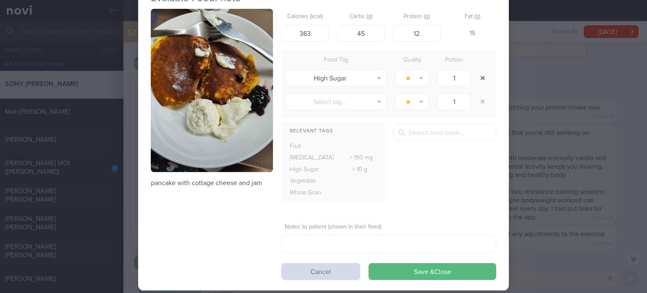
click at [480, 84] on button "button" at bounding box center [482, 77] width 15 height 15
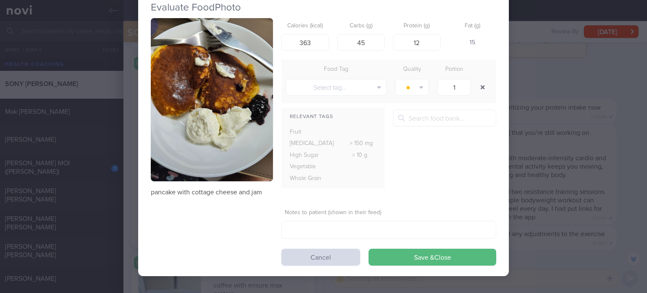
scroll to position [26, 0]
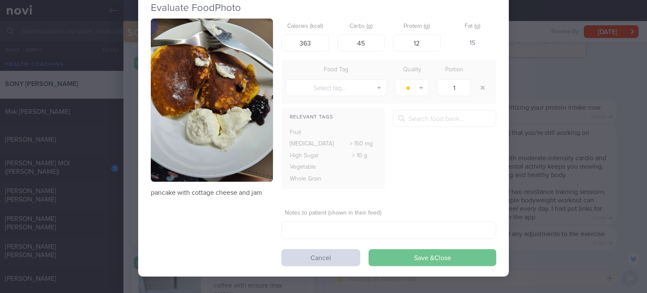
click at [396, 260] on button "Save & Close" at bounding box center [433, 257] width 128 height 17
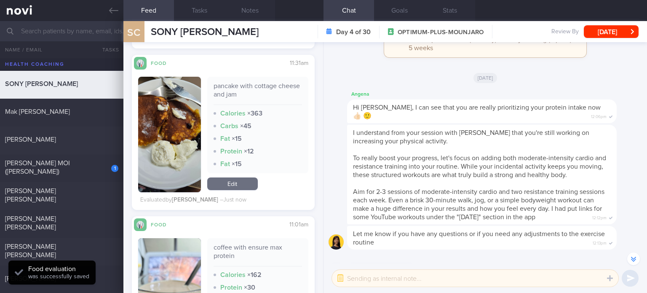
scroll to position [695, 0]
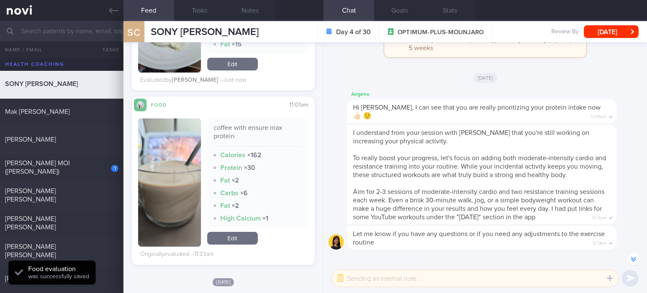
click at [236, 236] on link "Edit" at bounding box center [232, 238] width 51 height 13
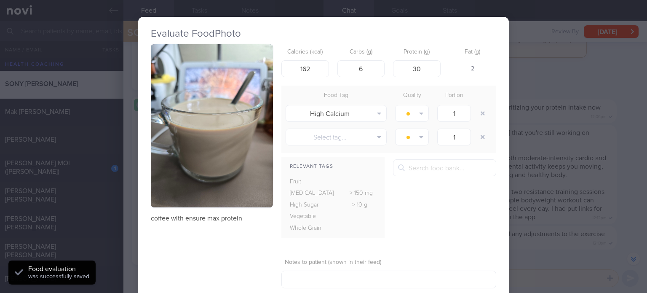
scroll to position [49, 0]
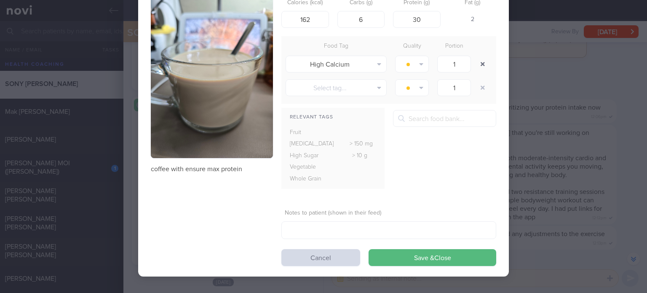
click at [481, 67] on button "button" at bounding box center [482, 63] width 15 height 15
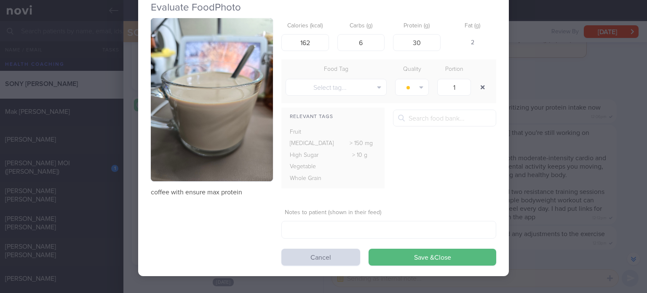
scroll to position [26, 0]
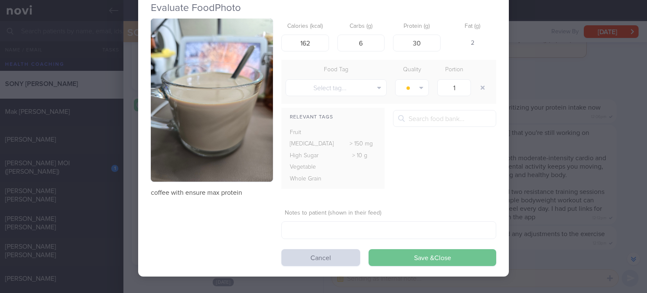
click at [416, 257] on button "Save & Close" at bounding box center [433, 257] width 128 height 17
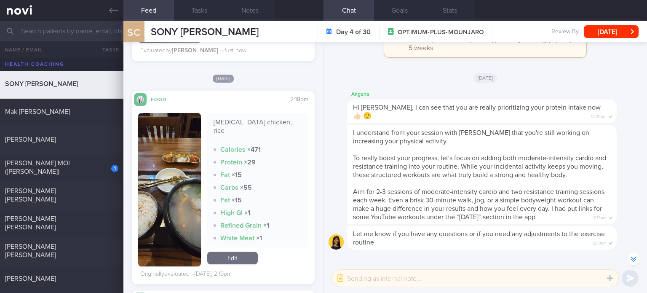
scroll to position [877, 0]
click at [233, 252] on link "Edit" at bounding box center [232, 257] width 51 height 13
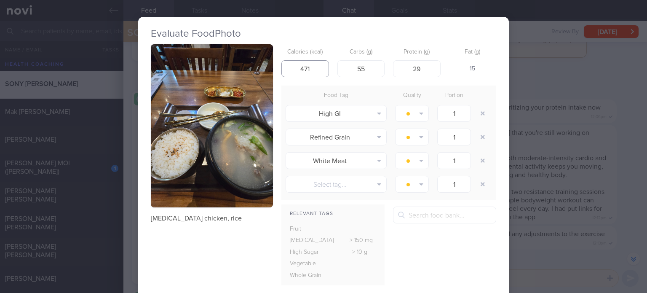
click at [307, 75] on input "471" at bounding box center [306, 68] width 48 height 17
click at [373, 70] on input "55" at bounding box center [362, 68] width 48 height 17
type input "56"
click at [431, 70] on input "29" at bounding box center [417, 68] width 48 height 17
type input "35"
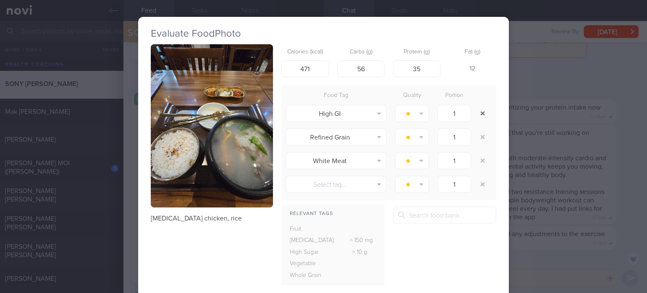
click at [479, 112] on button "button" at bounding box center [482, 113] width 15 height 15
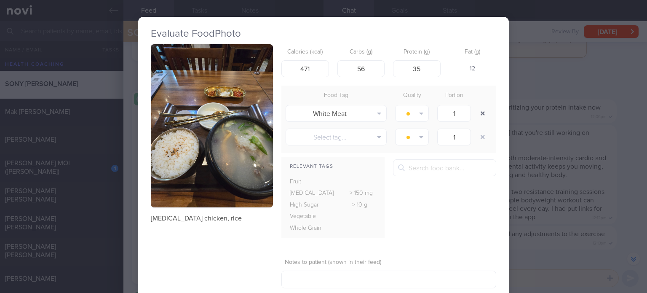
click at [479, 112] on button "button" at bounding box center [482, 113] width 15 height 15
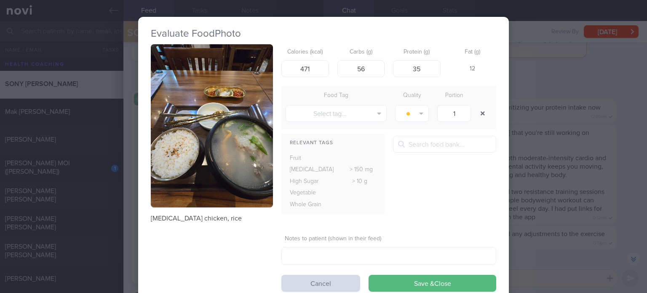
click at [479, 112] on button "button" at bounding box center [482, 113] width 15 height 15
click at [313, 71] on input "471" at bounding box center [306, 68] width 48 height 17
type input "510"
click button "Save & Close" at bounding box center [433, 283] width 128 height 17
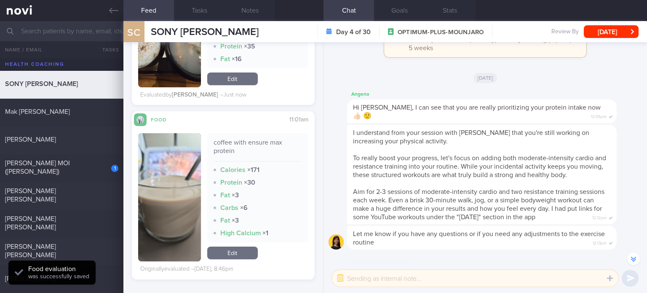
scroll to position [1039, 0]
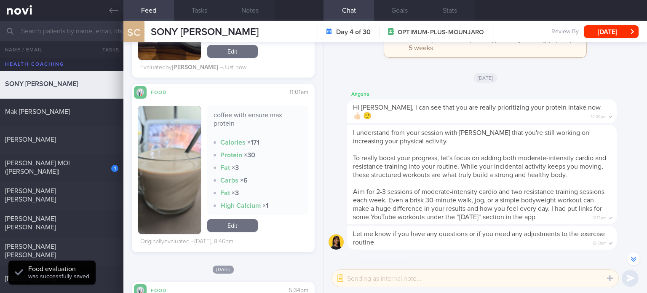
click at [227, 220] on link "Edit" at bounding box center [232, 225] width 51 height 13
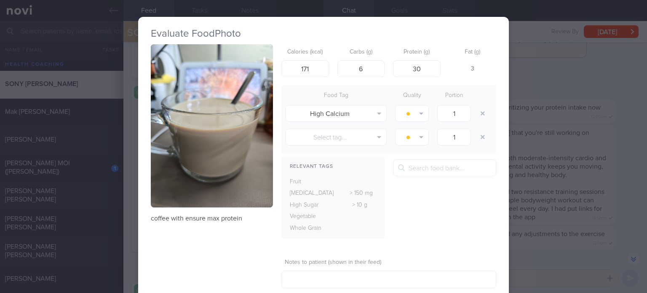
click at [548, 143] on div "Evaluate Food Photo coffee with ensure max protein Calories (kcal) 171 Carbs (g…" at bounding box center [323, 146] width 647 height 293
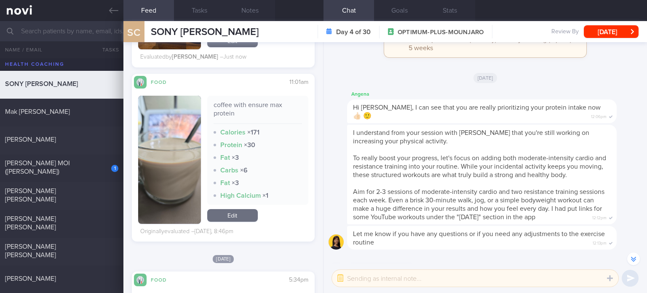
scroll to position [1109, 0]
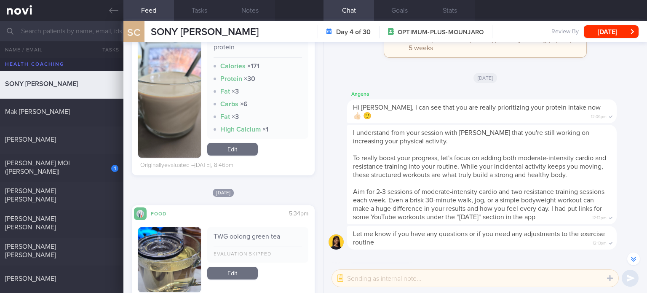
click at [225, 143] on link "Edit" at bounding box center [232, 149] width 51 height 13
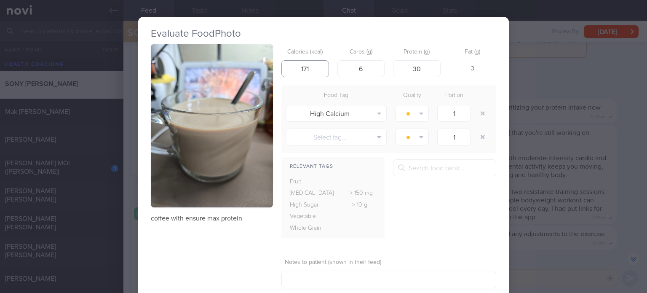
click at [315, 64] on input "171" at bounding box center [306, 68] width 48 height 17
type input "162"
click at [483, 113] on button "button" at bounding box center [482, 113] width 15 height 15
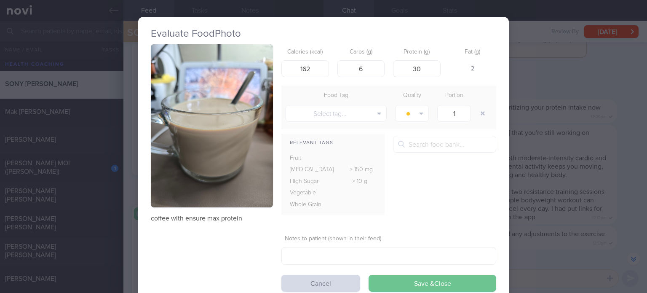
click at [408, 282] on button "Save & Close" at bounding box center [433, 283] width 128 height 17
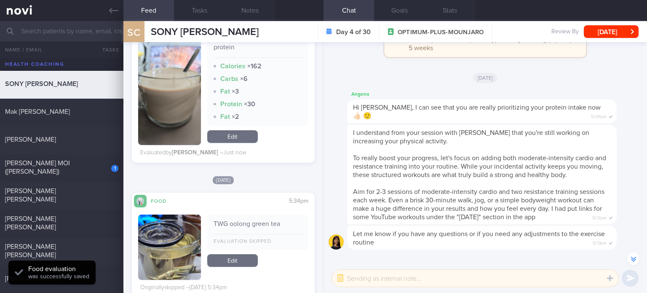
scroll to position [1285, 0]
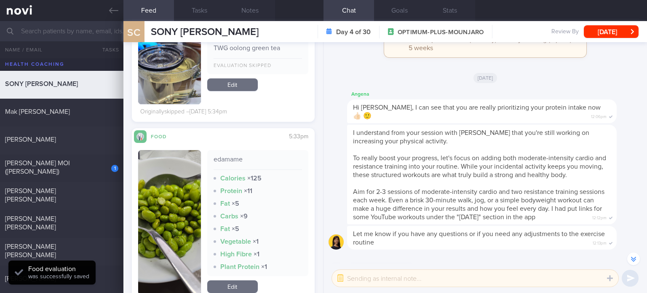
click at [230, 280] on link "Edit" at bounding box center [232, 286] width 51 height 13
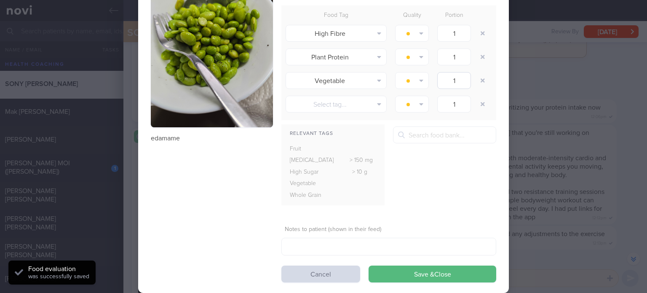
scroll to position [97, 0]
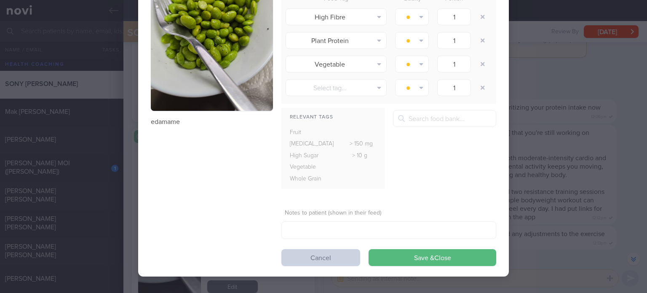
click at [312, 261] on button "Cancel" at bounding box center [321, 257] width 79 height 17
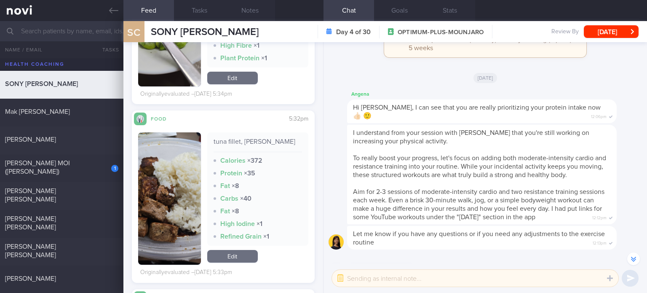
scroll to position [1496, 0]
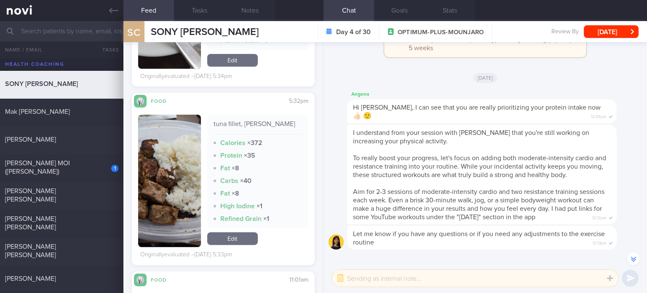
click at [230, 232] on link "Edit" at bounding box center [232, 238] width 51 height 13
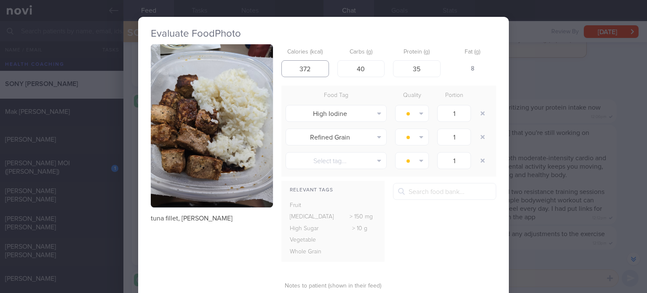
click at [312, 72] on input "372" at bounding box center [306, 68] width 48 height 17
type input "385"
click at [479, 113] on button "button" at bounding box center [482, 113] width 15 height 15
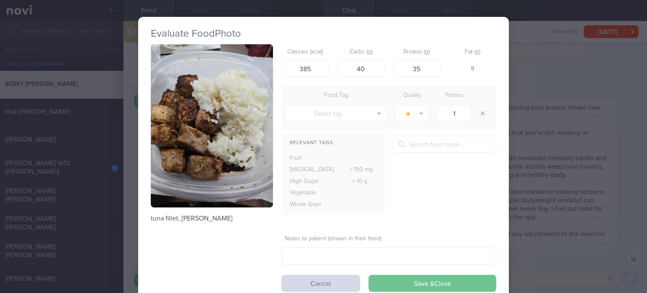
click at [399, 282] on button "Save & Close" at bounding box center [433, 283] width 128 height 17
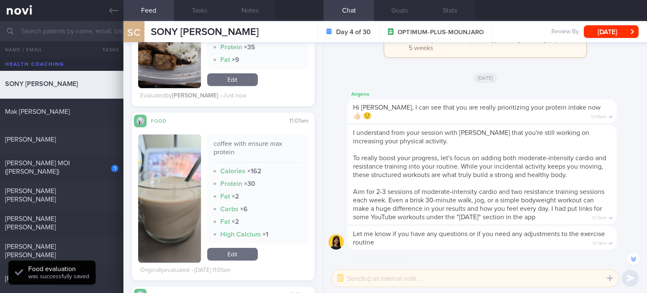
scroll to position [1672, 0]
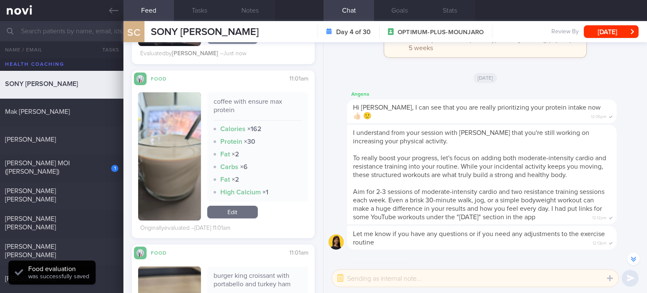
click at [241, 208] on link "Edit" at bounding box center [232, 212] width 51 height 13
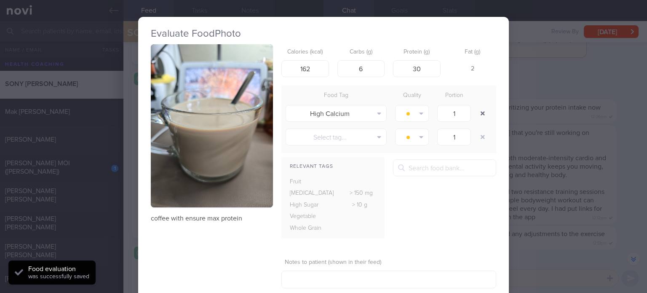
click at [479, 113] on button "button" at bounding box center [482, 113] width 15 height 15
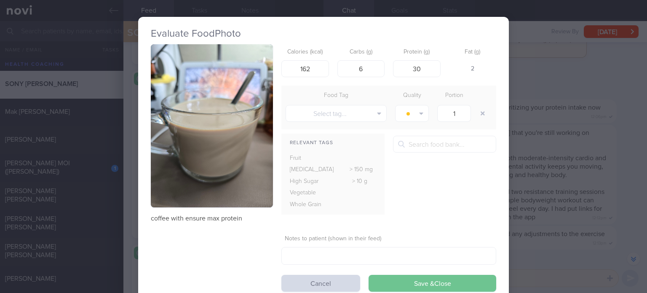
click at [425, 282] on button "Save & Close" at bounding box center [433, 283] width 128 height 17
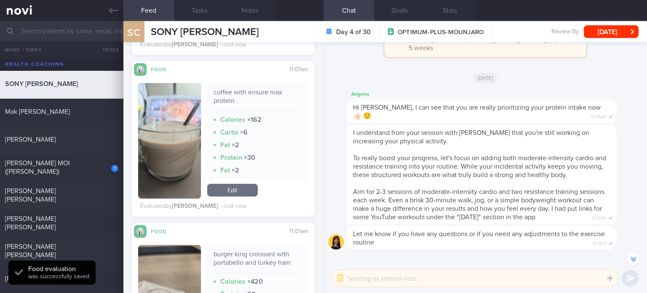
scroll to position [1759, 0]
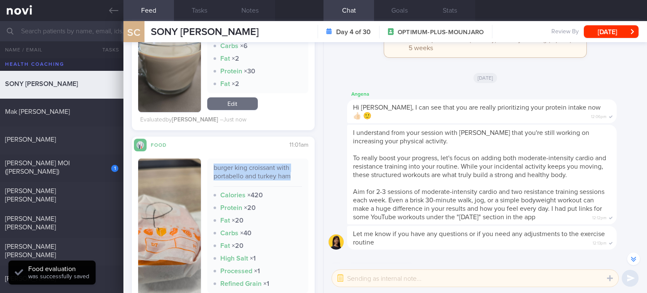
drag, startPoint x: 290, startPoint y: 176, endPoint x: 207, endPoint y: 167, distance: 83.1
click at [207, 167] on div "burger king croissant with portabello and turkey ham Calories × 420 Protein × 2…" at bounding box center [257, 225] width 101 height 134
copy div "burger king croissant with portabello and turkey ham"
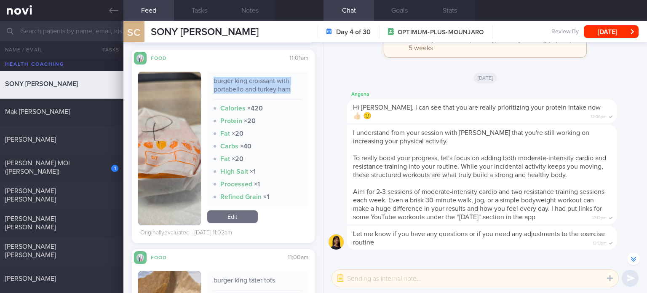
click at [237, 211] on link "Edit" at bounding box center [232, 216] width 51 height 13
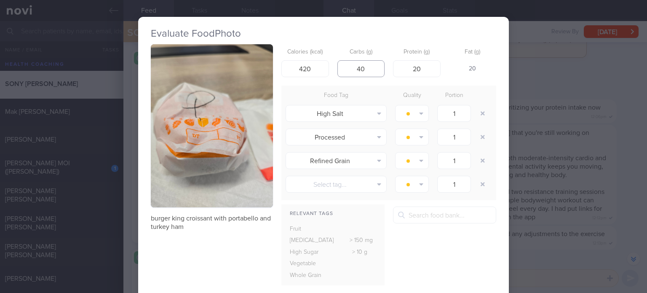
drag, startPoint x: 371, startPoint y: 72, endPoint x: 330, endPoint y: 72, distance: 40.9
click at [330, 72] on div "Calories (kcal) 420 Carbs (g) 40 Protein (g) 20 Fat (g) 20" at bounding box center [389, 60] width 215 height 33
type input "32"
click at [418, 73] on input "20" at bounding box center [417, 68] width 48 height 17
type input "24"
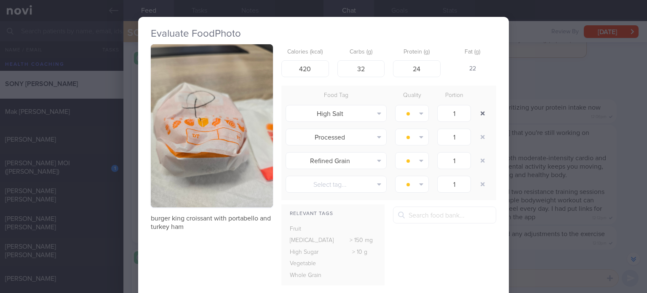
click at [482, 109] on button "button" at bounding box center [482, 113] width 15 height 15
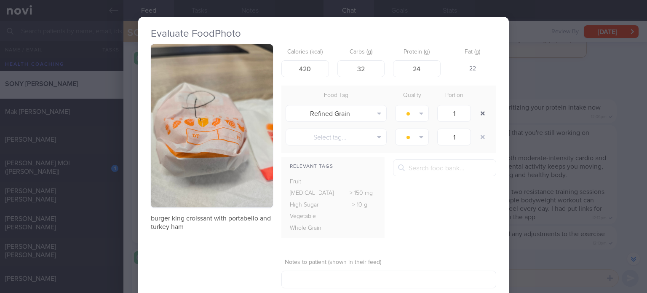
click at [482, 109] on button "button" at bounding box center [482, 113] width 15 height 15
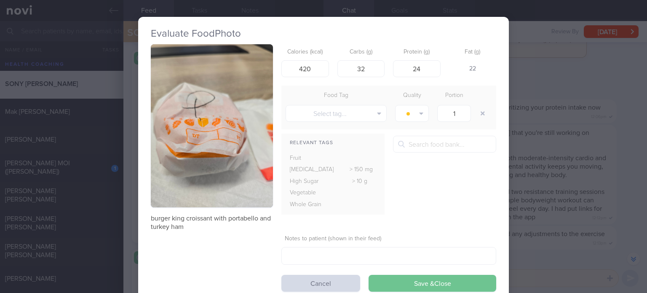
click at [411, 284] on button "Save & Close" at bounding box center [433, 283] width 128 height 17
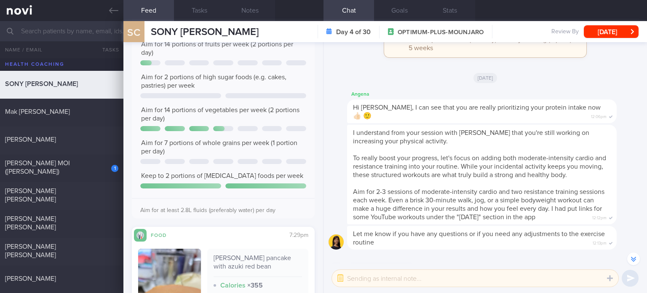
scroll to position [2286, 0]
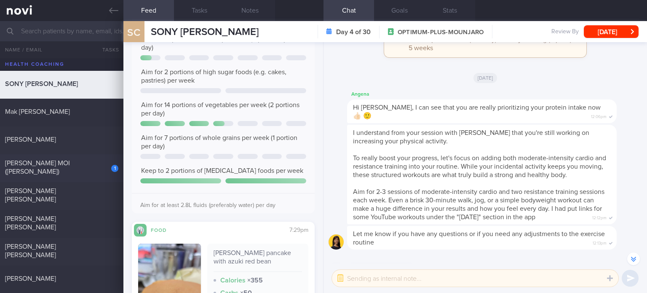
click at [78, 170] on div "[PERSON_NAME] MOI ([PERSON_NAME])" at bounding box center [60, 167] width 111 height 17
select select "2"
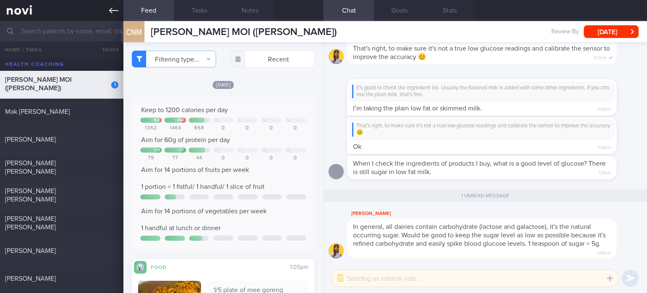
click at [6, 8] on link at bounding box center [62, 10] width 124 height 21
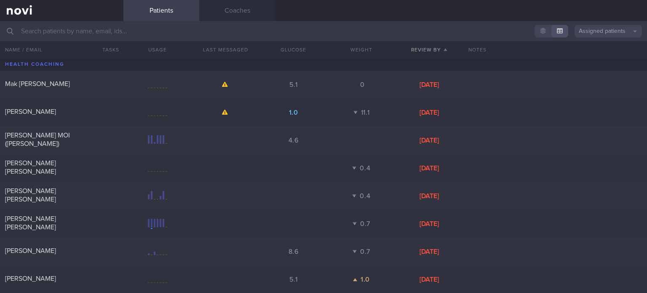
click at [424, 41] on button "Review By" at bounding box center [430, 49] width 68 height 17
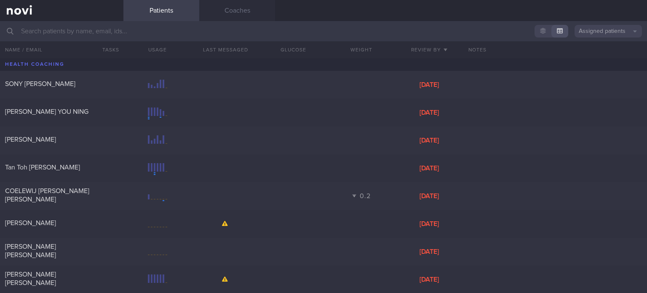
click at [608, 28] on button "Assigned patients" at bounding box center [608, 31] width 67 height 13
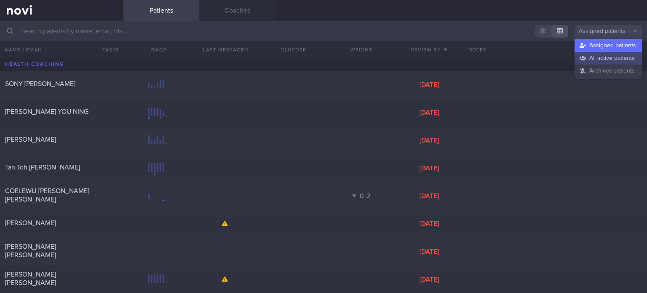
click at [592, 59] on button "All active patients" at bounding box center [608, 58] width 67 height 13
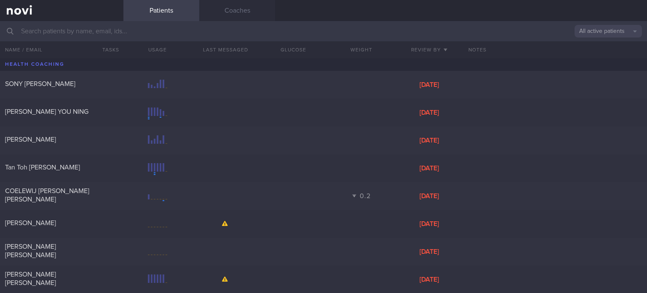
click at [455, 33] on input "text" at bounding box center [323, 31] width 647 height 20
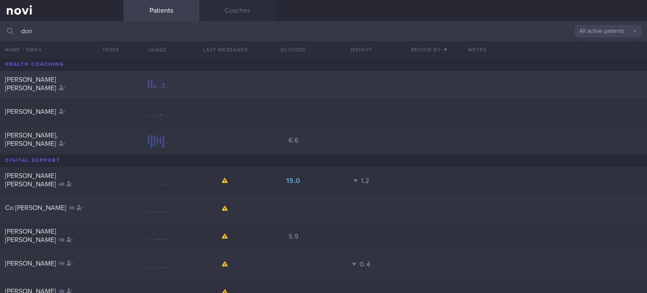
type input "don"
click at [172, 89] on div at bounding box center [158, 85] width 68 height 11
select select "7"
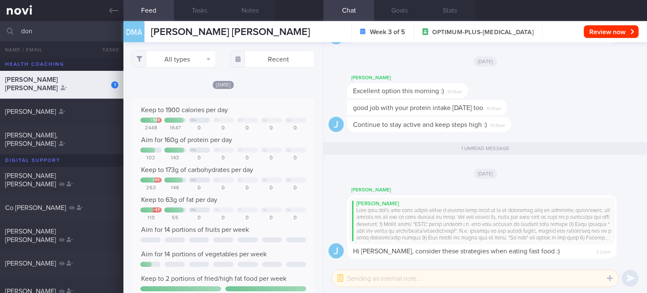
scroll to position [41, 165]
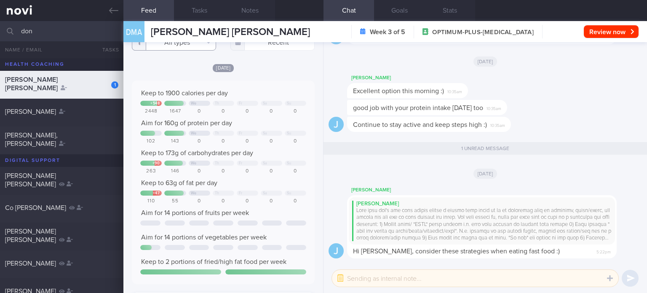
click at [196, 46] on button "All types" at bounding box center [174, 42] width 84 height 17
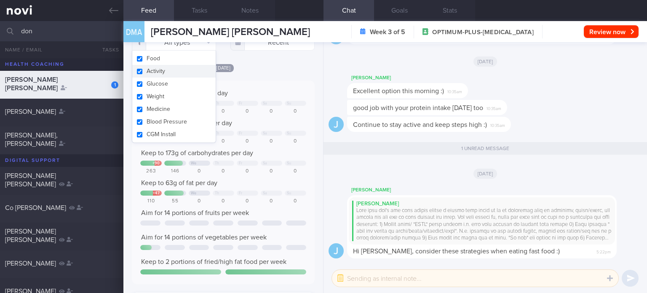
click at [189, 73] on button "Activity" at bounding box center [173, 71] width 83 height 13
click at [181, 85] on button "Glucose" at bounding box center [173, 84] width 83 height 13
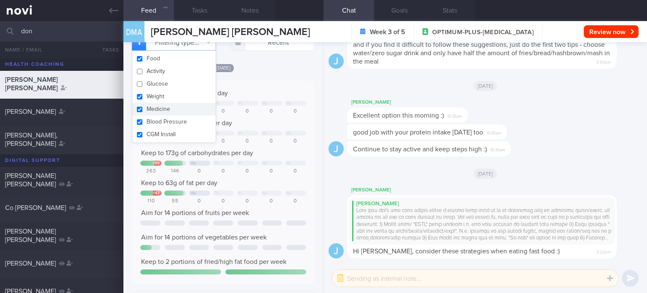
checkbox input "false"
click at [173, 104] on button "Medicine" at bounding box center [173, 109] width 83 height 13
click at [169, 128] on button "CGM Install" at bounding box center [173, 134] width 83 height 13
checkbox input "false"
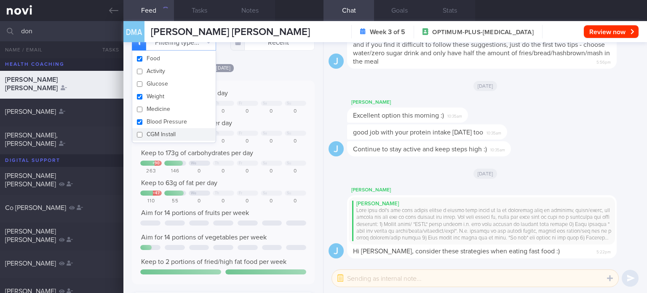
click at [167, 135] on button "CGM Install" at bounding box center [173, 134] width 83 height 13
checkbox input "true"
click at [171, 122] on button "Blood Pressure" at bounding box center [173, 121] width 83 height 13
checkbox input "false"
click at [174, 98] on button "Weight" at bounding box center [173, 96] width 83 height 13
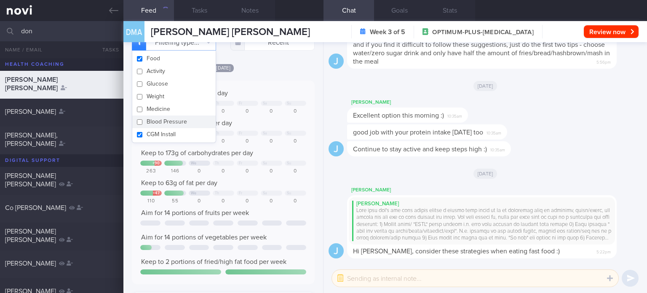
checkbox input "false"
click at [172, 136] on button "CGM Install" at bounding box center [173, 134] width 83 height 13
checkbox input "false"
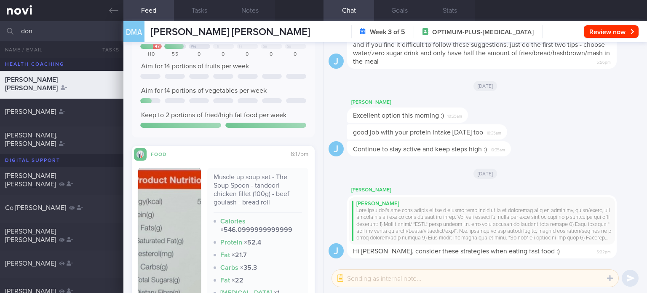
scroll to position [256, 0]
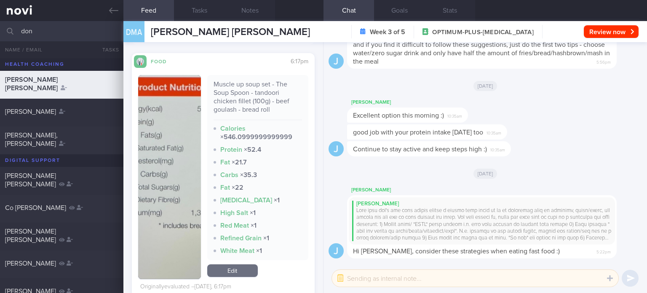
click at [241, 265] on link "Edit" at bounding box center [232, 270] width 51 height 13
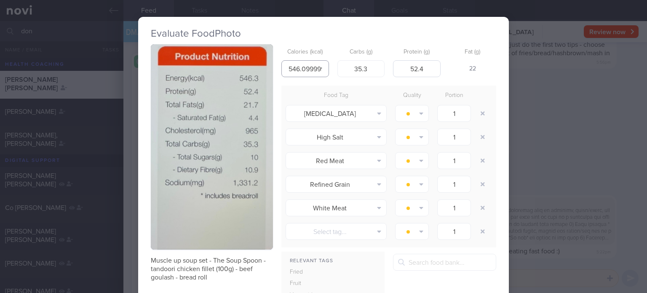
scroll to position [0, 32]
drag, startPoint x: 298, startPoint y: 69, endPoint x: 424, endPoint y: 75, distance: 125.4
click at [424, 75] on div "Calories (kcal) 546.0999999999999 Carbs (g) 35.3 Protein (g) 52.4 Fat (g) 22" at bounding box center [389, 60] width 215 height 33
type input "546.3"
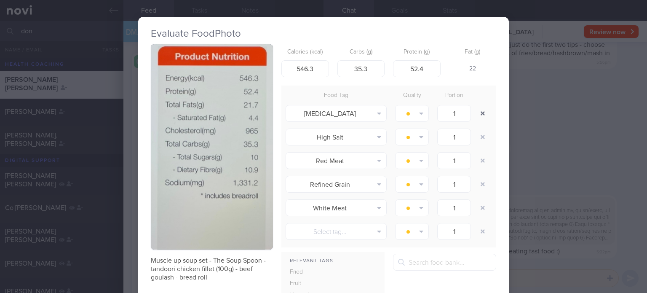
click at [475, 115] on button "button" at bounding box center [482, 113] width 15 height 15
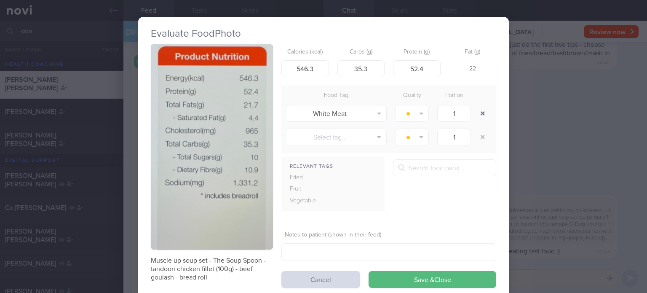
click at [475, 115] on button "button" at bounding box center [482, 113] width 15 height 15
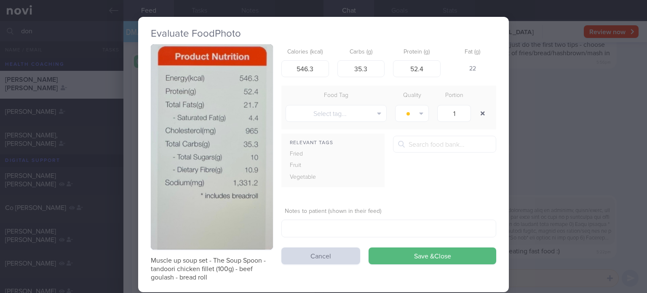
click at [475, 115] on button "button" at bounding box center [482, 113] width 15 height 15
click at [410, 259] on button "Save & Close" at bounding box center [433, 255] width 128 height 17
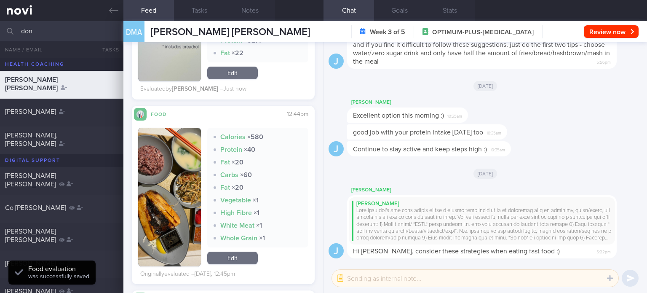
scroll to position [388, 0]
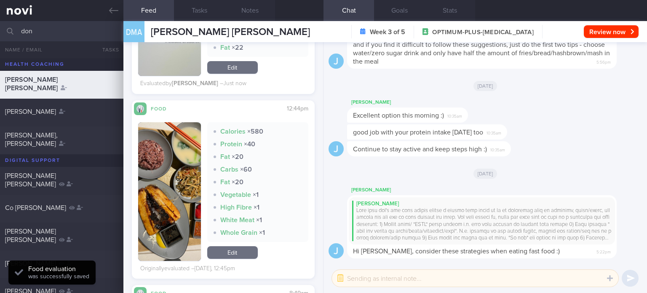
click at [232, 254] on link "Edit" at bounding box center [232, 252] width 51 height 13
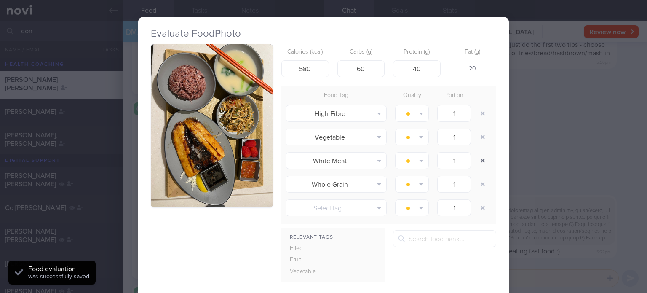
click at [479, 161] on button "button" at bounding box center [482, 160] width 15 height 15
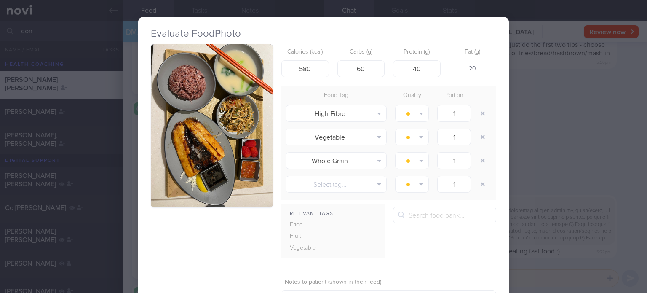
click at [485, 106] on div at bounding box center [483, 114] width 17 height 24
click at [482, 113] on button "button" at bounding box center [482, 113] width 15 height 15
click at [304, 67] on input "580" at bounding box center [306, 68] width 48 height 17
type input "560"
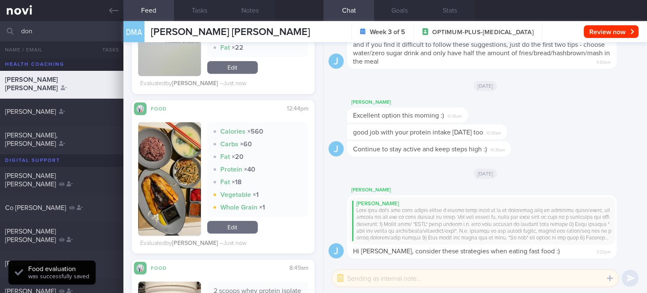
scroll to position [561, 0]
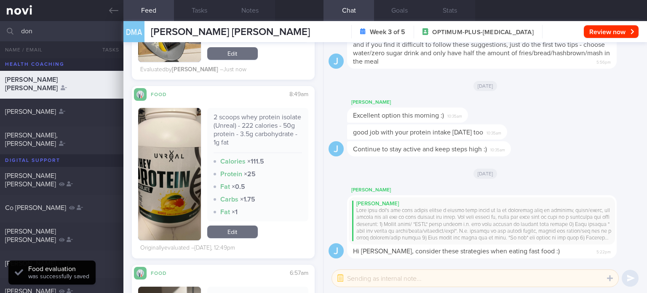
click at [240, 231] on link "Edit" at bounding box center [232, 232] width 51 height 13
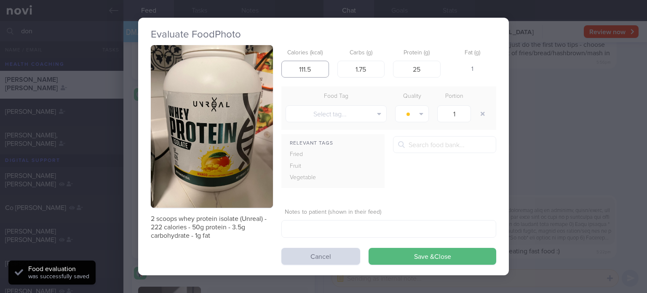
click at [323, 72] on input "111.5" at bounding box center [306, 69] width 48 height 17
drag, startPoint x: 303, startPoint y: 70, endPoint x: 284, endPoint y: 75, distance: 20.0
click at [284, 75] on input "11222" at bounding box center [306, 69] width 48 height 17
type input "222"
drag, startPoint x: 370, startPoint y: 71, endPoint x: 244, endPoint y: 103, distance: 130.5
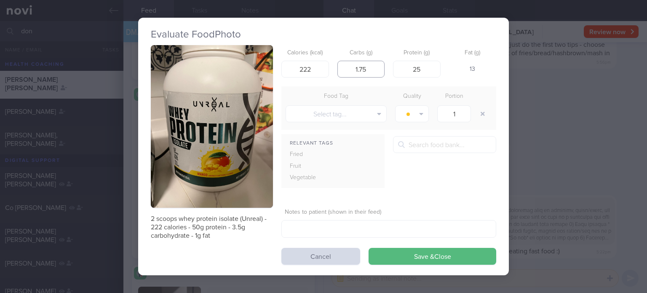
click at [244, 103] on div "2 scoops whey protein isolate (Unreal) - 222 calories - 50g protein - 3.5g carb…" at bounding box center [324, 155] width 346 height 220
type input "3.5"
click at [421, 67] on input "25" at bounding box center [417, 69] width 48 height 17
drag, startPoint x: 421, startPoint y: 67, endPoint x: 308, endPoint y: 67, distance: 112.6
click at [308, 67] on div "Calories (kcal) 222 Carbs (g) 3.5 Protein (g) 25 Fat (g) 12" at bounding box center [389, 61] width 215 height 33
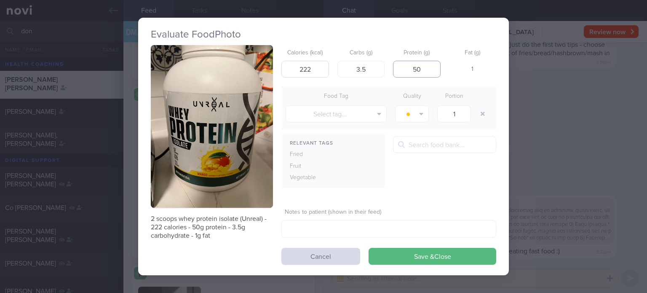
type input "50"
click at [369, 248] on button "Save & Close" at bounding box center [433, 256] width 128 height 17
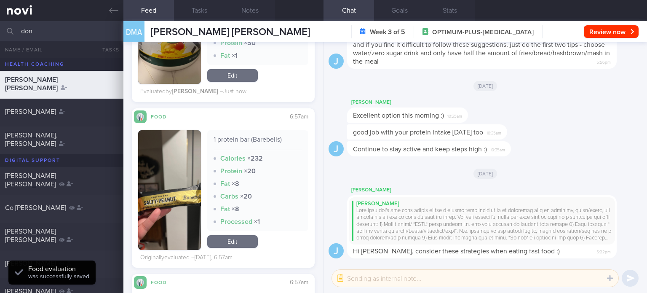
scroll to position [718, 0]
click at [235, 247] on div "1 protein bar (Barebells) Calories × 232 Protein × 20 Fat × 8 Carbs × 20 Fat × …" at bounding box center [257, 190] width 101 height 120
click at [235, 236] on link "Edit" at bounding box center [232, 241] width 51 height 13
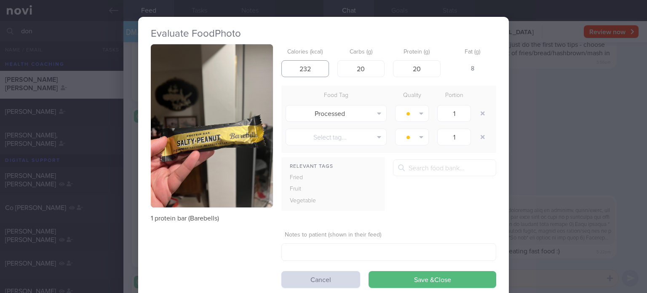
click at [314, 69] on input "232" at bounding box center [306, 68] width 48 height 17
type input "200"
click at [372, 69] on input "20" at bounding box center [362, 68] width 48 height 17
type input "18"
click at [475, 117] on button "button" at bounding box center [482, 113] width 15 height 15
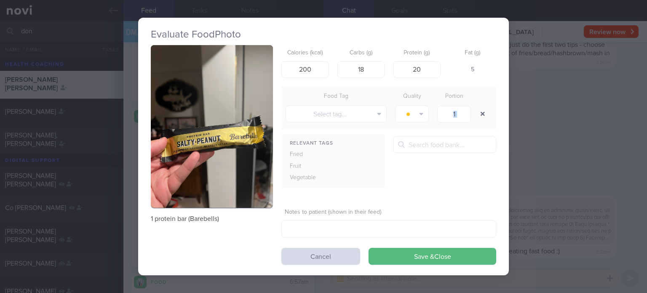
click at [475, 117] on div "1" at bounding box center [454, 113] width 42 height 21
click at [395, 254] on button "Save & Close" at bounding box center [433, 256] width 128 height 17
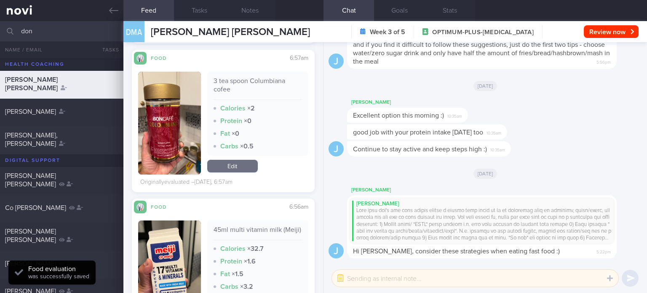
scroll to position [991, 0]
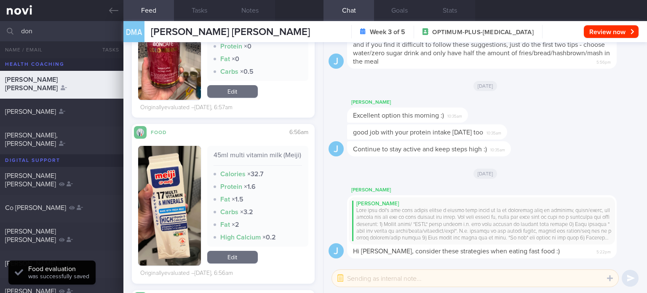
click at [238, 263] on link "Edit" at bounding box center [232, 257] width 51 height 13
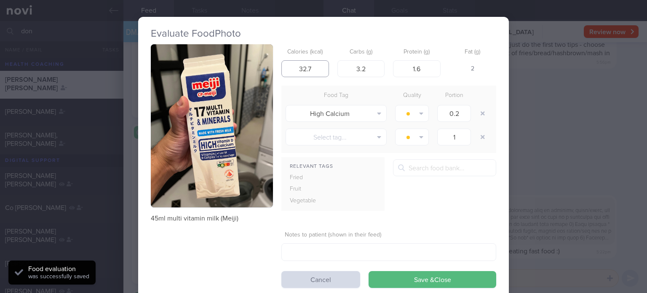
drag, startPoint x: 317, startPoint y: 67, endPoint x: 241, endPoint y: 51, distance: 77.4
click at [241, 51] on div "45ml multi vitamin milk (Meiji) Calories (kcal) 32.7 Carbs (g) 3.2 Protein (g) …" at bounding box center [324, 166] width 346 height 244
type input "27"
click at [361, 70] on input "3.2" at bounding box center [362, 68] width 48 height 17
type input "3"
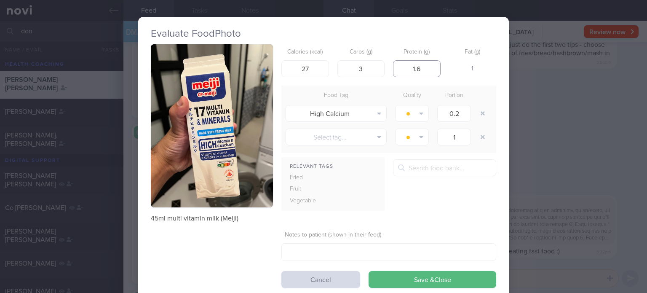
click at [428, 74] on input "1.6" at bounding box center [417, 68] width 48 height 17
type input "1.5"
click at [475, 117] on button "button" at bounding box center [482, 113] width 15 height 15
type input "1"
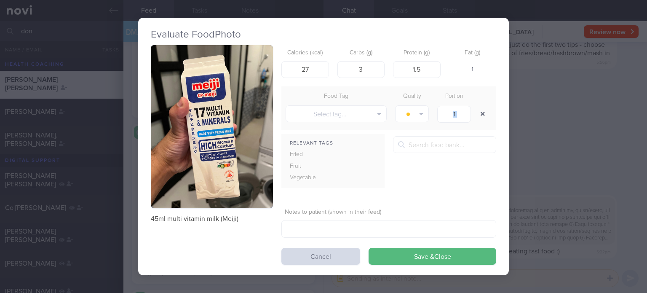
click at [475, 117] on div "1" at bounding box center [454, 113] width 42 height 21
click at [389, 260] on button "Save & Close" at bounding box center [433, 256] width 128 height 17
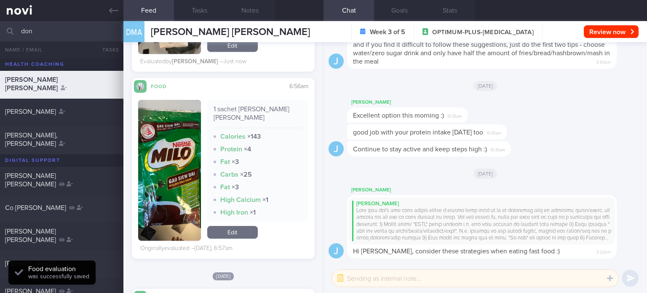
scroll to position [1208, 0]
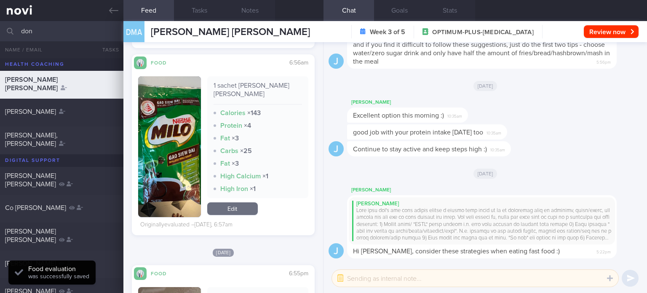
click at [244, 208] on link "Edit" at bounding box center [232, 208] width 51 height 13
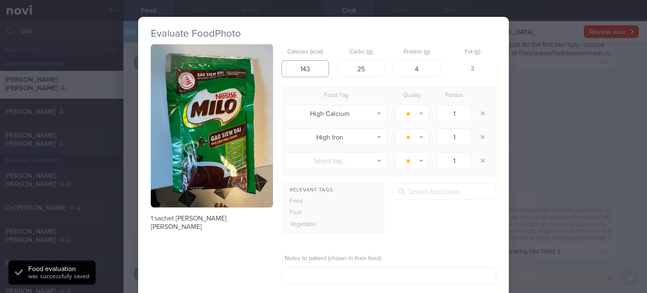
click at [314, 70] on input "143" at bounding box center [306, 68] width 48 height 17
type input "135"
click at [376, 68] on input "25" at bounding box center [362, 68] width 48 height 17
type input "21"
click at [418, 71] on input "4" at bounding box center [417, 68] width 48 height 17
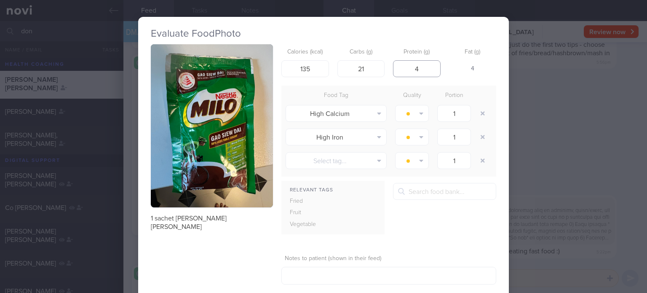
type input "3"
click at [481, 113] on icon "button" at bounding box center [483, 113] width 4 height 4
click at [480, 113] on button "button" at bounding box center [482, 113] width 15 height 15
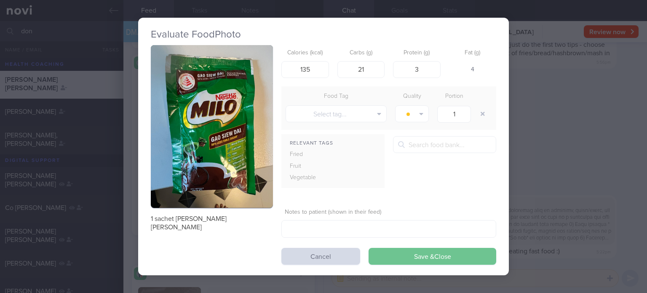
click at [473, 262] on button "Save & Close" at bounding box center [433, 256] width 128 height 17
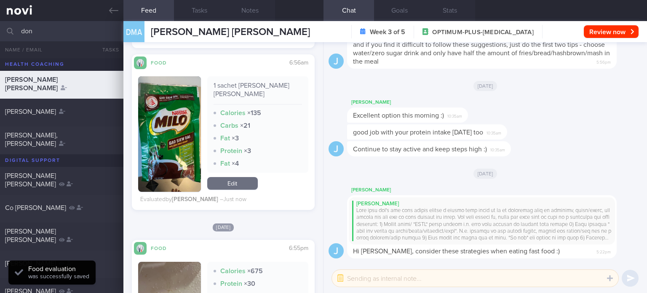
click at [456, 256] on div "Joel Hi Marco, consider these strategies when eating fast food :) 5:22pm" at bounding box center [482, 226] width 270 height 63
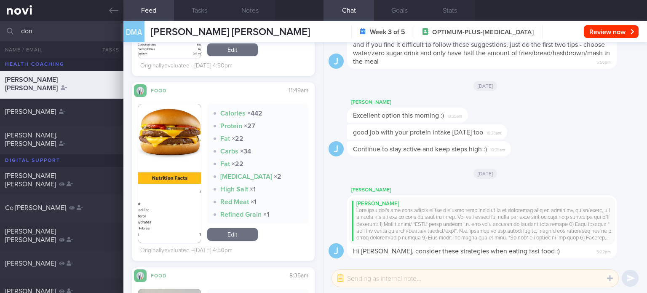
scroll to position [1992, 0]
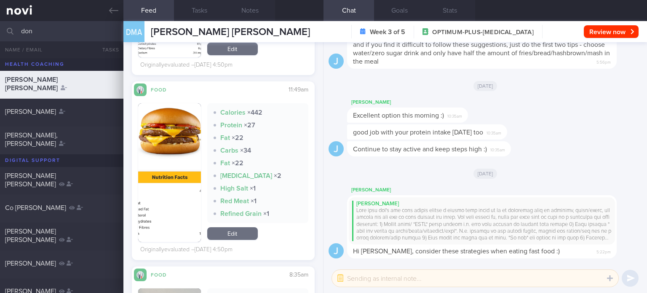
click at [232, 235] on link "Edit" at bounding box center [232, 233] width 51 height 13
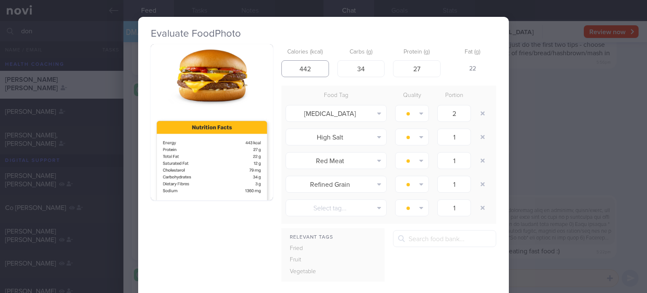
click at [308, 69] on input "442" at bounding box center [306, 68] width 48 height 17
type input "443"
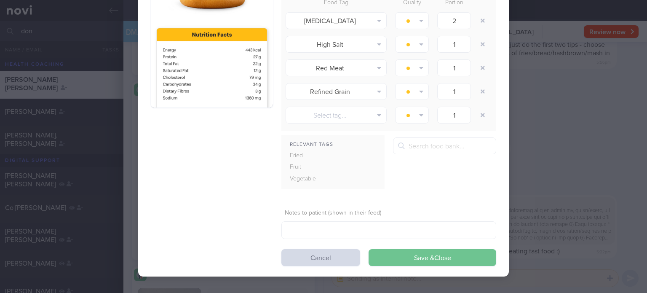
click at [398, 262] on button "Save & Close" at bounding box center [433, 257] width 128 height 17
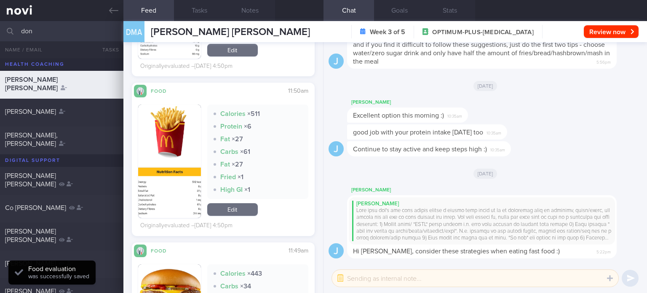
scroll to position [1839, 0]
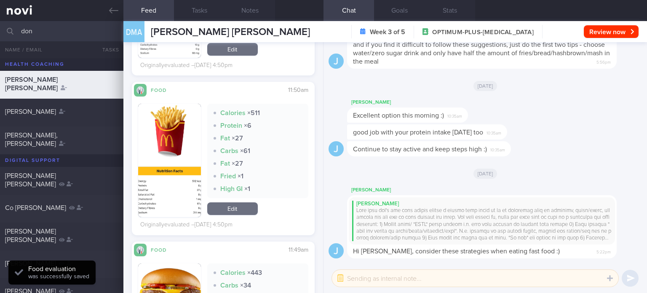
click at [235, 215] on link "Edit" at bounding box center [232, 208] width 51 height 13
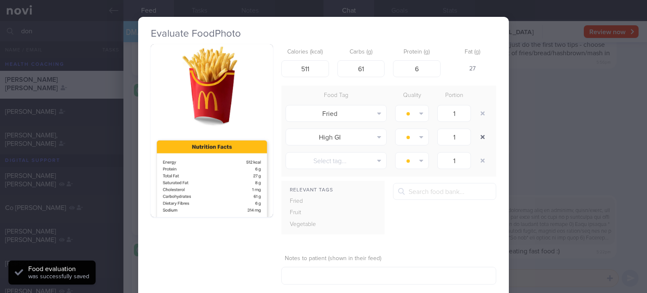
click at [484, 133] on button "button" at bounding box center [482, 136] width 15 height 15
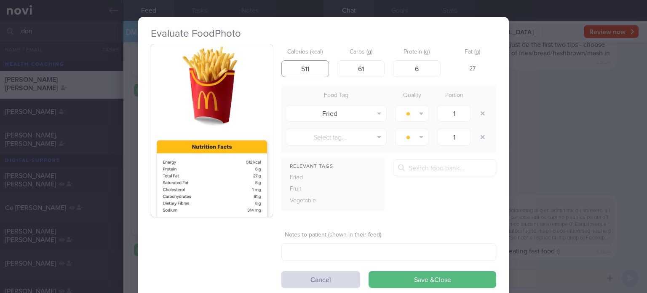
click at [317, 63] on input "511" at bounding box center [306, 68] width 48 height 17
type input "512"
click at [369, 271] on button "Save & Close" at bounding box center [433, 279] width 128 height 17
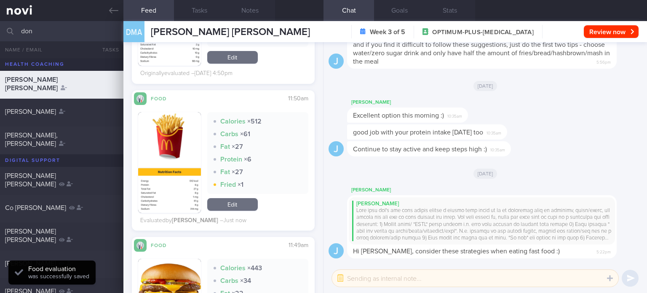
scroll to position [1722, 0]
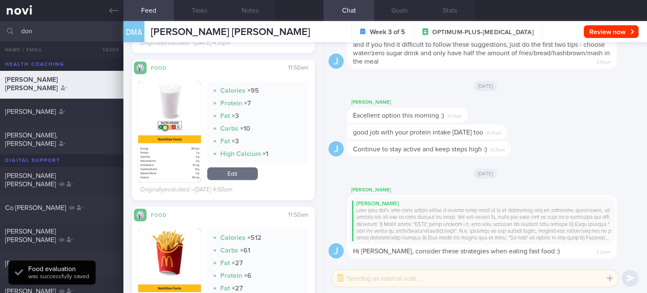
click at [246, 167] on link "Edit" at bounding box center [232, 173] width 51 height 13
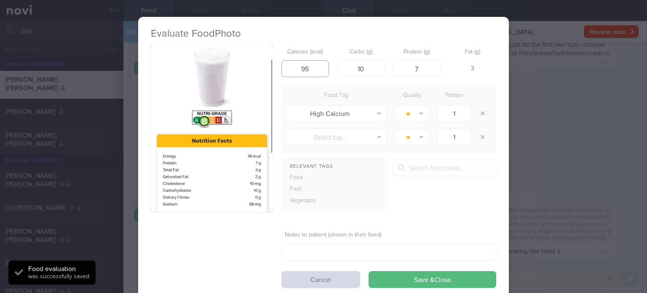
click at [316, 70] on input "95" at bounding box center [306, 68] width 48 height 17
type input "96"
click button "Save & Close" at bounding box center [433, 279] width 128 height 17
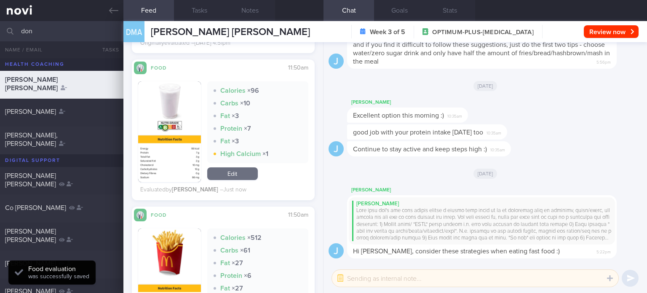
scroll to position [1582, 0]
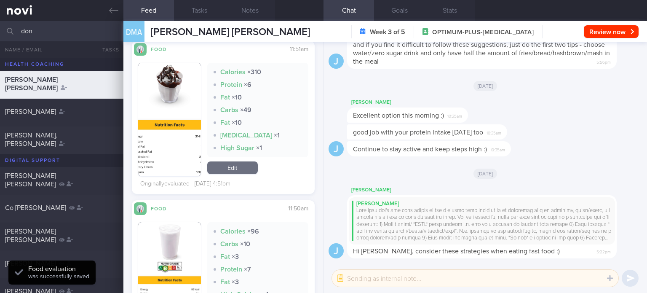
click at [247, 161] on link "Edit" at bounding box center [232, 167] width 51 height 13
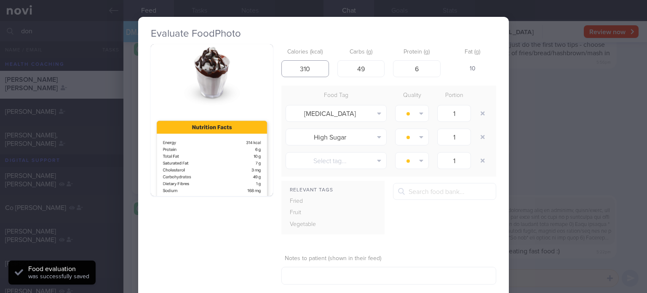
click at [315, 67] on input "310" at bounding box center [306, 68] width 48 height 17
type input "314"
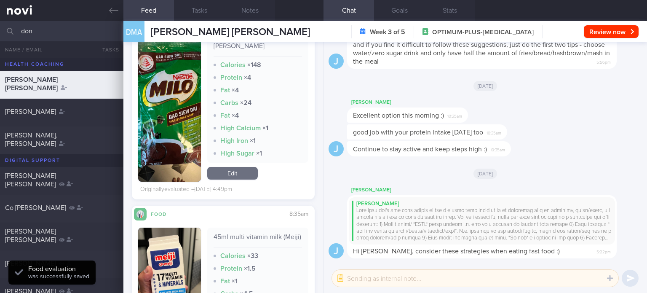
scroll to position [2215, 0]
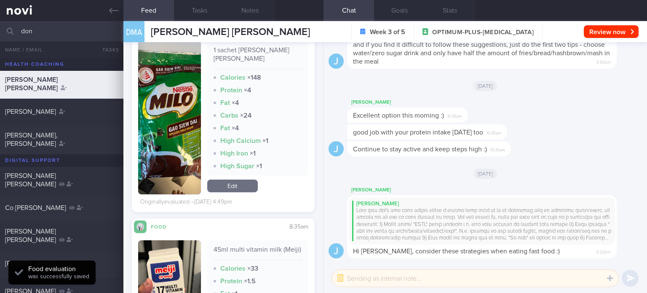
click at [247, 182] on link "Edit" at bounding box center [232, 186] width 51 height 13
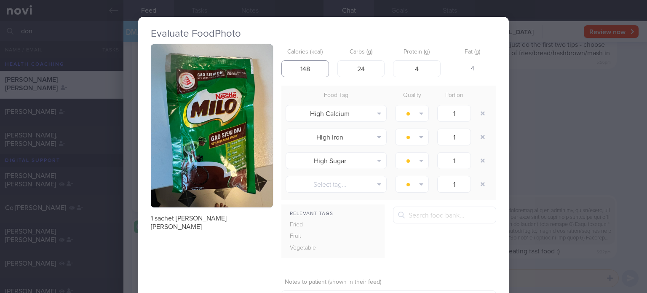
drag, startPoint x: 311, startPoint y: 70, endPoint x: 301, endPoint y: 68, distance: 9.5
click at [301, 68] on input "148" at bounding box center [306, 68] width 48 height 17
type input "135"
click at [374, 68] on input "24" at bounding box center [362, 68] width 48 height 17
type input "21"
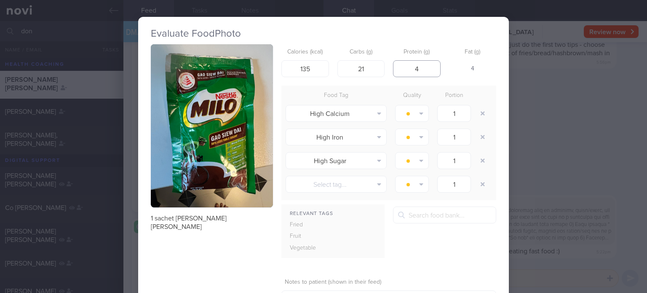
click at [425, 72] on input "4" at bounding box center [417, 68] width 48 height 17
type input "3"
click at [481, 113] on icon "button" at bounding box center [483, 113] width 4 height 4
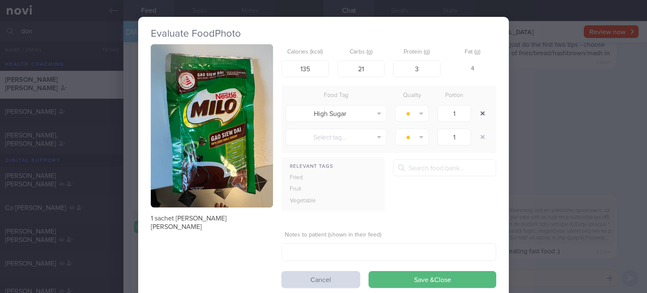
click at [480, 113] on button "button" at bounding box center [482, 113] width 15 height 15
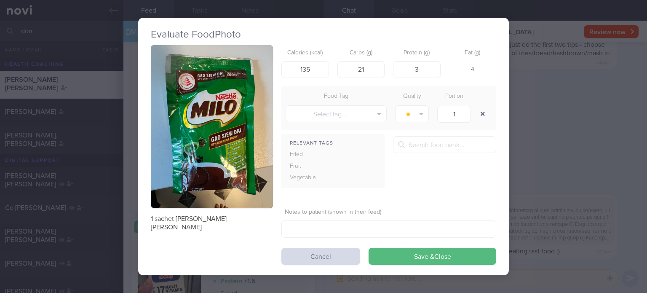
click at [475, 112] on button "button" at bounding box center [482, 113] width 15 height 15
click at [438, 256] on button "Save & Close" at bounding box center [433, 256] width 128 height 17
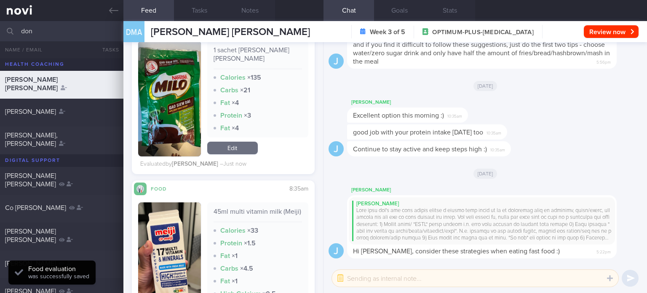
scroll to position [2334, 0]
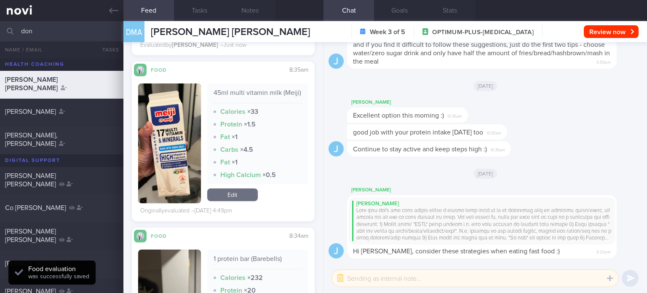
click at [242, 200] on link "Edit" at bounding box center [232, 194] width 51 height 13
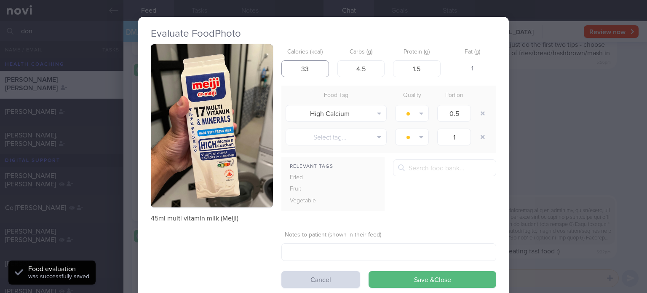
drag, startPoint x: 316, startPoint y: 75, endPoint x: 271, endPoint y: 77, distance: 45.6
click at [271, 77] on div "45ml multi vitamin milk (Meiji) Calories (kcal) 33 Carbs (g) 4.5 Protein (g) 1.…" at bounding box center [324, 166] width 346 height 244
type input "21"
drag, startPoint x: 372, startPoint y: 63, endPoint x: 335, endPoint y: 67, distance: 37.7
click at [338, 67] on input "4.5" at bounding box center [362, 68] width 48 height 17
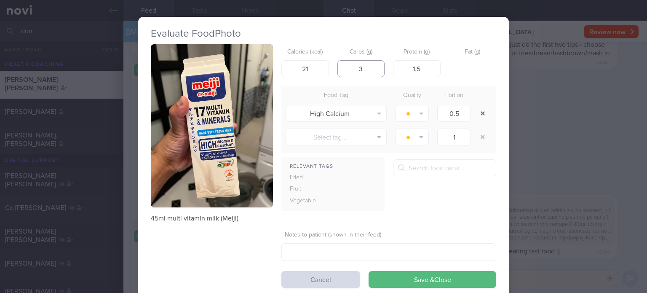
type input "3"
click at [478, 110] on button "button" at bounding box center [482, 113] width 15 height 15
type input "1"
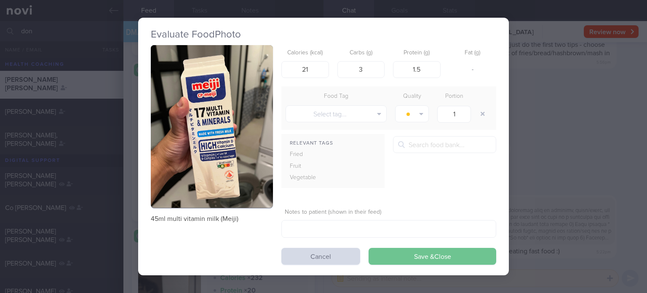
click at [390, 256] on button "Save & Close" at bounding box center [433, 256] width 128 height 17
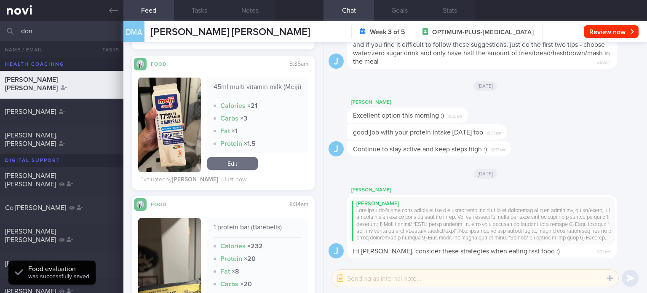
scroll to position [2440, 0]
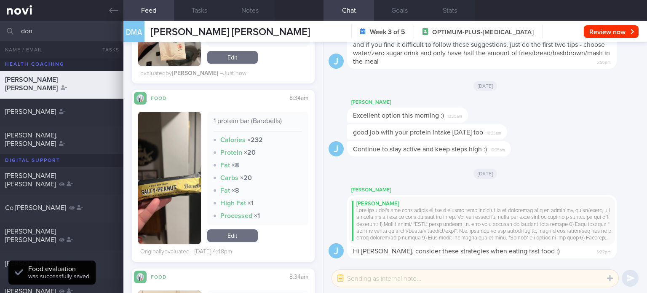
click at [241, 231] on link "Edit" at bounding box center [232, 235] width 51 height 13
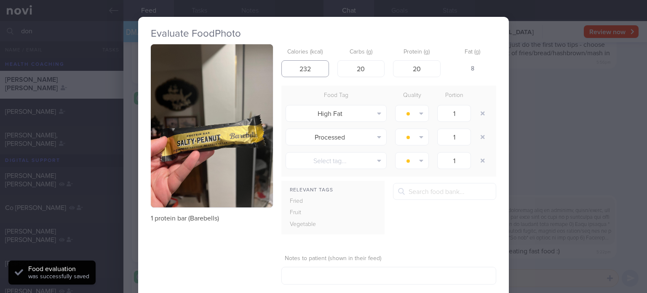
drag, startPoint x: 311, startPoint y: 73, endPoint x: 300, endPoint y: 70, distance: 11.4
click at [300, 70] on input "232" at bounding box center [306, 68] width 48 height 17
type input "200"
click at [376, 67] on input "20" at bounding box center [362, 68] width 48 height 17
type input "18"
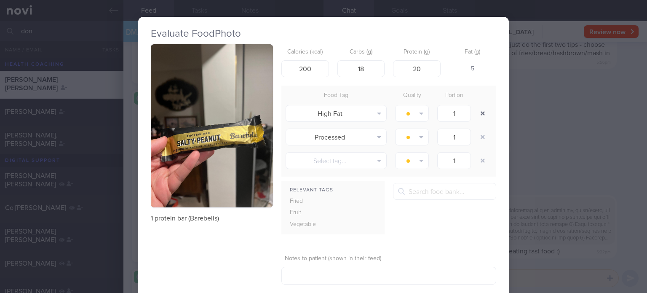
click at [481, 115] on button "button" at bounding box center [482, 113] width 15 height 15
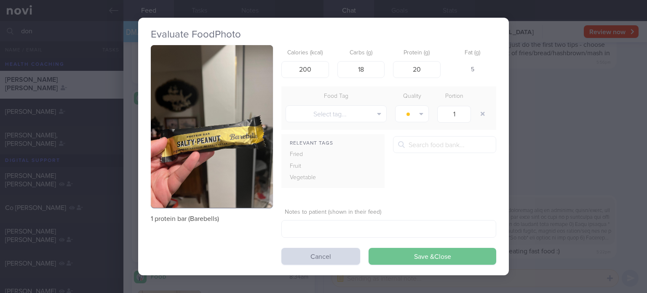
click at [416, 258] on button "Save & Close" at bounding box center [433, 256] width 128 height 17
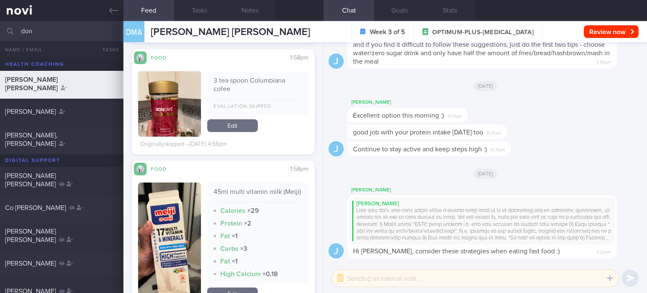
scroll to position [4647, 0]
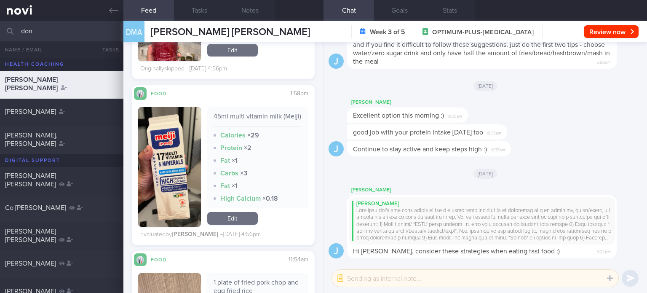
click at [228, 219] on link "Edit" at bounding box center [232, 218] width 51 height 13
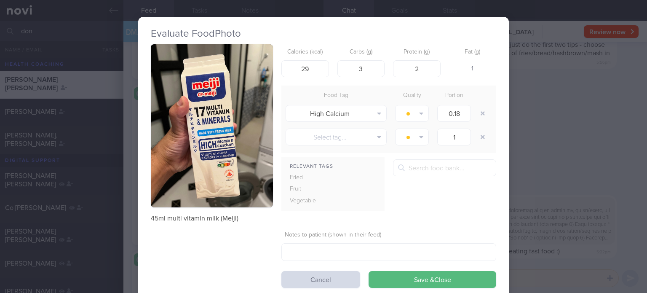
click at [331, 69] on div "Calories (kcal) 29 Carbs (g) 3 Protein (g) 2 Fat (g) 1" at bounding box center [389, 60] width 215 height 33
click at [317, 67] on input "29" at bounding box center [306, 68] width 48 height 17
type input "27"
click at [420, 65] on input "2" at bounding box center [417, 68] width 48 height 17
type input "1"
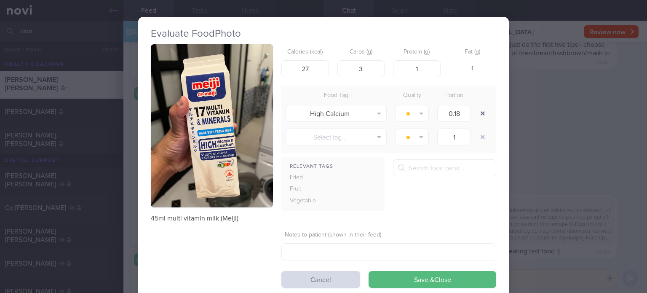
click at [479, 112] on button "button" at bounding box center [482, 113] width 15 height 15
type input "1"
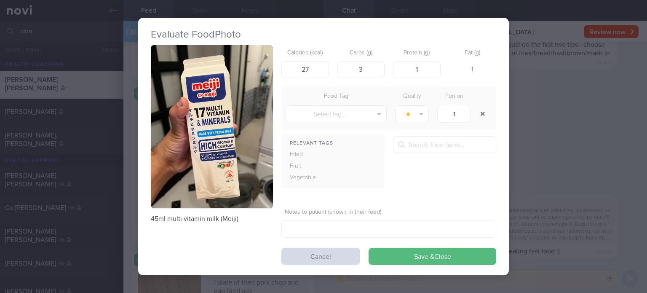
click at [475, 106] on button "button" at bounding box center [482, 113] width 15 height 15
click at [397, 261] on button "Save & Close" at bounding box center [433, 256] width 128 height 17
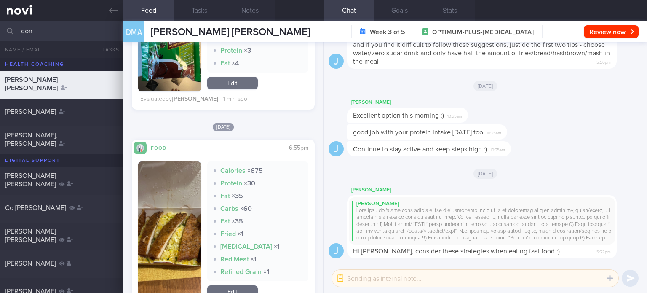
scroll to position [1303, 0]
click at [223, 287] on link "Edit" at bounding box center [232, 291] width 51 height 13
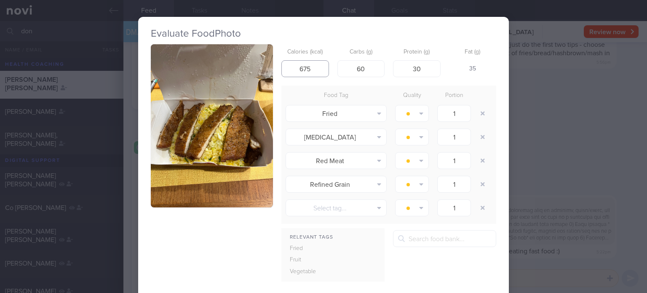
drag, startPoint x: 310, startPoint y: 64, endPoint x: 261, endPoint y: 70, distance: 48.8
click at [261, 70] on div "Calories (kcal) 675 Carbs (g) 60 Protein (g) 30 Fat (g) 35 Food Tag Quality Por…" at bounding box center [324, 201] width 346 height 314
type input "715"
click at [357, 68] on input "60" at bounding box center [362, 68] width 48 height 17
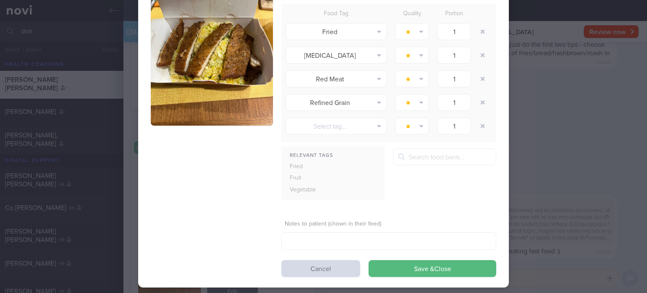
scroll to position [83, 0]
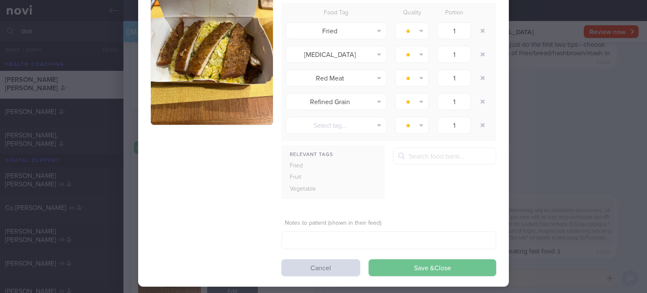
type input "70"
click at [426, 269] on button "Save & Close" at bounding box center [433, 267] width 128 height 17
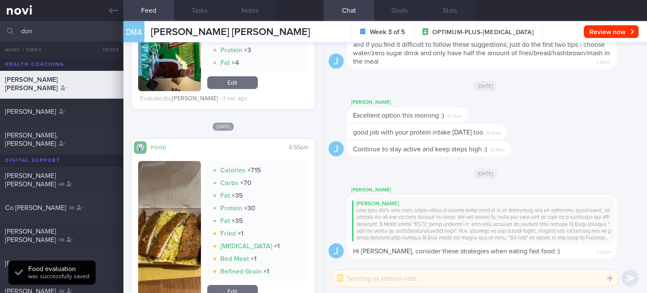
drag, startPoint x: 62, startPoint y: 37, endPoint x: 0, endPoint y: 30, distance: 62.3
click at [0, 30] on input "don" at bounding box center [323, 31] width 647 height 20
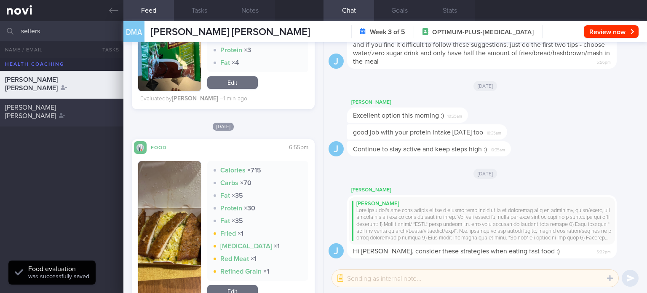
type input "sellers"
click at [56, 106] on span "SELLERS JESSICA CHARLOTTE" at bounding box center [30, 111] width 51 height 15
checkbox input "true"
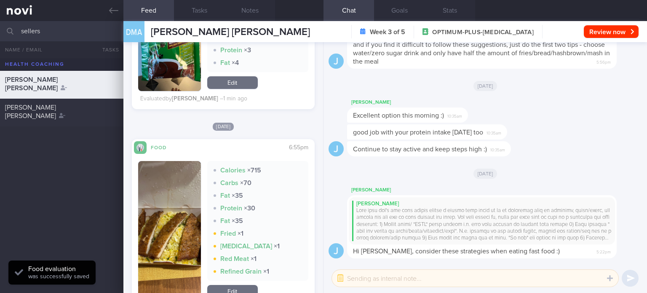
checkbox input "true"
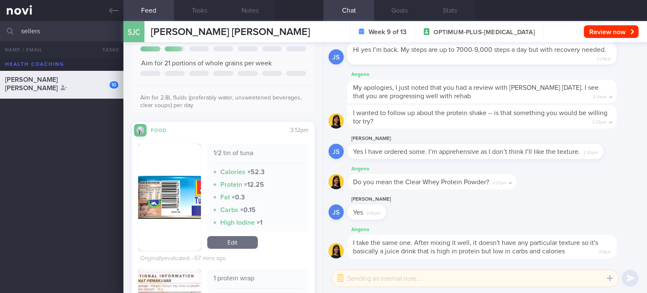
scroll to position [248, 0]
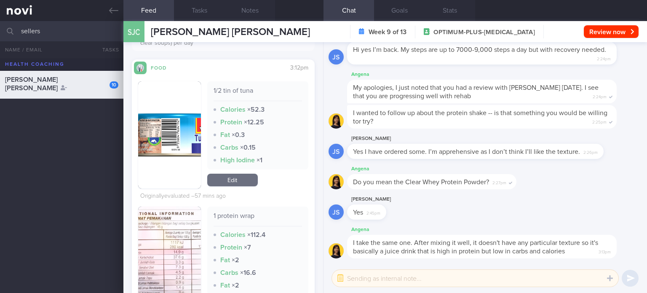
click at [236, 183] on link "Edit" at bounding box center [232, 180] width 51 height 13
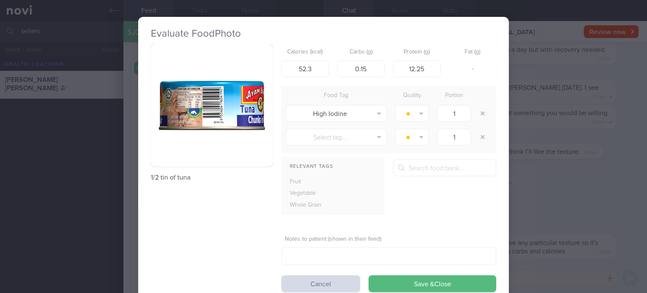
click at [178, 160] on button "button" at bounding box center [212, 105] width 122 height 122
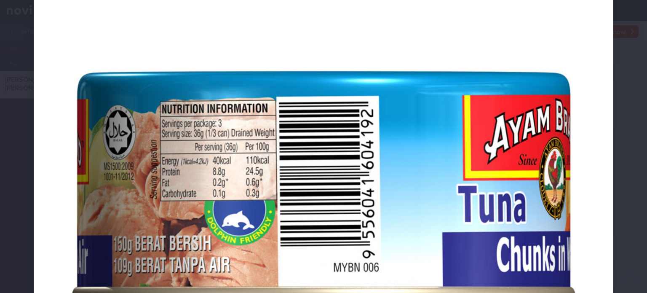
scroll to position [137, 0]
click at [259, 154] on img at bounding box center [324, 187] width 580 height 580
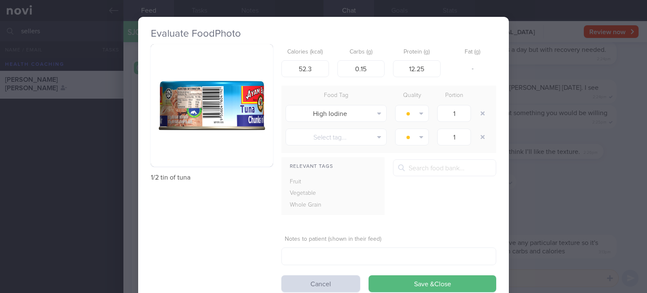
click at [244, 134] on button "button" at bounding box center [212, 105] width 122 height 122
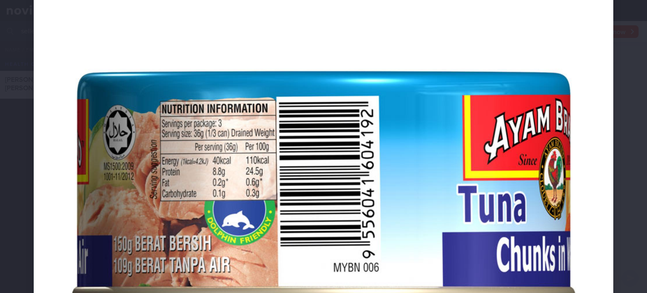
click at [244, 134] on img at bounding box center [324, 187] width 580 height 580
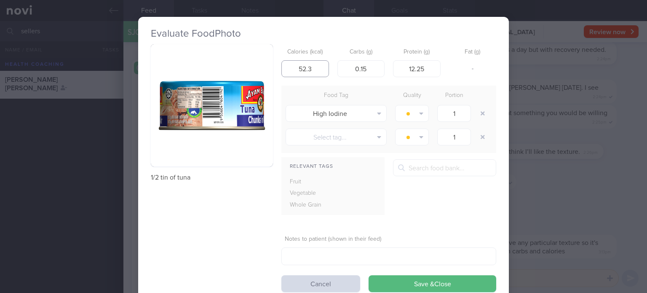
click at [317, 70] on input "52.3" at bounding box center [306, 68] width 48 height 17
type input "54"
drag, startPoint x: 373, startPoint y: 64, endPoint x: 299, endPoint y: 70, distance: 74.1
click at [299, 70] on div "Calories (kcal) 54 Carbs (g) 0.15 Protein (g) 12.25 Fat (g) -" at bounding box center [389, 60] width 215 height 33
type input "1.2"
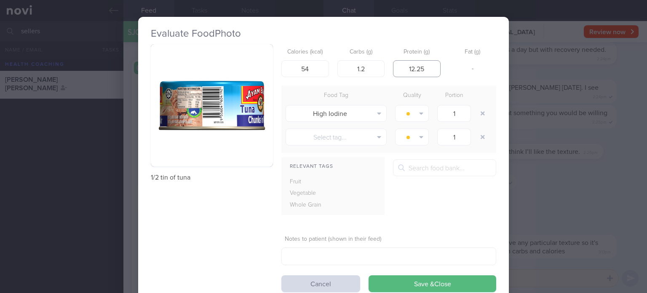
drag, startPoint x: 430, startPoint y: 73, endPoint x: 408, endPoint y: 66, distance: 22.5
click at [408, 66] on input "12.25" at bounding box center [417, 68] width 48 height 17
type input "13"
click at [369, 275] on button "Save & Close" at bounding box center [433, 283] width 128 height 17
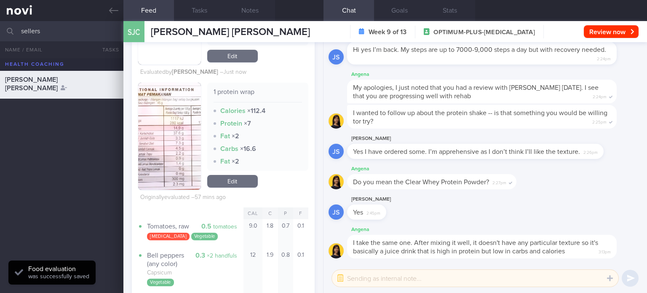
scroll to position [373, 0]
click at [223, 177] on link "Edit" at bounding box center [232, 180] width 51 height 13
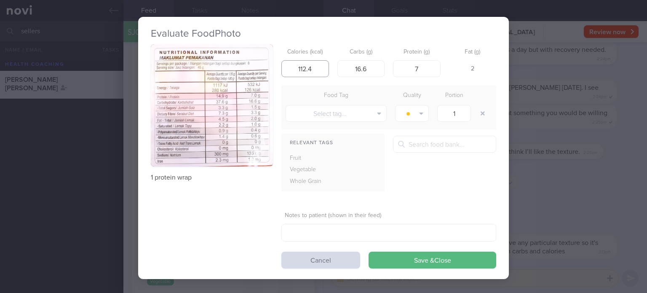
click at [315, 69] on input "112.4" at bounding box center [306, 68] width 48 height 17
type input "126"
click at [390, 260] on button "Save & Close" at bounding box center [433, 260] width 128 height 17
